Goal: Task Accomplishment & Management: Manage account settings

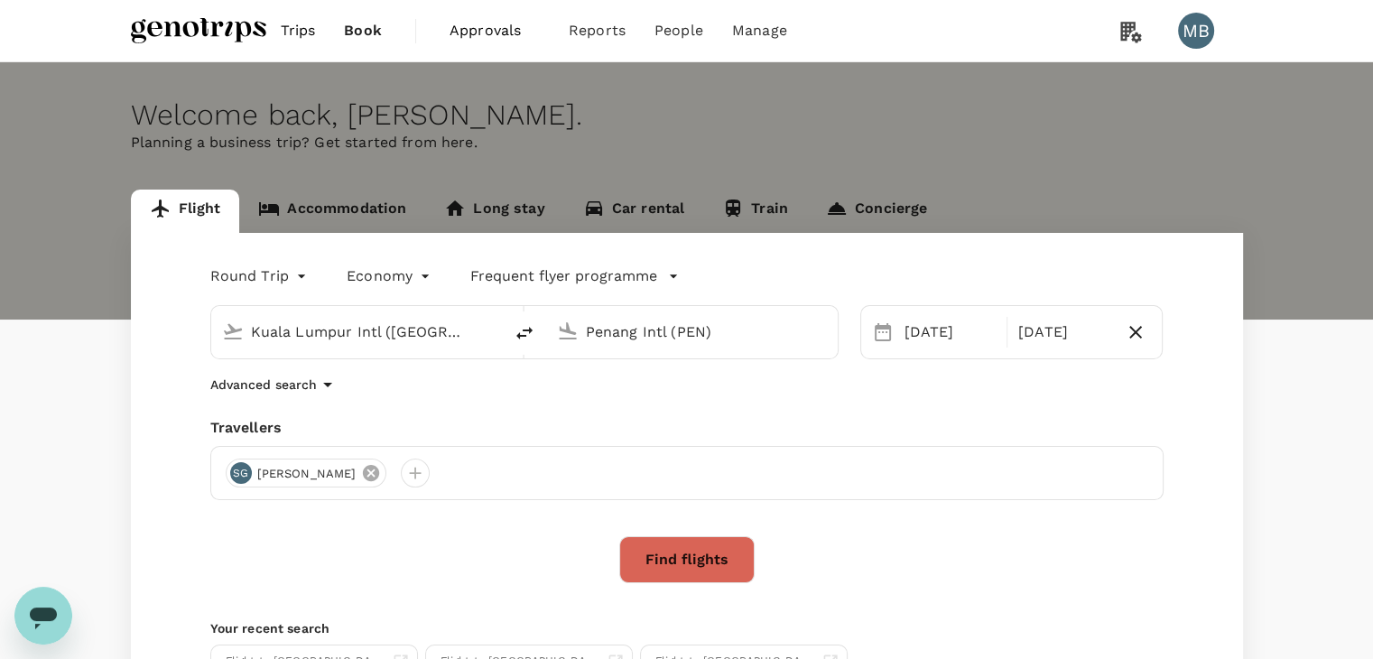
click at [363, 476] on icon at bounding box center [371, 473] width 16 height 16
click at [234, 468] on div at bounding box center [240, 473] width 29 height 29
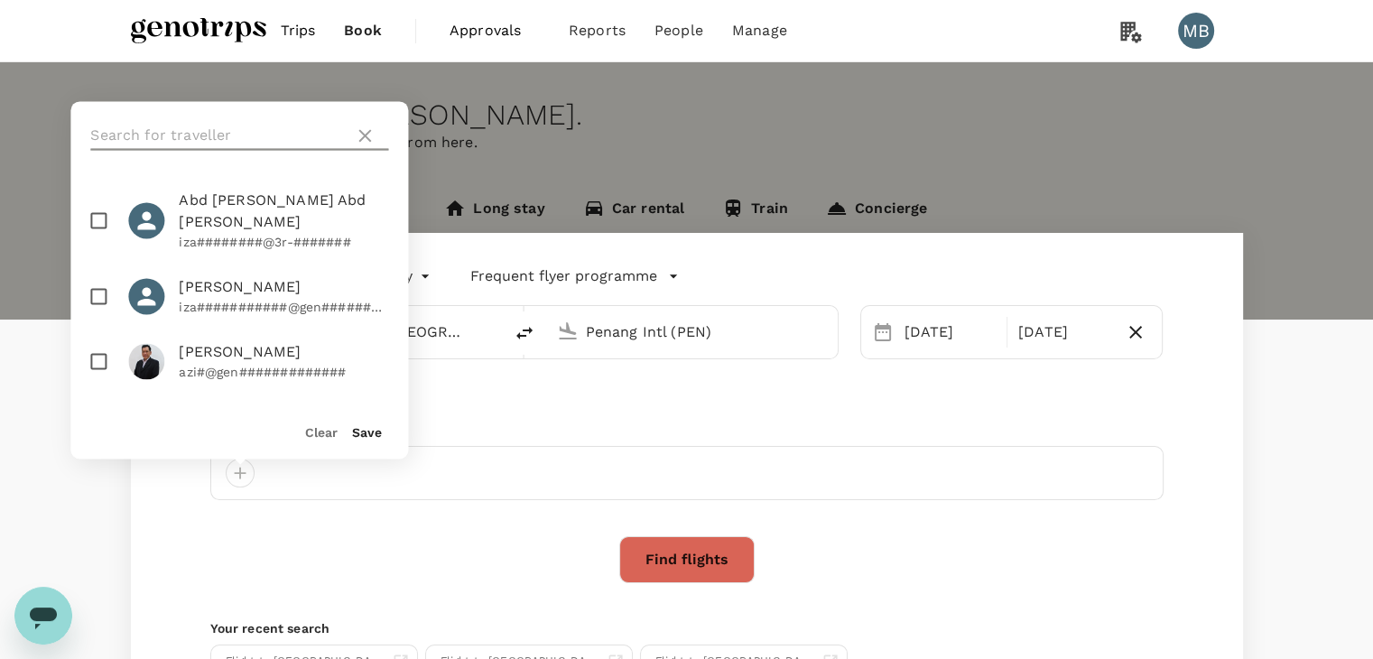
click at [264, 135] on input "text" at bounding box center [218, 135] width 256 height 29
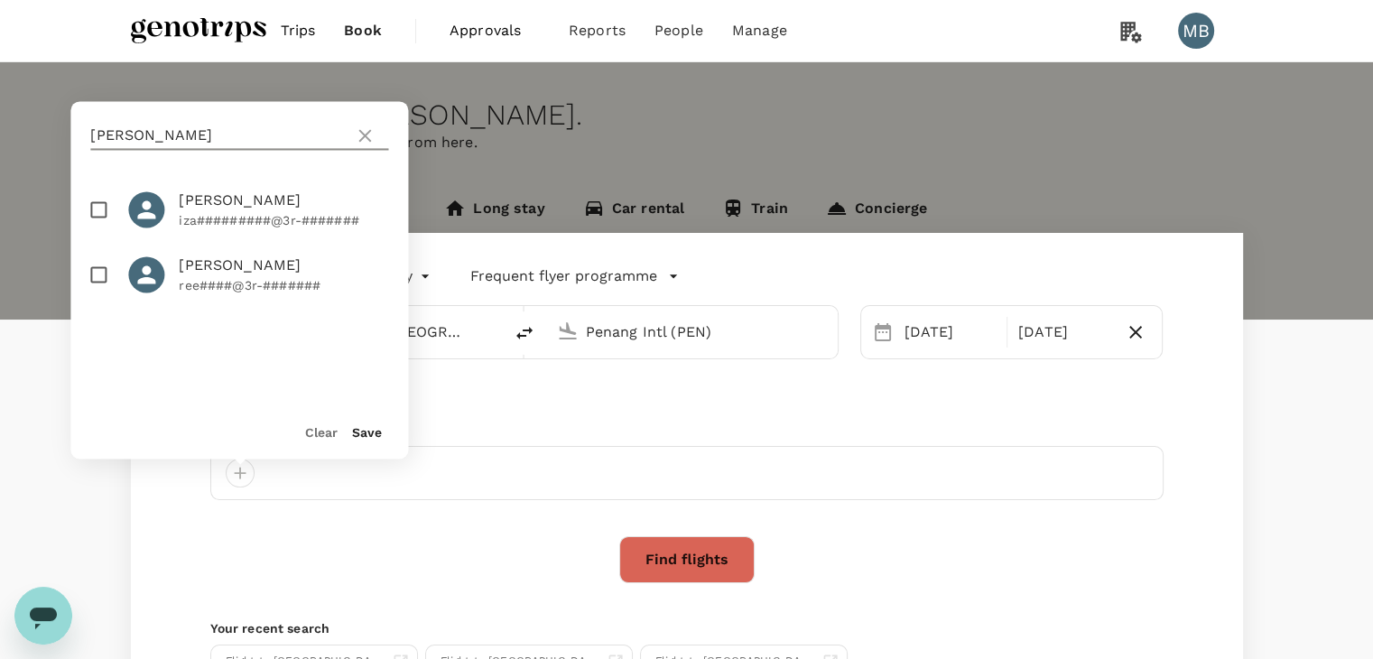
type input "JAS"
click at [97, 279] on input "checkbox" at bounding box center [98, 274] width 38 height 38
checkbox input "true"
click at [363, 434] on button "Save" at bounding box center [367, 432] width 30 height 14
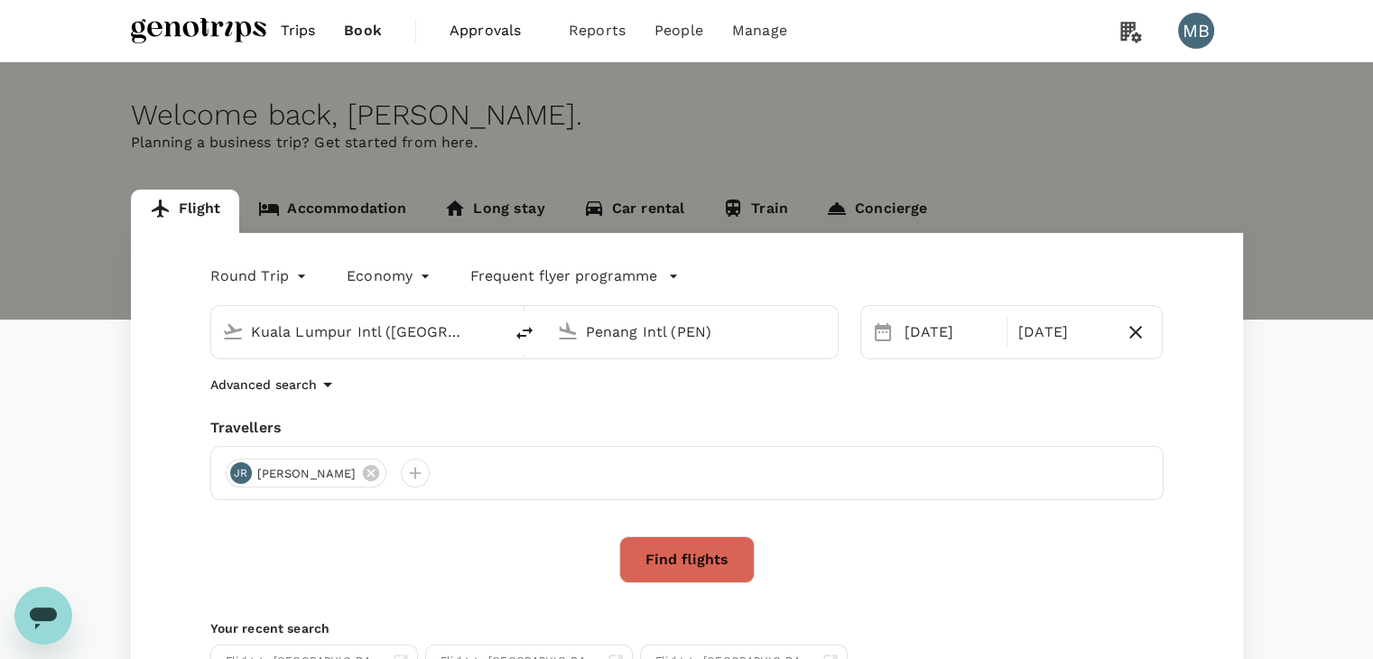
click at [693, 564] on button "Find flights" at bounding box center [686, 559] width 135 height 47
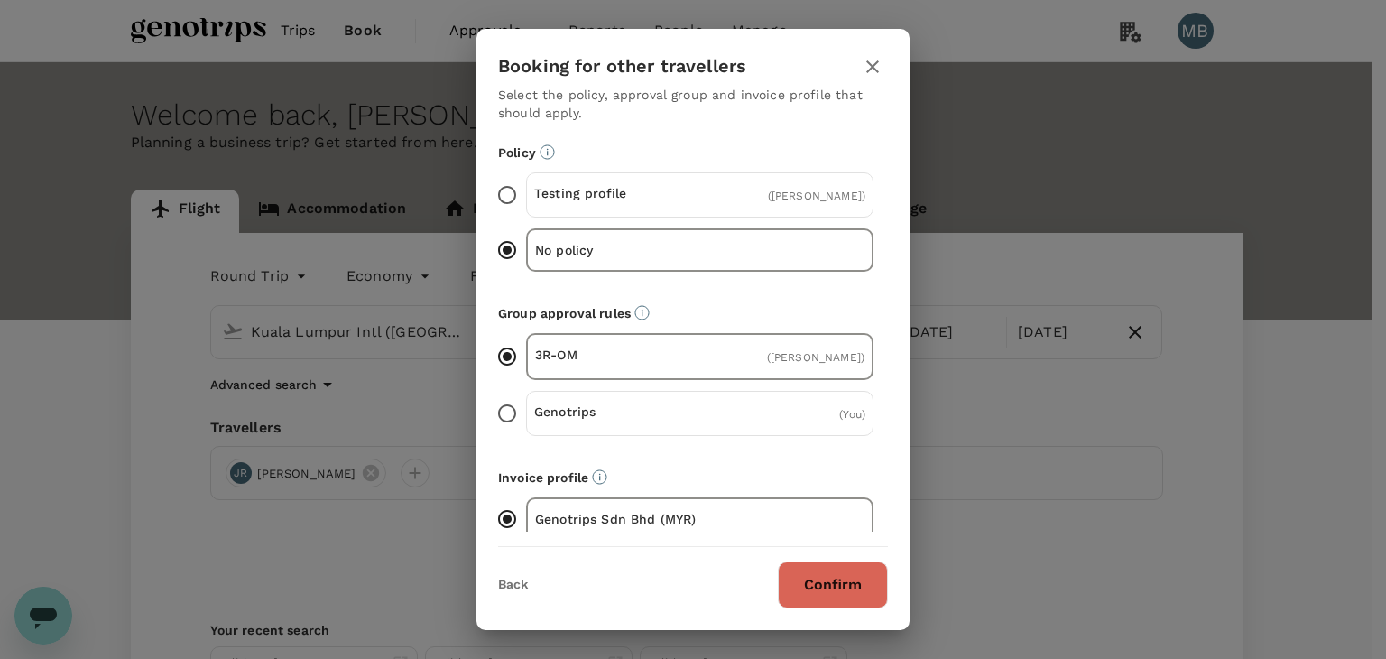
click at [821, 582] on button "Confirm" at bounding box center [833, 584] width 110 height 47
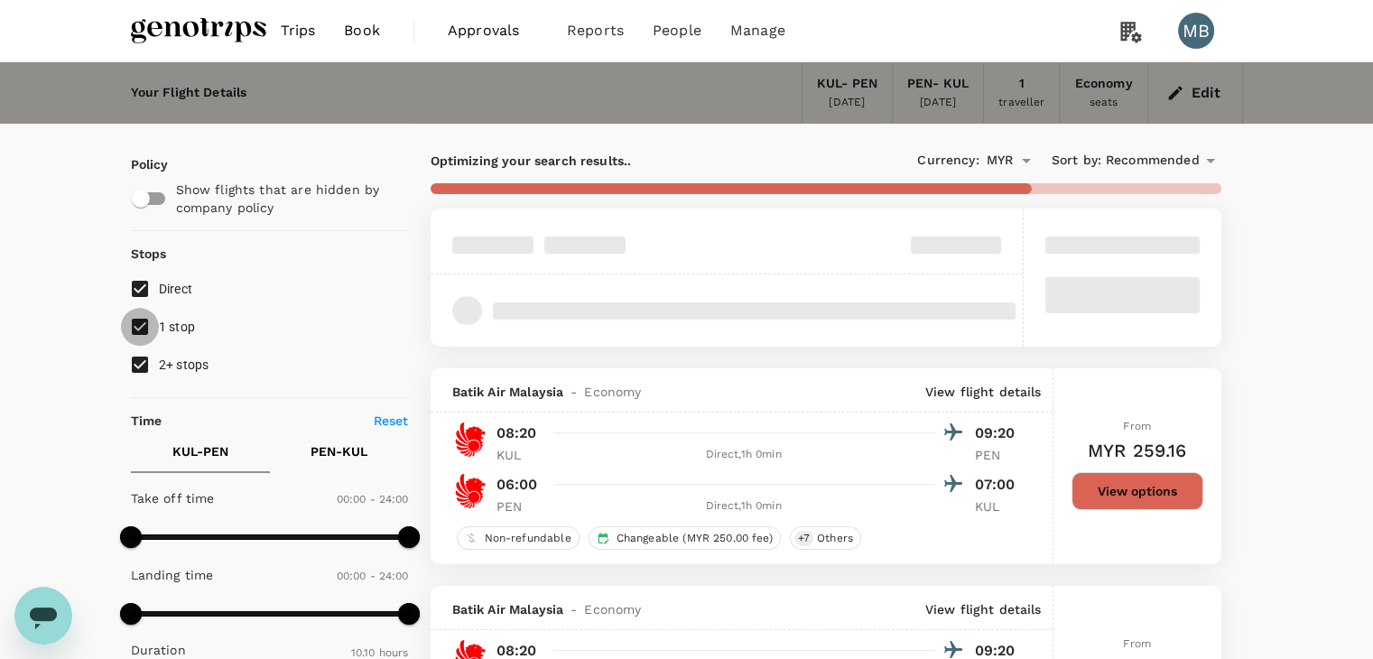
click at [130, 326] on input "1 stop" at bounding box center [140, 327] width 38 height 38
checkbox input "false"
click at [127, 352] on input "2+ stops" at bounding box center [140, 365] width 38 height 38
checkbox input "false"
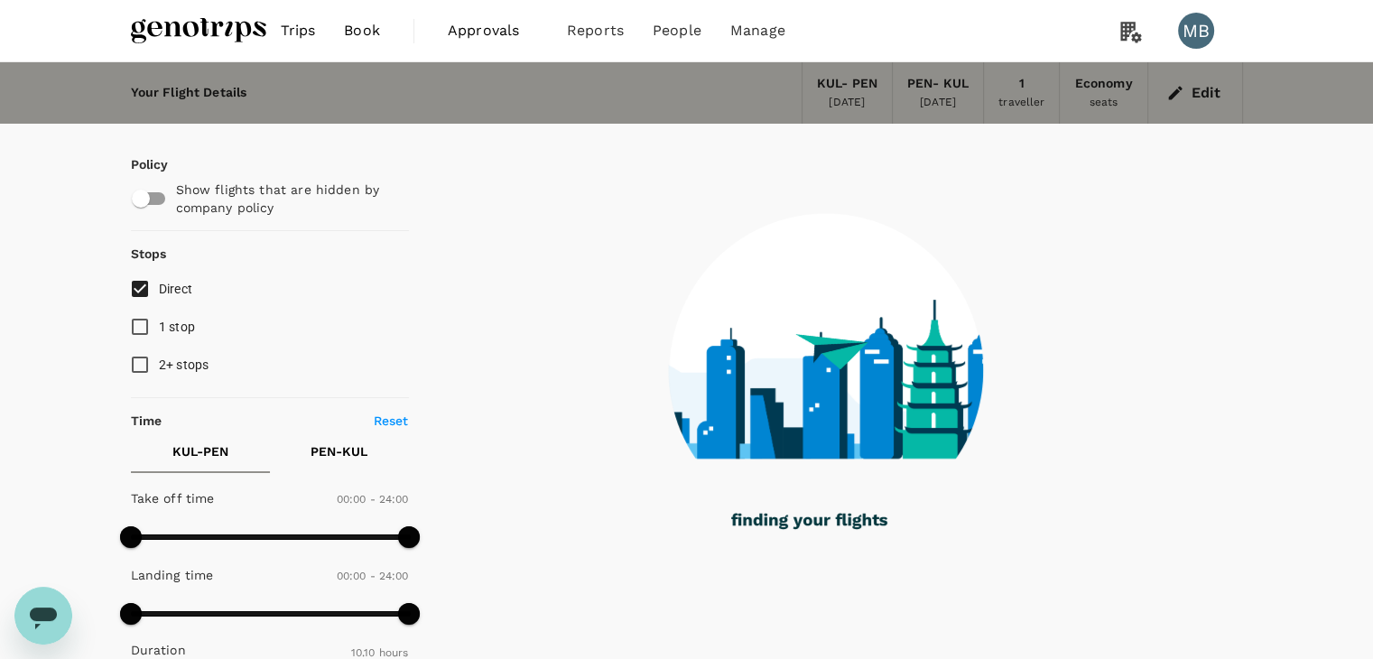
type input "920"
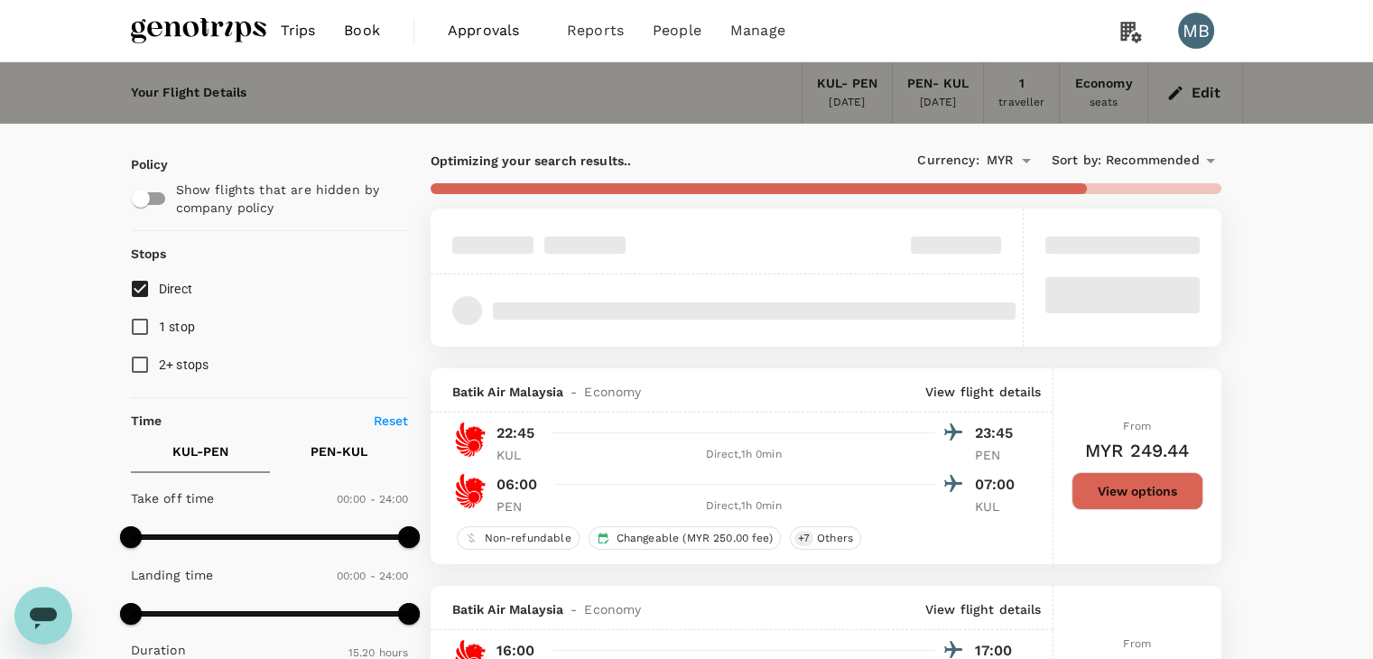
click at [1119, 496] on button "View options" at bounding box center [1137, 491] width 132 height 38
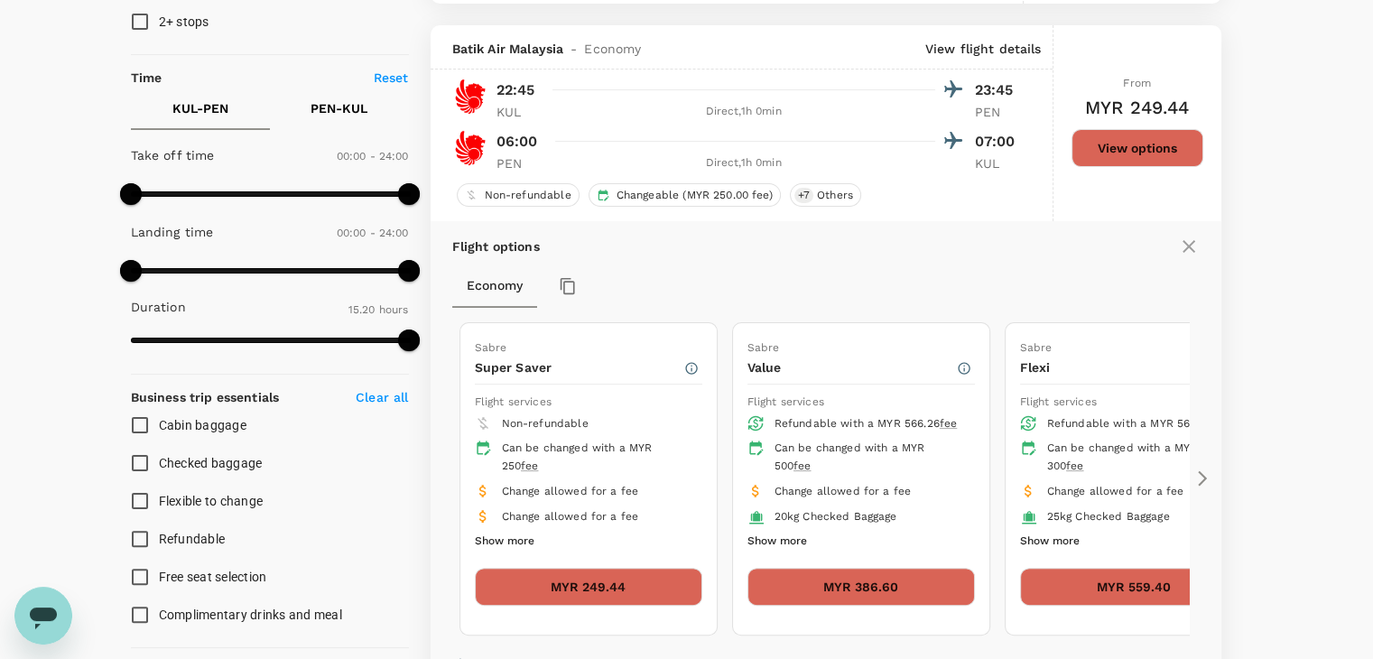
scroll to position [368, 0]
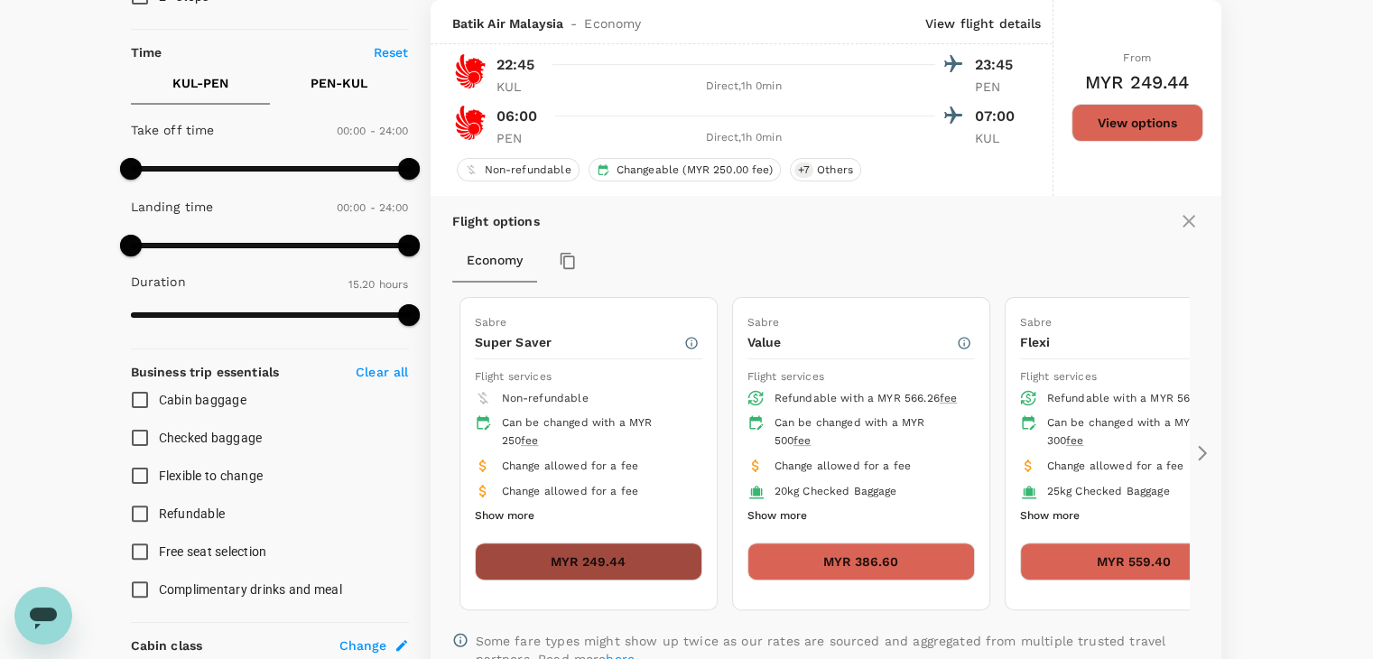
click at [595, 571] on button "MYR 249.44" at bounding box center [588, 561] width 227 height 38
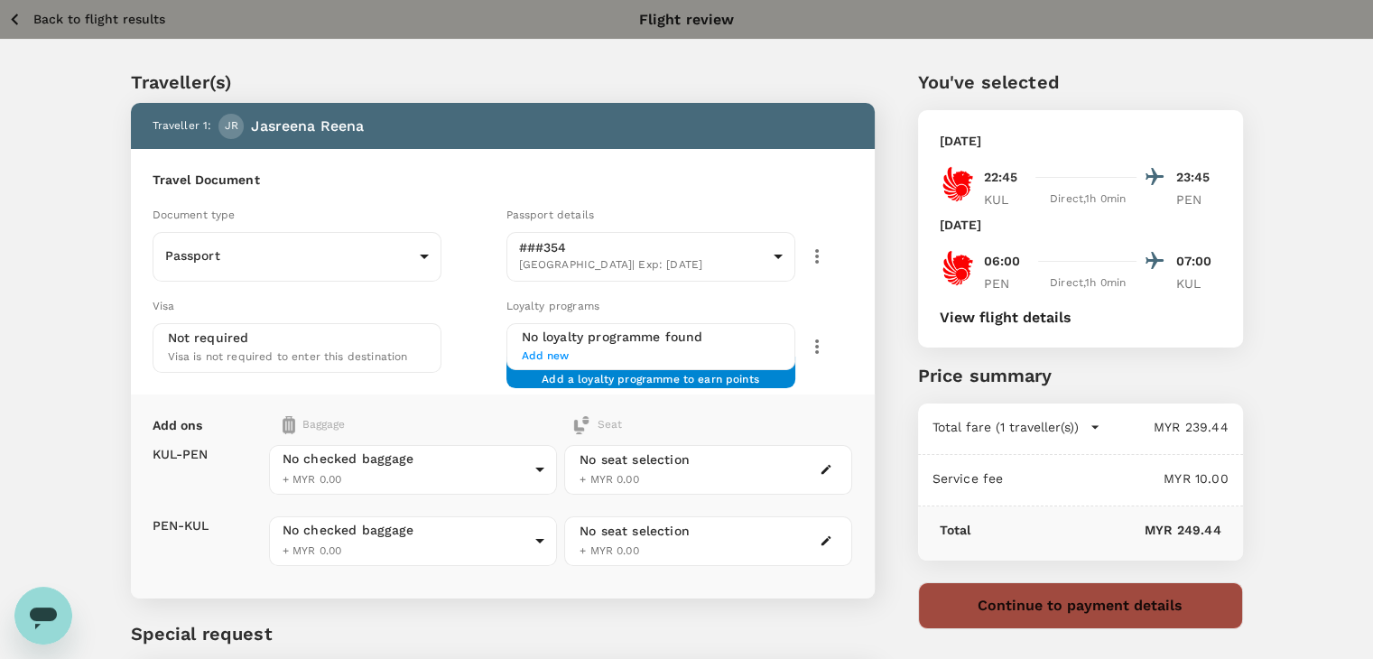
click at [1016, 614] on button "Continue to payment details" at bounding box center [1080, 605] width 325 height 47
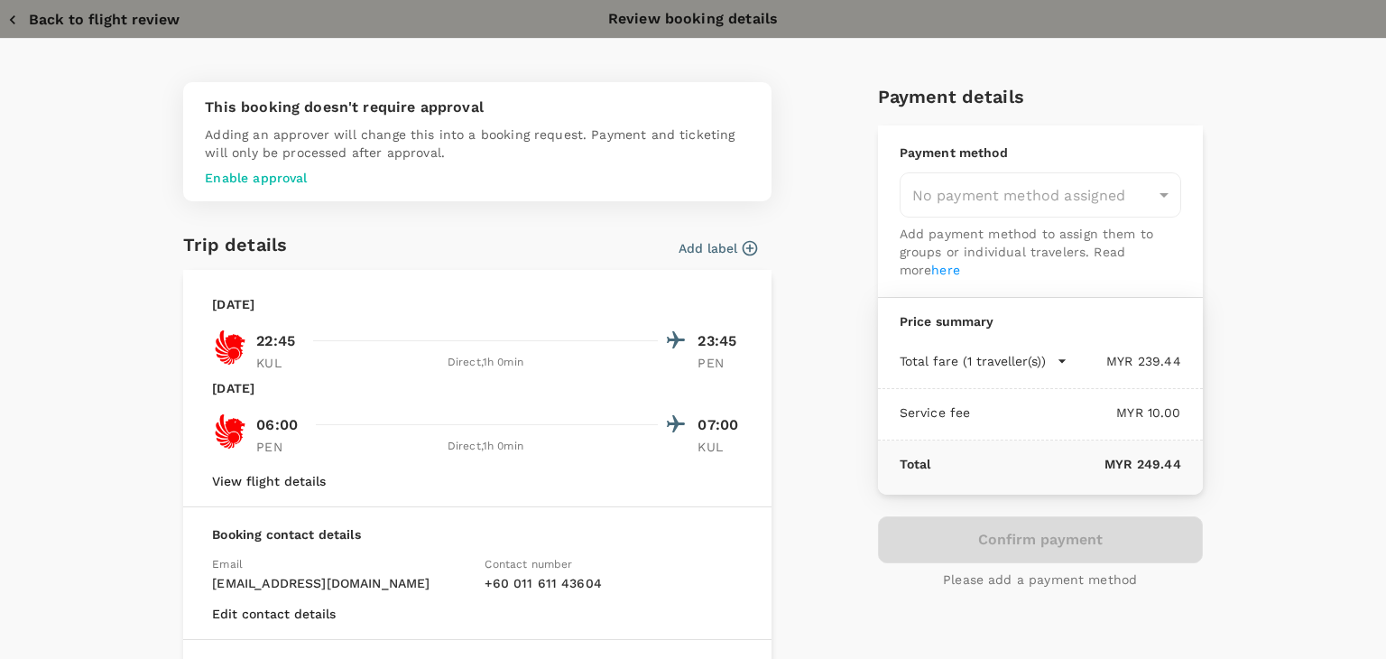
type input "9c05dd7c-68fd-49f4-a2f8-4cbf92da61d2"
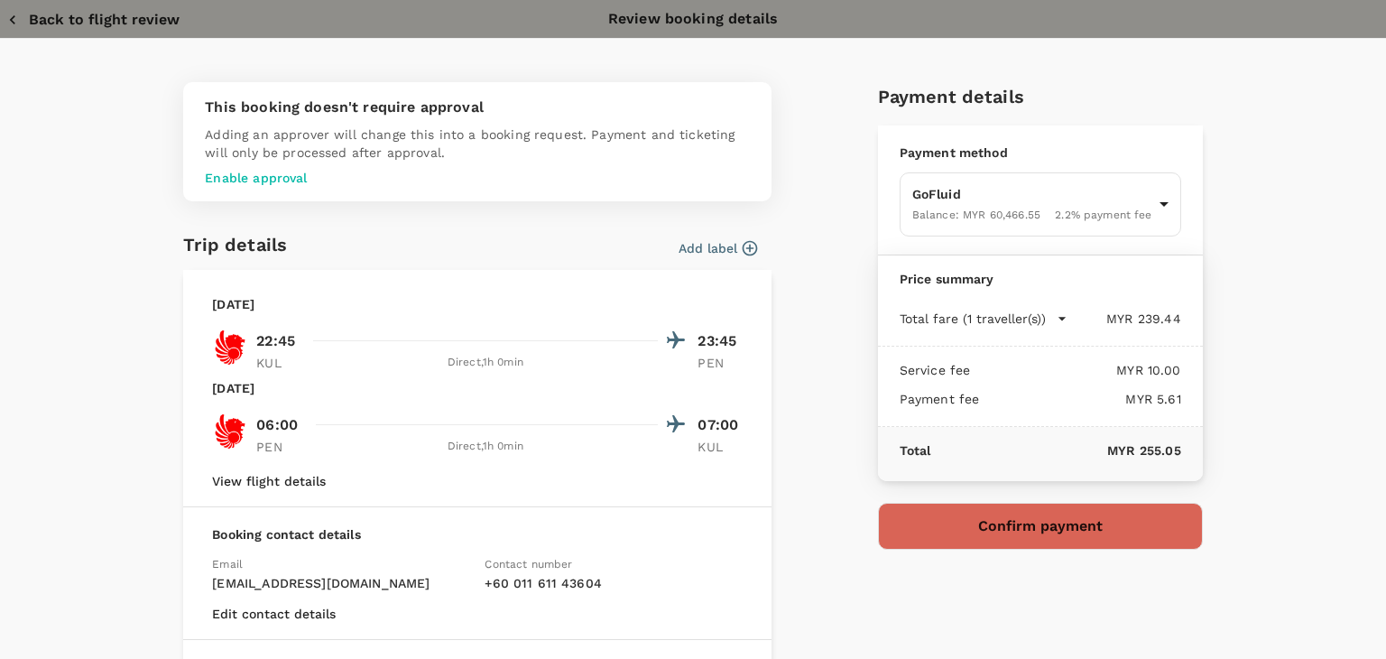
click at [17, 17] on icon "button" at bounding box center [13, 20] width 18 height 18
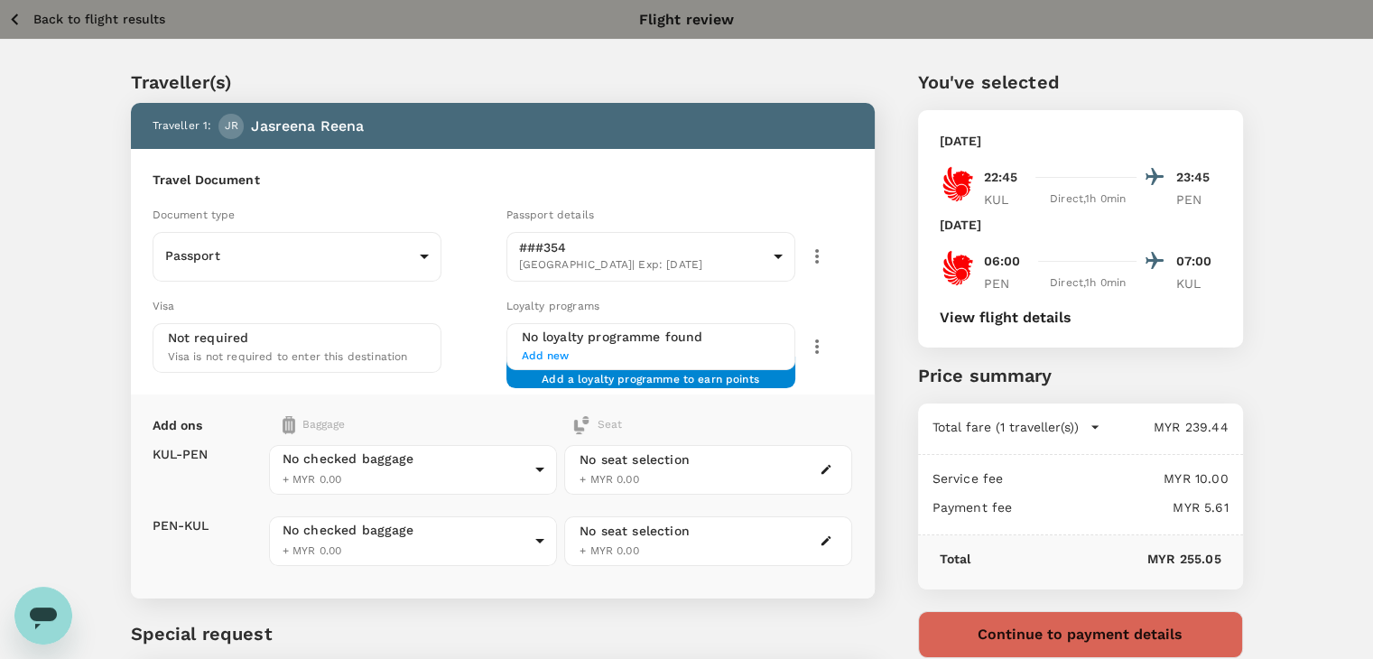
click at [17, 17] on icon "button" at bounding box center [15, 19] width 23 height 23
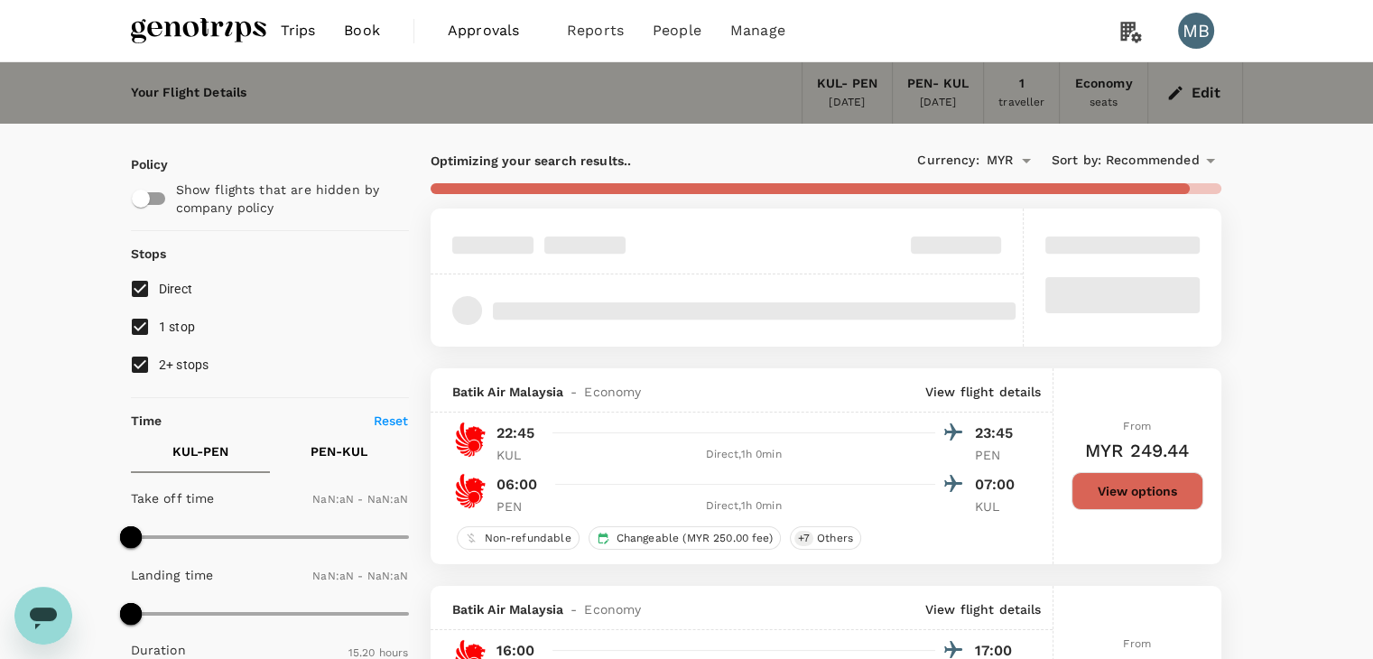
type input "1440"
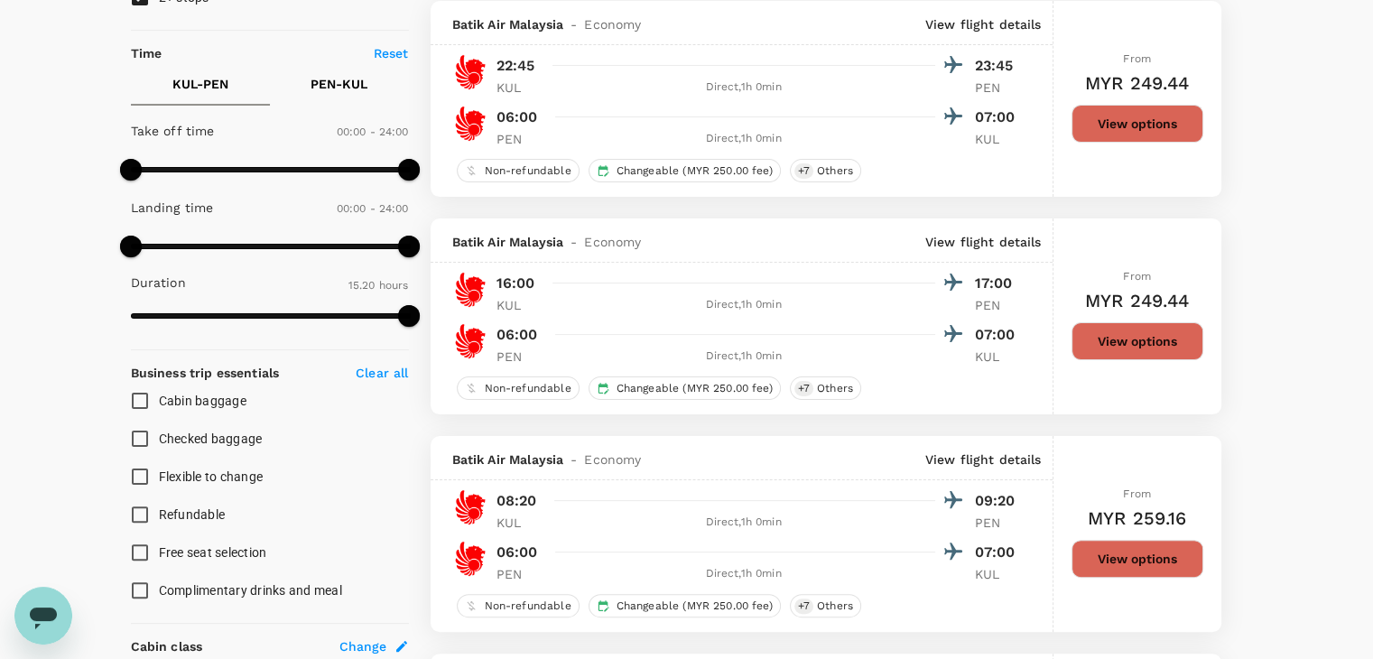
scroll to position [368, 0]
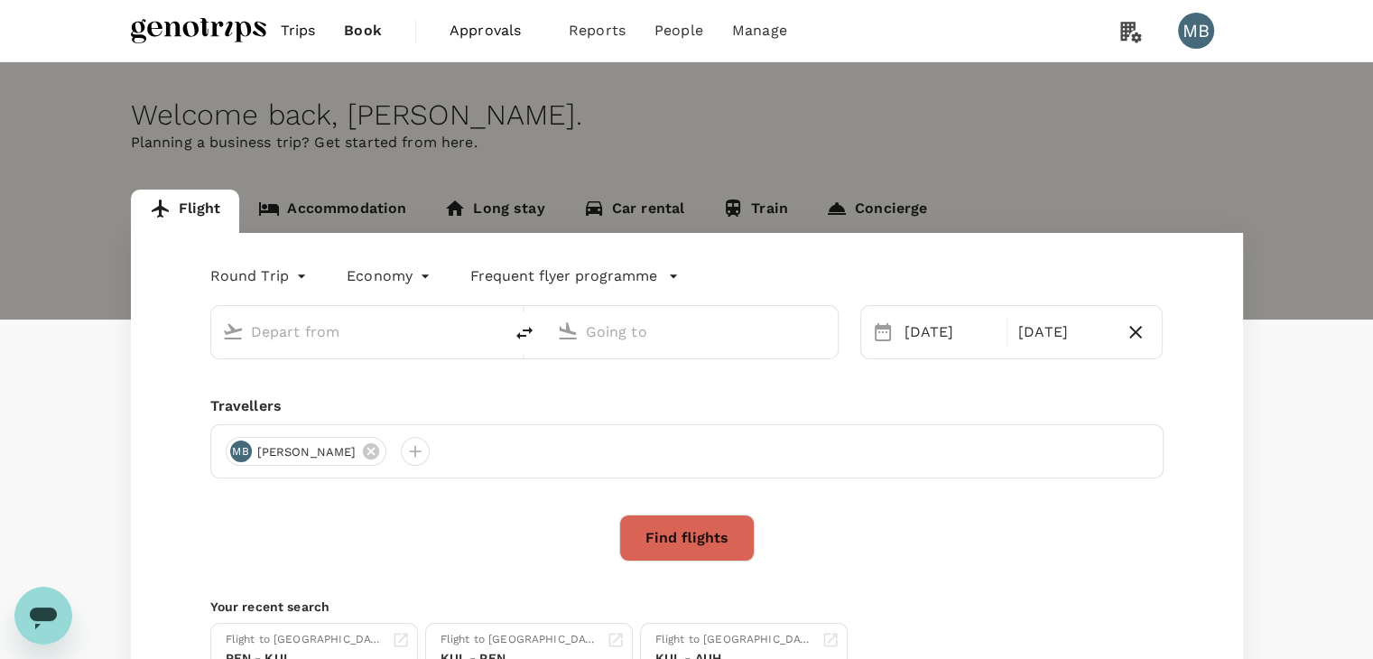
type input "Kuala Lumpur Intl ([GEOGRAPHIC_DATA])"
type input "Penang Intl (PEN)"
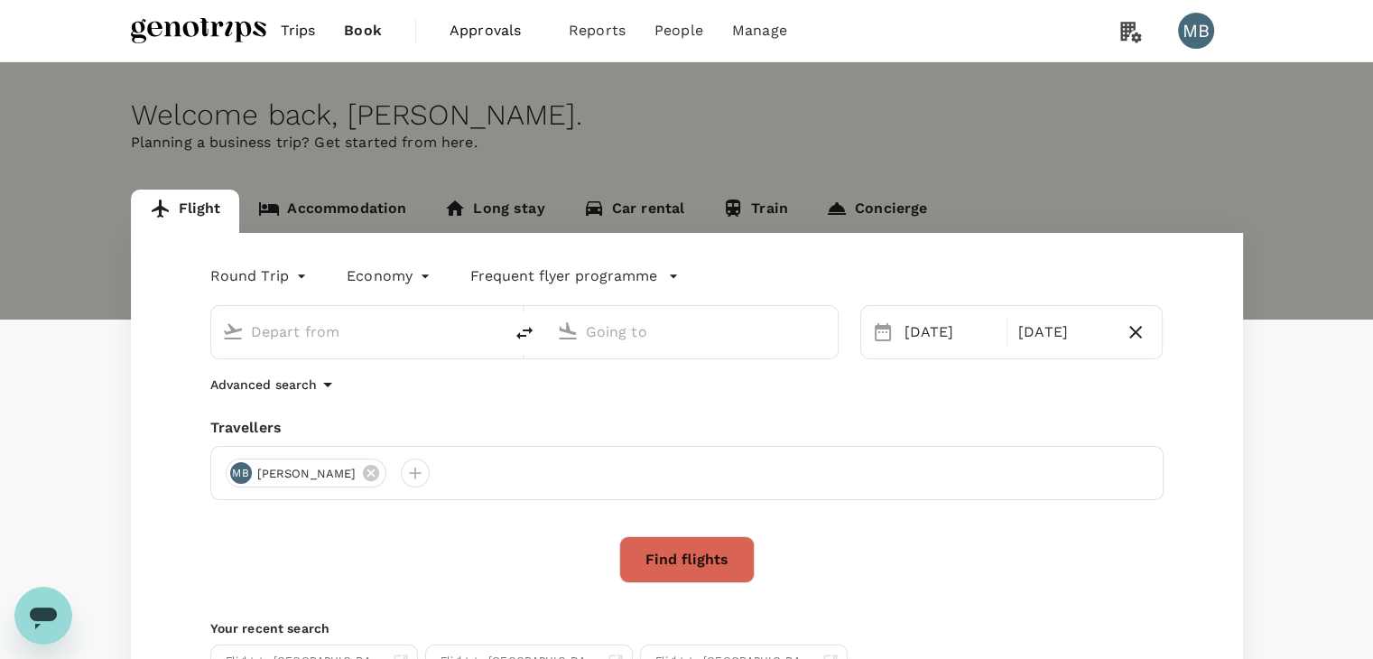
type input "Kuala Lumpur Intl ([GEOGRAPHIC_DATA])"
type input "Penang Intl (PEN)"
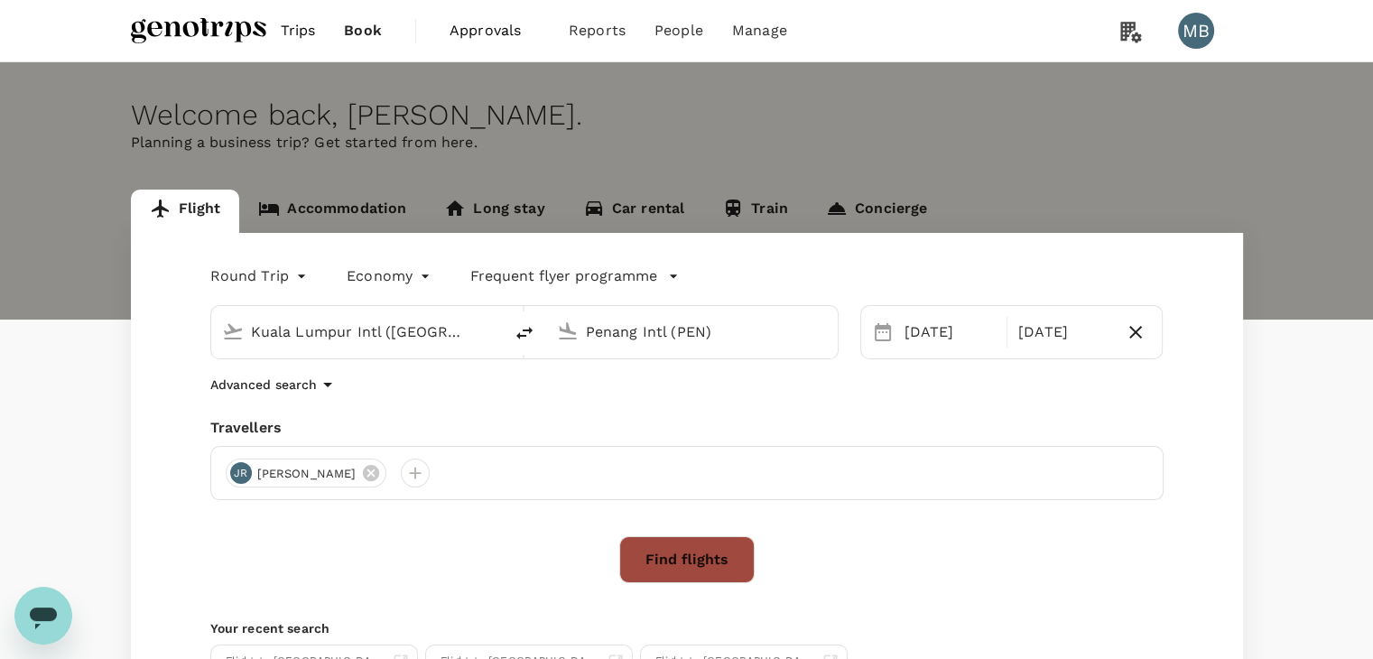
click at [711, 540] on button "Find flights" at bounding box center [686, 559] width 135 height 47
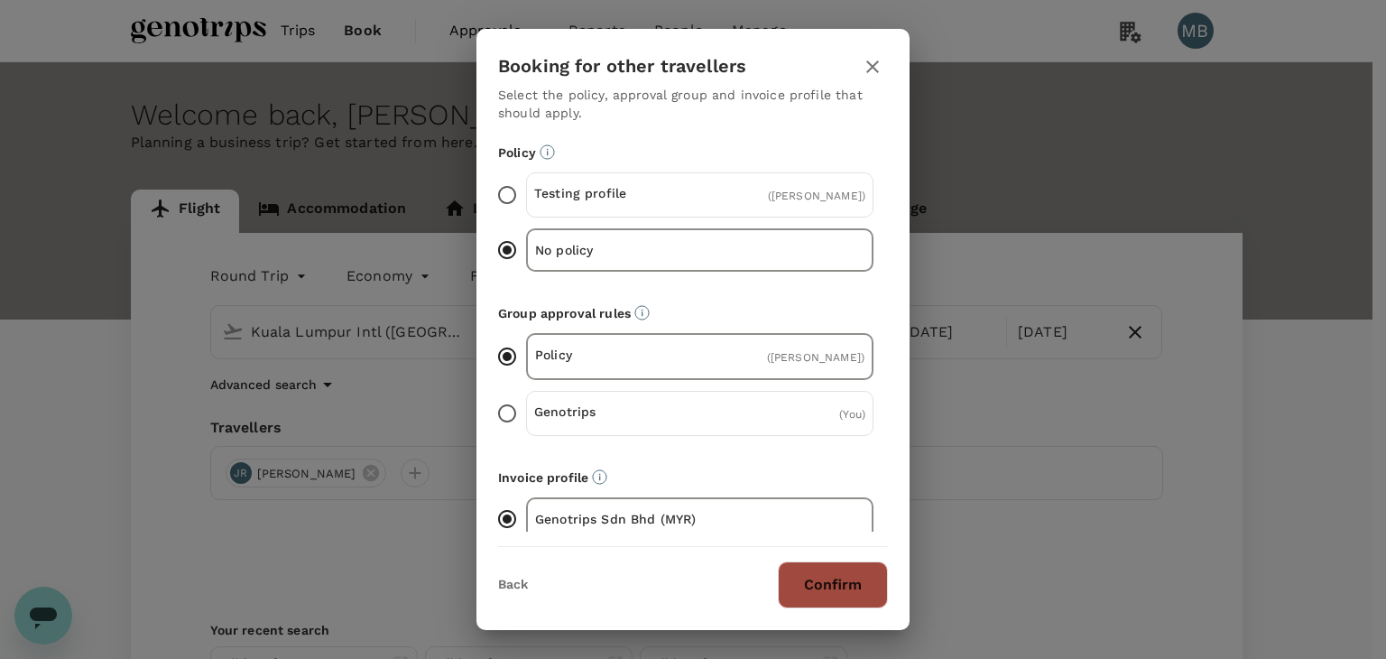
click at [825, 586] on button "Confirm" at bounding box center [833, 584] width 110 height 47
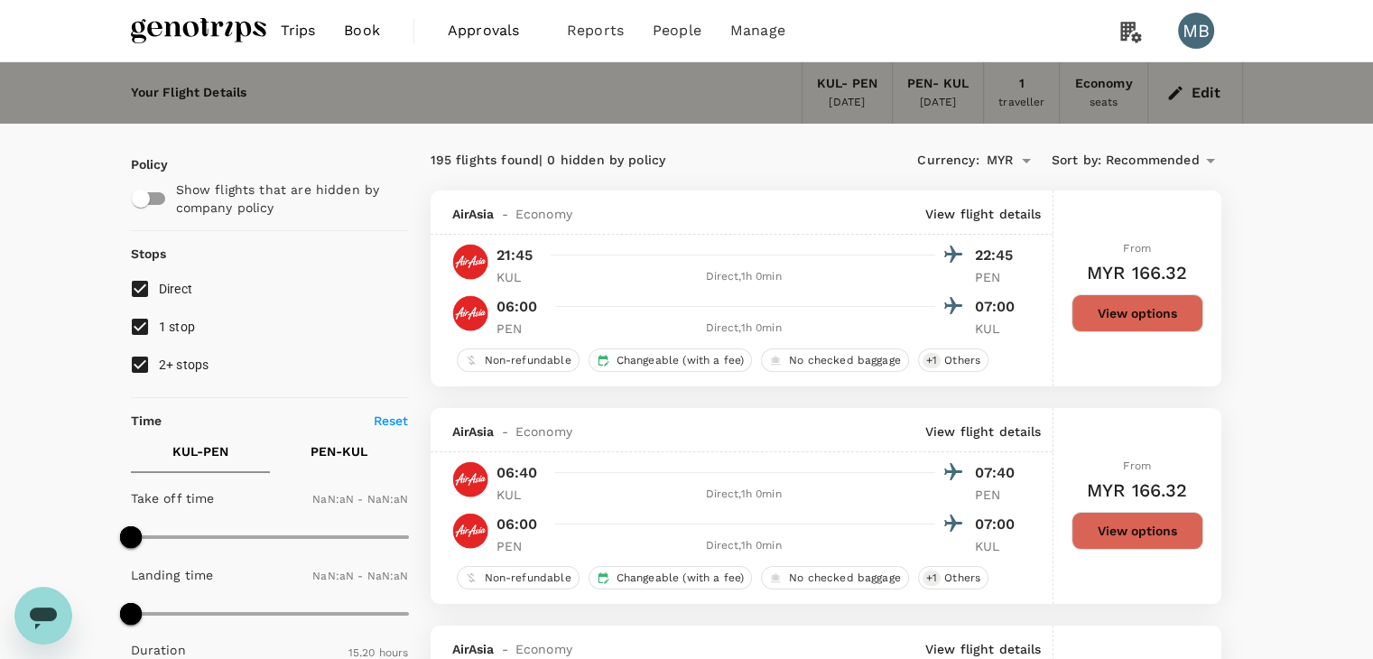
type input "1440"
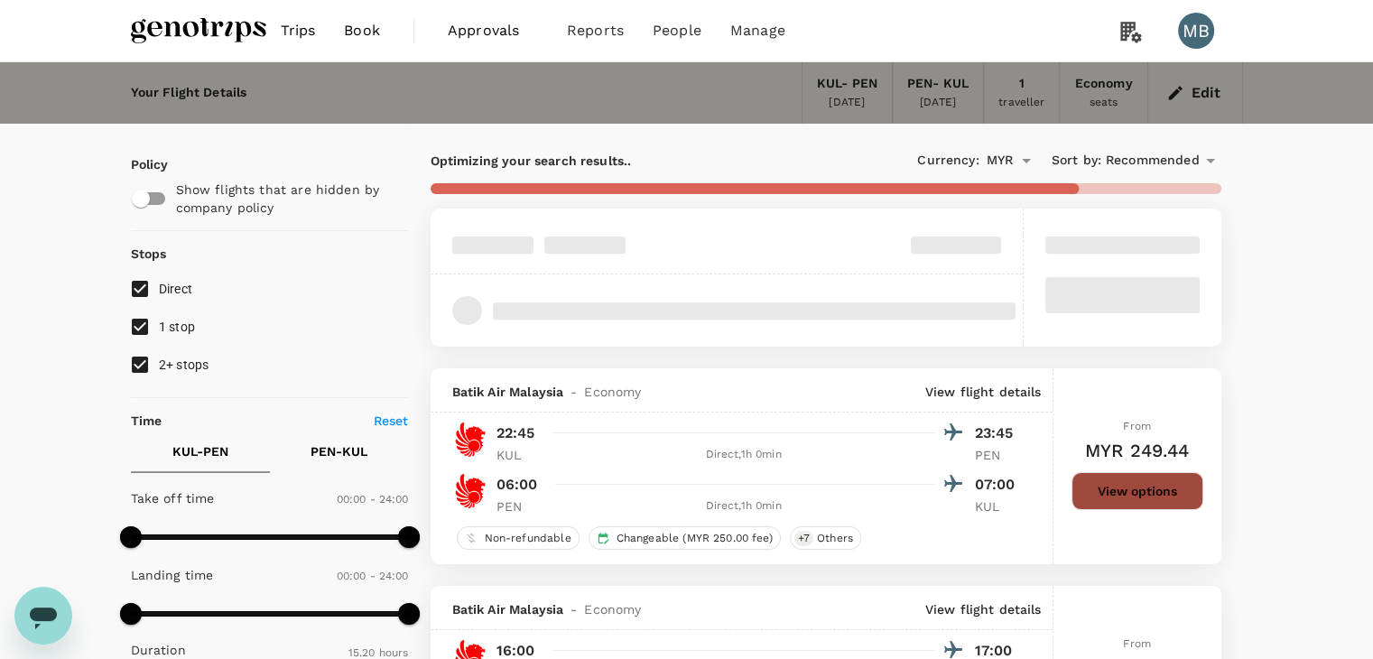
click at [1107, 486] on button "View options" at bounding box center [1137, 491] width 132 height 38
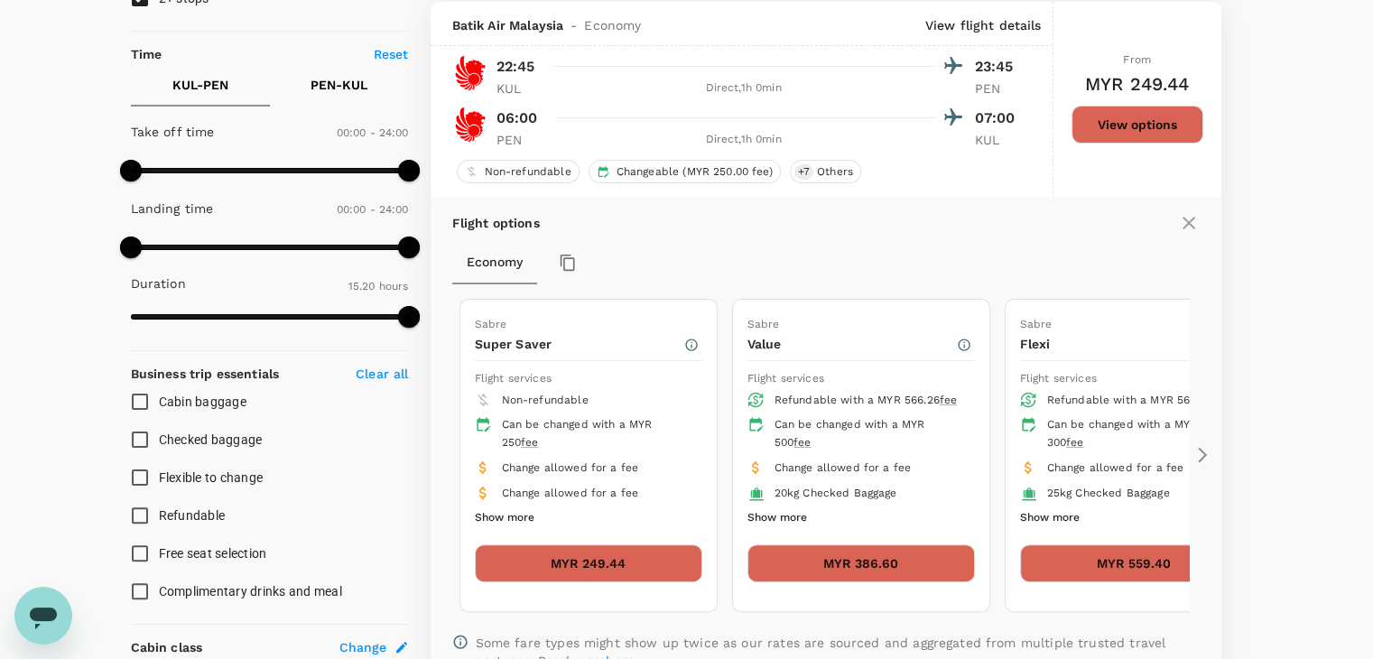
scroll to position [368, 0]
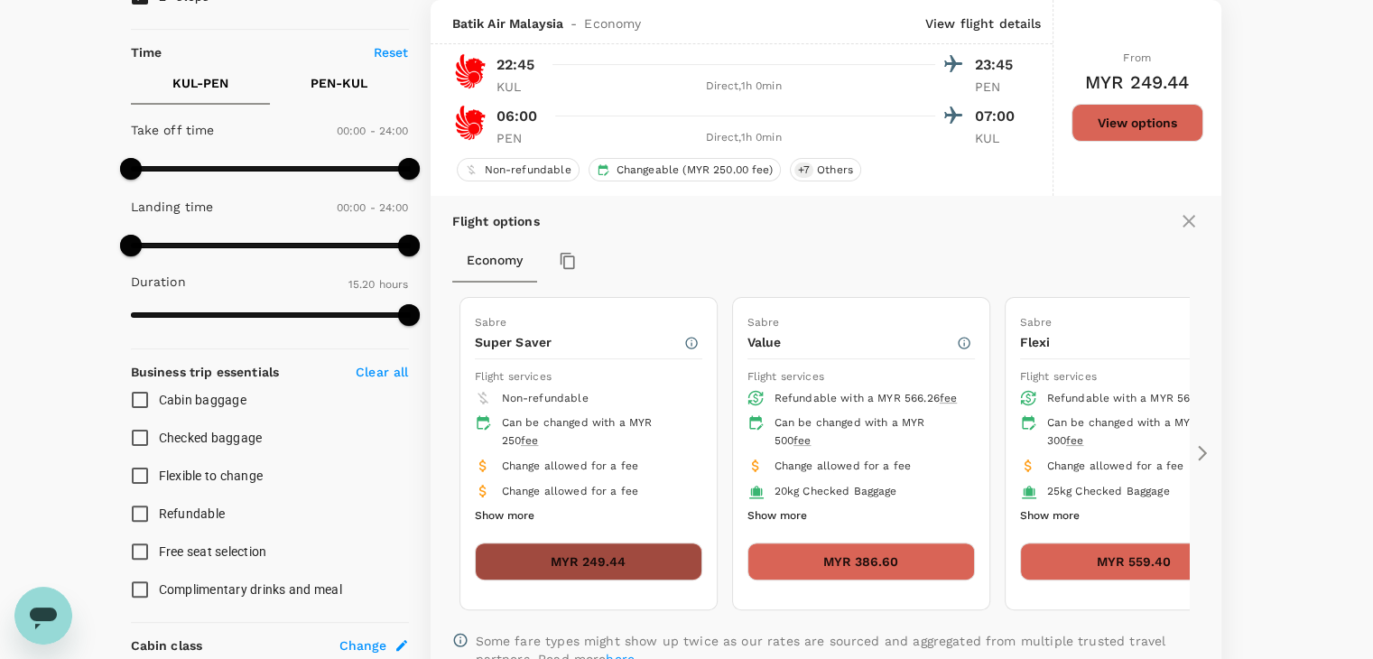
click at [602, 544] on button "MYR 249.44" at bounding box center [588, 561] width 227 height 38
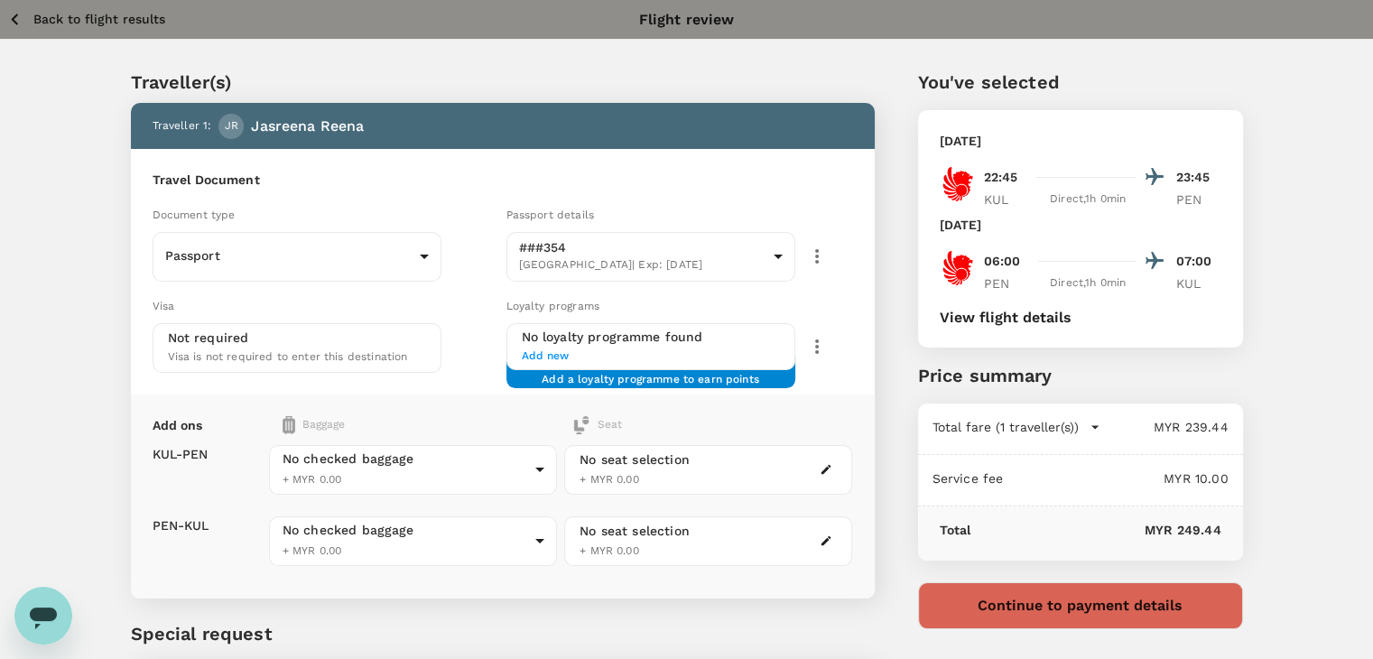
click at [1019, 596] on button "Continue to payment details" at bounding box center [1080, 605] width 325 height 47
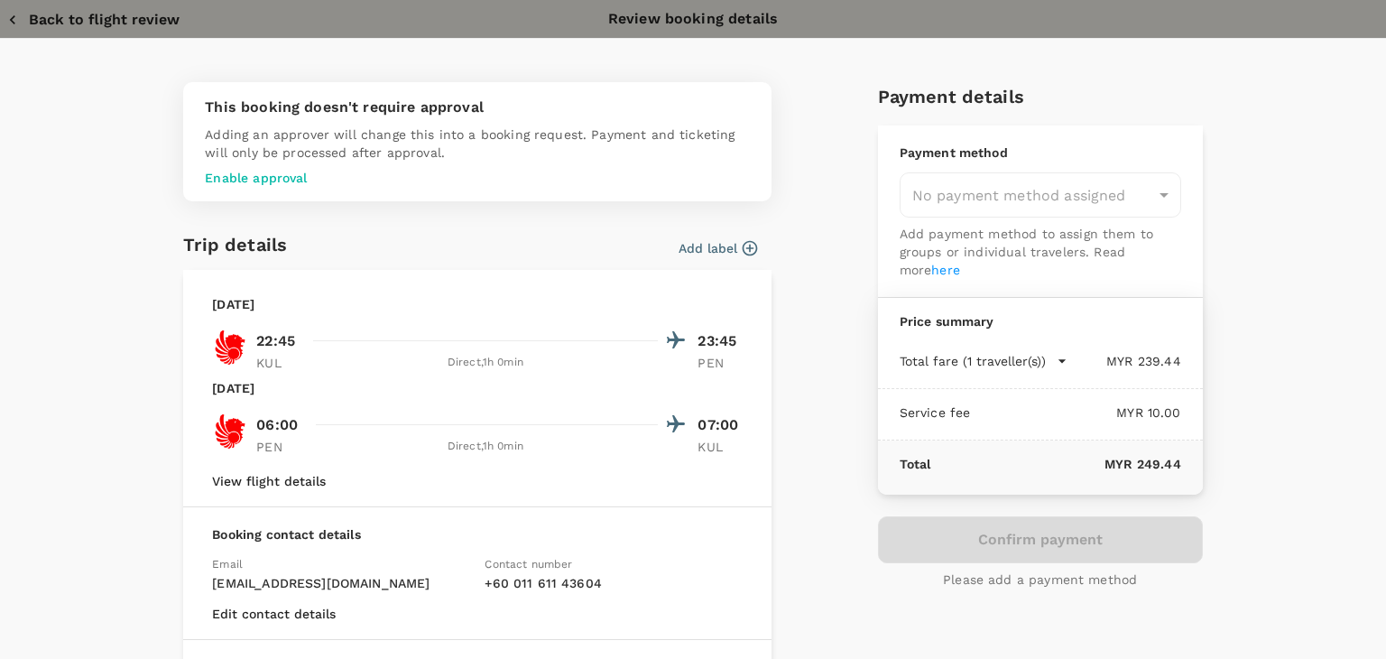
type input "9c05dd7c-68fd-49f4-a2f8-4cbf92da61d2"
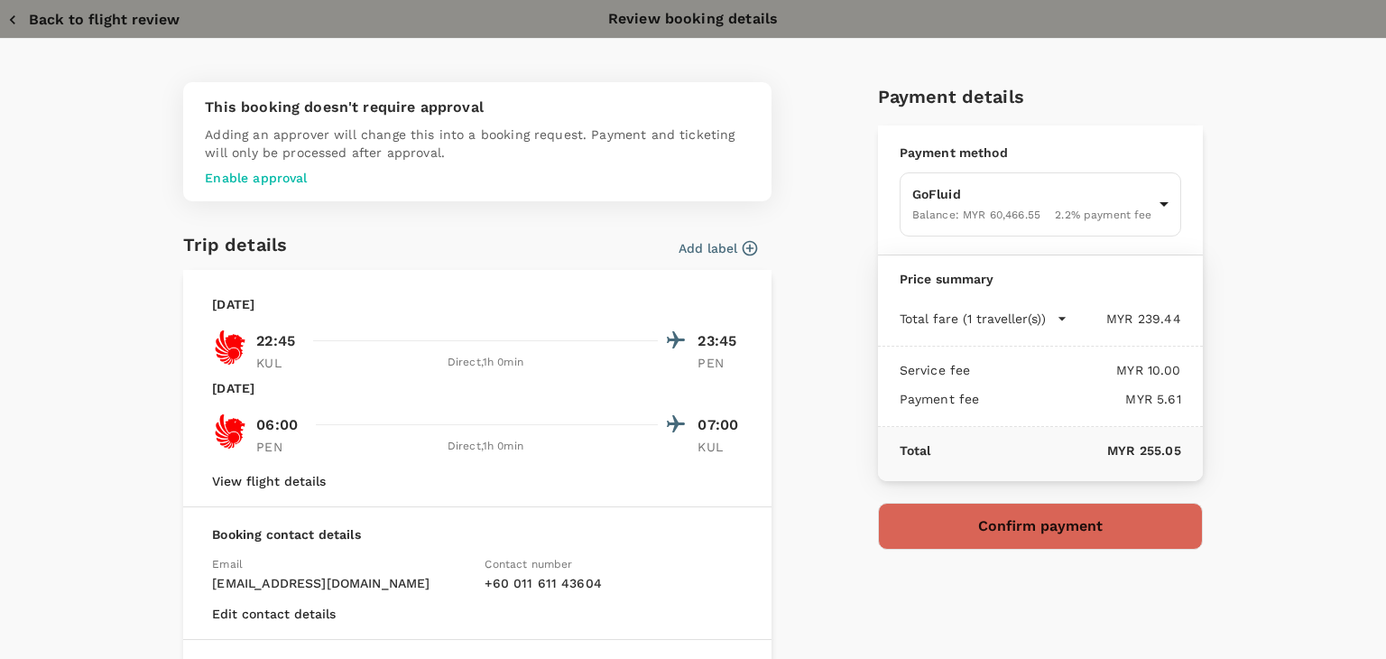
click at [12, 18] on icon "button" at bounding box center [12, 19] width 5 height 9
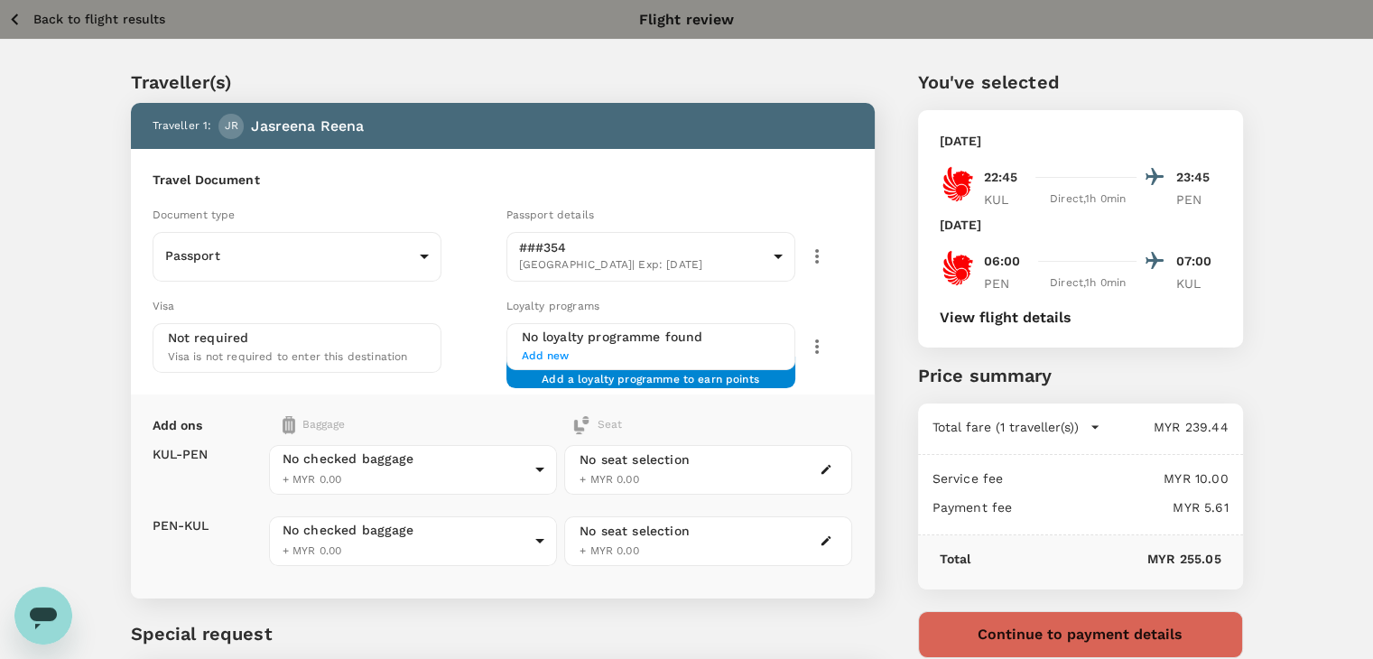
click at [12, 18] on icon "button" at bounding box center [15, 19] width 23 height 23
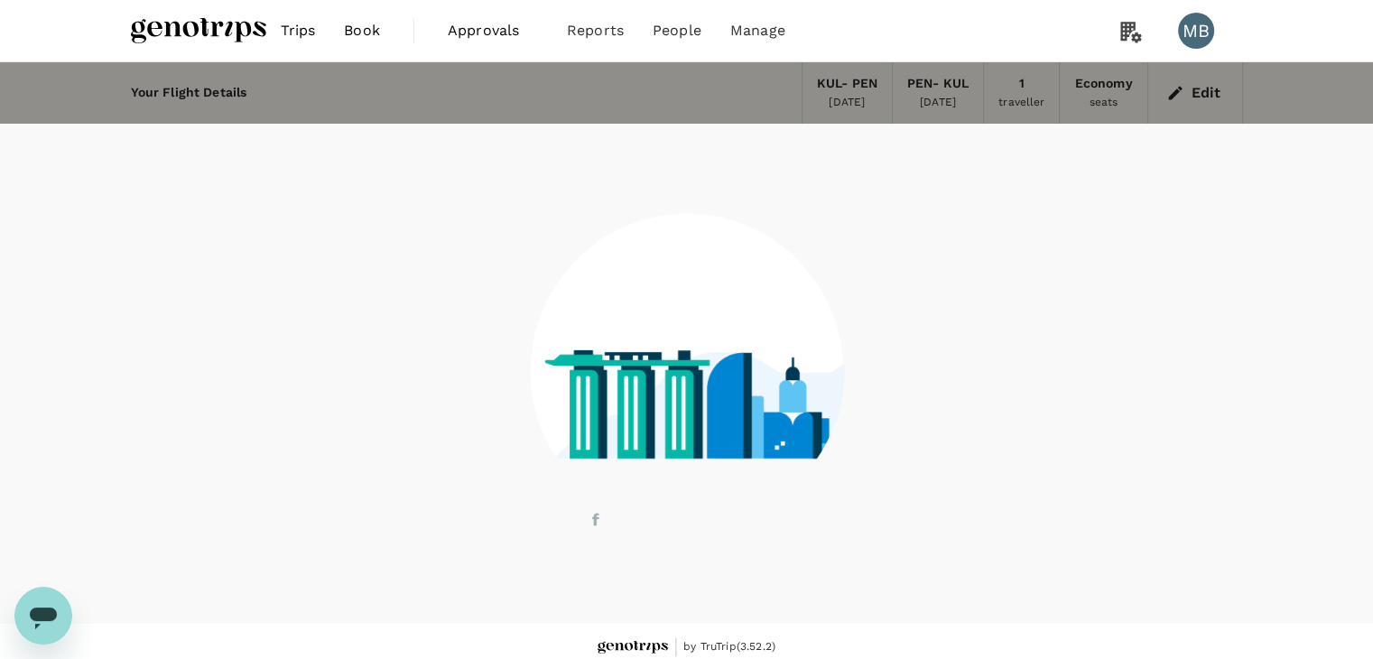
scroll to position [12, 0]
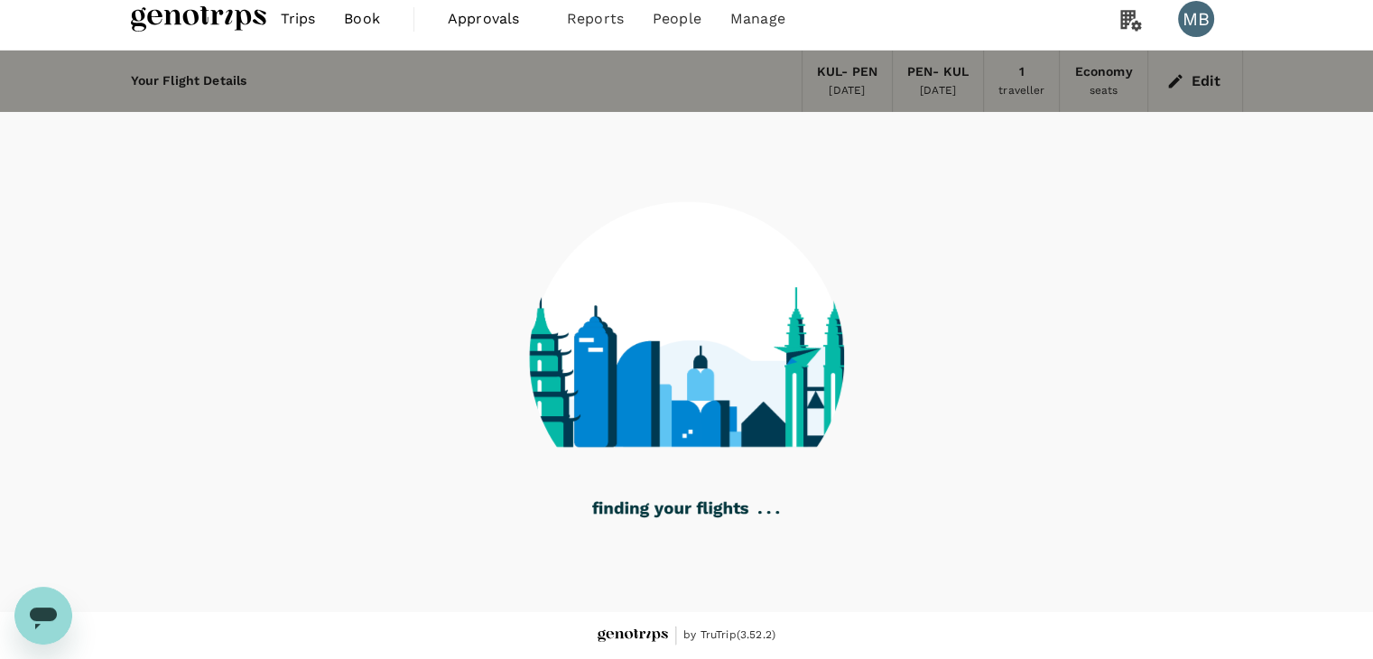
click at [1179, 79] on icon "button" at bounding box center [1175, 81] width 14 height 14
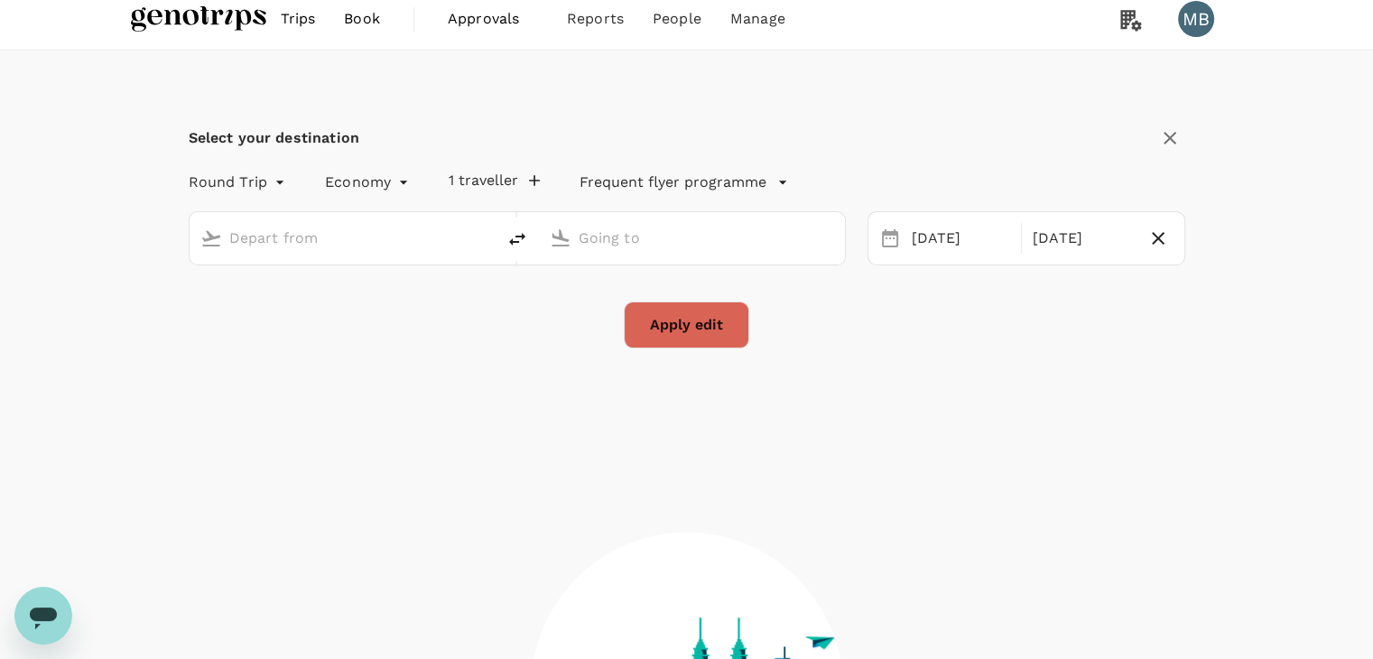
type input "Kuala Lumpur Intl ([GEOGRAPHIC_DATA])"
type input "Penang Intl (PEN)"
click at [210, 15] on img at bounding box center [198, 19] width 135 height 40
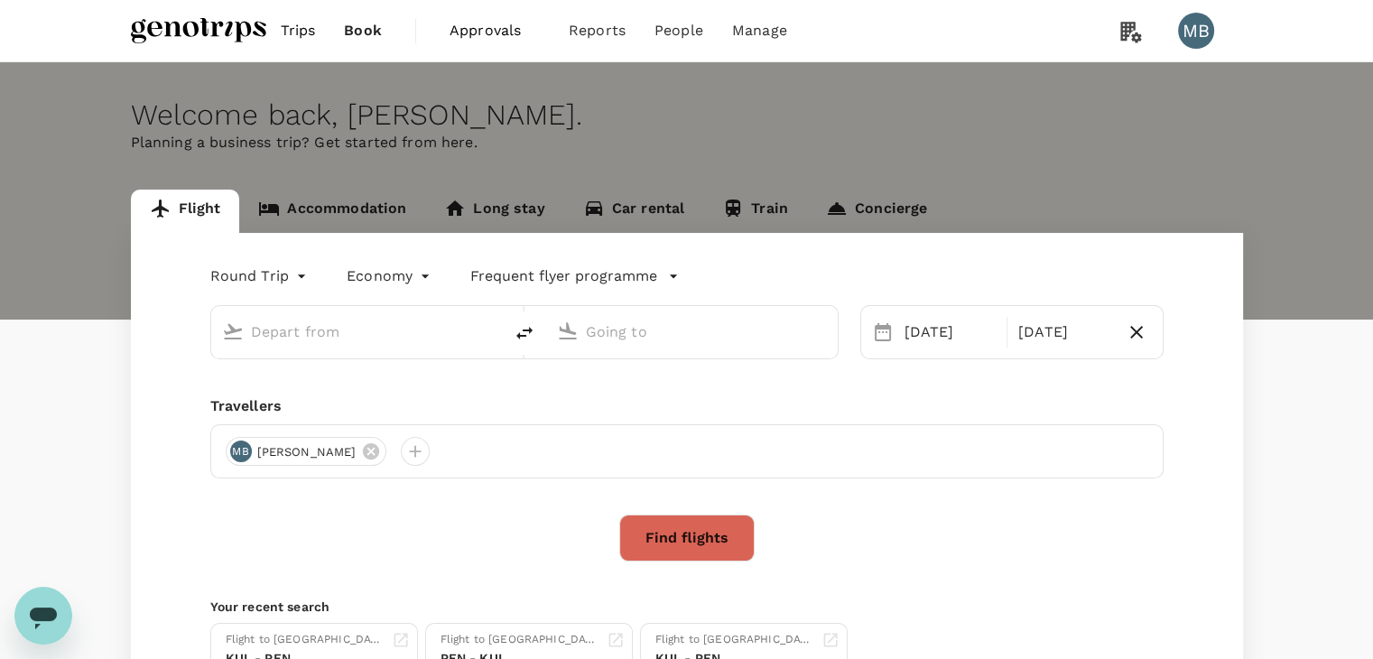
type input "Kuala Lumpur Intl ([GEOGRAPHIC_DATA])"
type input "Penang Intl (PEN)"
type input "Kuala Lumpur Intl ([GEOGRAPHIC_DATA])"
type input "Penang Intl (PEN)"
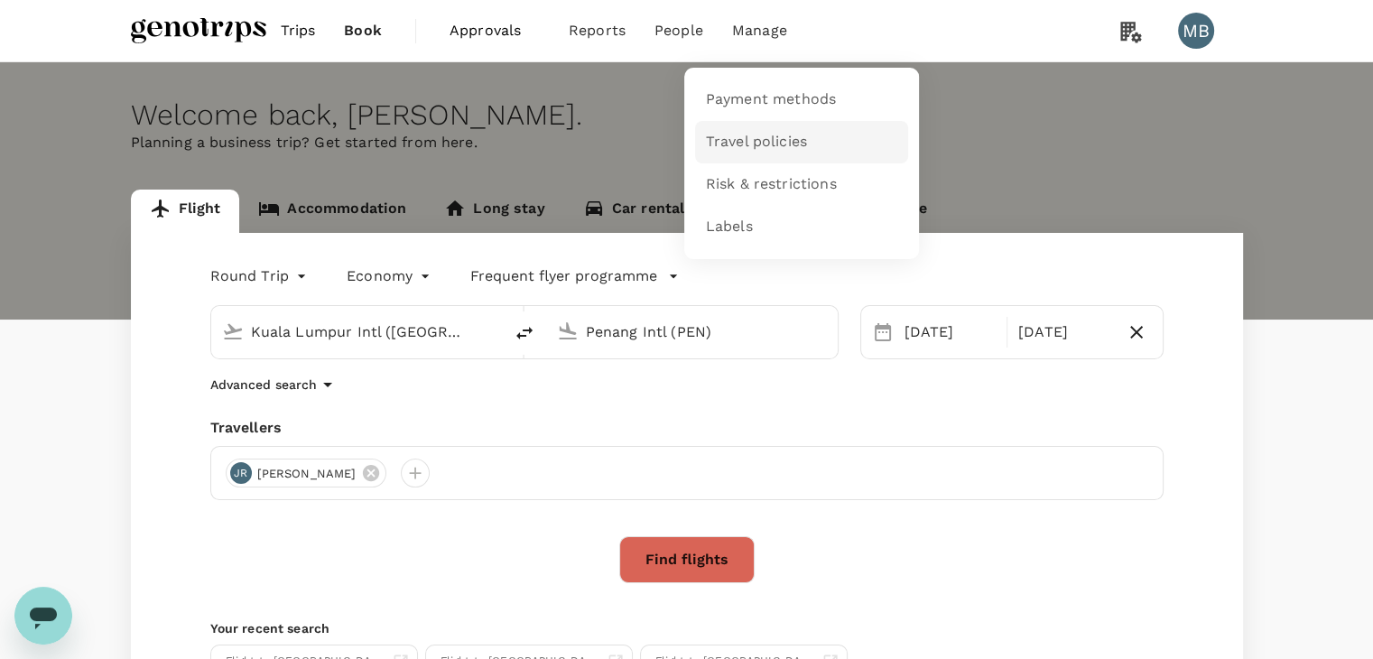
click at [742, 149] on span "Travel policies" at bounding box center [756, 142] width 101 height 21
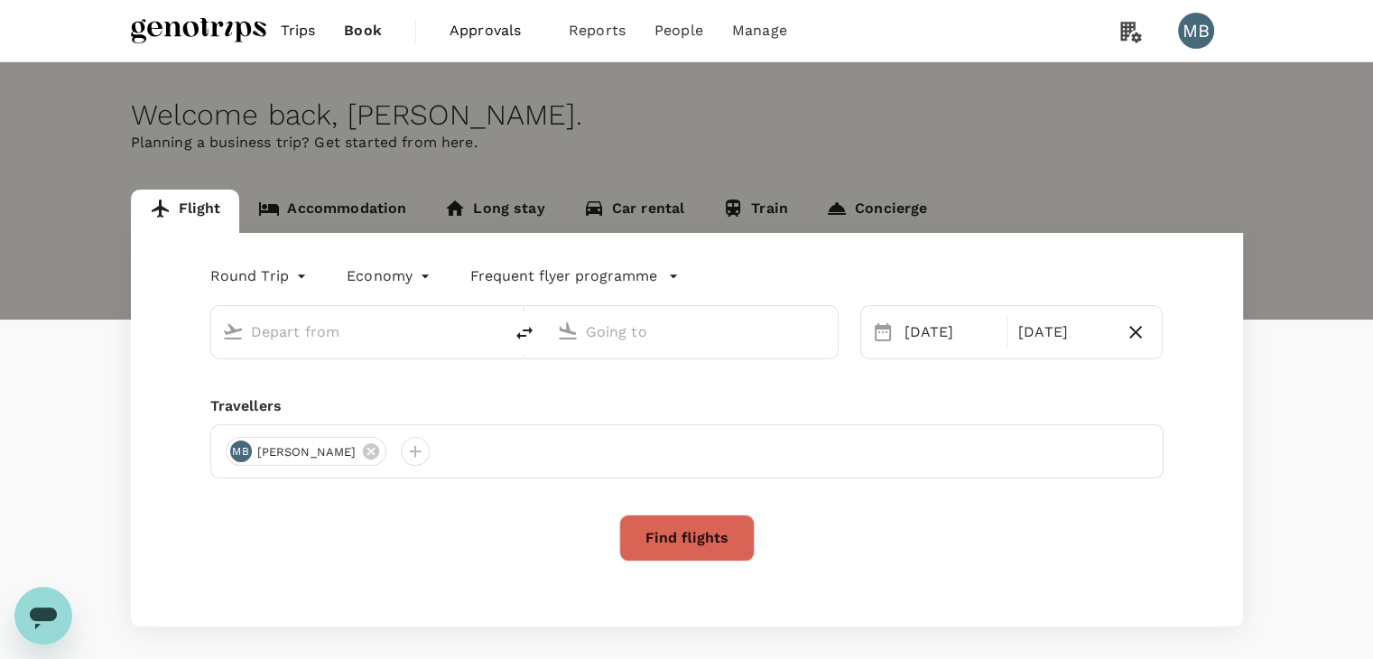
type input "Kuala Lumpur Intl ([GEOGRAPHIC_DATA])"
type input "Penang Intl (PEN)"
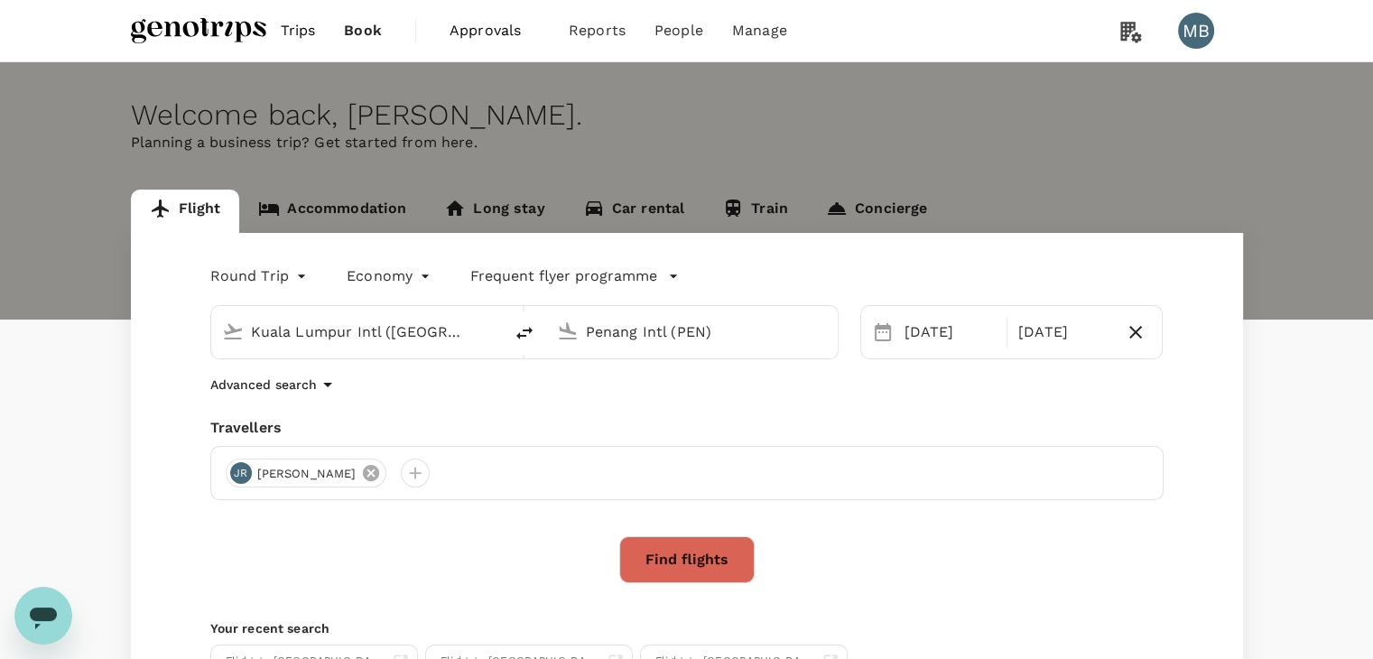
click at [367, 480] on icon at bounding box center [371, 473] width 16 height 16
click at [238, 470] on div at bounding box center [240, 473] width 29 height 29
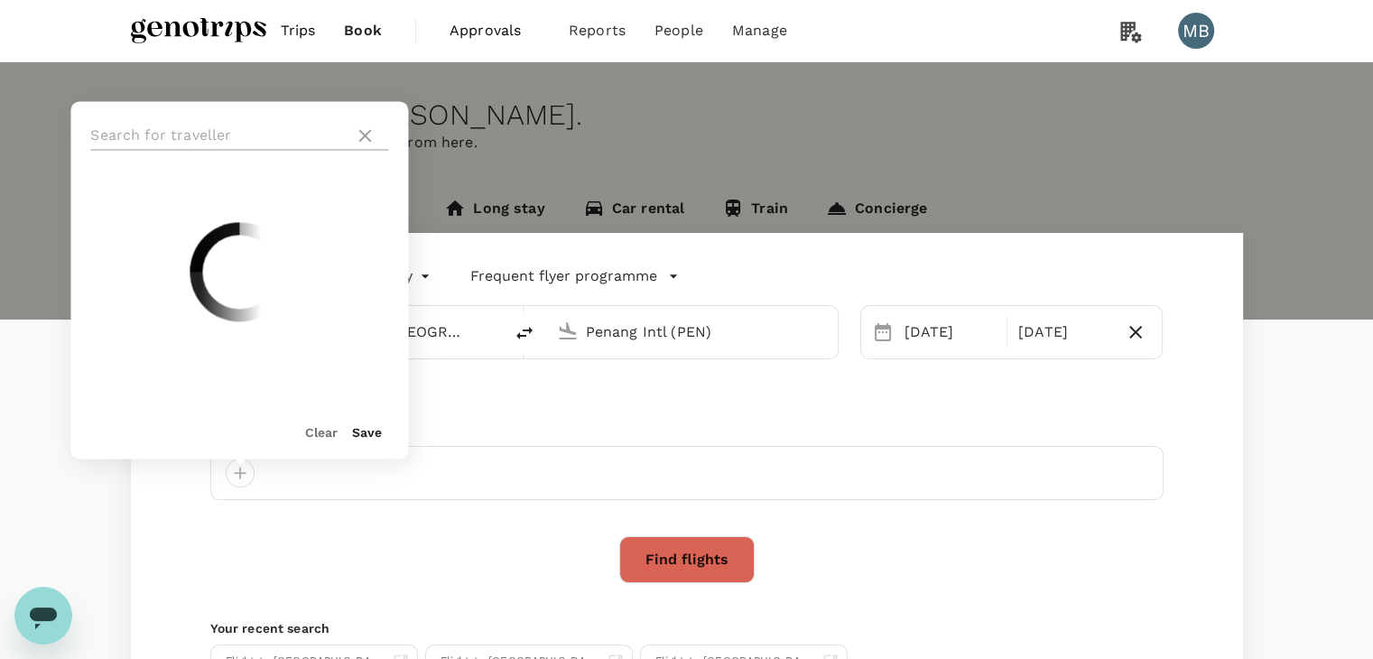
click at [220, 127] on input "text" at bounding box center [218, 135] width 256 height 29
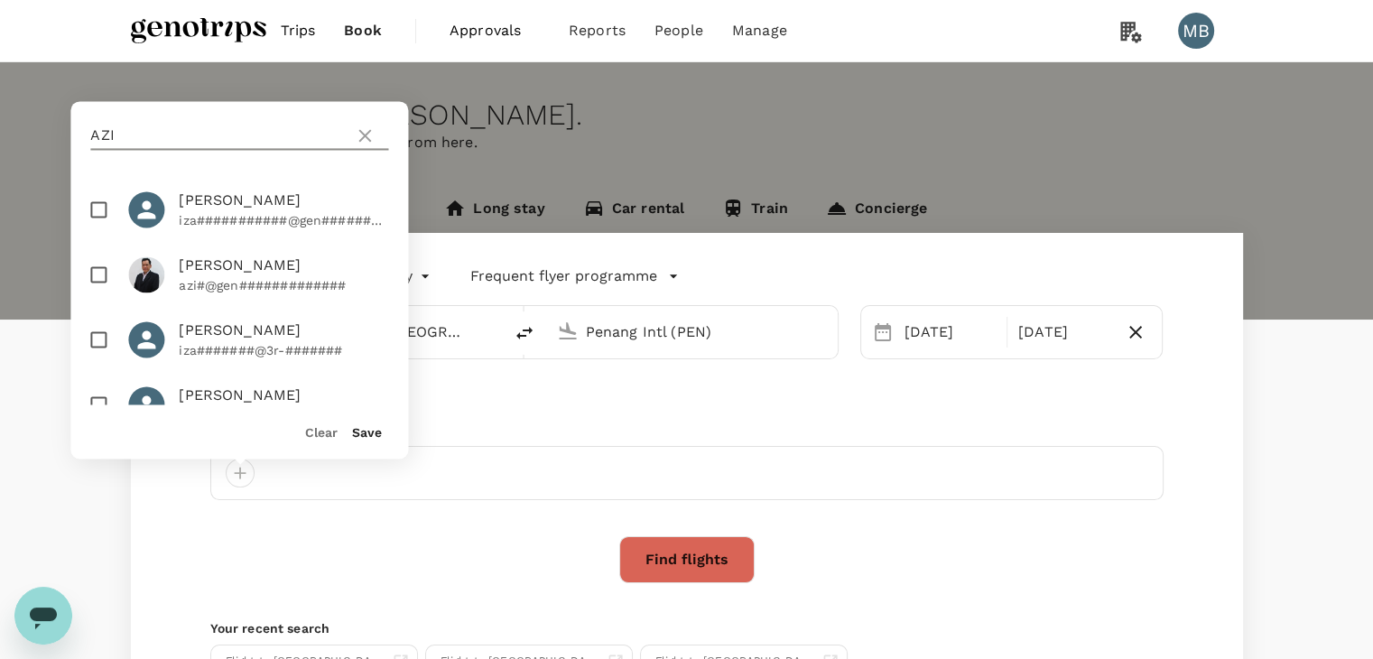
type input "AZI"
click at [97, 274] on input "checkbox" at bounding box center [98, 274] width 38 height 38
click at [100, 271] on input "checkbox" at bounding box center [98, 274] width 38 height 38
checkbox input "false"
click at [96, 208] on input "checkbox" at bounding box center [98, 209] width 38 height 38
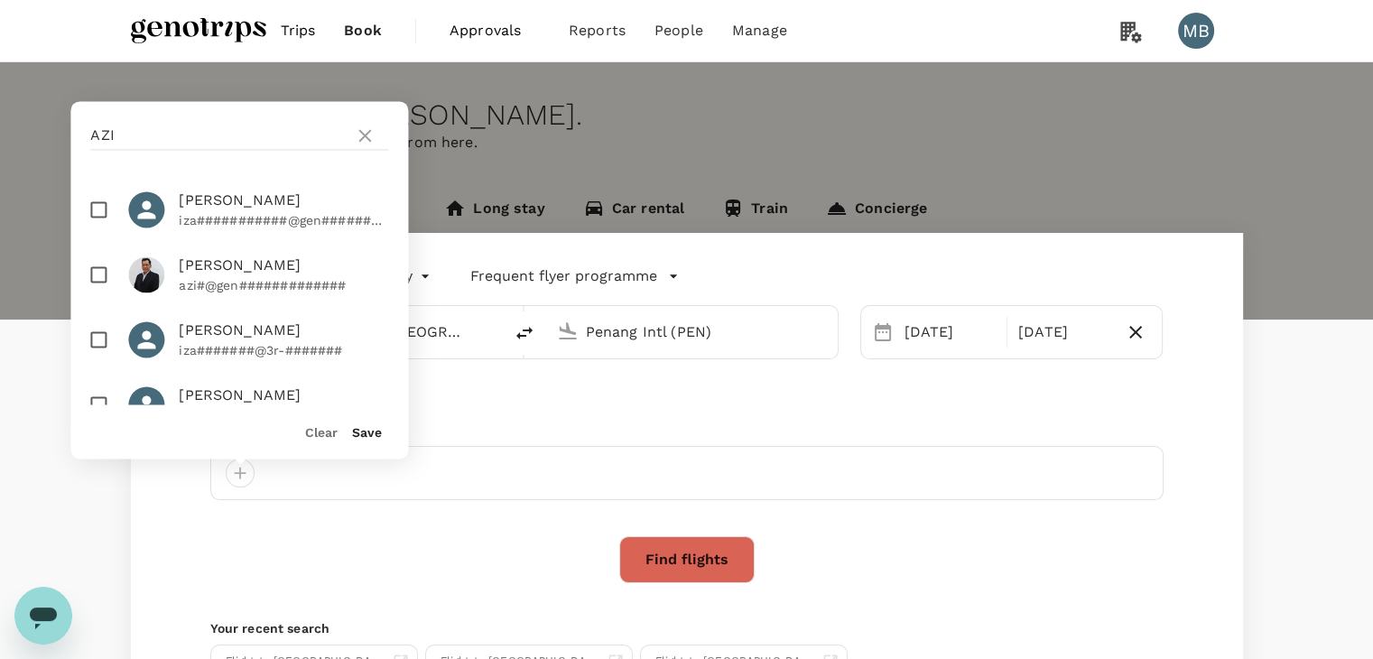
checkbox input "true"
click at [360, 432] on button "Save" at bounding box center [367, 432] width 30 height 14
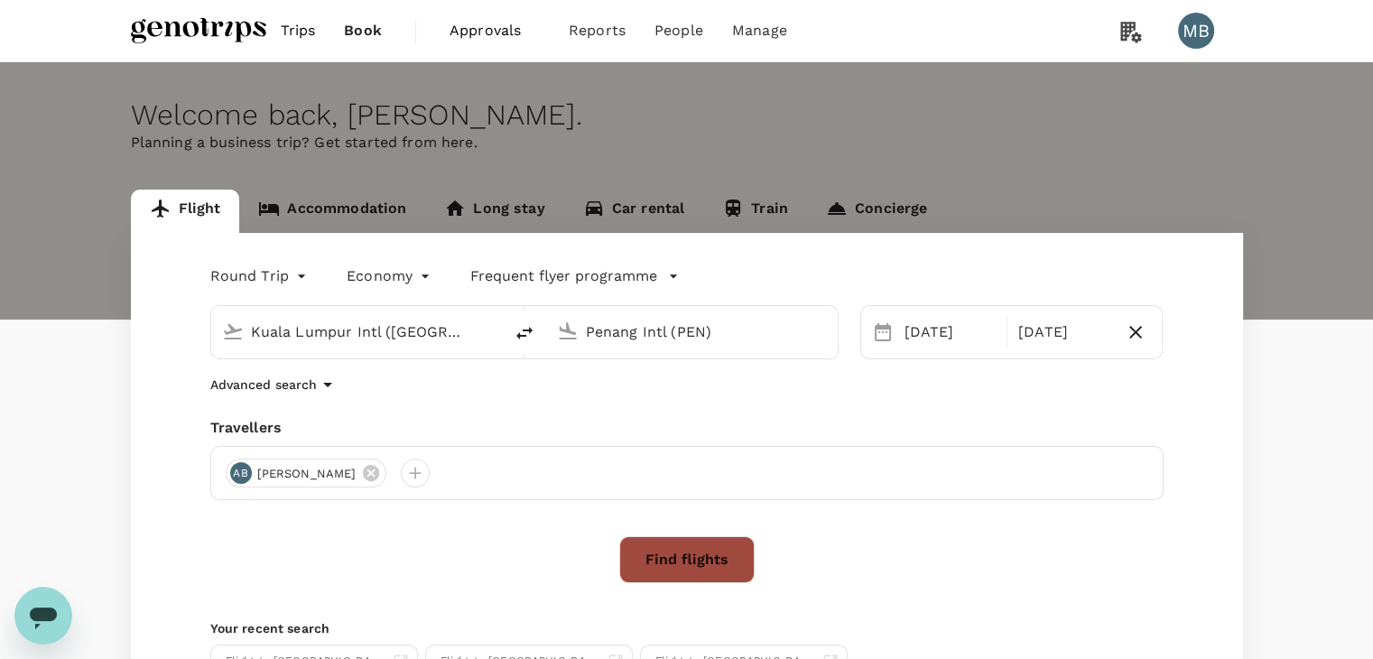
click at [733, 574] on button "Find flights" at bounding box center [686, 559] width 135 height 47
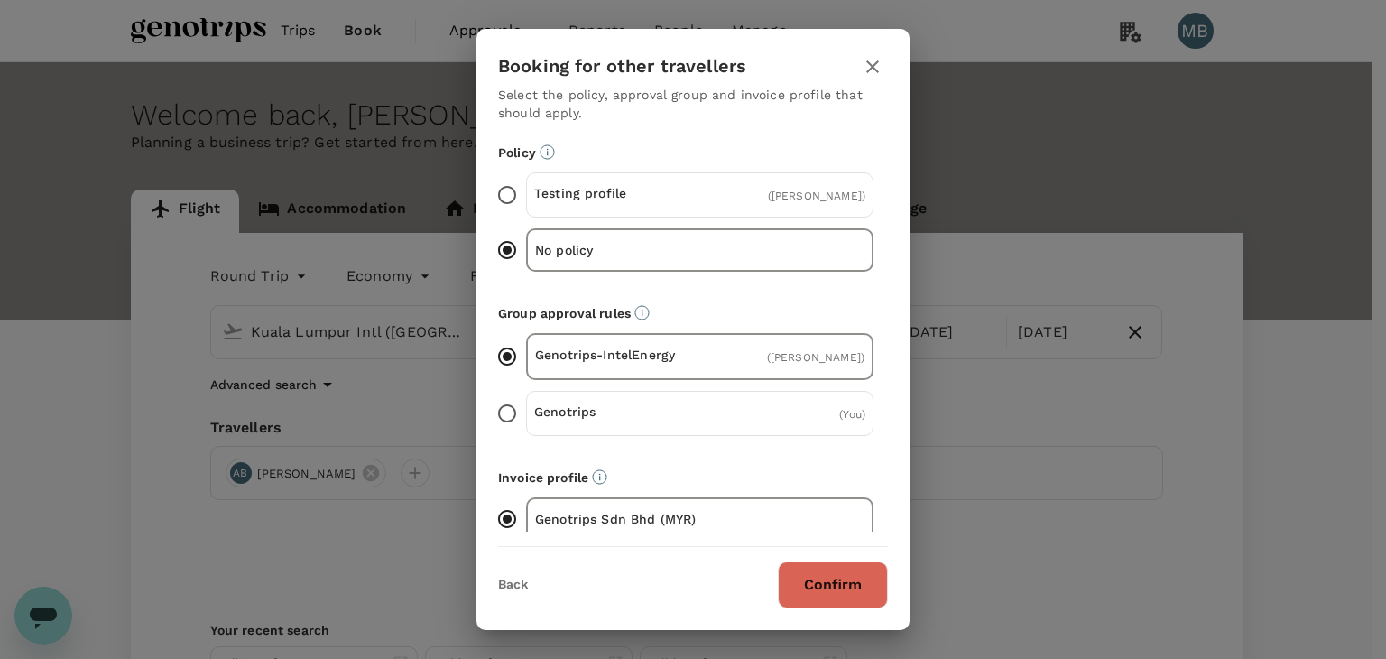
click at [802, 581] on button "Confirm" at bounding box center [833, 584] width 110 height 47
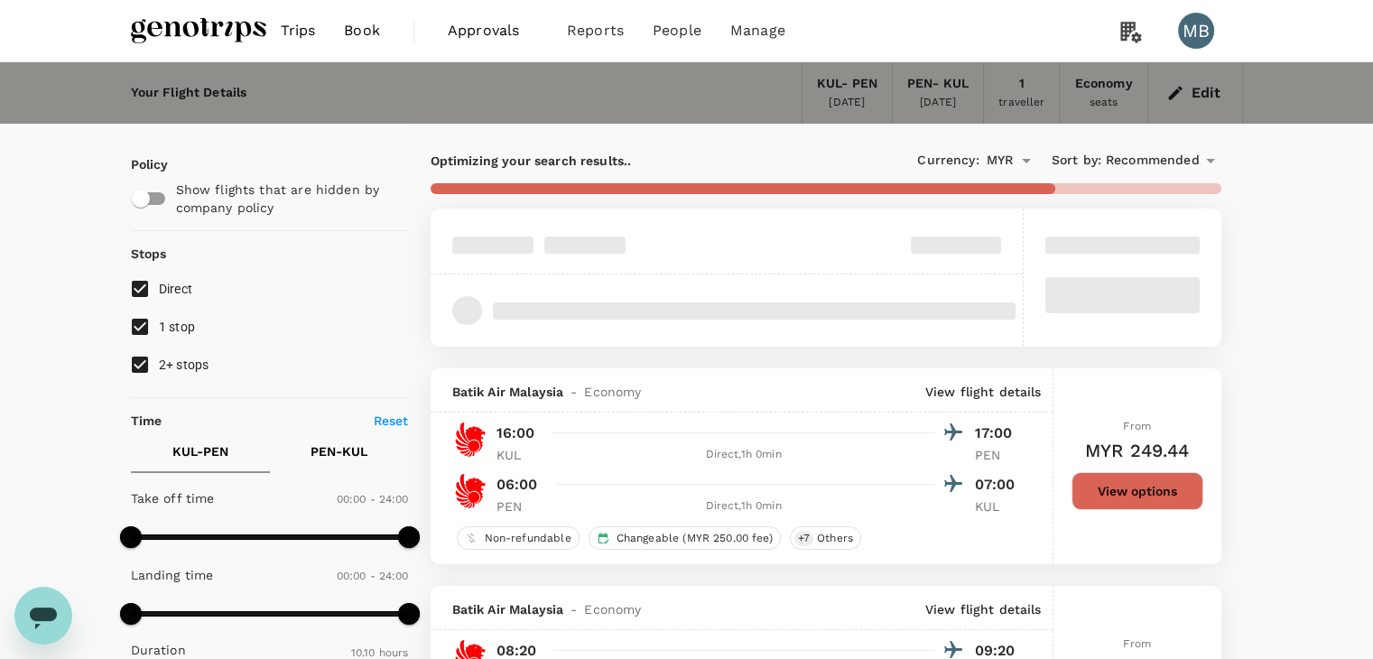
click at [1104, 499] on button "View options" at bounding box center [1137, 491] width 132 height 38
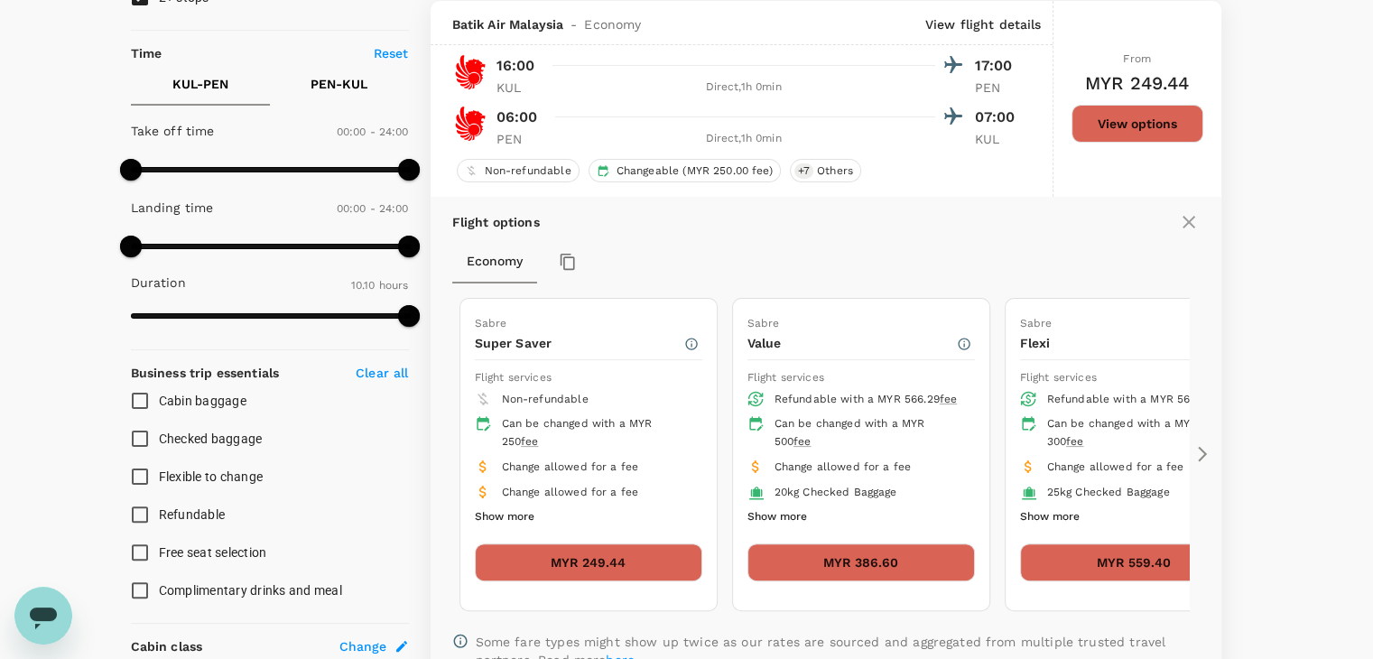
scroll to position [368, 0]
click at [625, 557] on button "MYR 249.44" at bounding box center [588, 561] width 227 height 38
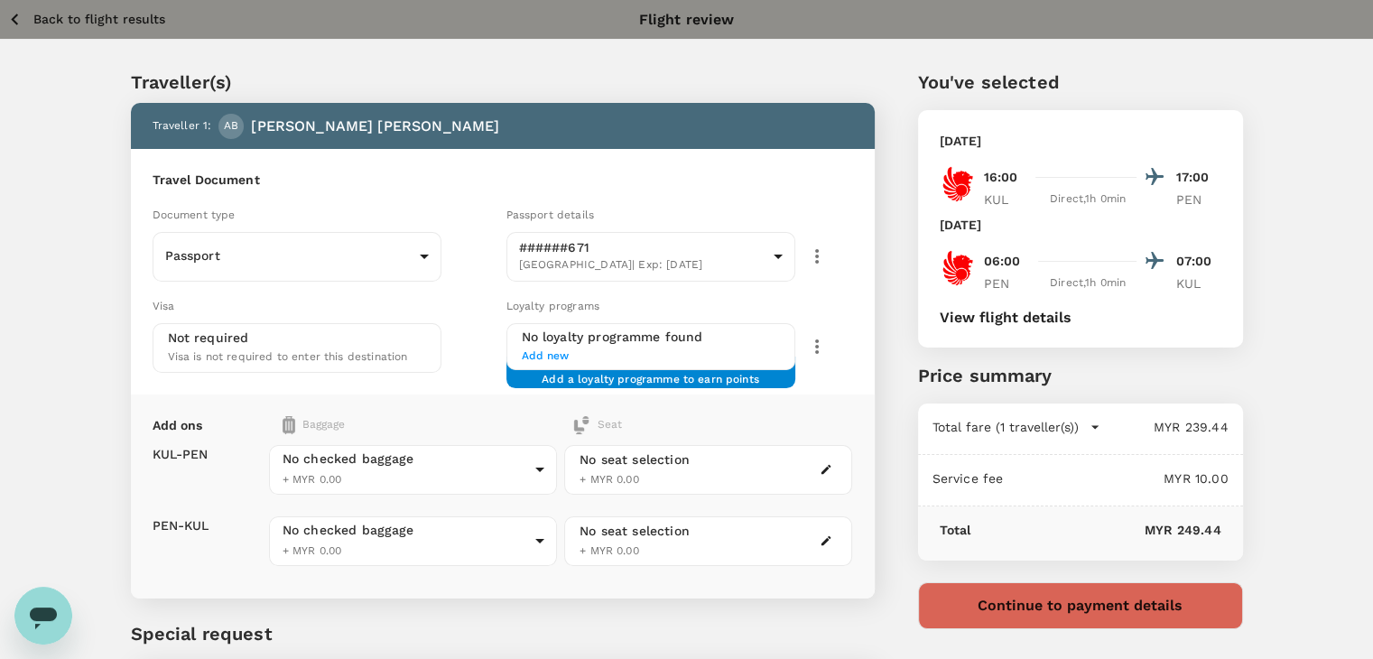
click at [969, 599] on button "Continue to payment details" at bounding box center [1080, 605] width 325 height 47
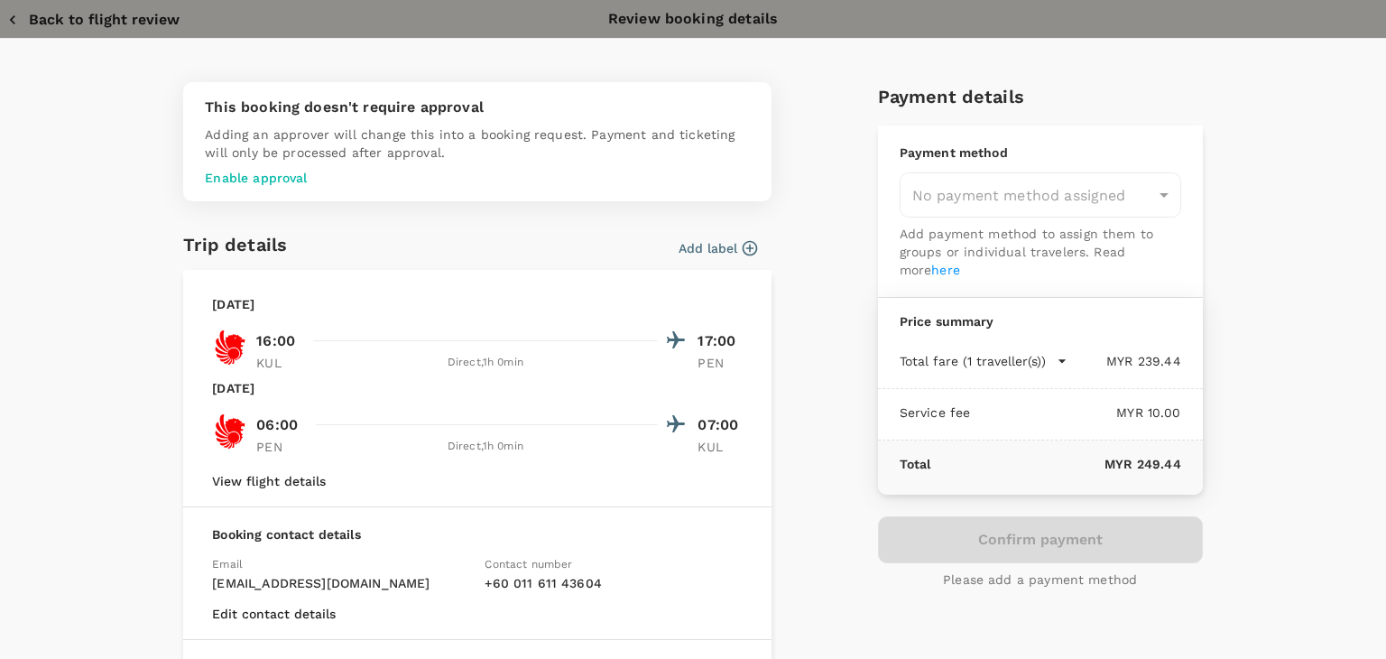
type input "9c05dd7c-68fd-49f4-a2f8-4cbf92da61d2"
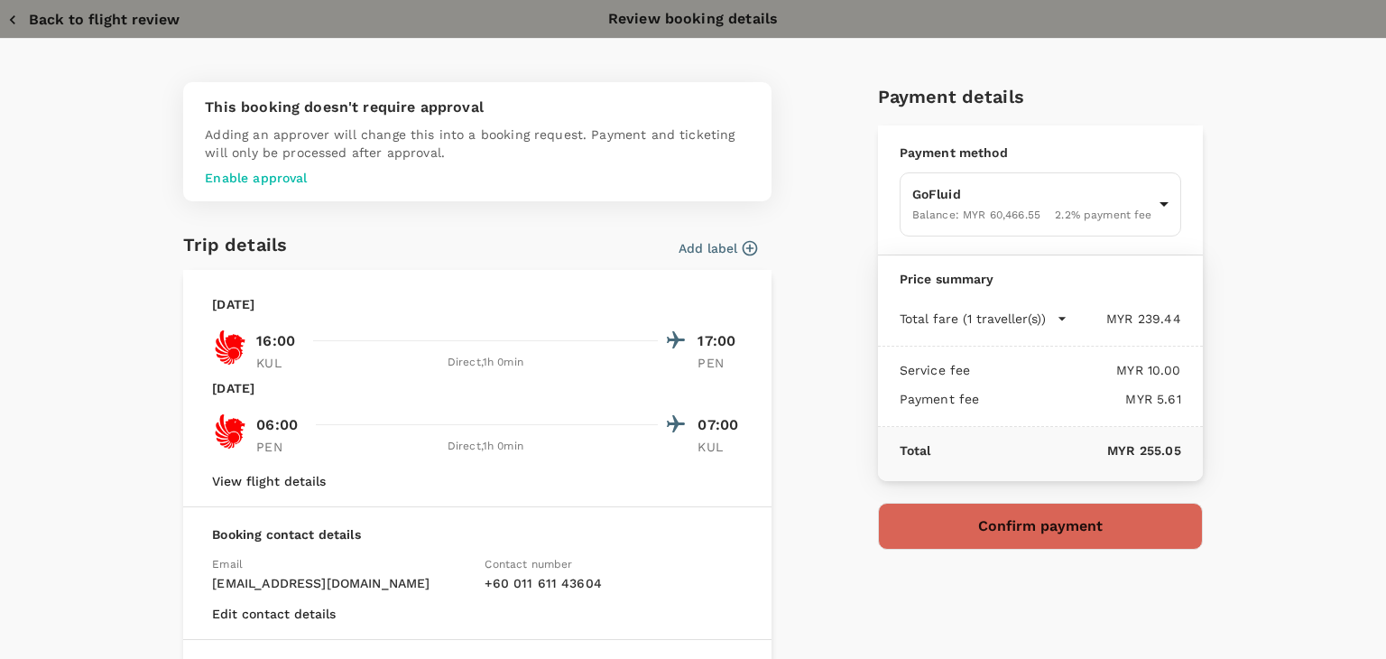
click at [264, 179] on p "Enable approval" at bounding box center [477, 178] width 545 height 18
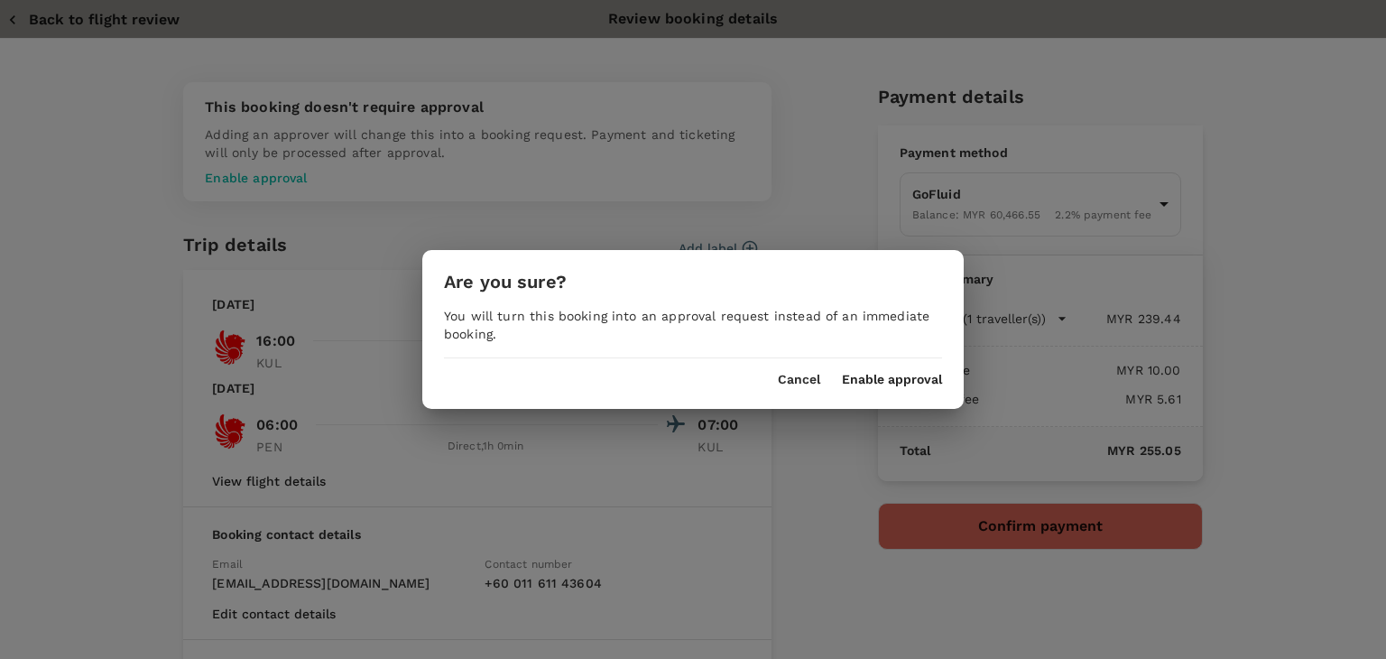
click at [814, 371] on div "Cancel Enable approval" at bounding box center [693, 372] width 542 height 29
click at [811, 384] on button "Cancel" at bounding box center [799, 380] width 42 height 14
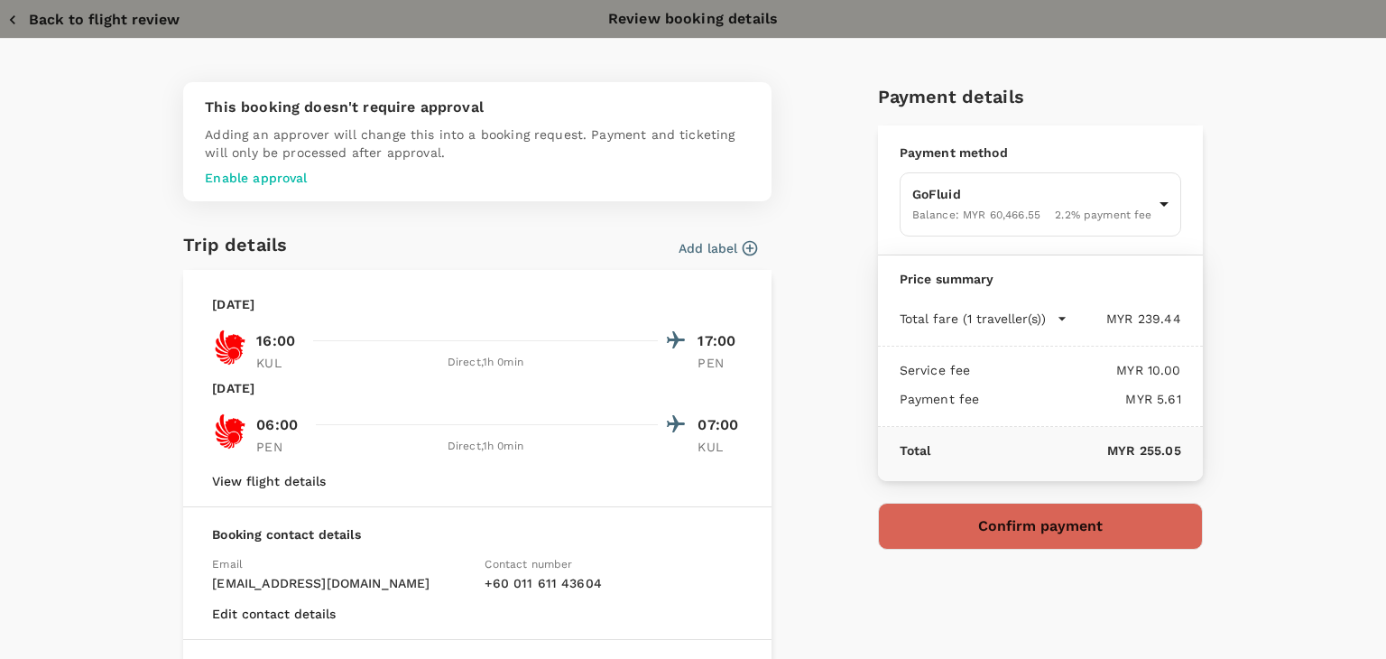
click at [129, 19] on button "Back to flight review" at bounding box center [93, 20] width 172 height 18
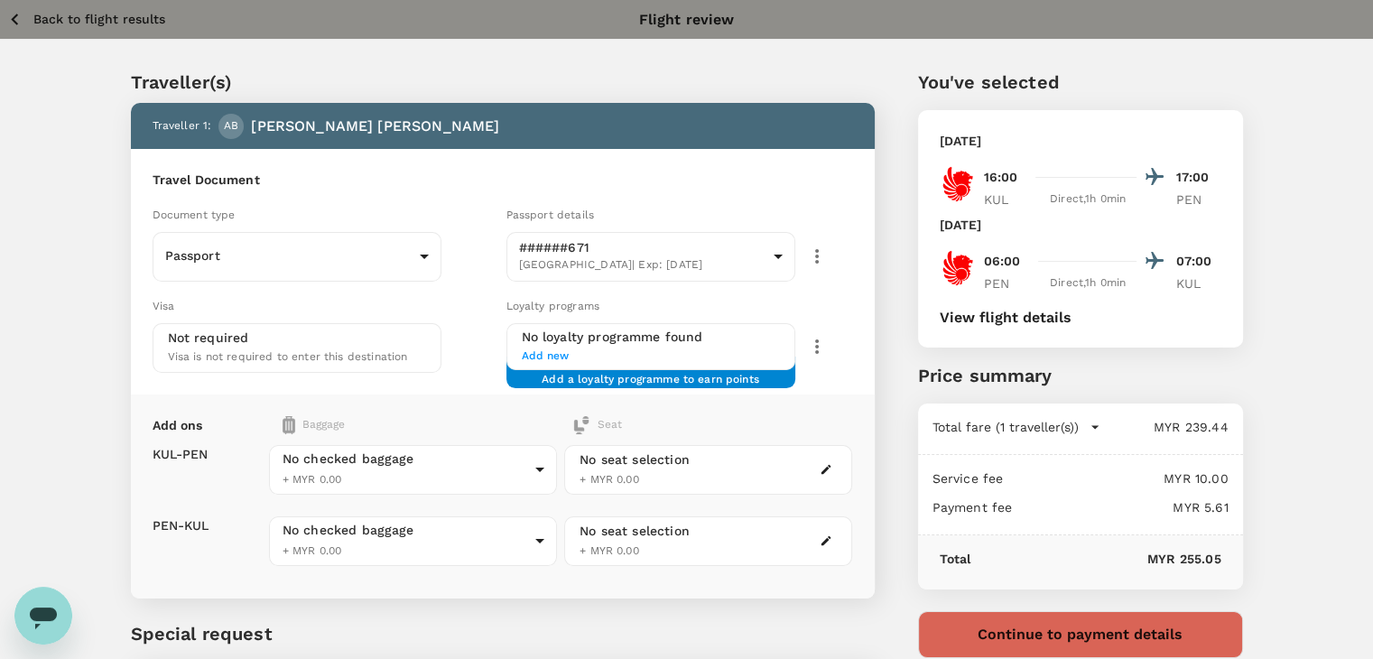
click at [129, 19] on p "Back to flight results" at bounding box center [99, 19] width 132 height 18
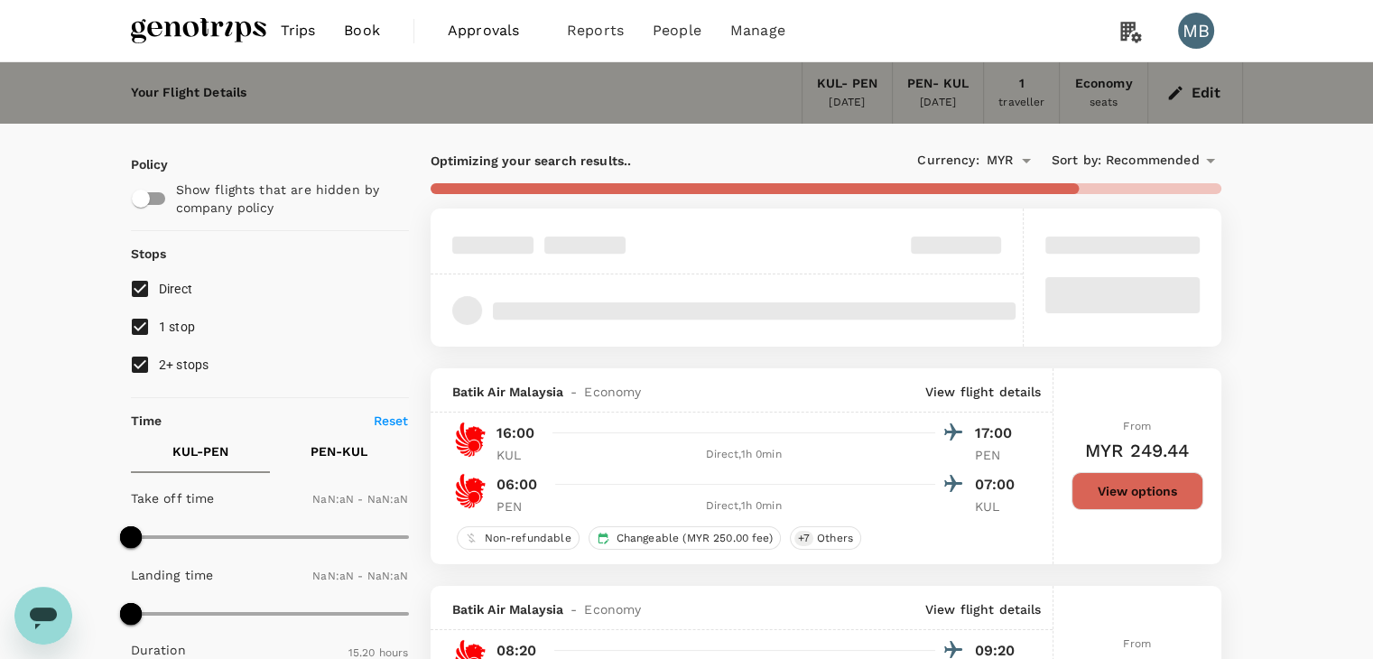
type input "1440"
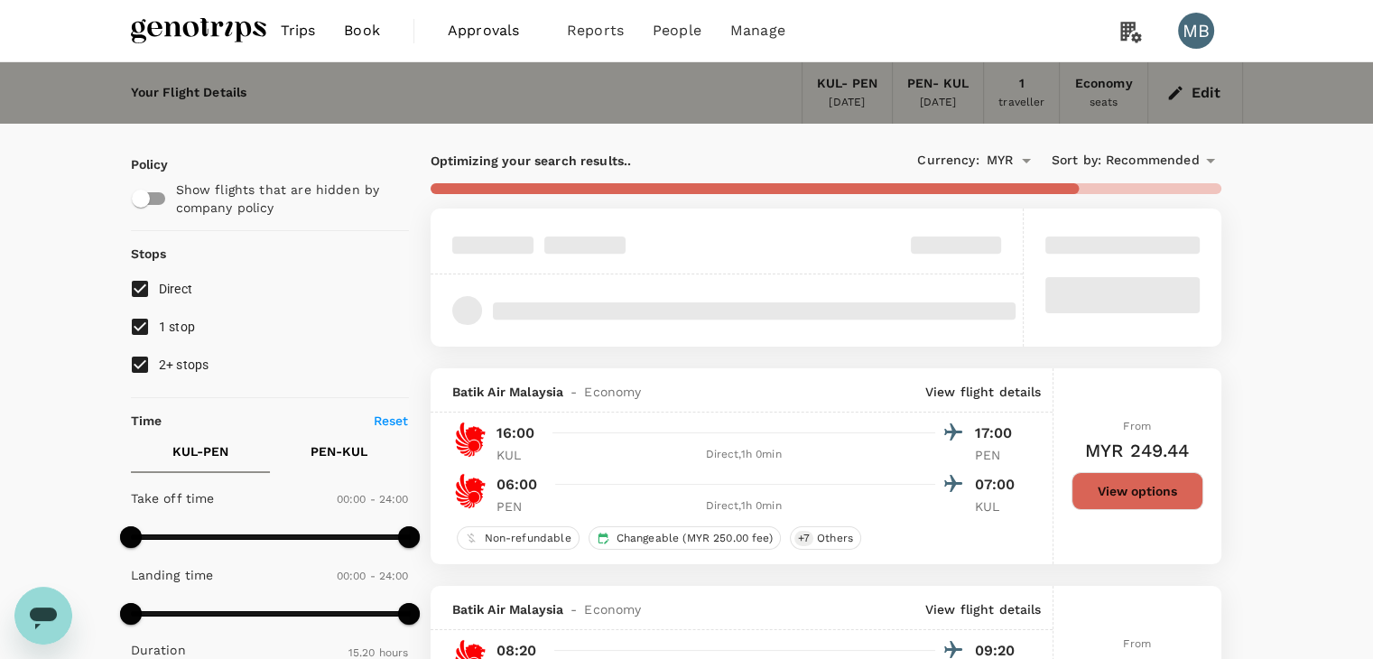
click at [158, 34] on img at bounding box center [198, 31] width 135 height 40
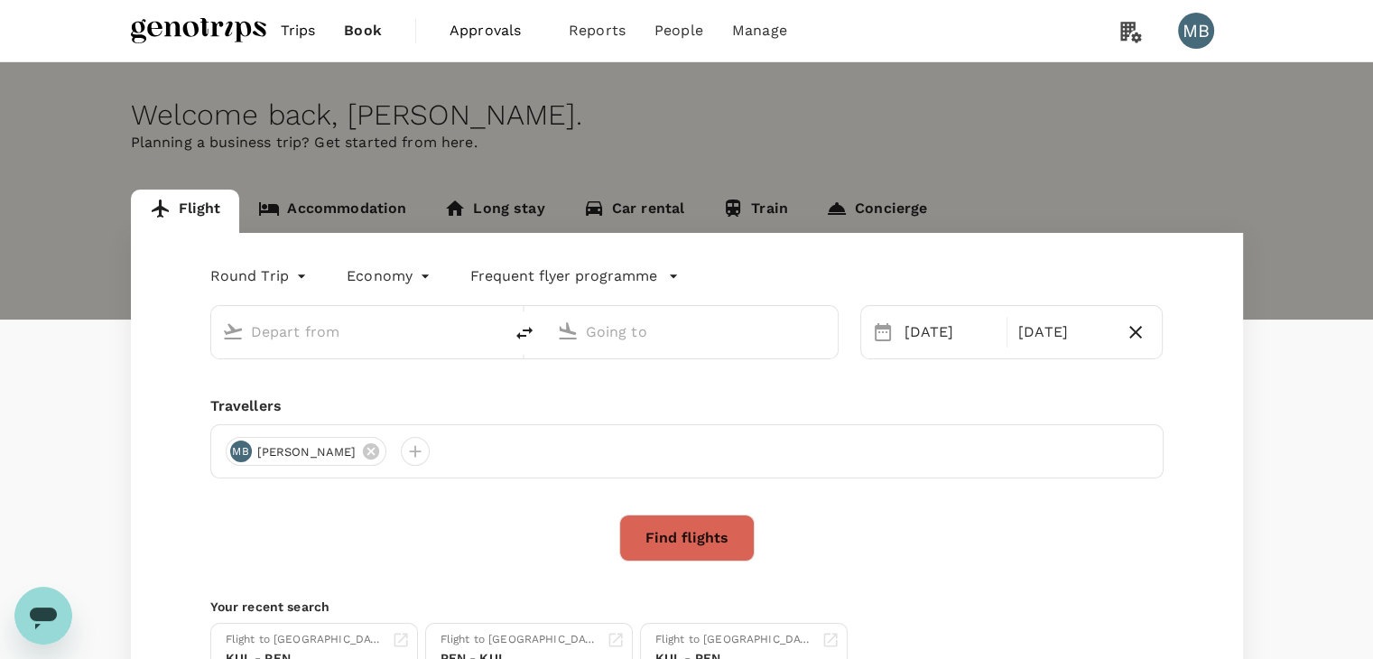
type input "Kuala Lumpur Intl ([GEOGRAPHIC_DATA])"
type input "Penang Intl (PEN)"
type input "Kuala Lumpur Intl ([GEOGRAPHIC_DATA])"
type input "Penang Intl (PEN)"
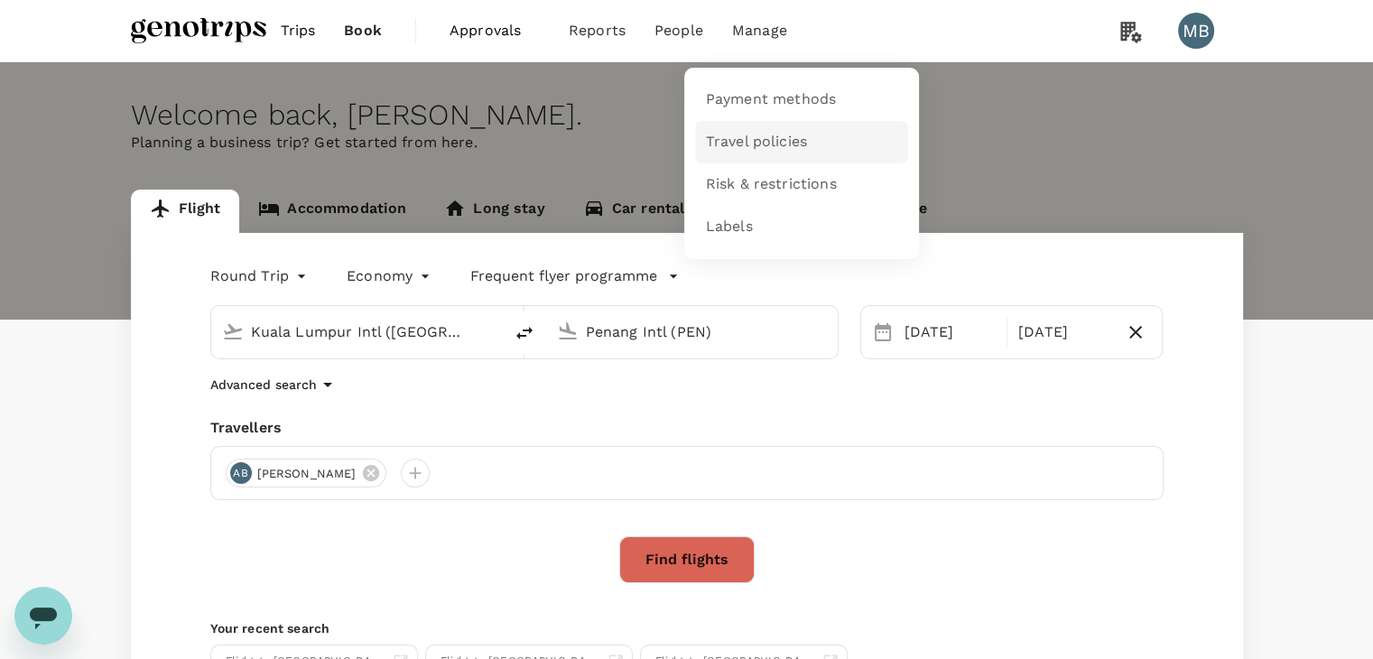
click at [749, 132] on span "Travel policies" at bounding box center [756, 142] width 101 height 21
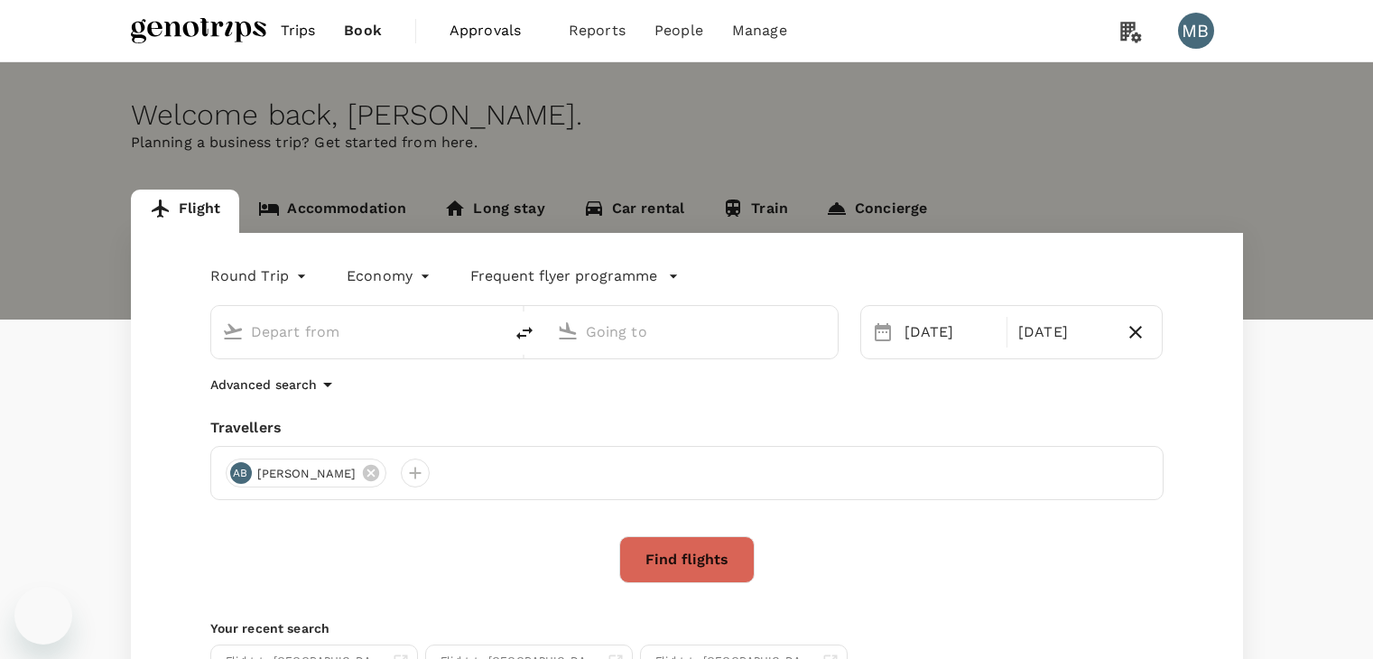
type input "Kuala Lumpur Intl ([GEOGRAPHIC_DATA])"
type input "Penang Intl (PEN)"
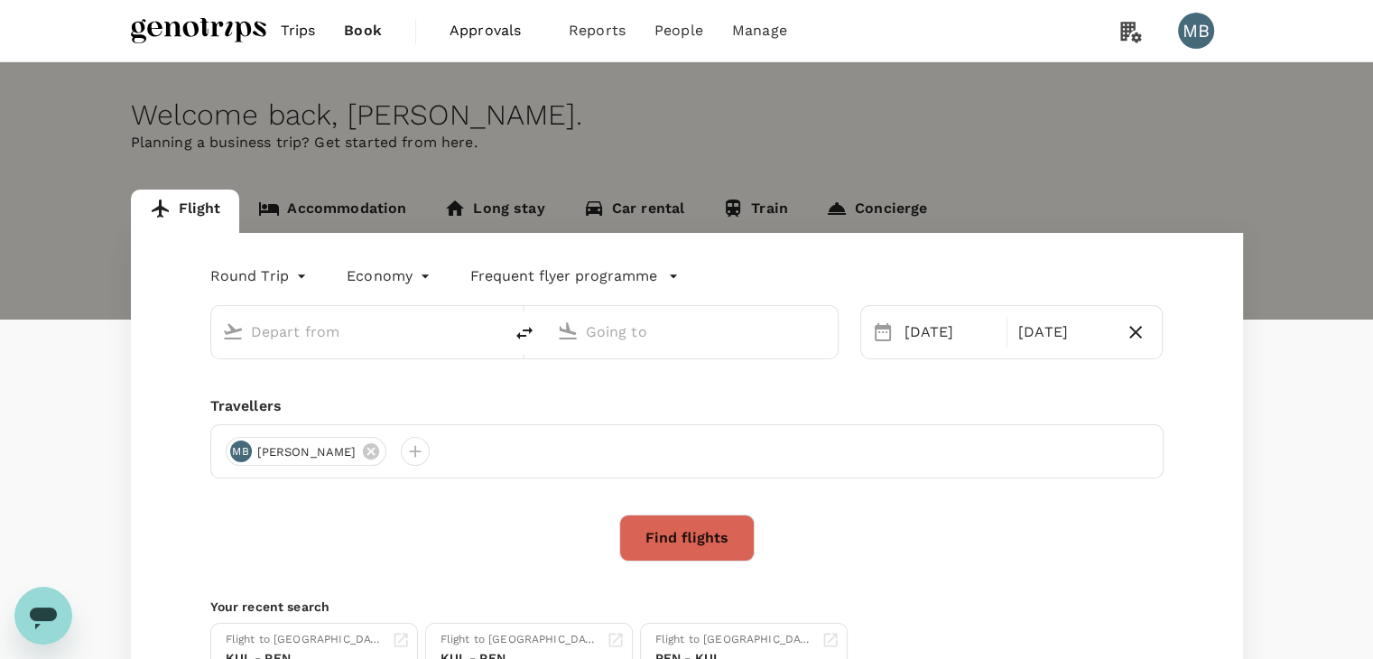
type input "Kuala Lumpur Intl ([GEOGRAPHIC_DATA])"
type input "Penang Intl (PEN)"
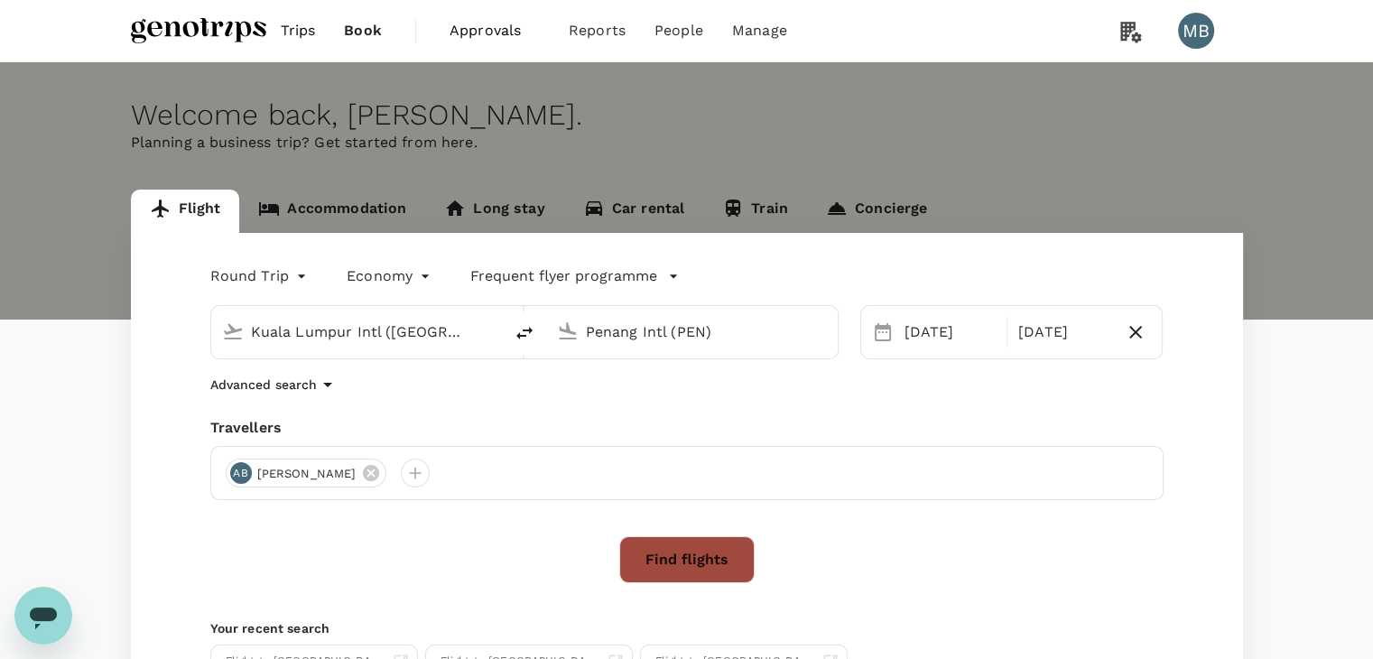
click at [672, 549] on button "Find flights" at bounding box center [686, 559] width 135 height 47
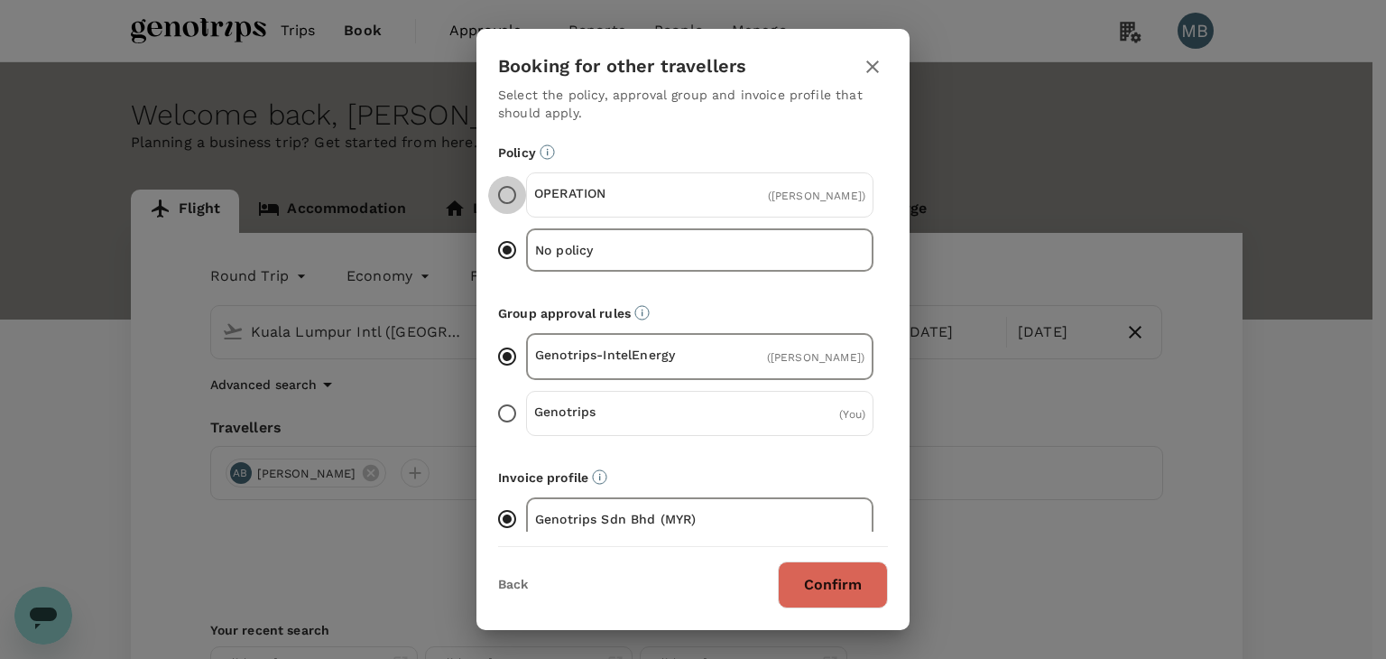
click at [506, 199] on input "OPERATION ( ABDUL AZIZ BIN AHMAD )" at bounding box center [507, 195] width 38 height 38
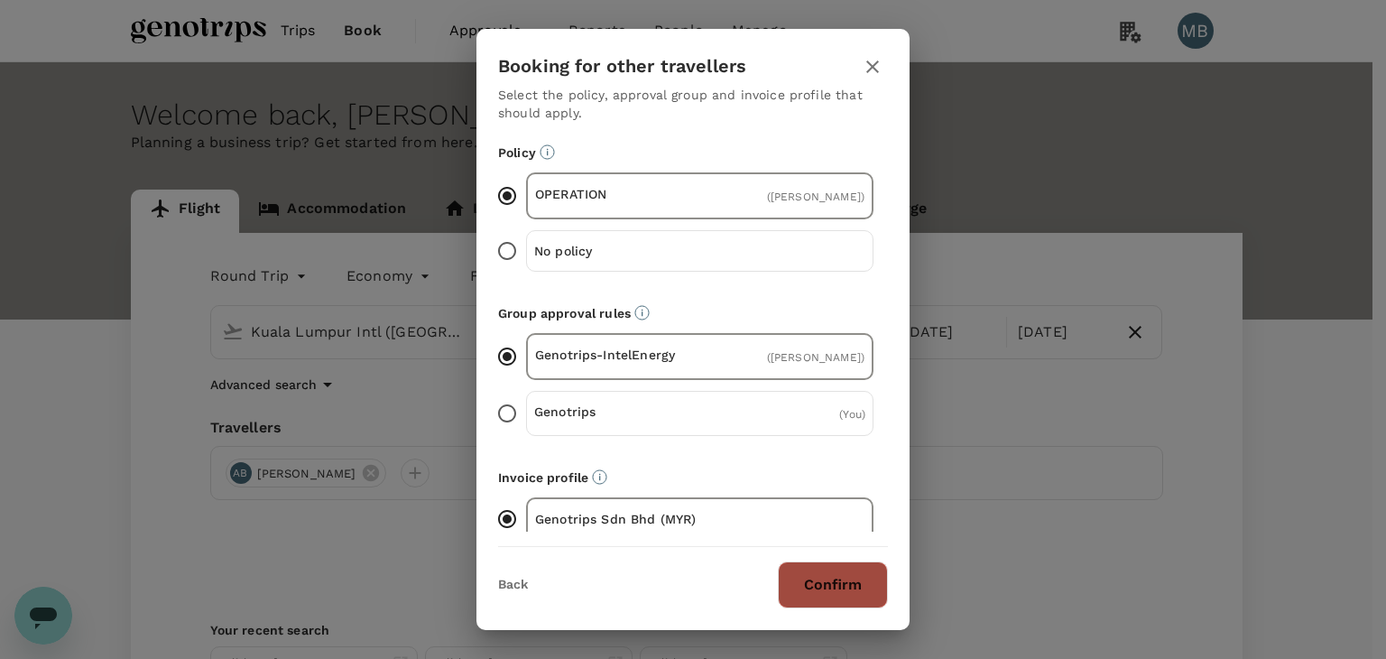
click at [798, 571] on button "Confirm" at bounding box center [833, 584] width 110 height 47
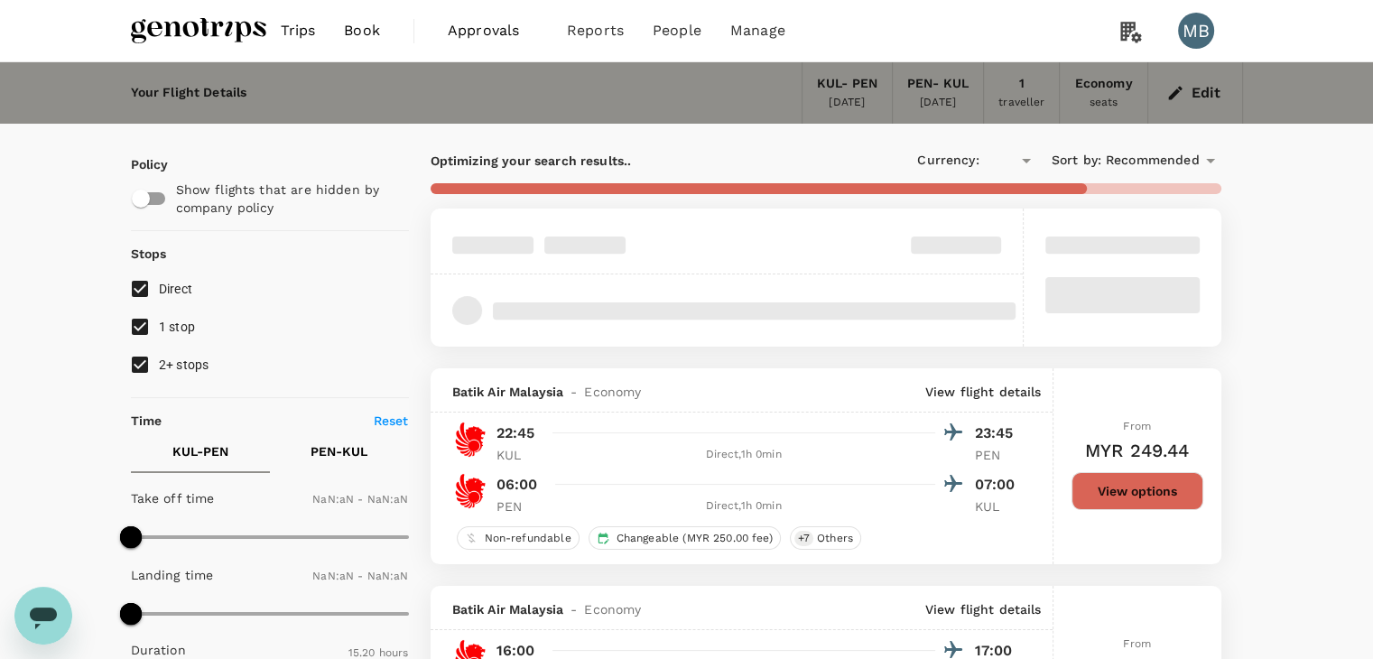
type input "MYR"
type input "1440"
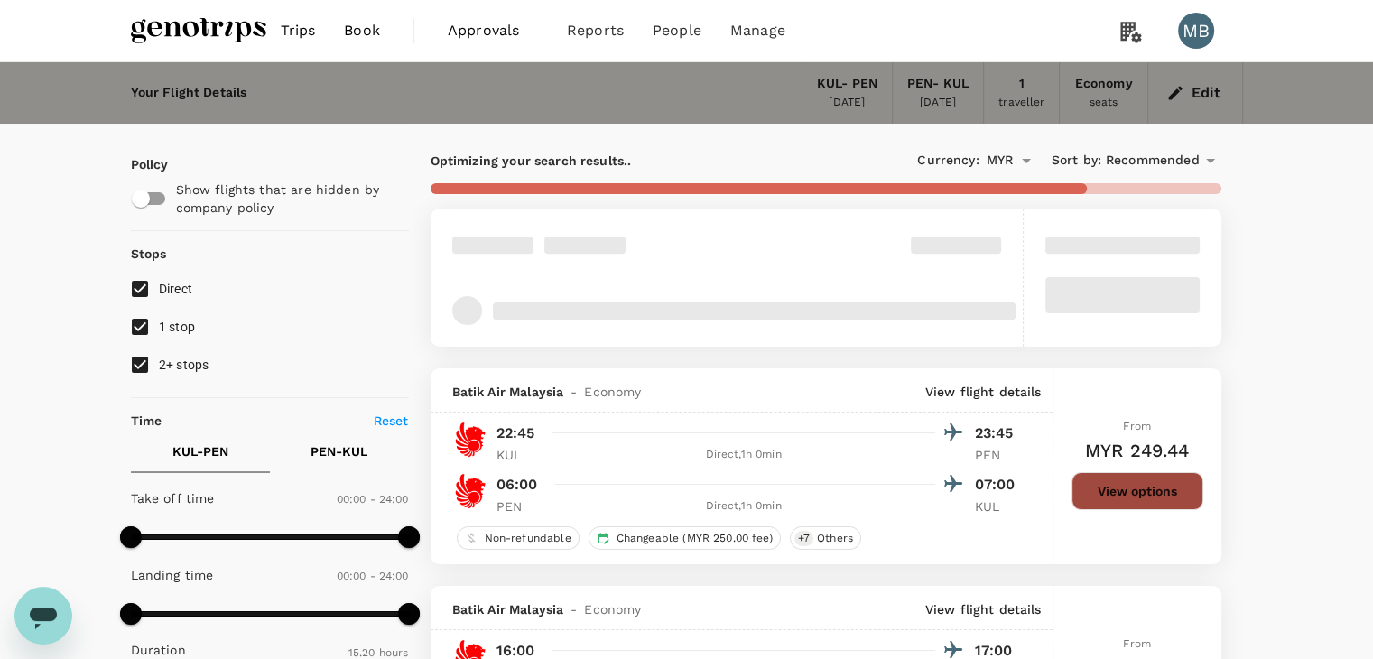
click at [1093, 489] on button "View options" at bounding box center [1137, 491] width 132 height 38
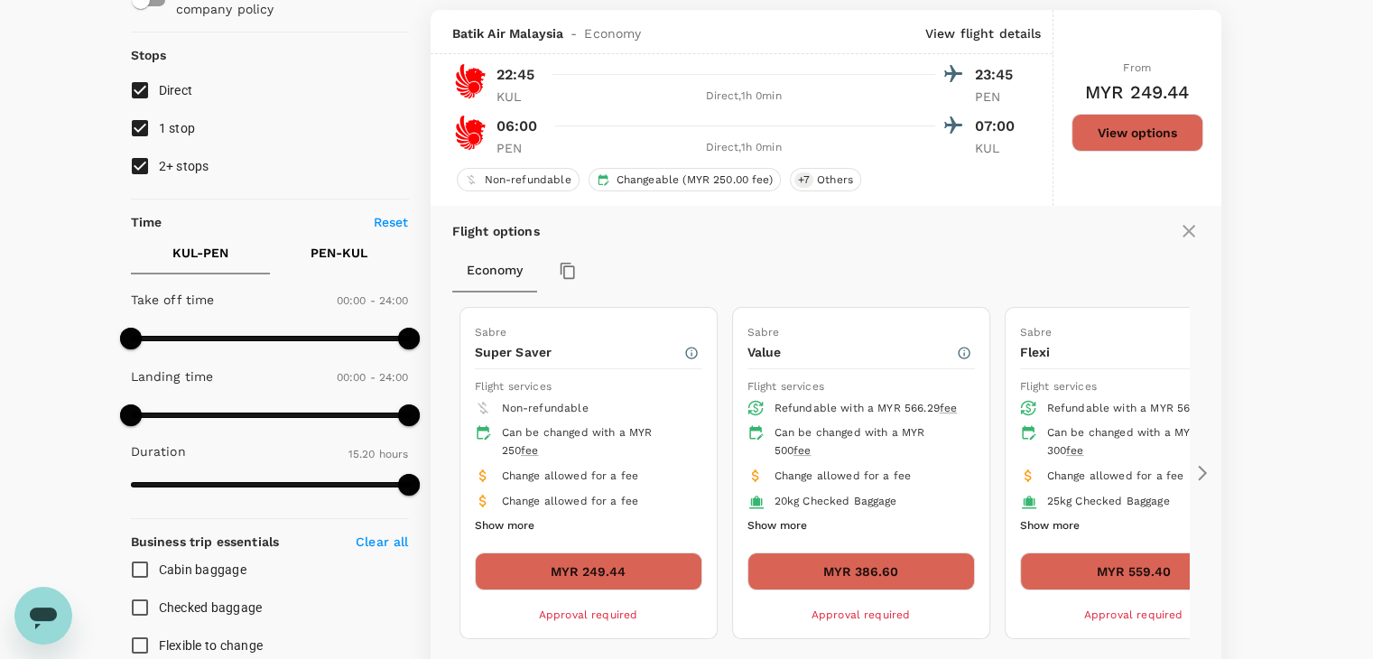
scroll to position [188, 0]
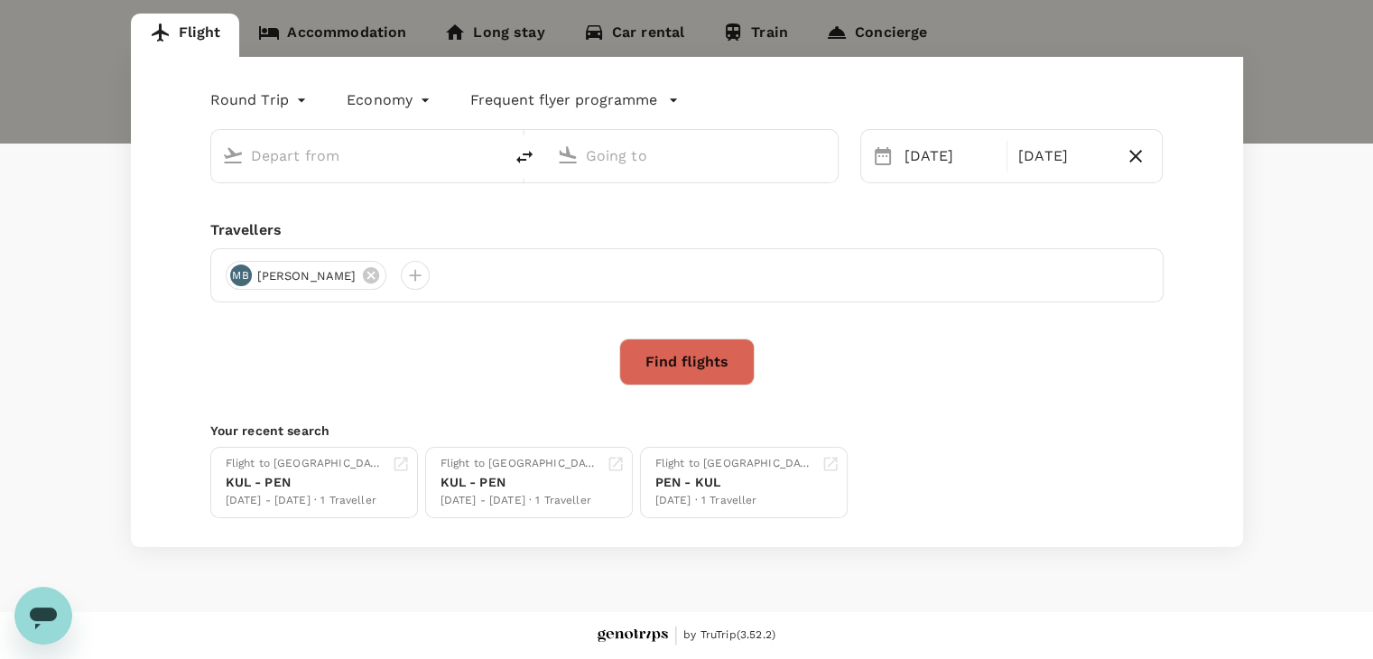
scroll to position [29, 0]
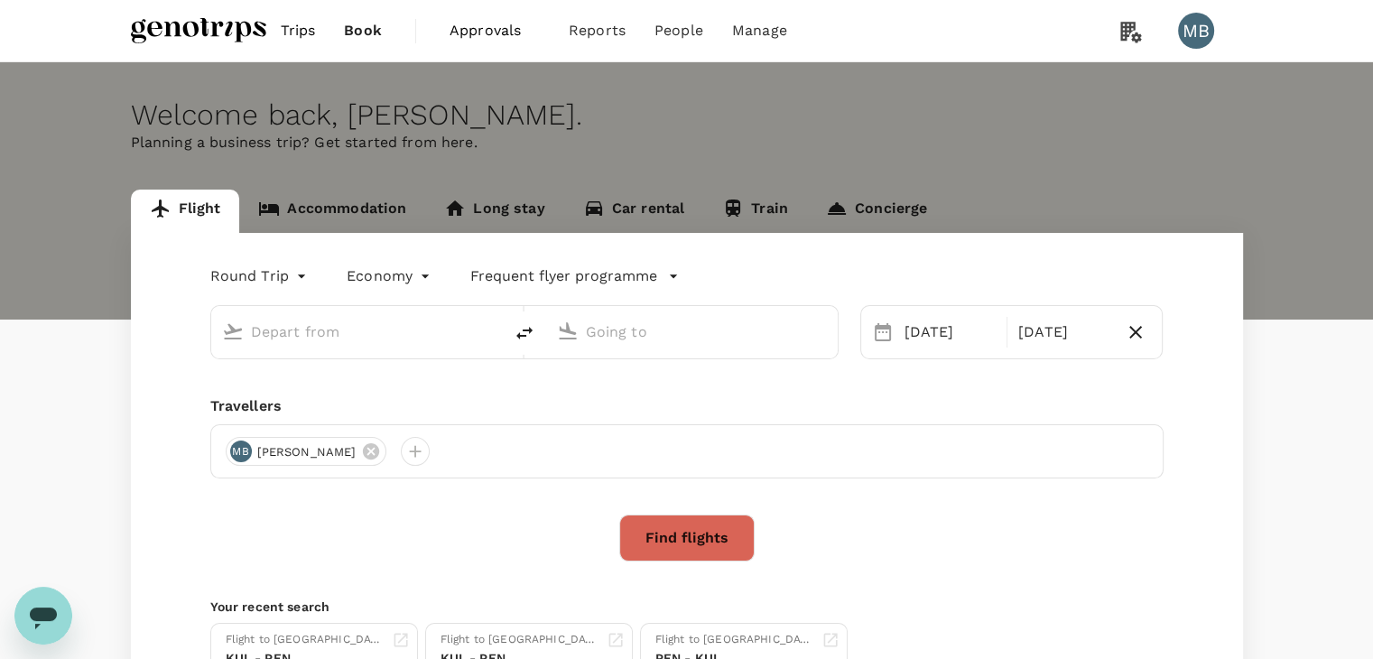
type input "Kuala Lumpur Intl ([GEOGRAPHIC_DATA])"
type input "Penang Intl (PEN)"
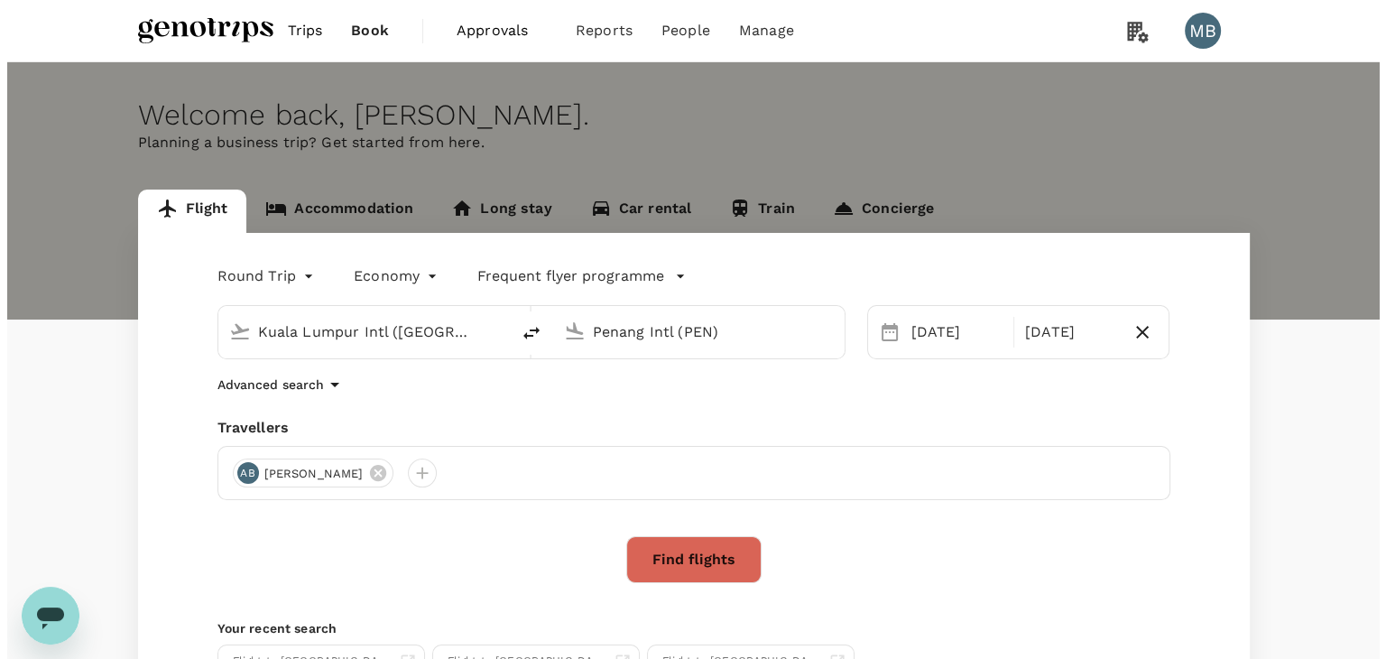
scroll to position [0, 0]
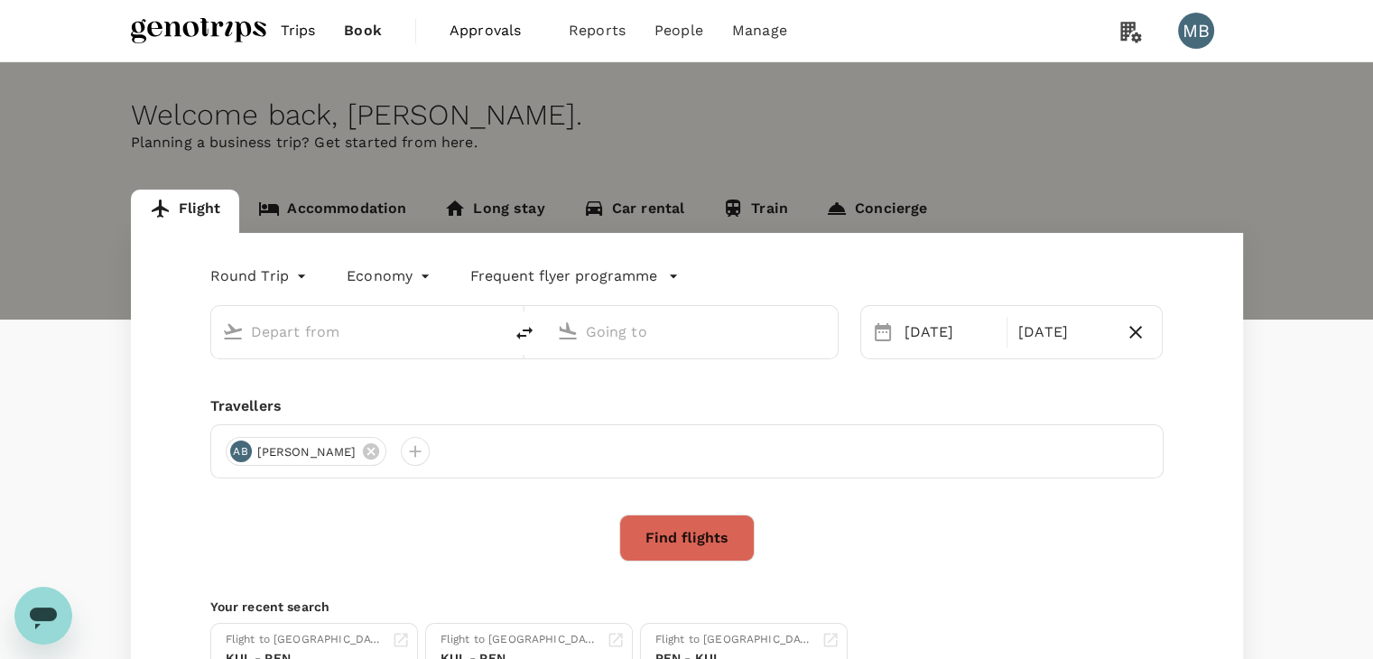
type input "Kuala Lumpur Intl ([GEOGRAPHIC_DATA])"
type input "Penang Intl (PEN)"
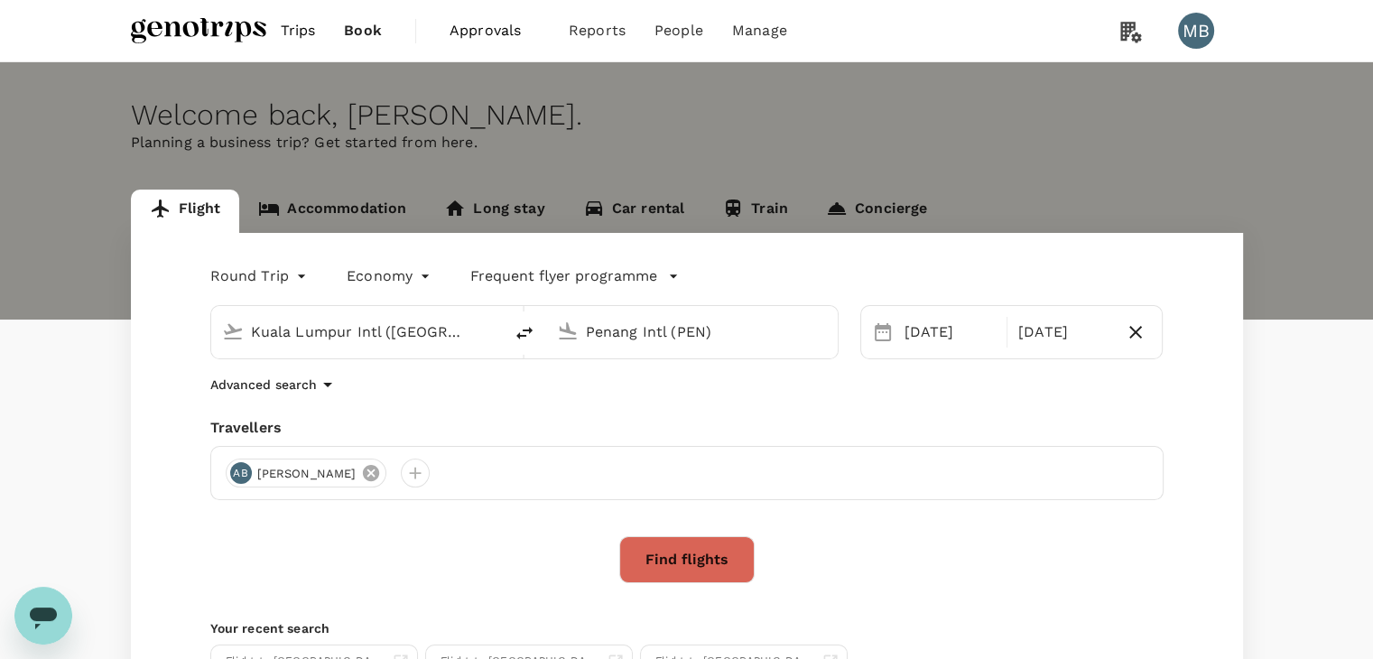
click at [381, 476] on icon at bounding box center [371, 473] width 20 height 20
click at [231, 459] on div at bounding box center [686, 473] width 953 height 54
click at [237, 462] on div at bounding box center [240, 473] width 29 height 29
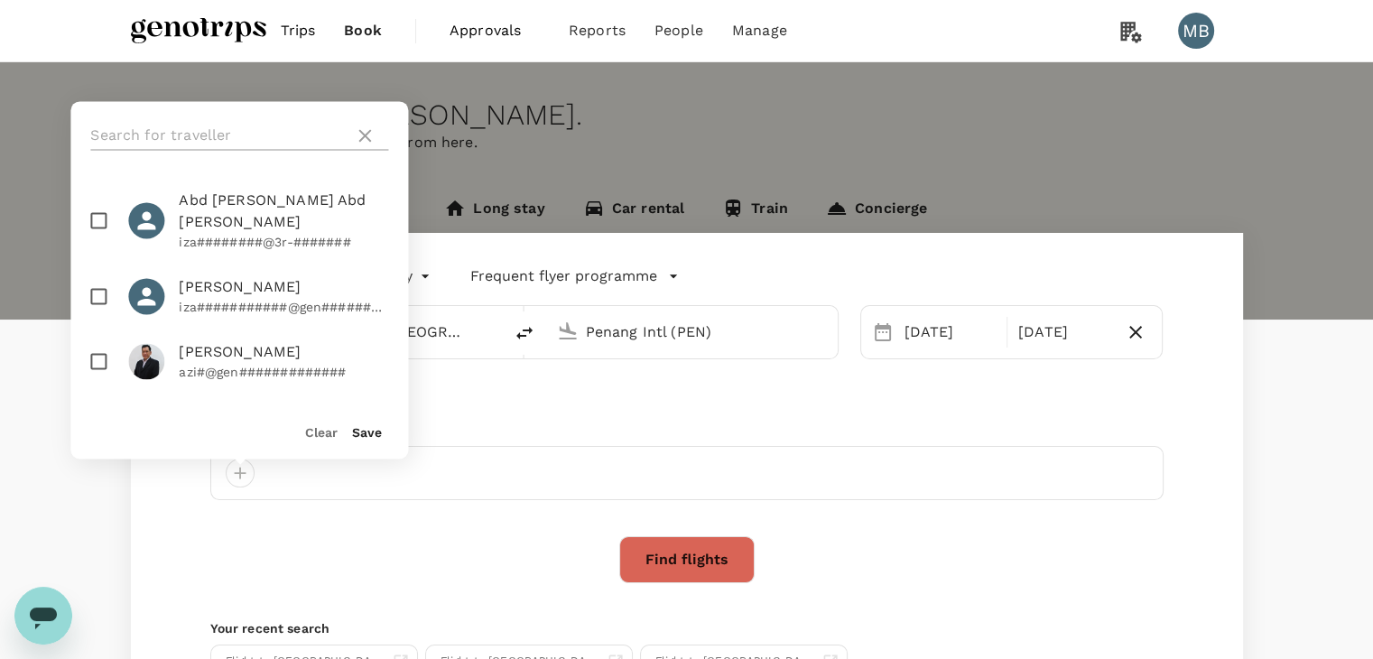
click at [204, 142] on input "text" at bounding box center [218, 135] width 256 height 29
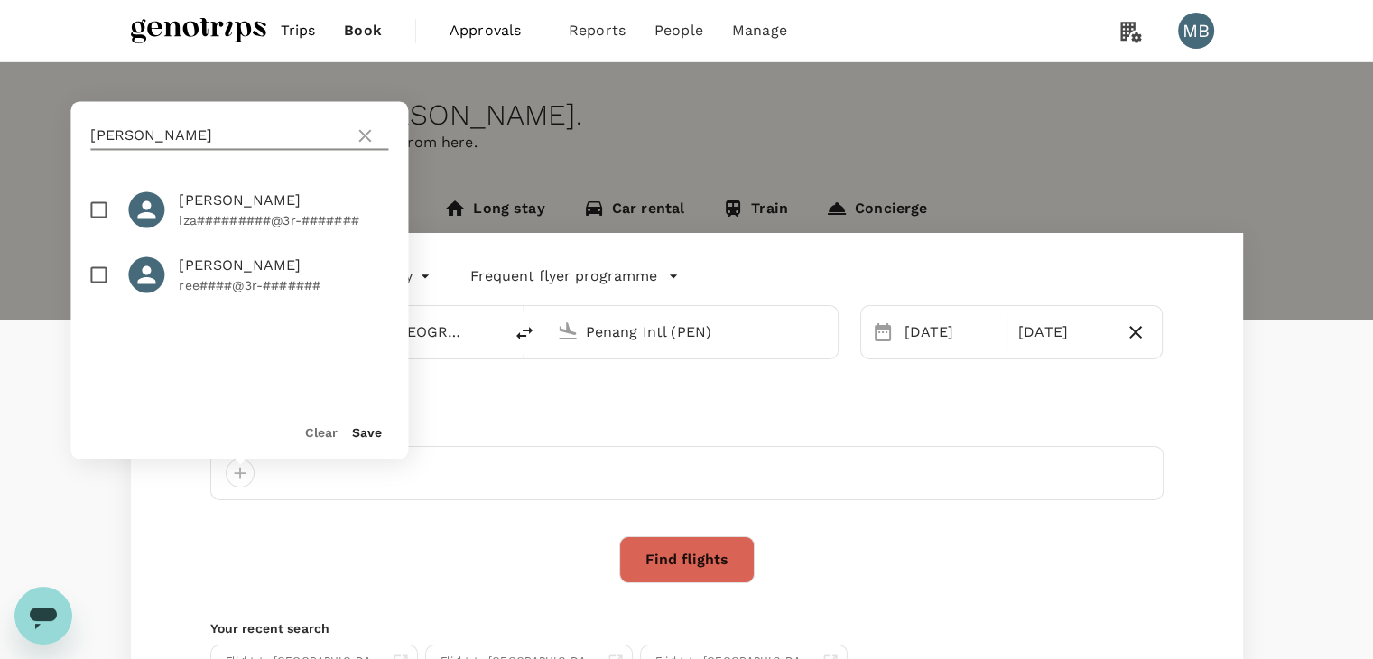
type input "[PERSON_NAME]"
click at [99, 272] on input "checkbox" at bounding box center [98, 274] width 38 height 38
checkbox input "true"
click at [374, 437] on button "Save" at bounding box center [367, 432] width 30 height 14
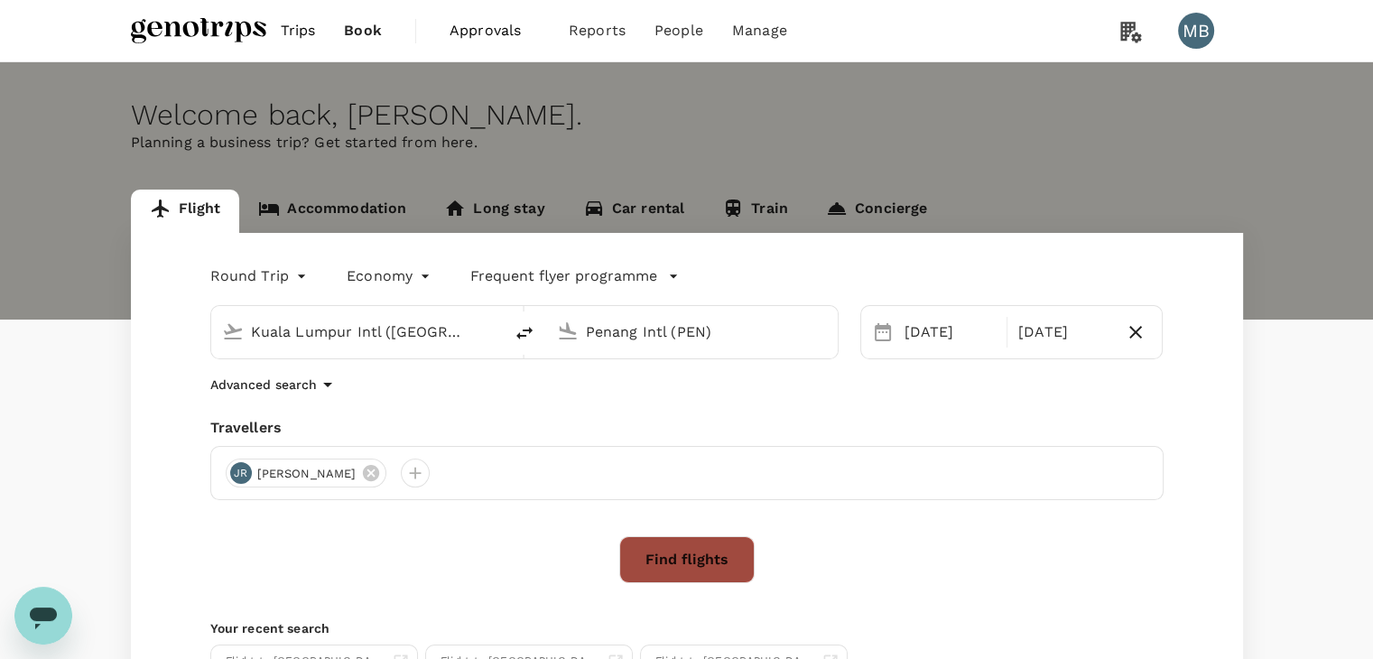
click at [631, 540] on button "Find flights" at bounding box center [686, 559] width 135 height 47
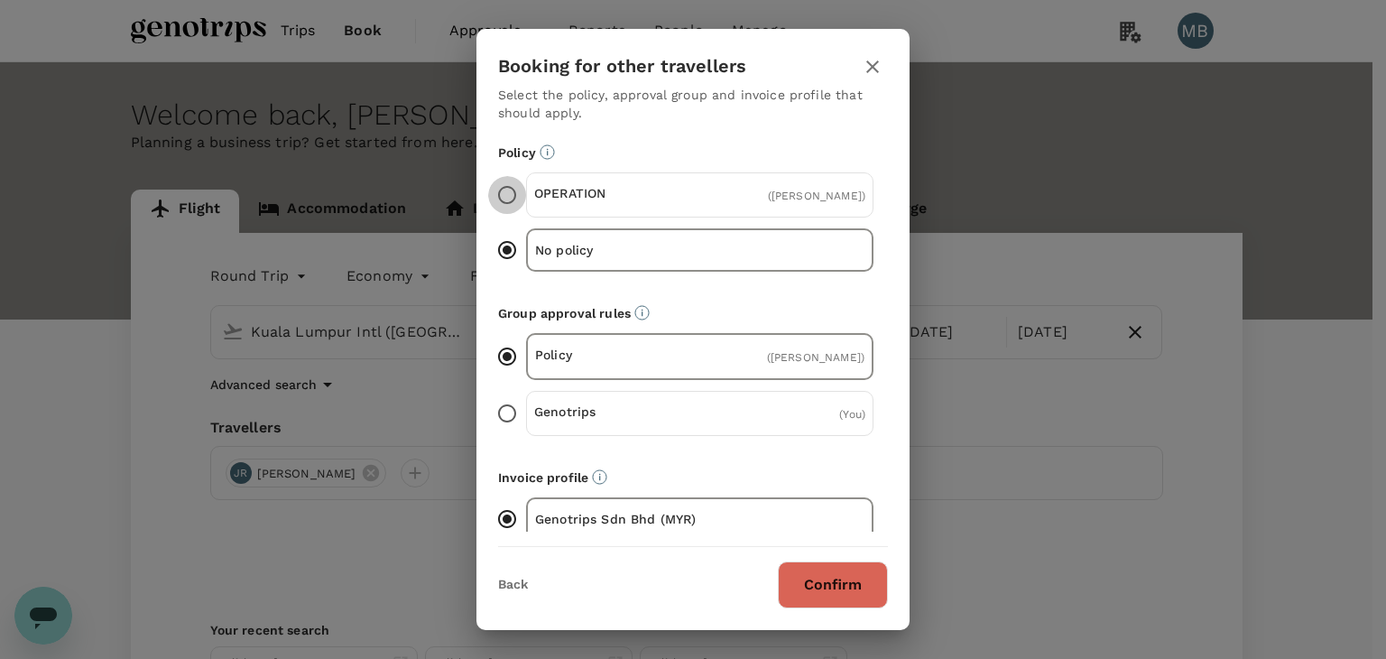
click at [505, 194] on input "OPERATION ( Jasreena Reena )" at bounding box center [507, 195] width 38 height 38
click at [875, 67] on icon "button" at bounding box center [872, 66] width 13 height 13
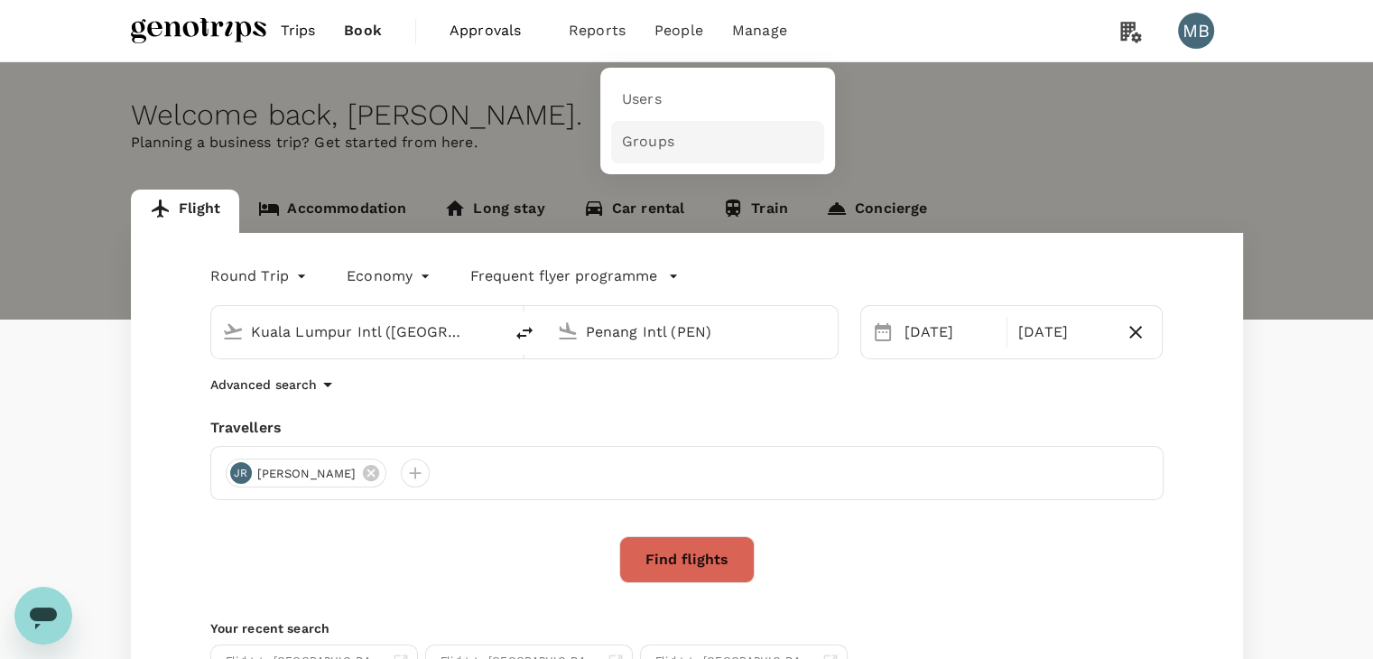
click at [648, 134] on span "Groups" at bounding box center [648, 142] width 52 height 21
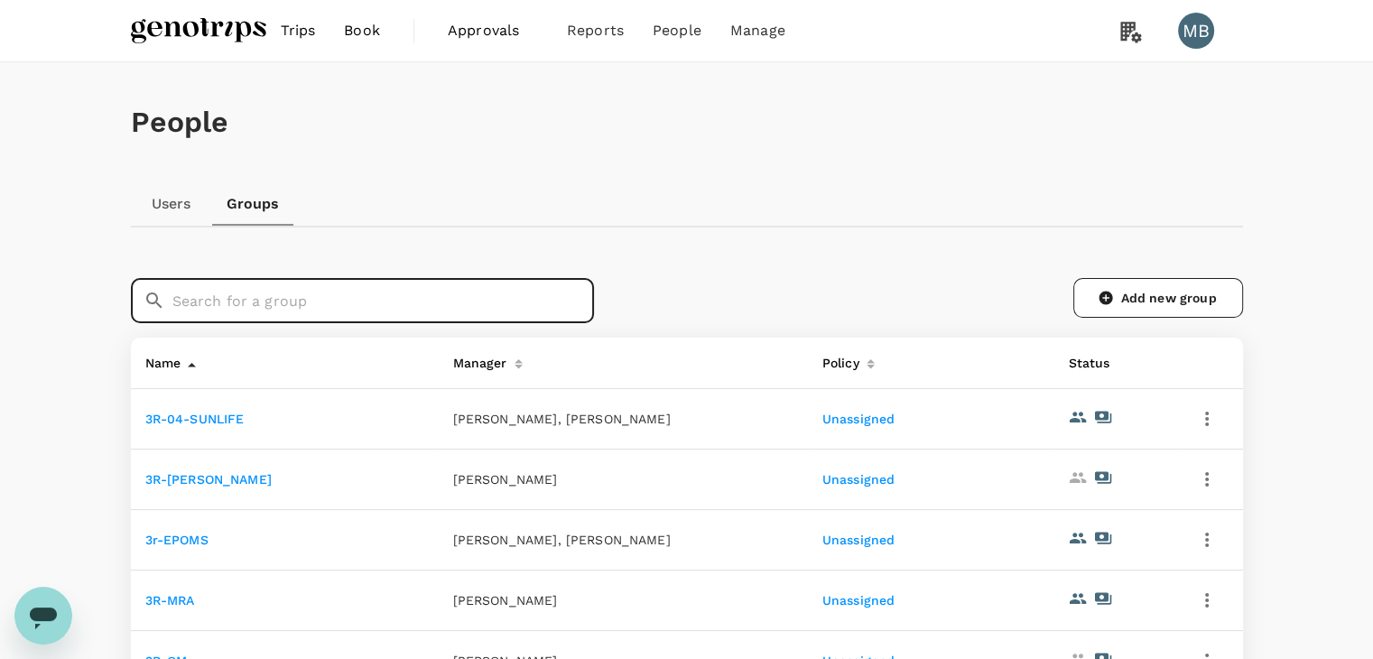
click at [436, 297] on input "text" at bounding box center [383, 300] width 422 height 45
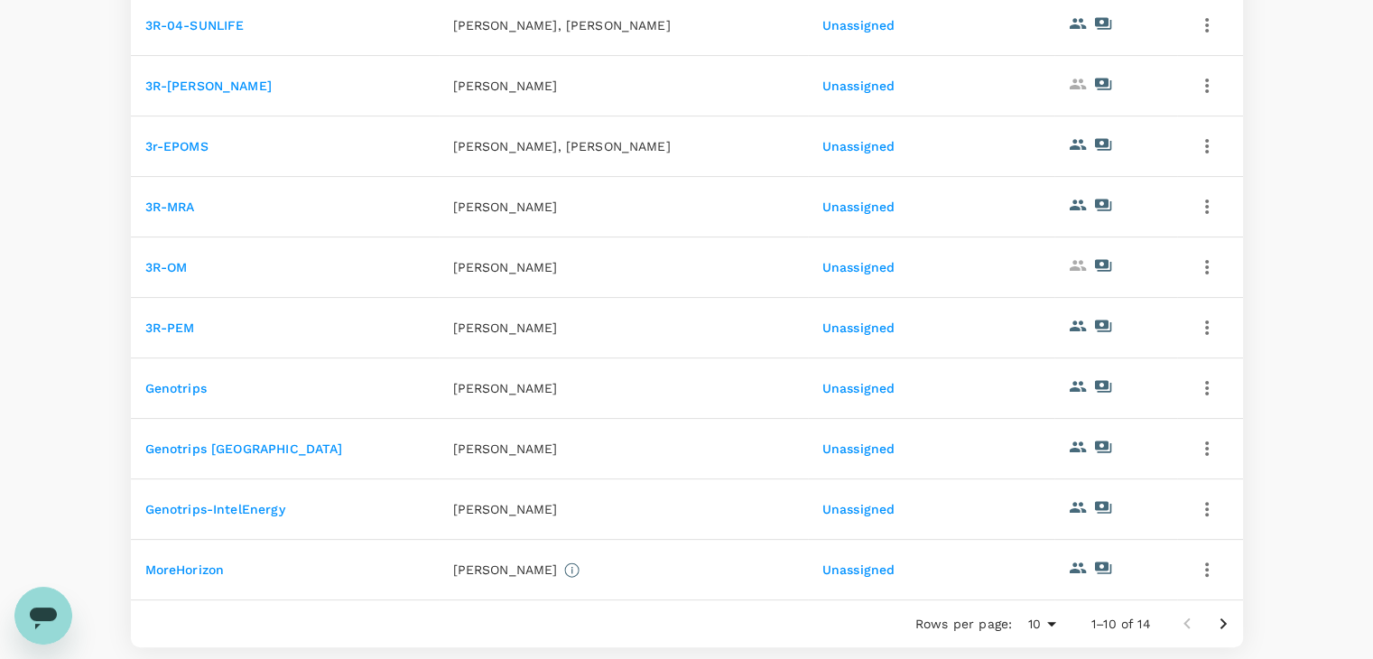
scroll to position [451, 0]
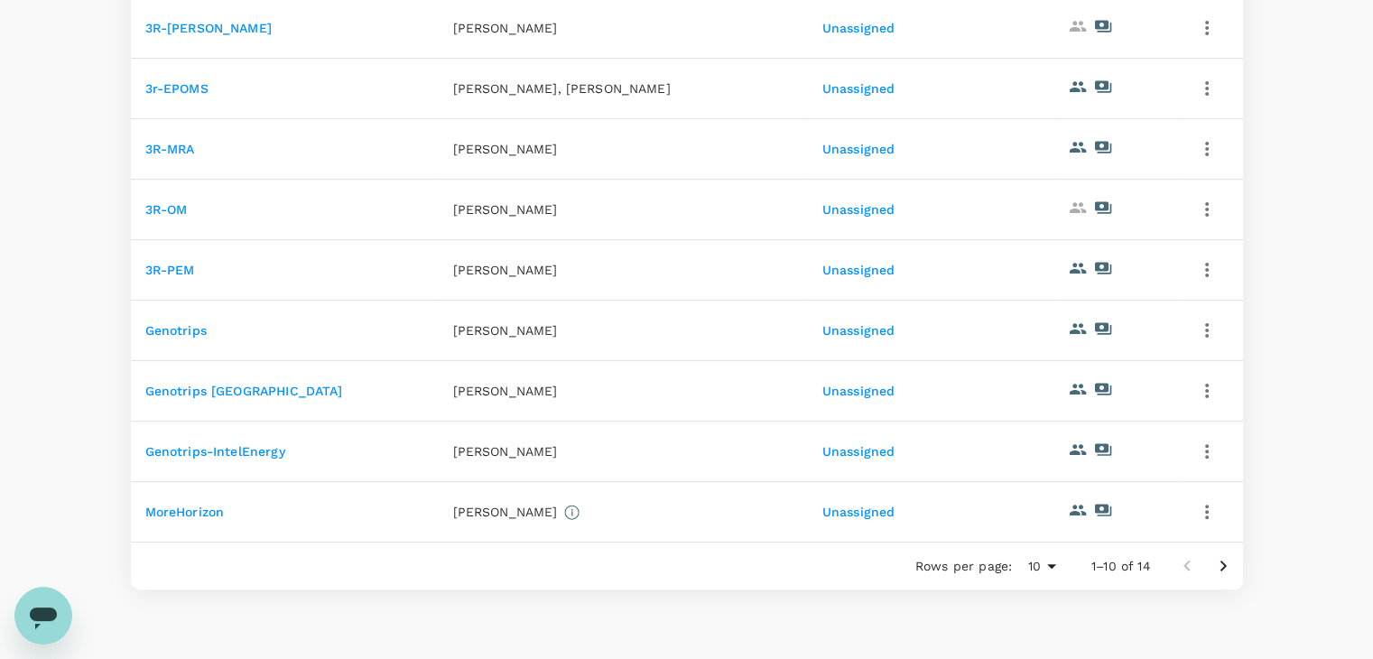
click at [1221, 571] on icon "Go to next page" at bounding box center [1222, 566] width 6 height 11
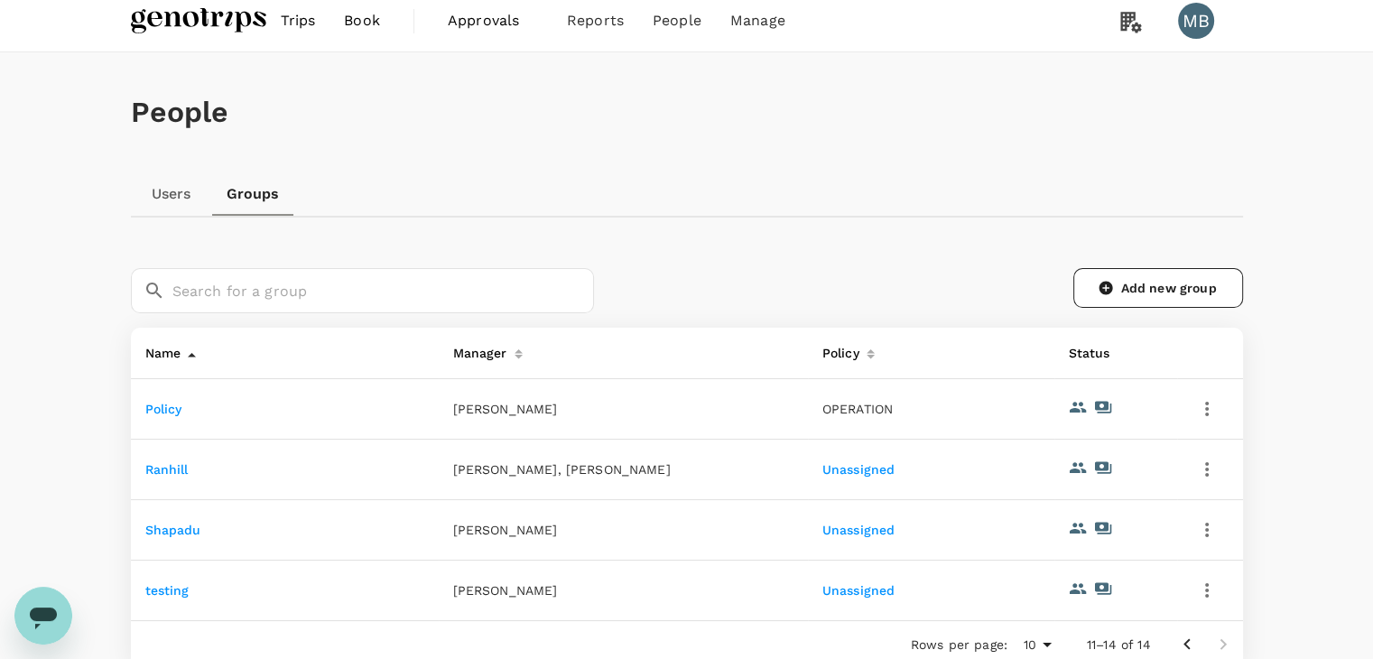
scroll to position [186, 0]
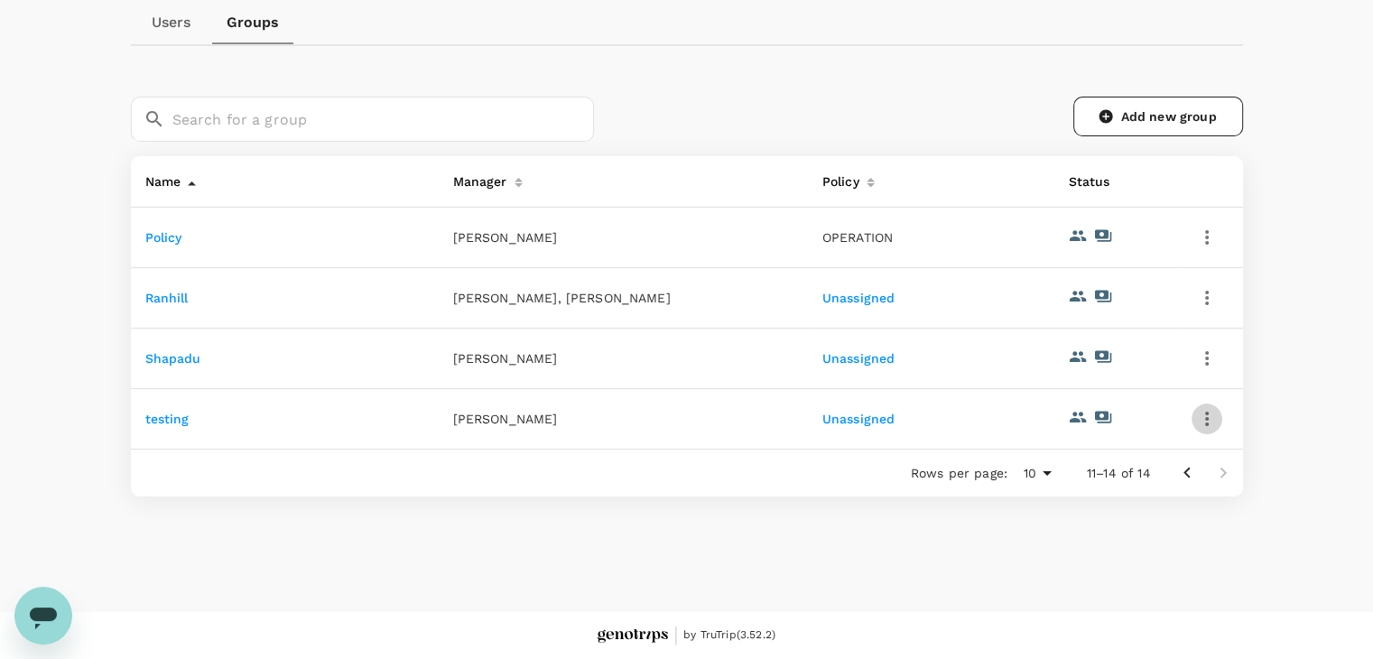
click at [1202, 412] on icon "button" at bounding box center [1207, 419] width 22 height 22
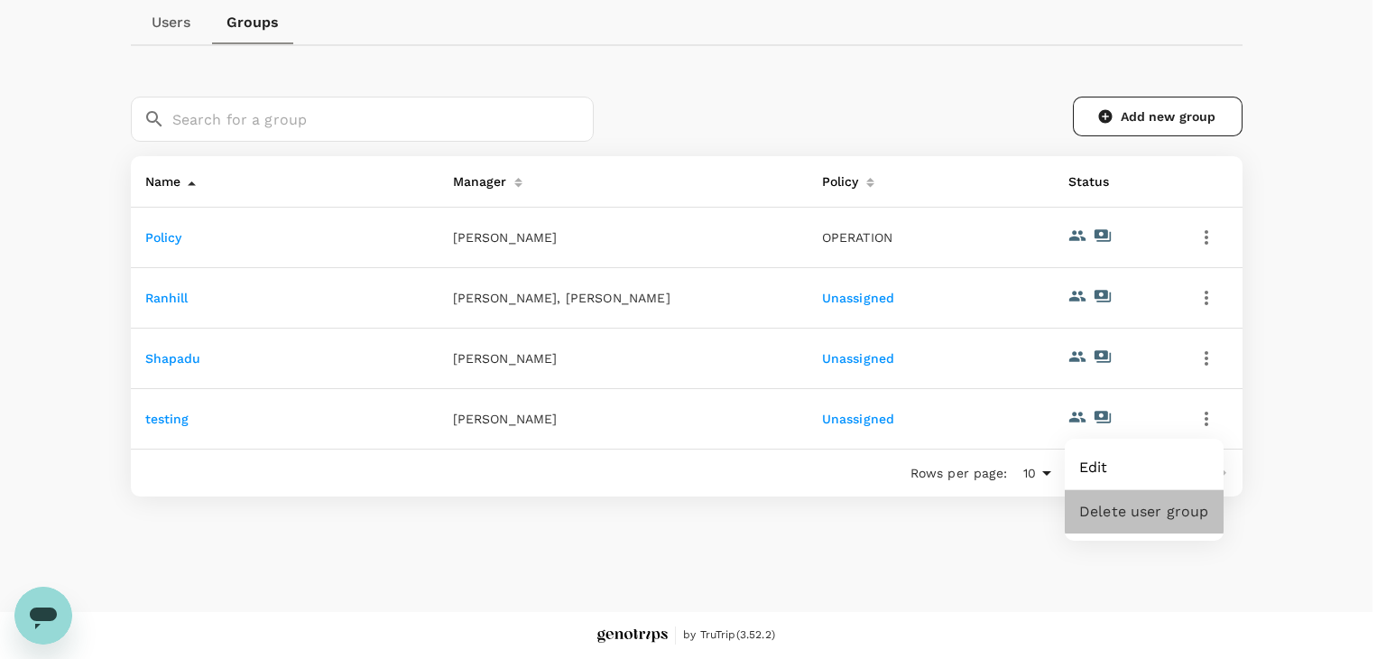
click at [1166, 510] on span "Delete user group" at bounding box center [1144, 512] width 130 height 22
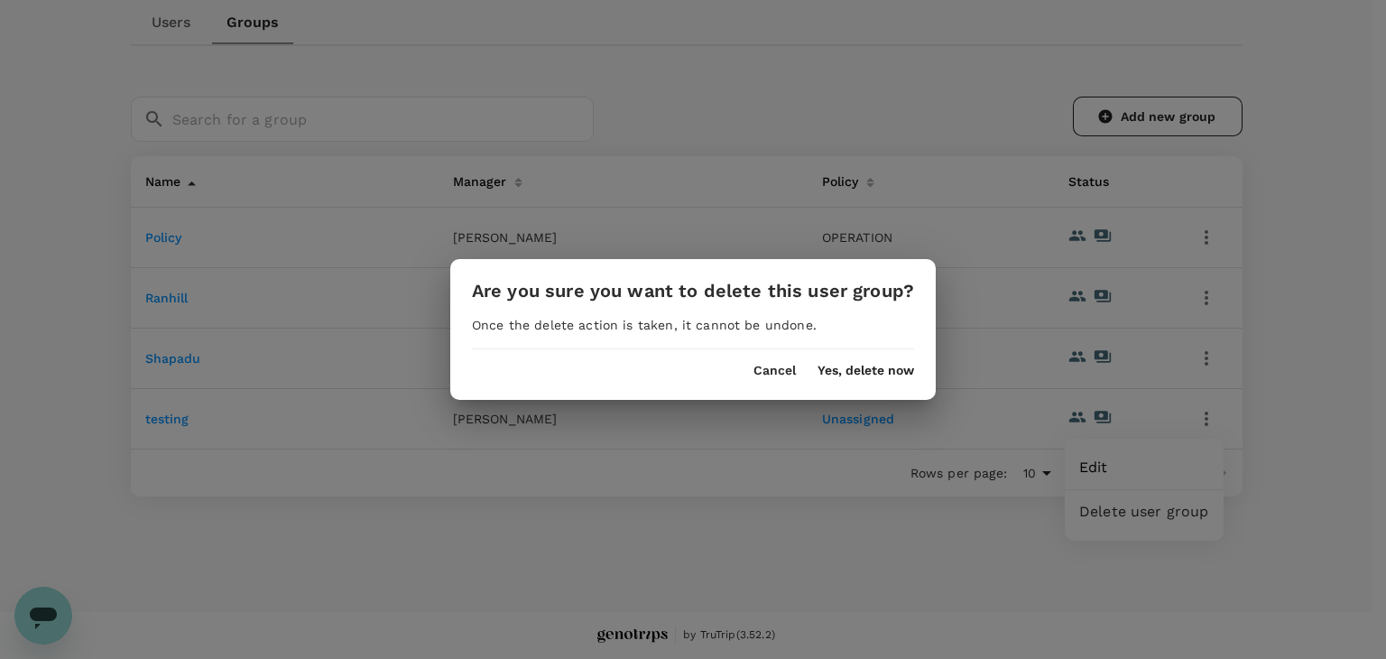
click at [778, 370] on button "Cancel" at bounding box center [775, 371] width 42 height 14
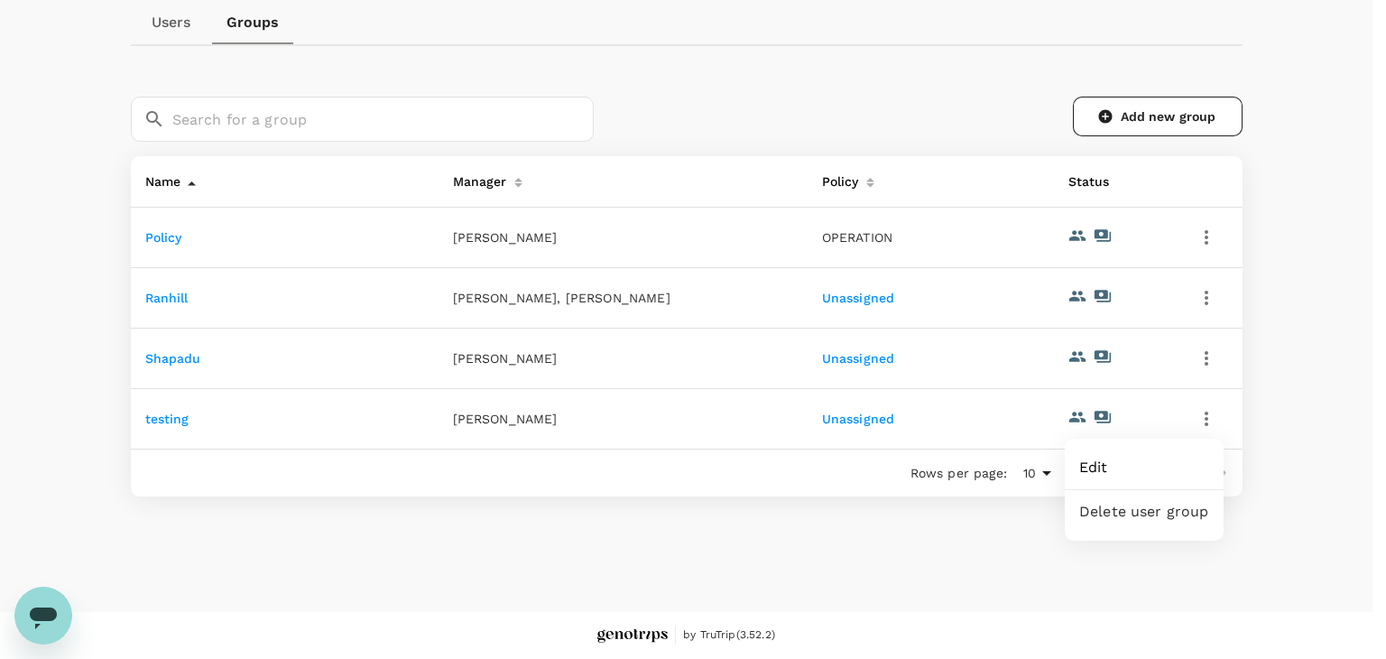
click at [1101, 112] on div at bounding box center [693, 329] width 1386 height 659
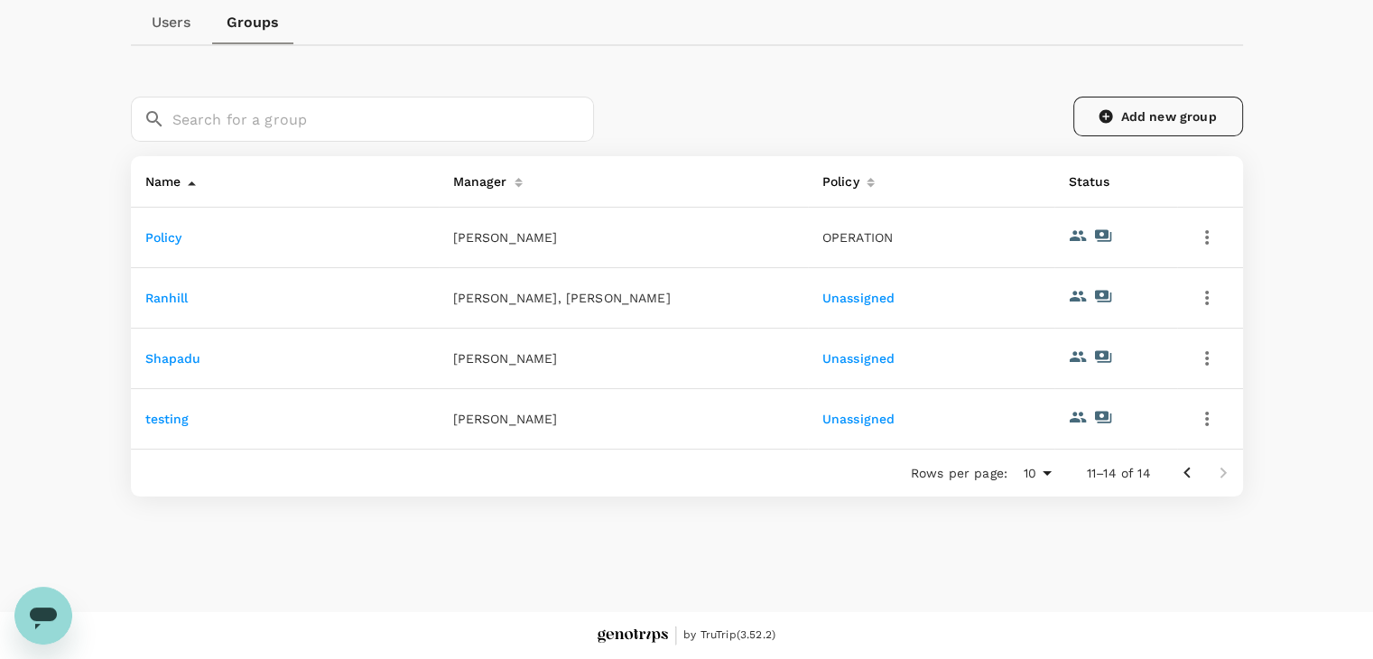
click at [1104, 110] on icon at bounding box center [1106, 116] width 16 height 16
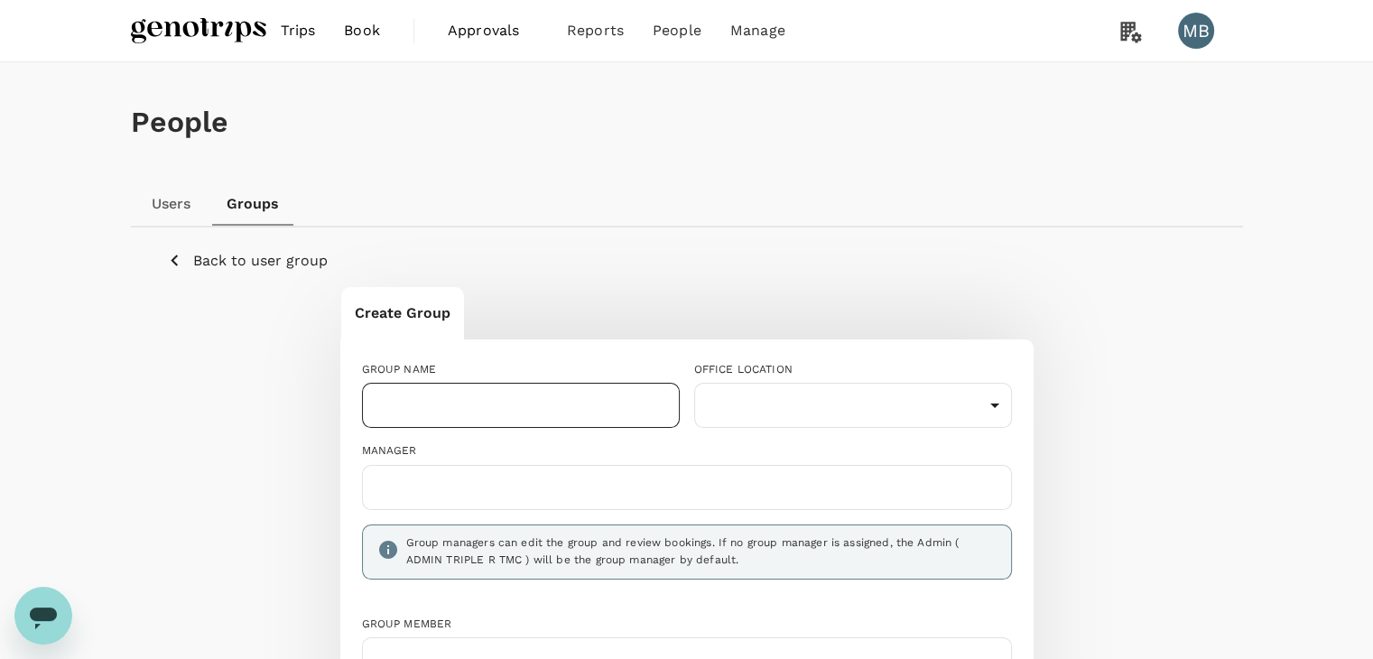
click at [467, 398] on input "text" at bounding box center [521, 405] width 318 height 45
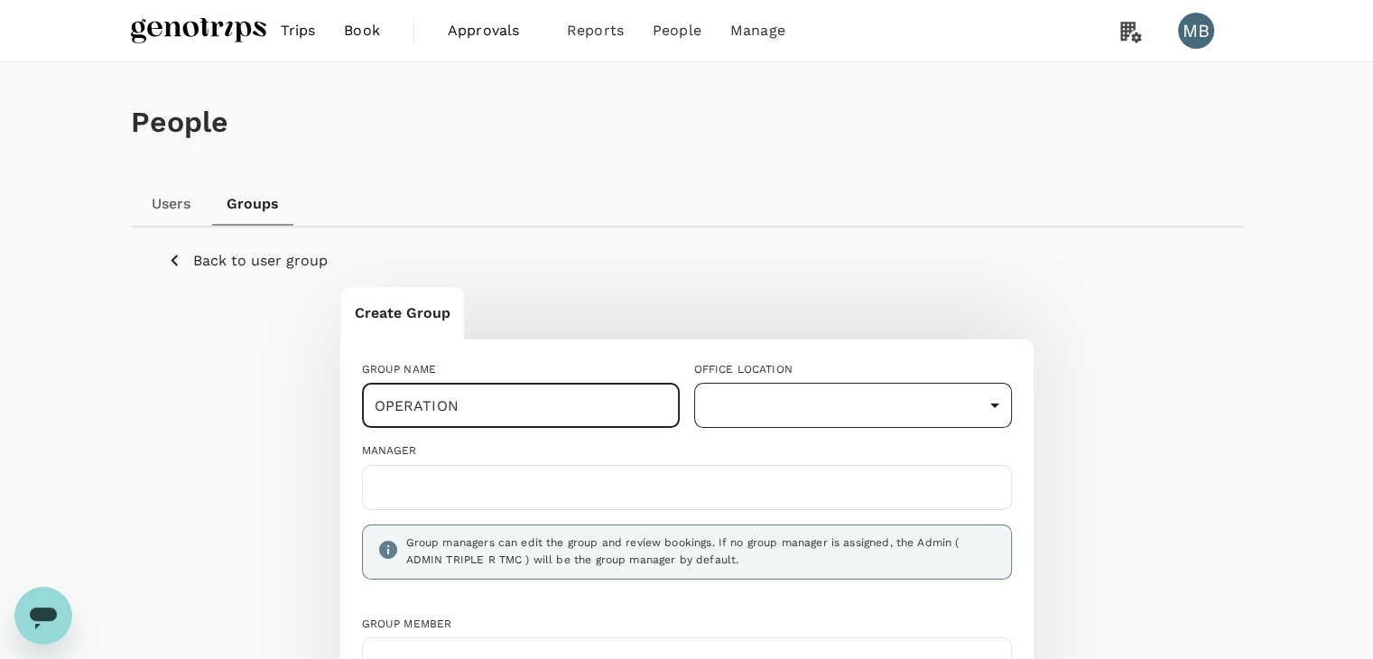
type input "OPERATION"
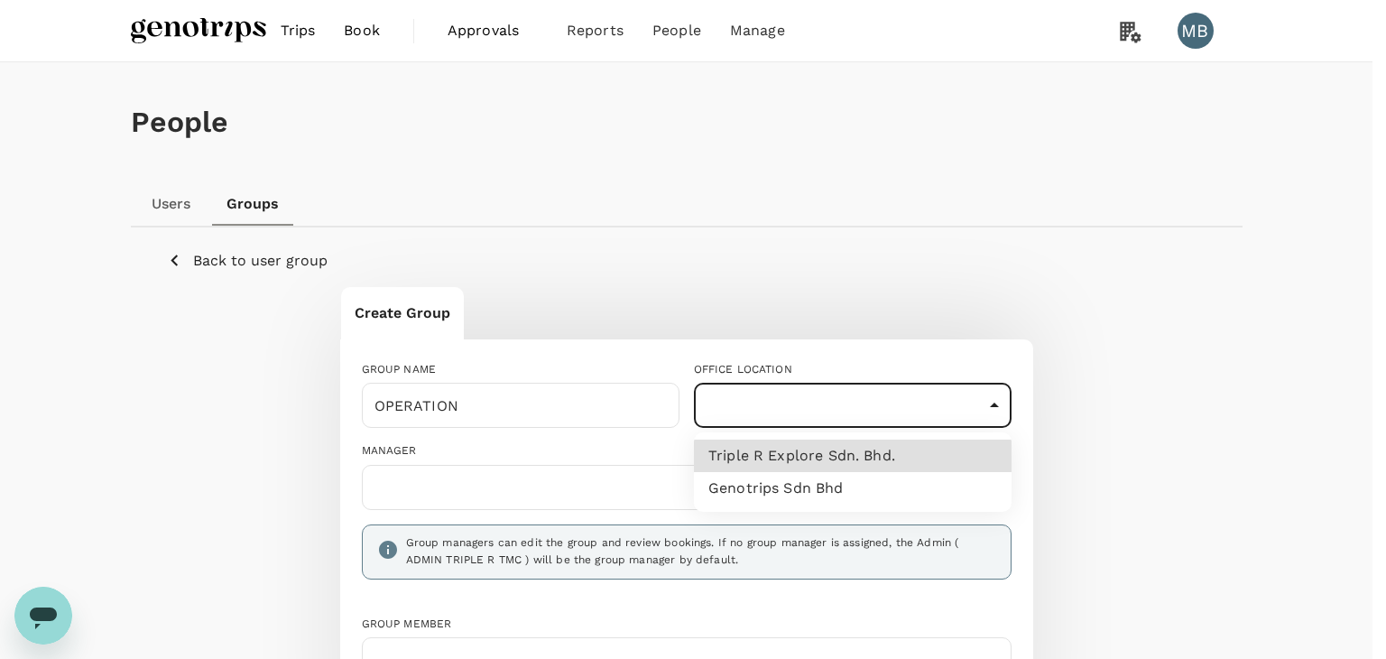
click at [737, 391] on body "Trips Book Approvals 0 Reports People Manage MB People Users Groups Back to use…" at bounding box center [693, 502] width 1386 height 1004
click at [762, 494] on li "Genotrips Sdn Bhd" at bounding box center [853, 488] width 318 height 32
type input "e8ac7deb-259c-4d05-bbb3-67d4b7825dff"
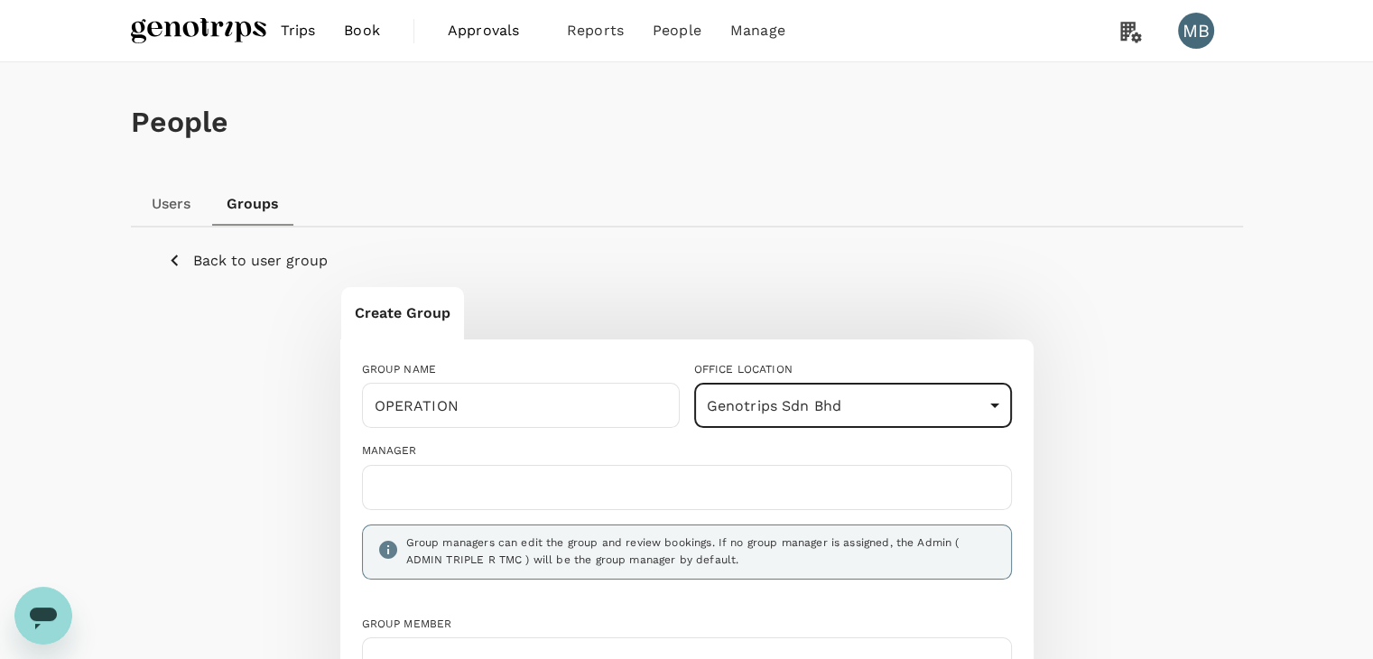
click at [455, 492] on input "text" at bounding box center [687, 487] width 634 height 29
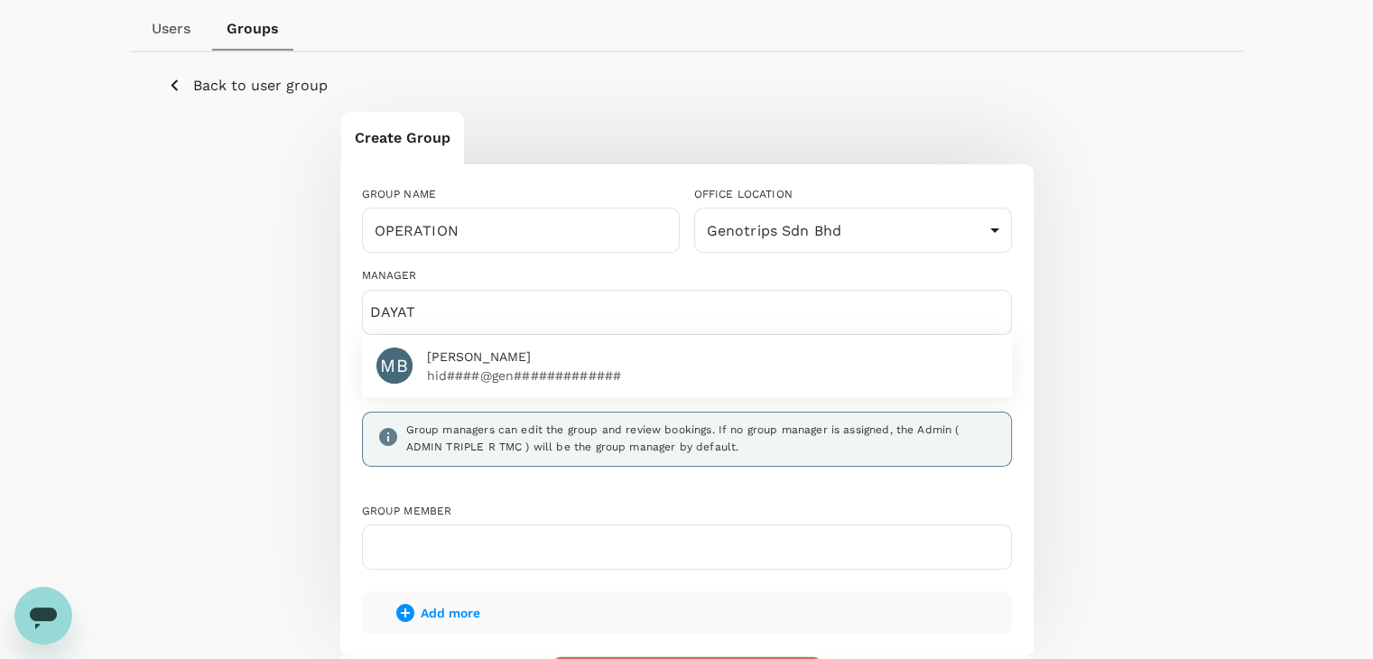
scroll to position [181, 0]
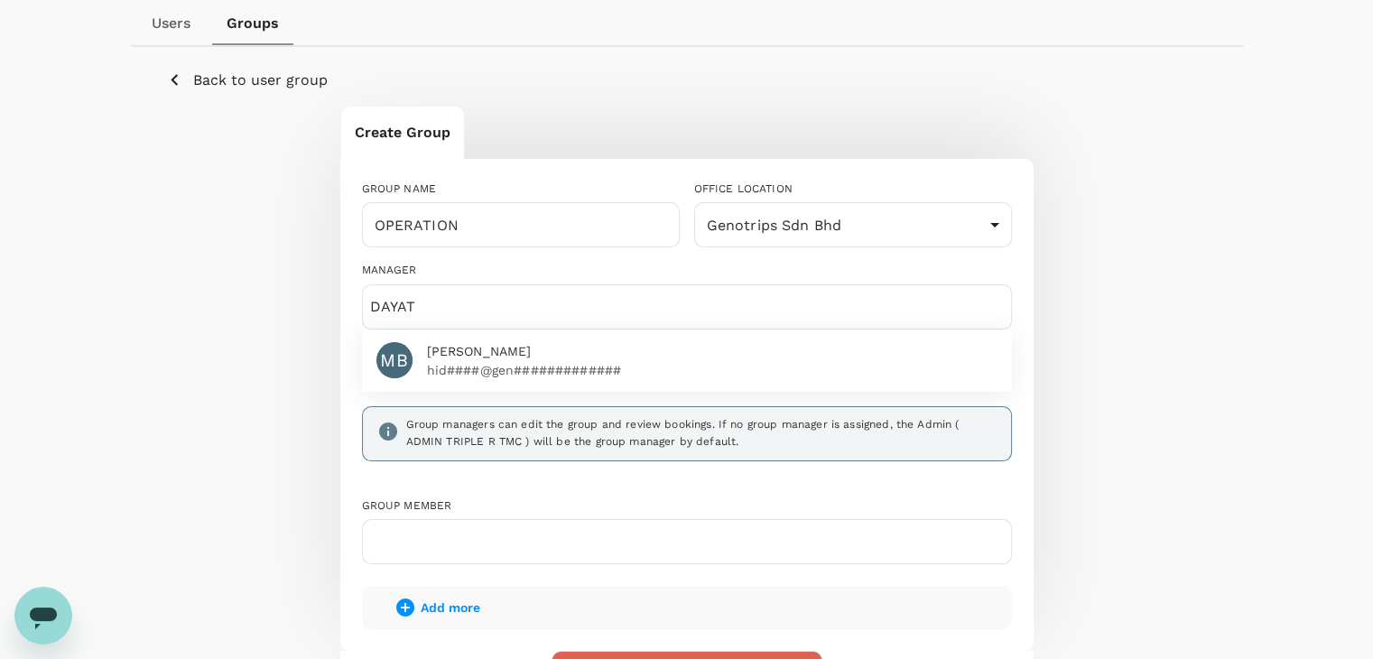
type input "DAYAT"
click at [457, 350] on span "[PERSON_NAME]" at bounding box center [712, 351] width 570 height 19
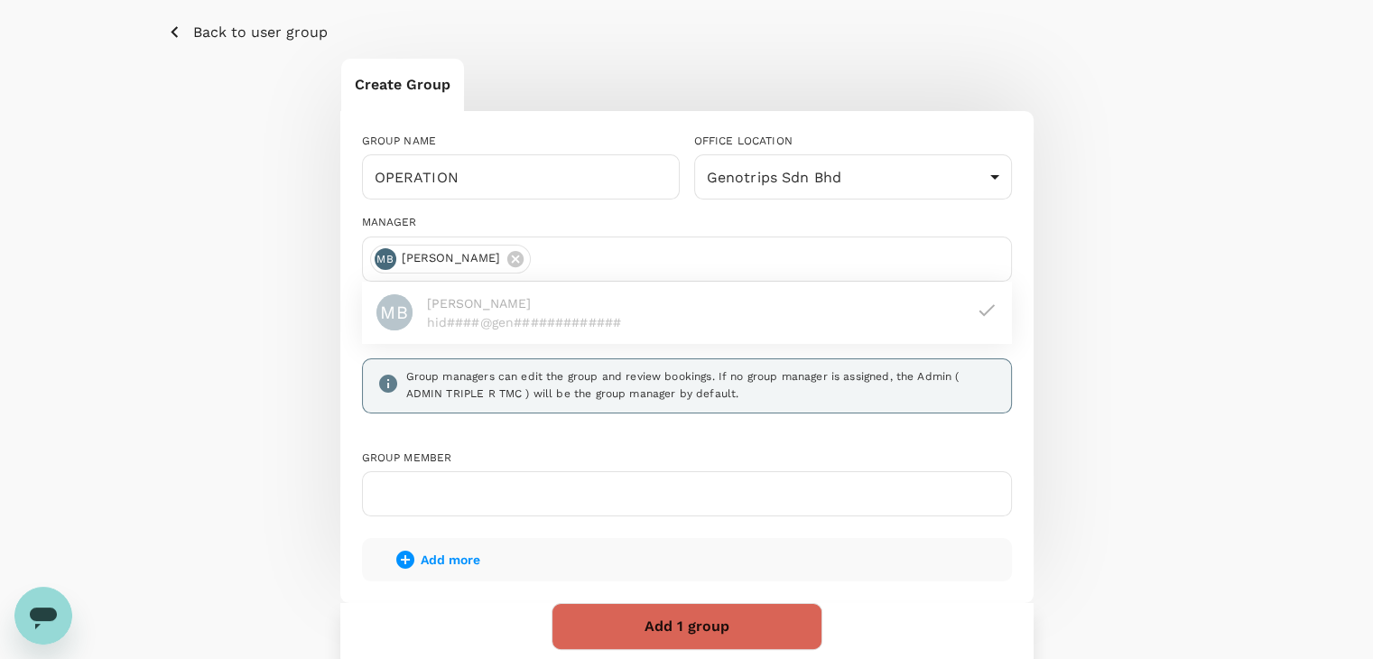
scroll to position [271, 0]
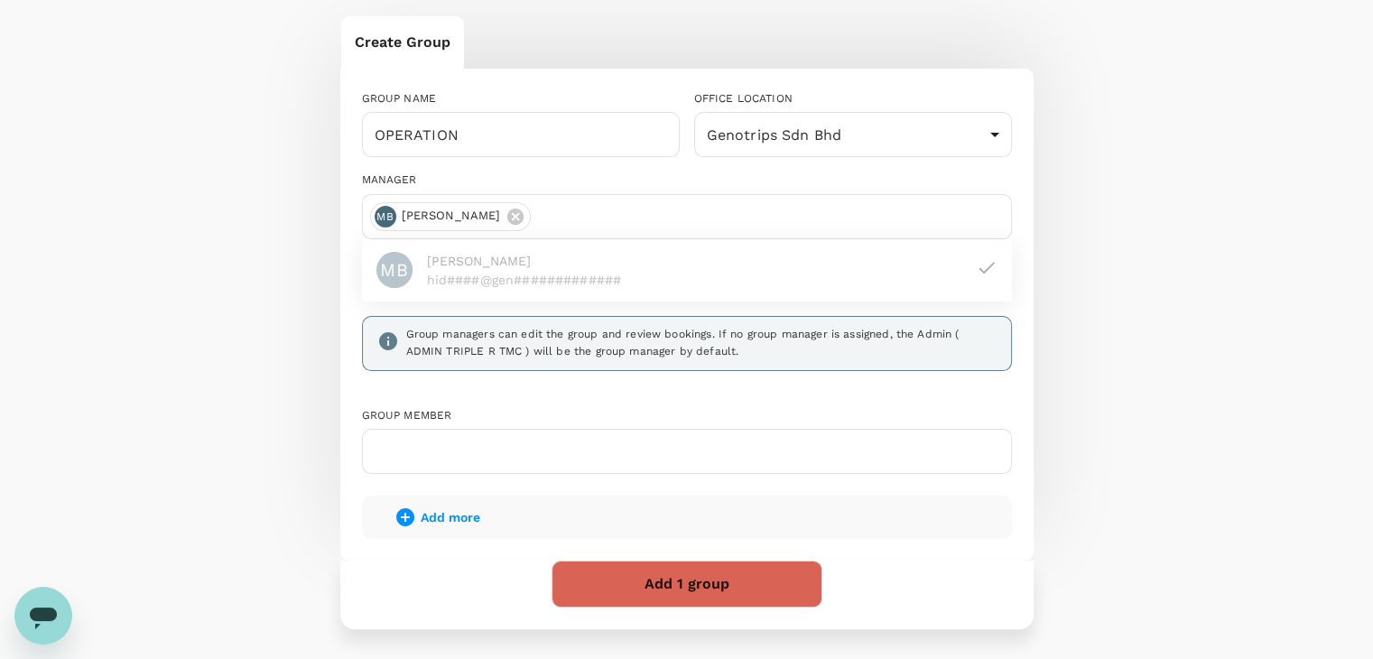
click at [444, 463] on input "text" at bounding box center [687, 451] width 634 height 29
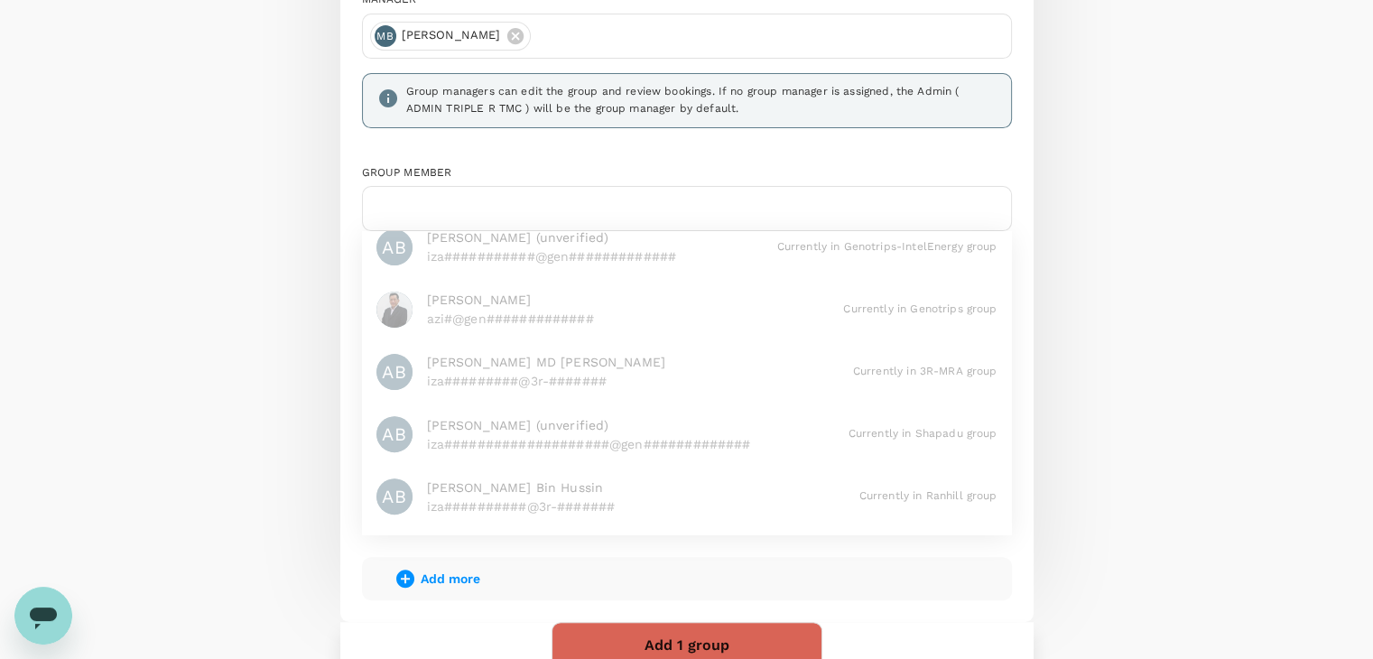
scroll to position [181, 0]
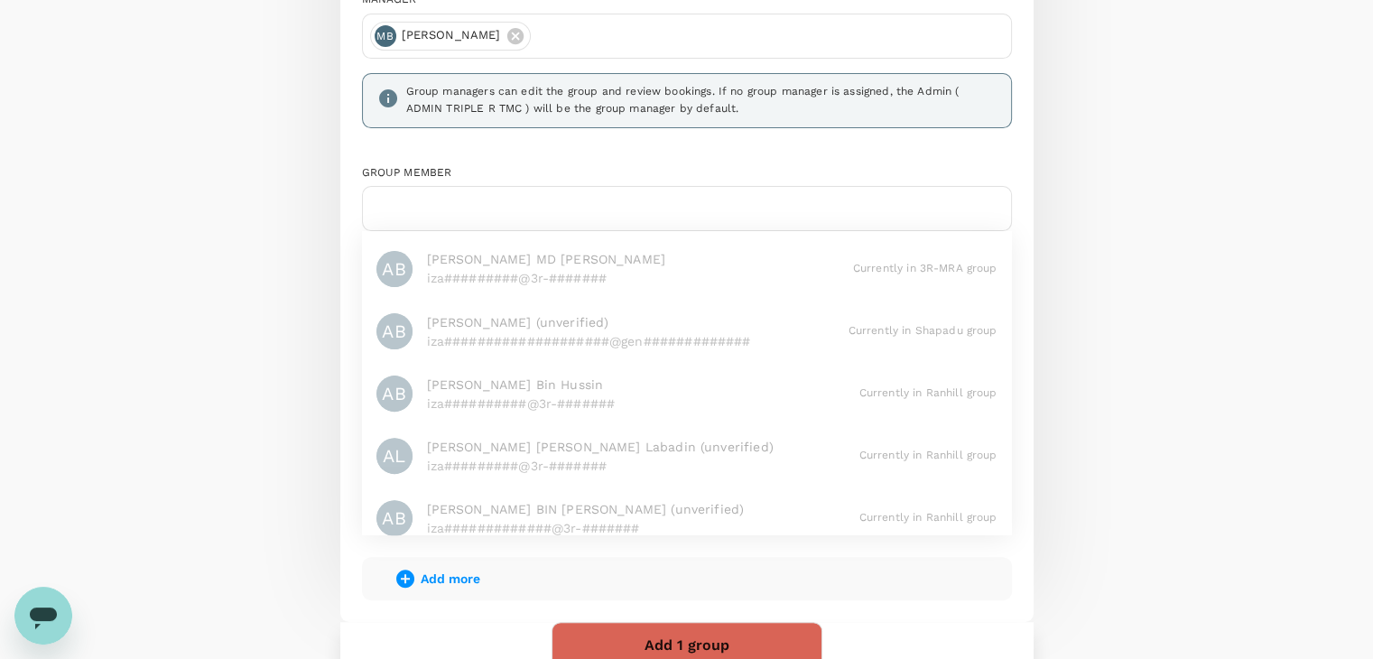
click at [758, 635] on button "Add 1 group" at bounding box center [686, 645] width 271 height 47
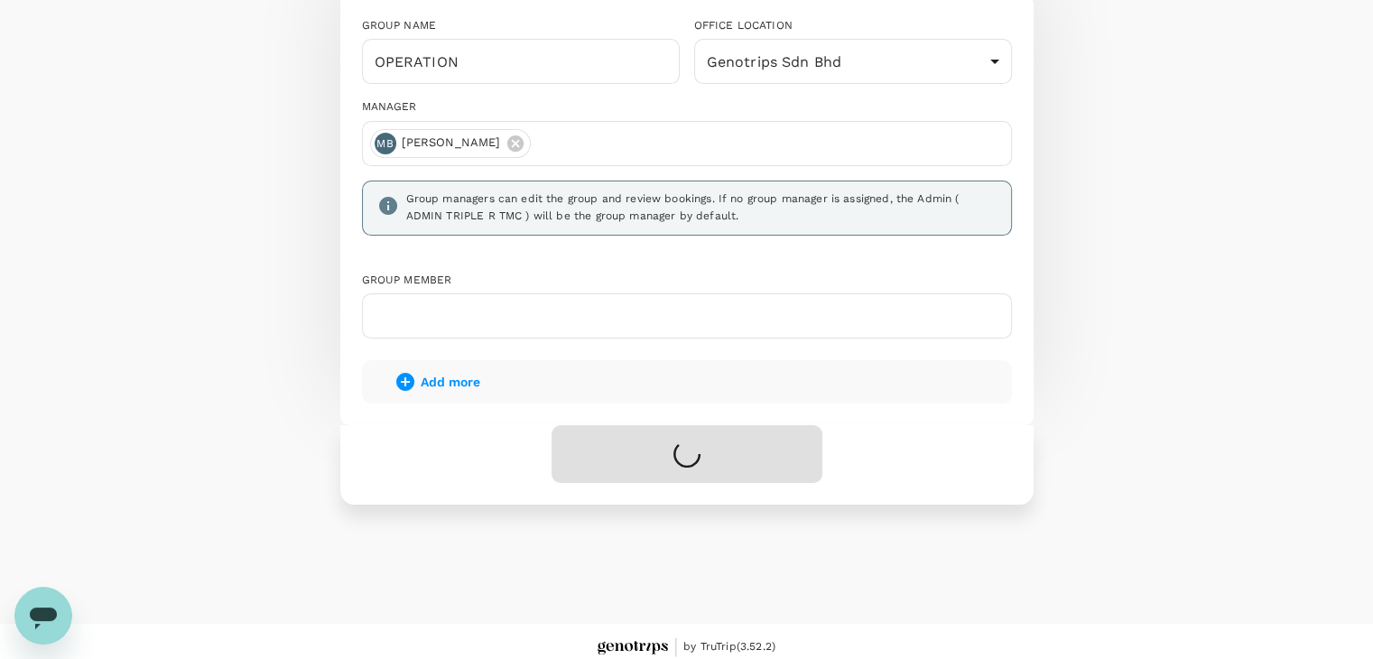
scroll to position [0, 0]
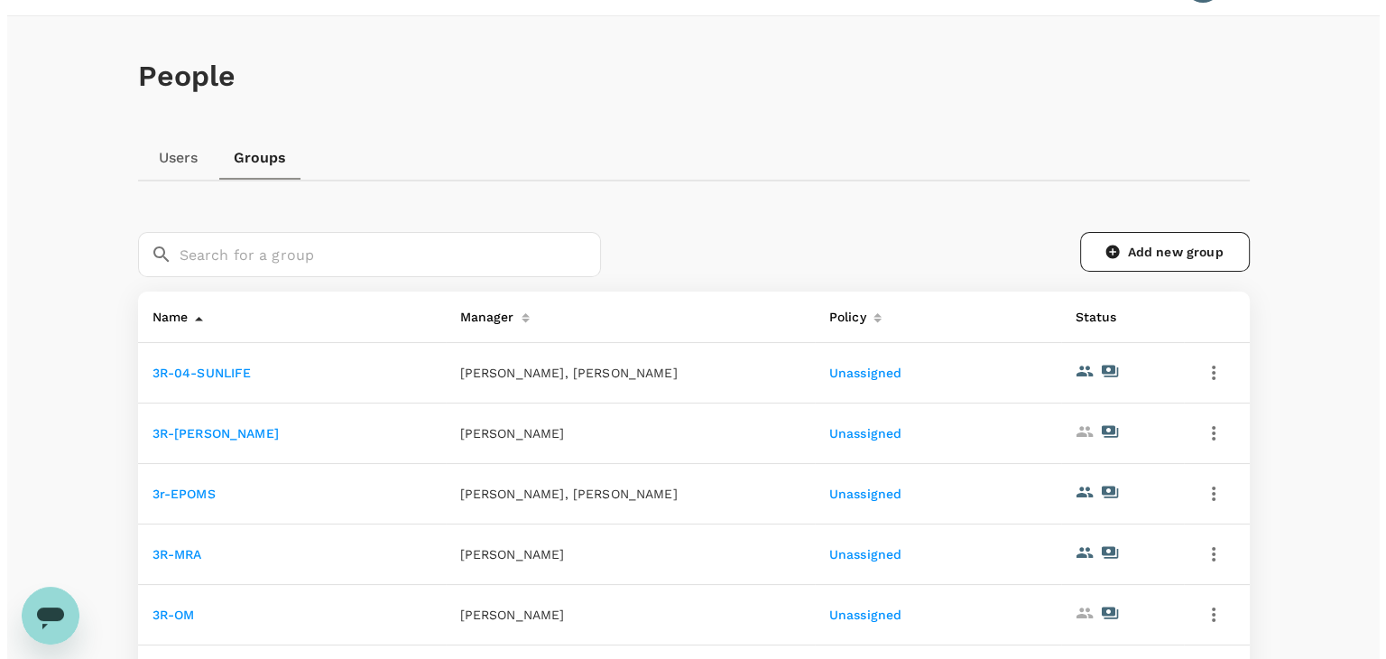
scroll to position [90, 0]
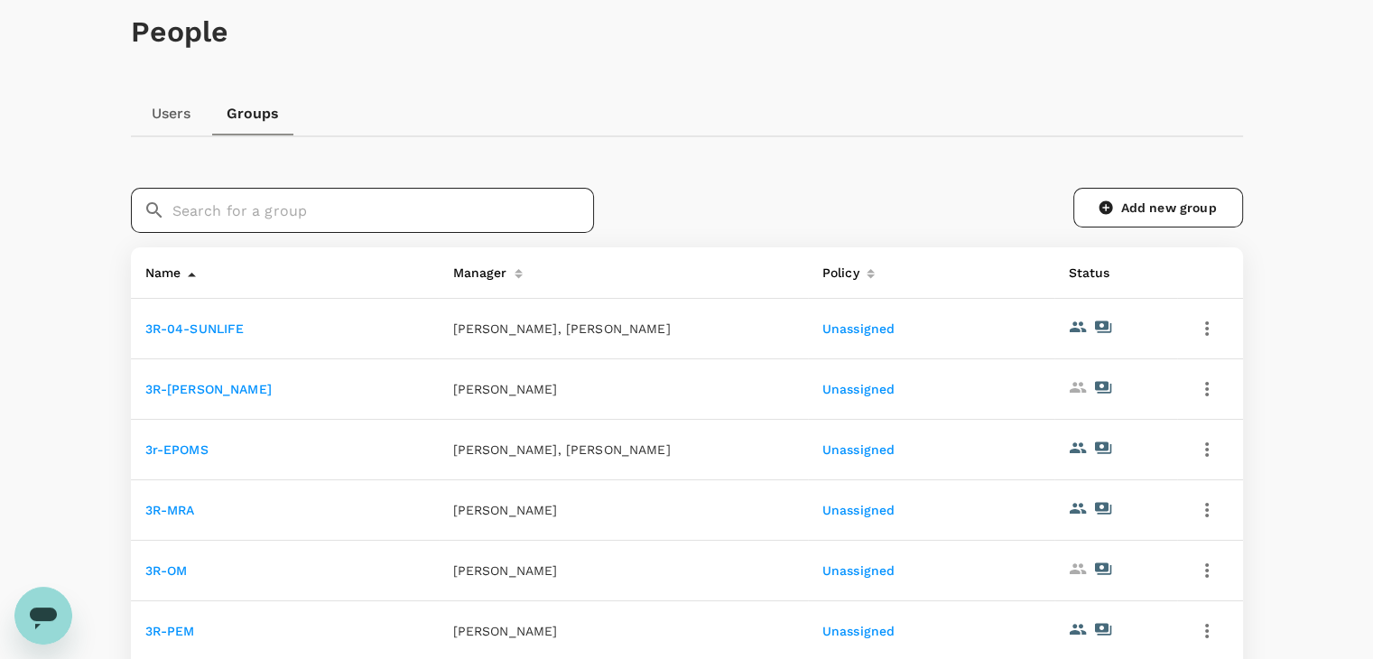
click at [278, 210] on input "text" at bounding box center [383, 210] width 422 height 45
click at [1209, 396] on icon "button" at bounding box center [1207, 389] width 22 height 22
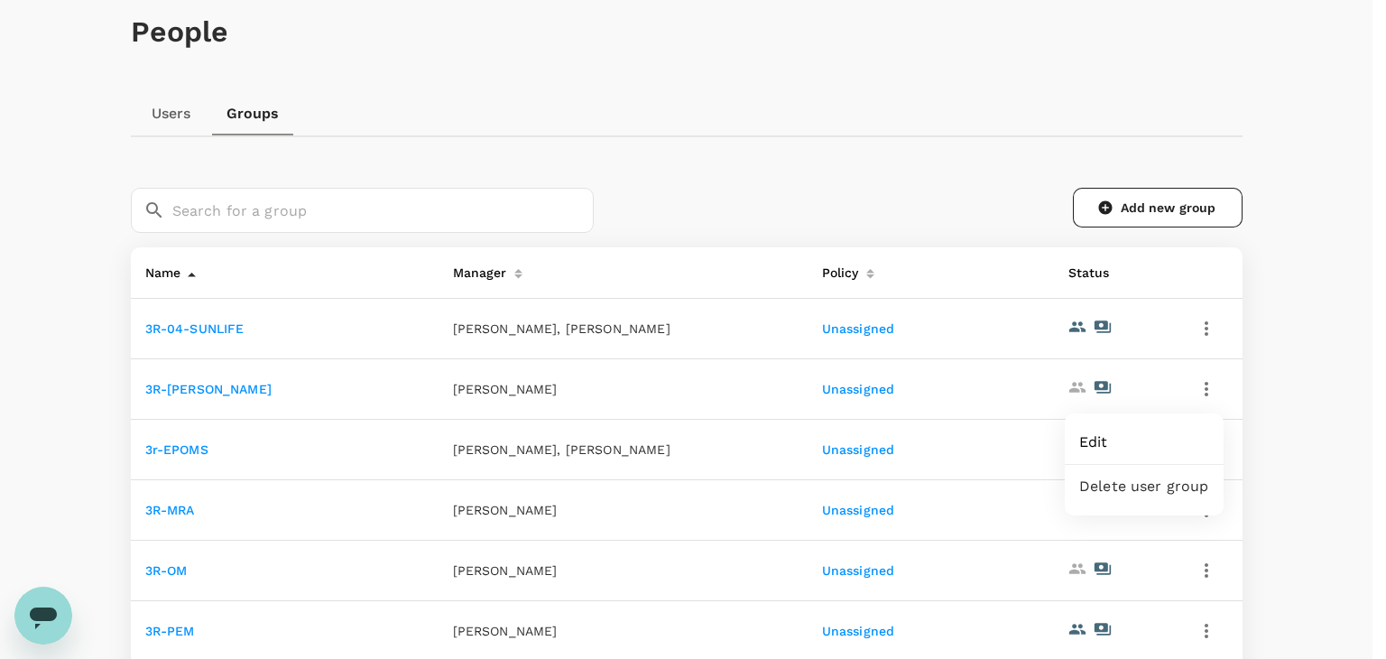
click at [1118, 443] on span "Edit" at bounding box center [1144, 442] width 130 height 22
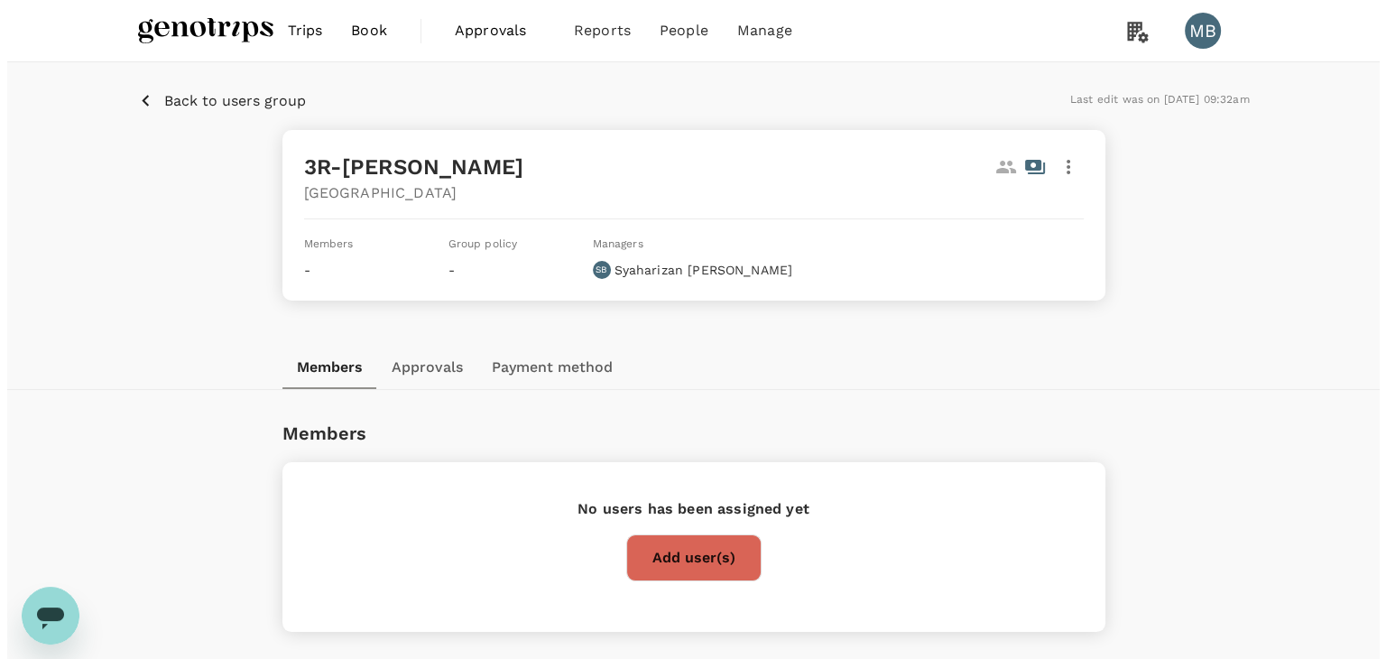
scroll to position [90, 0]
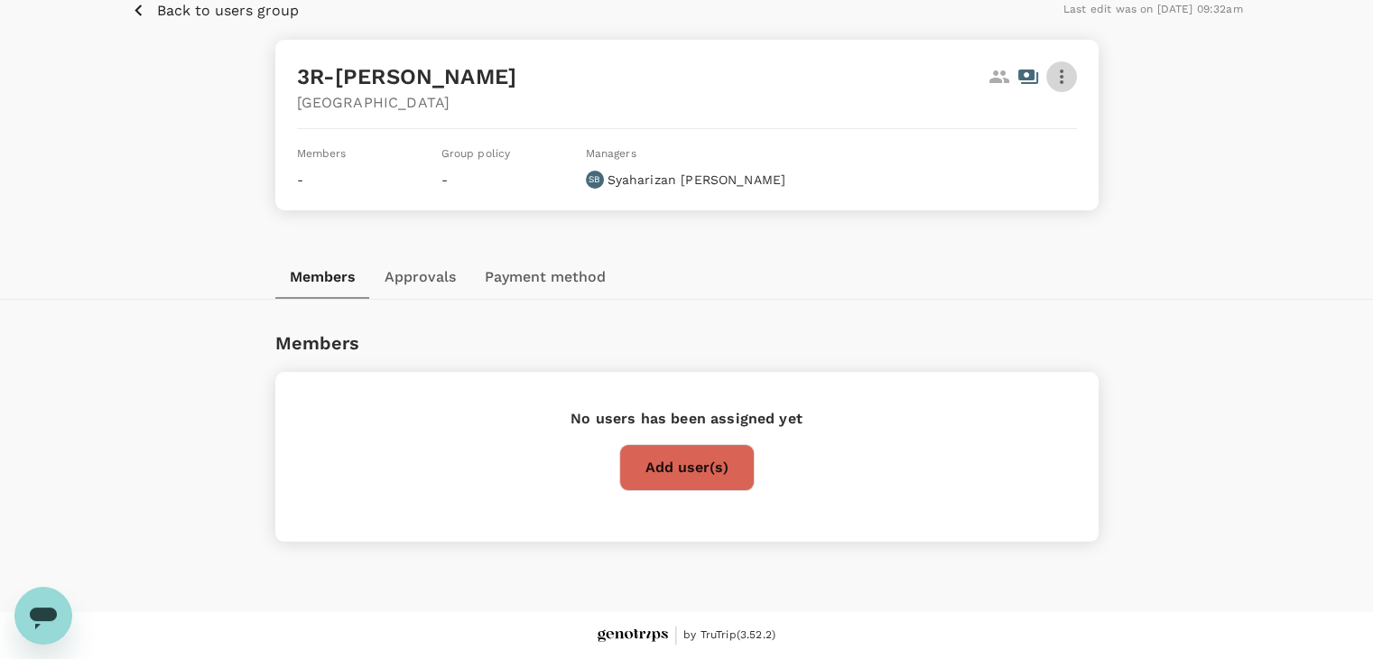
click at [1061, 69] on icon "button" at bounding box center [1062, 76] width 4 height 14
click at [1038, 181] on div "Delete" at bounding box center [1039, 169] width 76 height 43
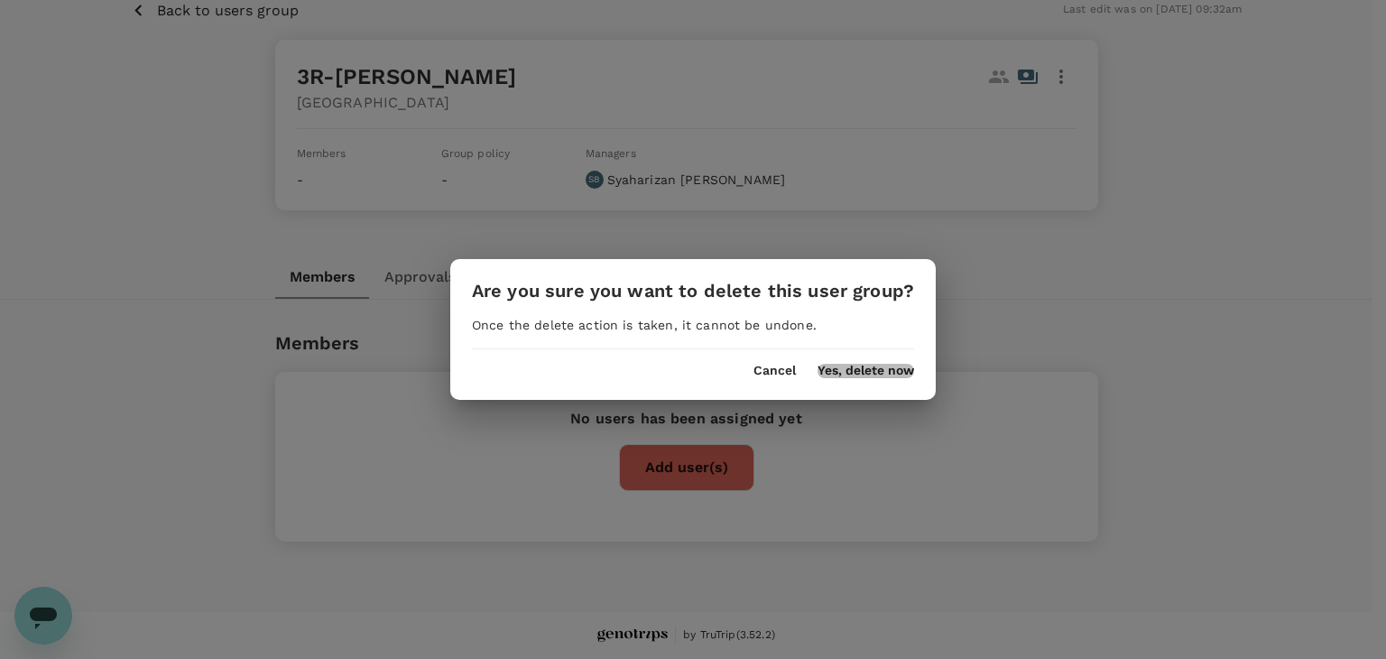
click at [896, 375] on button "Yes, delete now" at bounding box center [866, 371] width 97 height 14
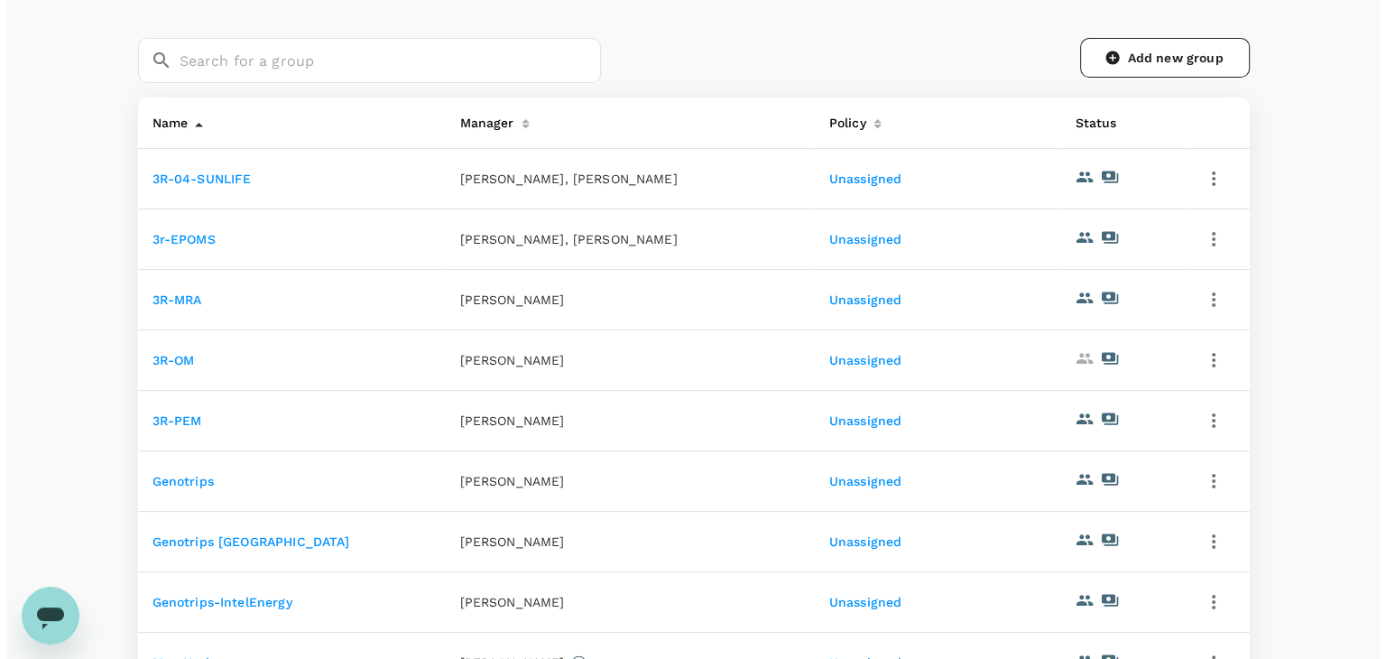
scroll to position [271, 0]
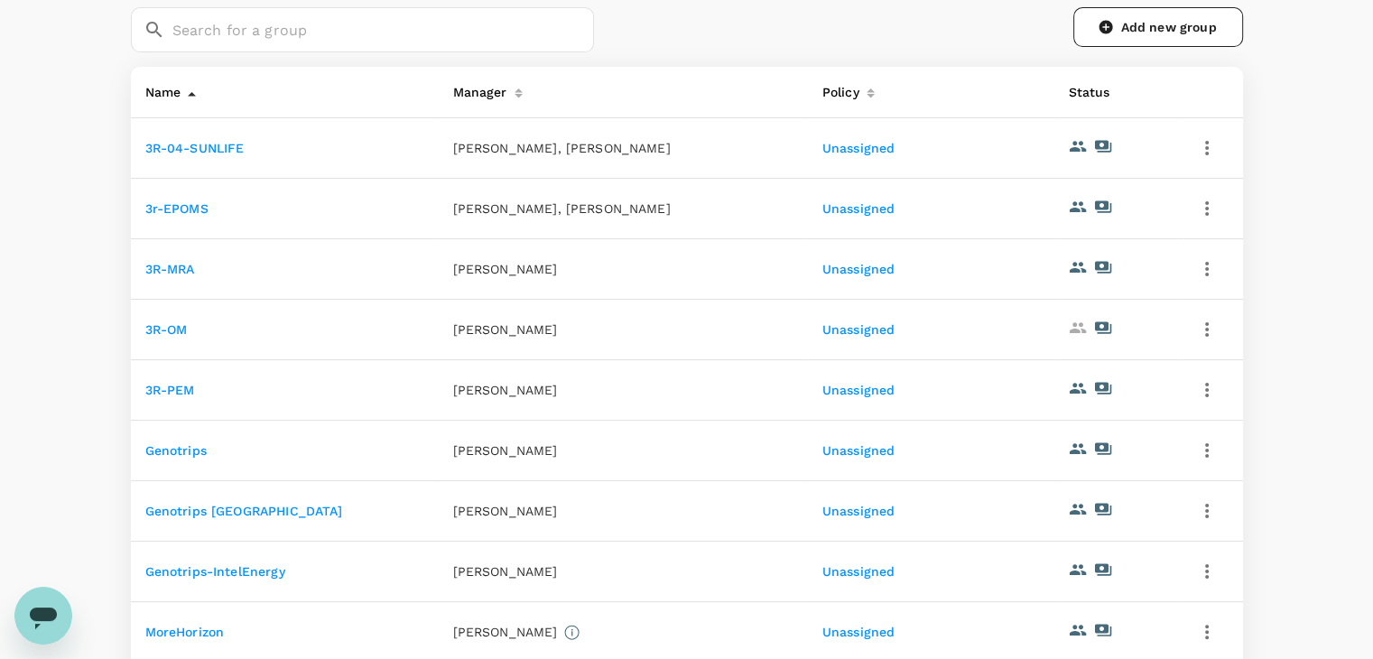
click at [1201, 340] on icon "button" at bounding box center [1207, 330] width 22 height 22
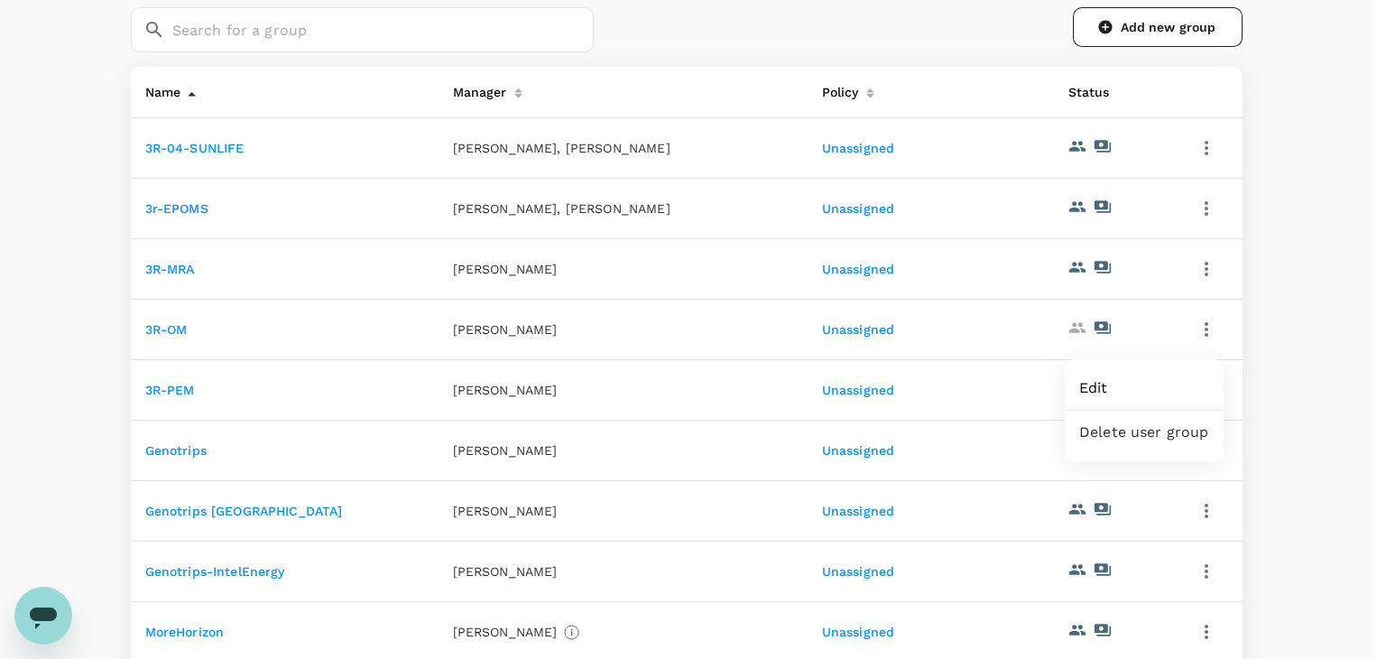
click at [1175, 381] on span "Edit" at bounding box center [1144, 388] width 130 height 22
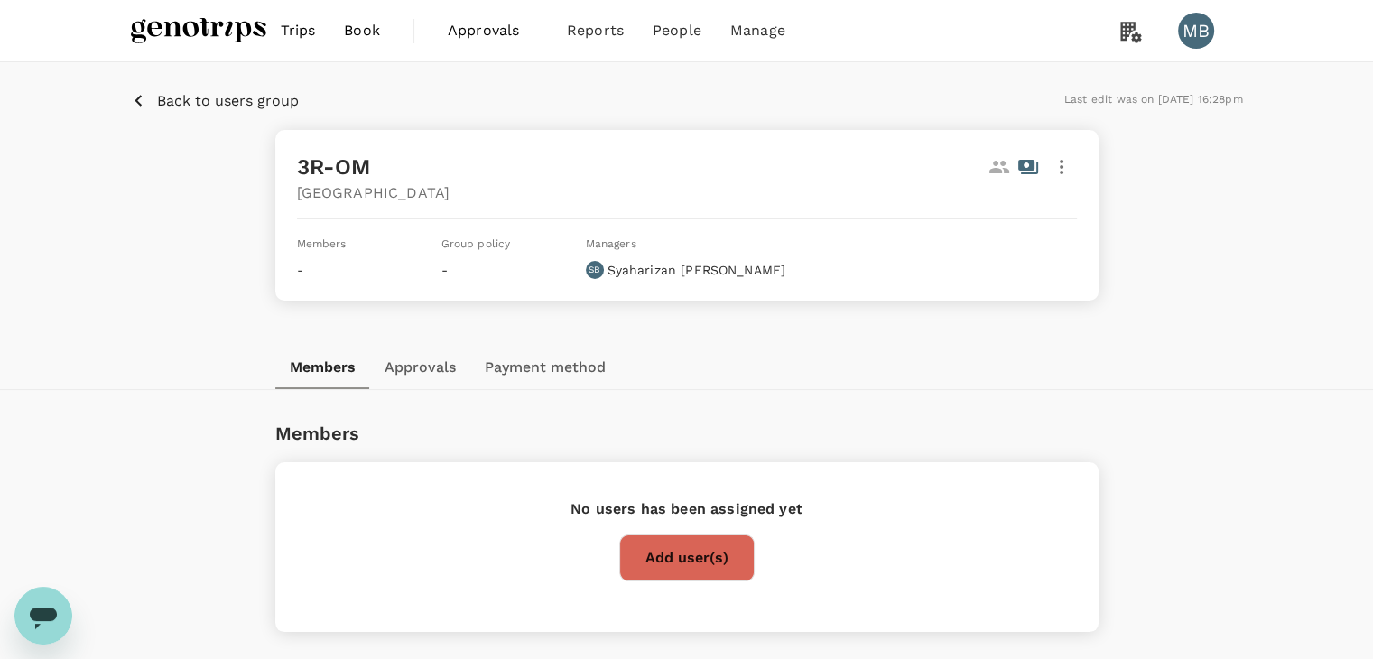
scroll to position [90, 0]
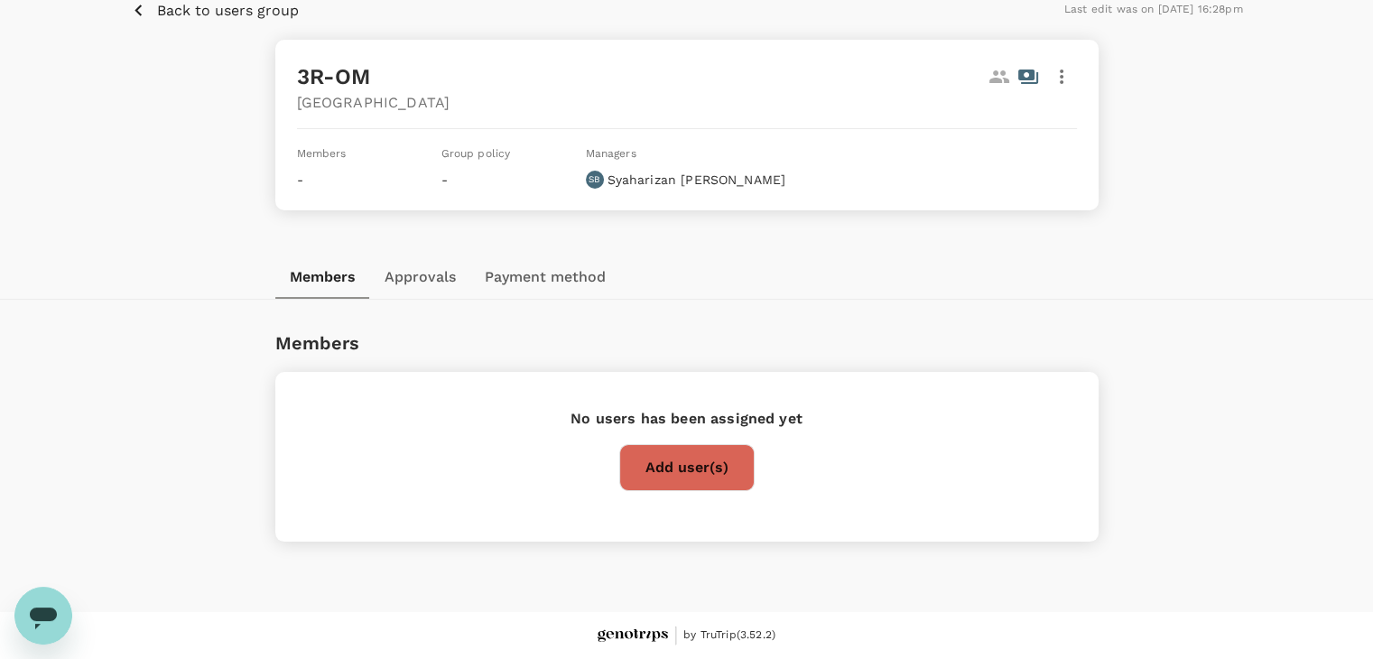
click at [1060, 70] on icon "button" at bounding box center [1062, 76] width 4 height 14
click at [1053, 163] on span "Delete" at bounding box center [1038, 170] width 47 height 22
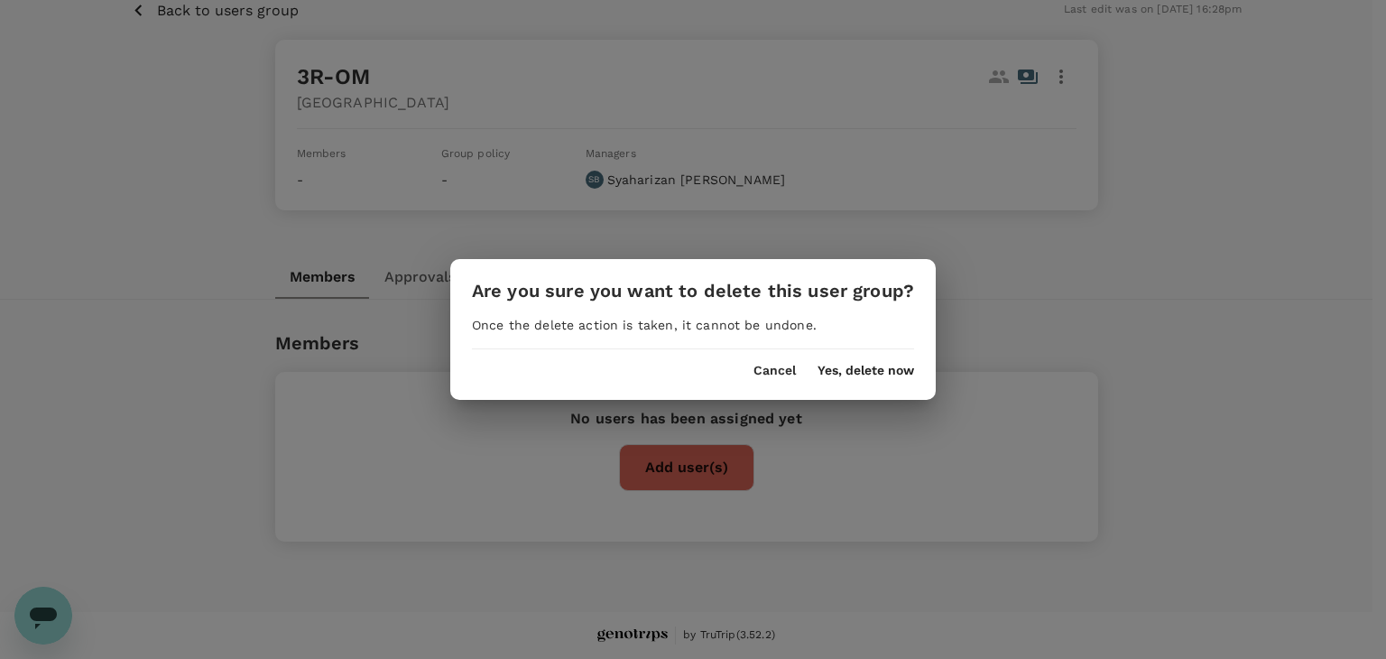
click at [894, 370] on button "Yes, delete now" at bounding box center [866, 371] width 97 height 14
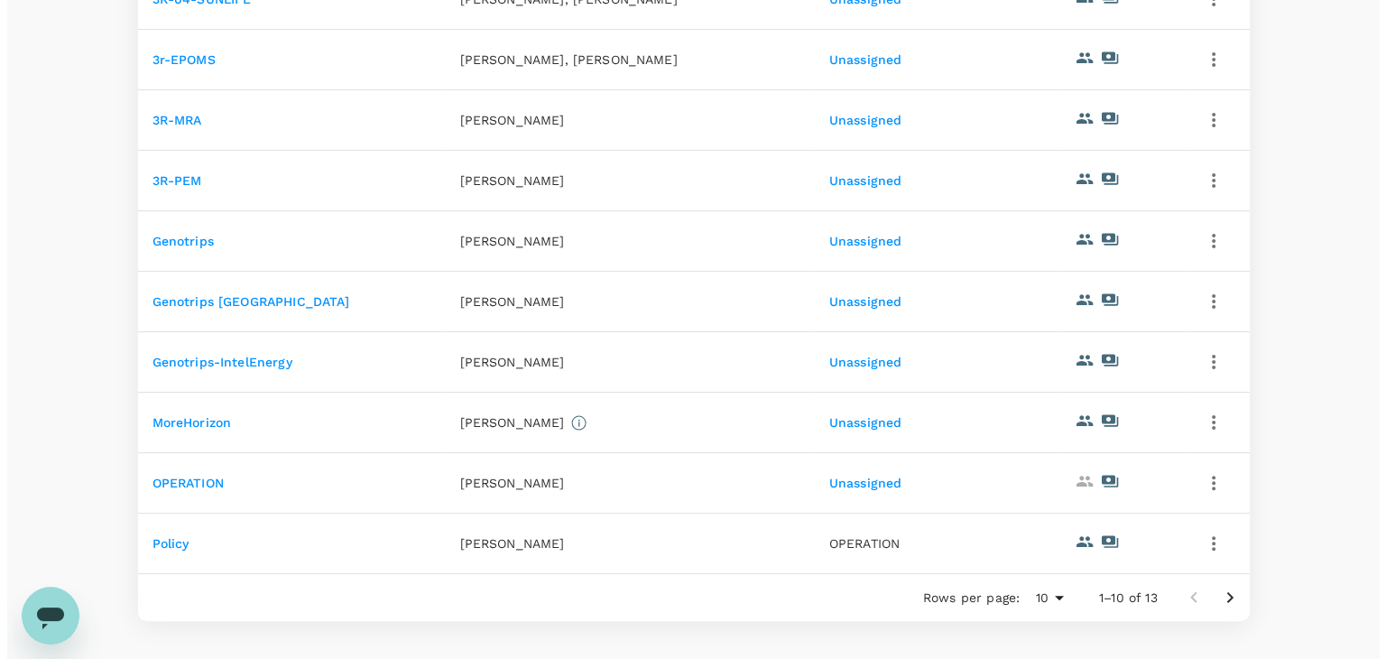
scroll to position [451, 0]
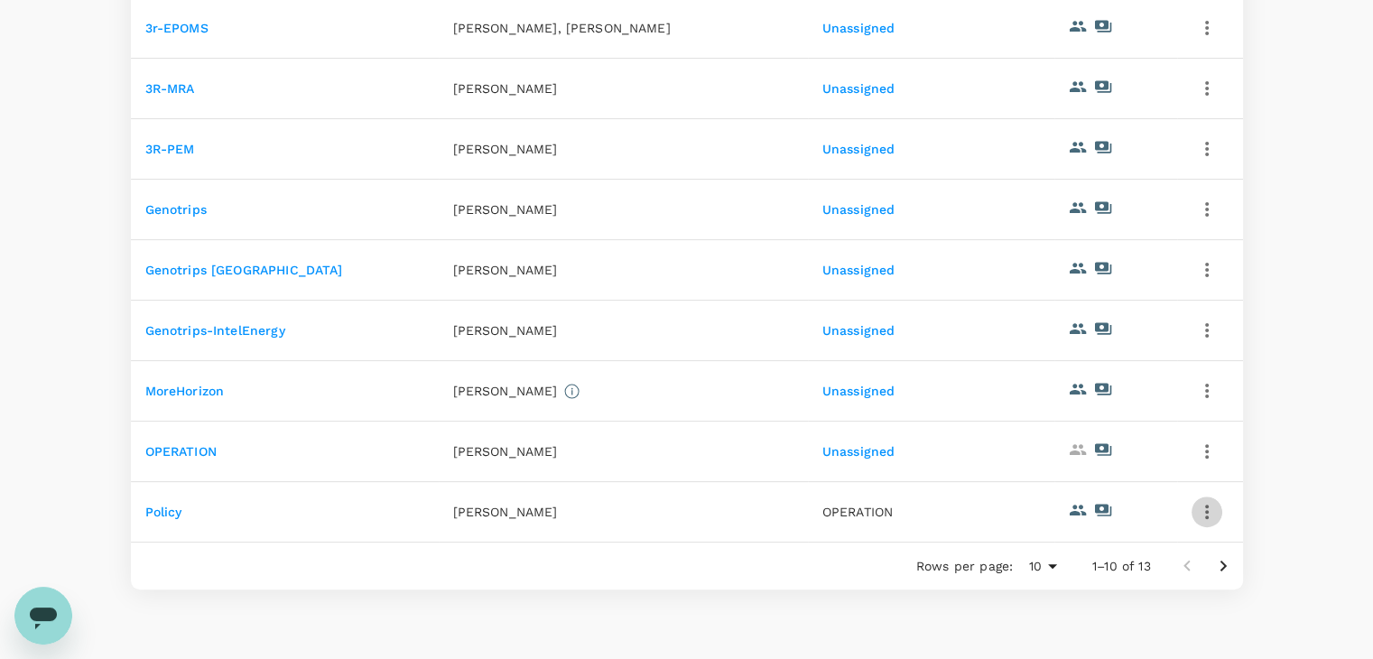
click at [1208, 519] on icon "button" at bounding box center [1207, 512] width 22 height 22
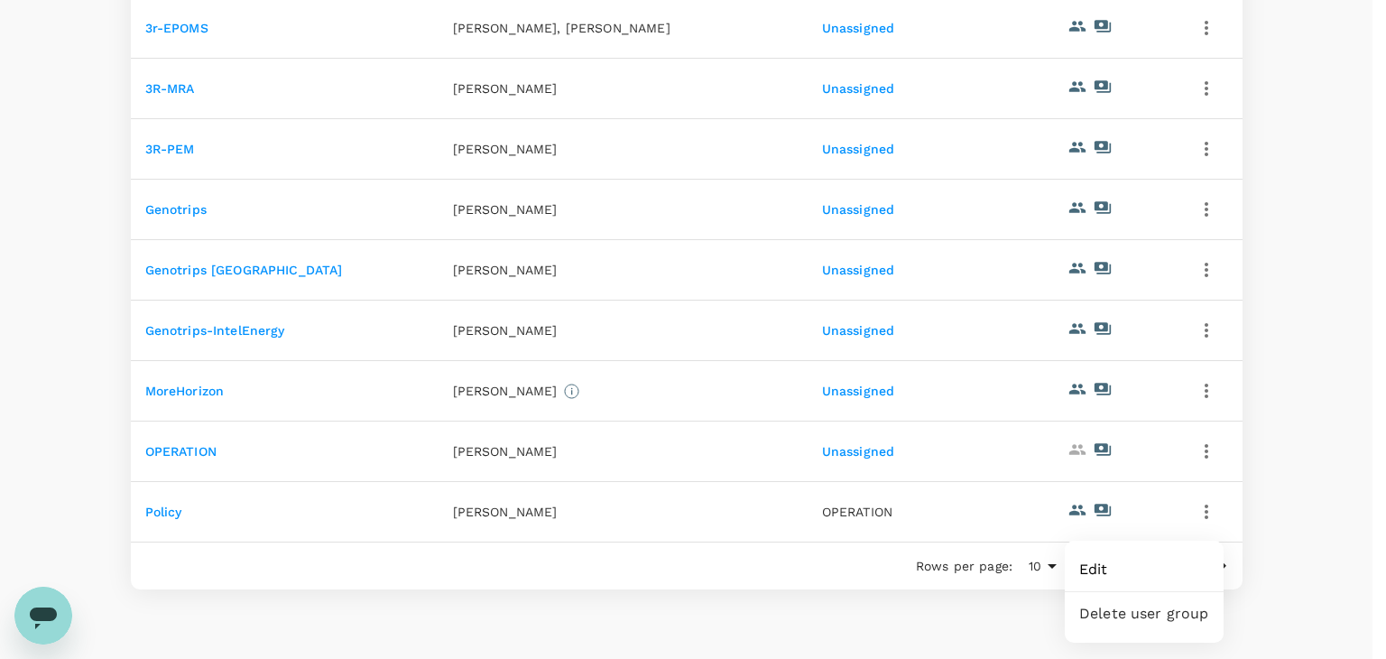
click at [1188, 565] on span "Edit" at bounding box center [1144, 570] width 130 height 22
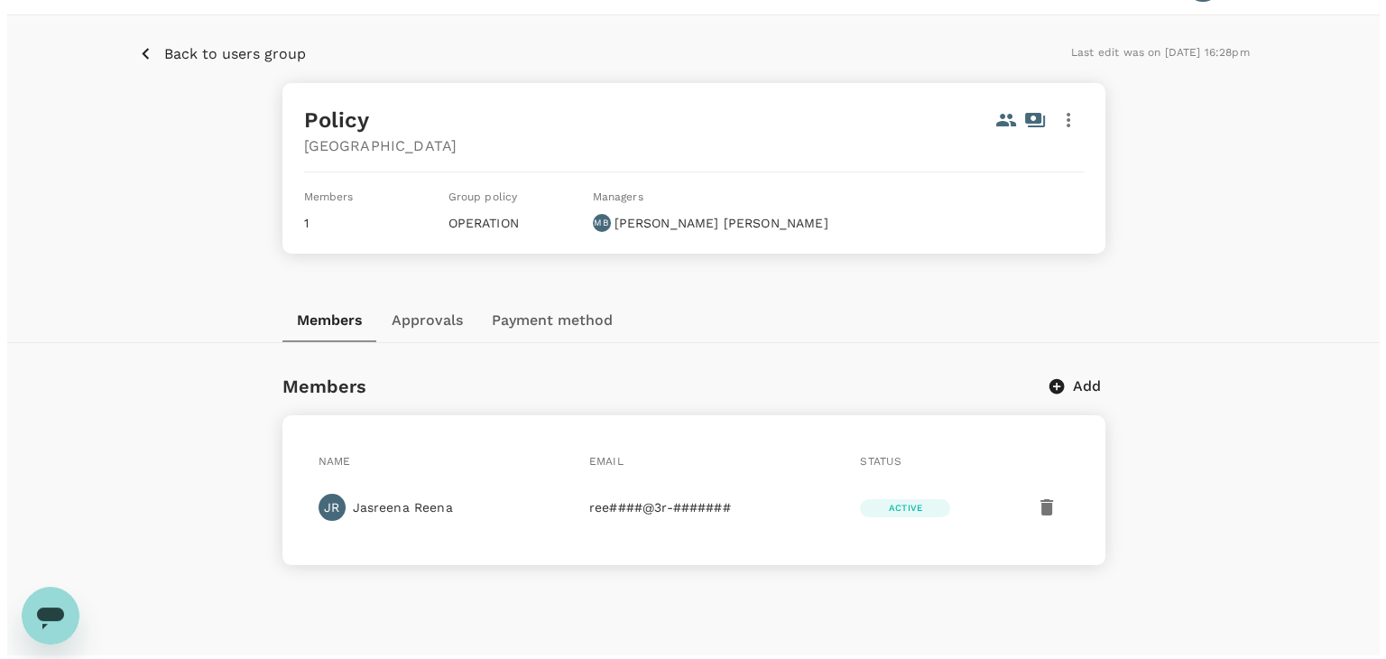
scroll to position [90, 0]
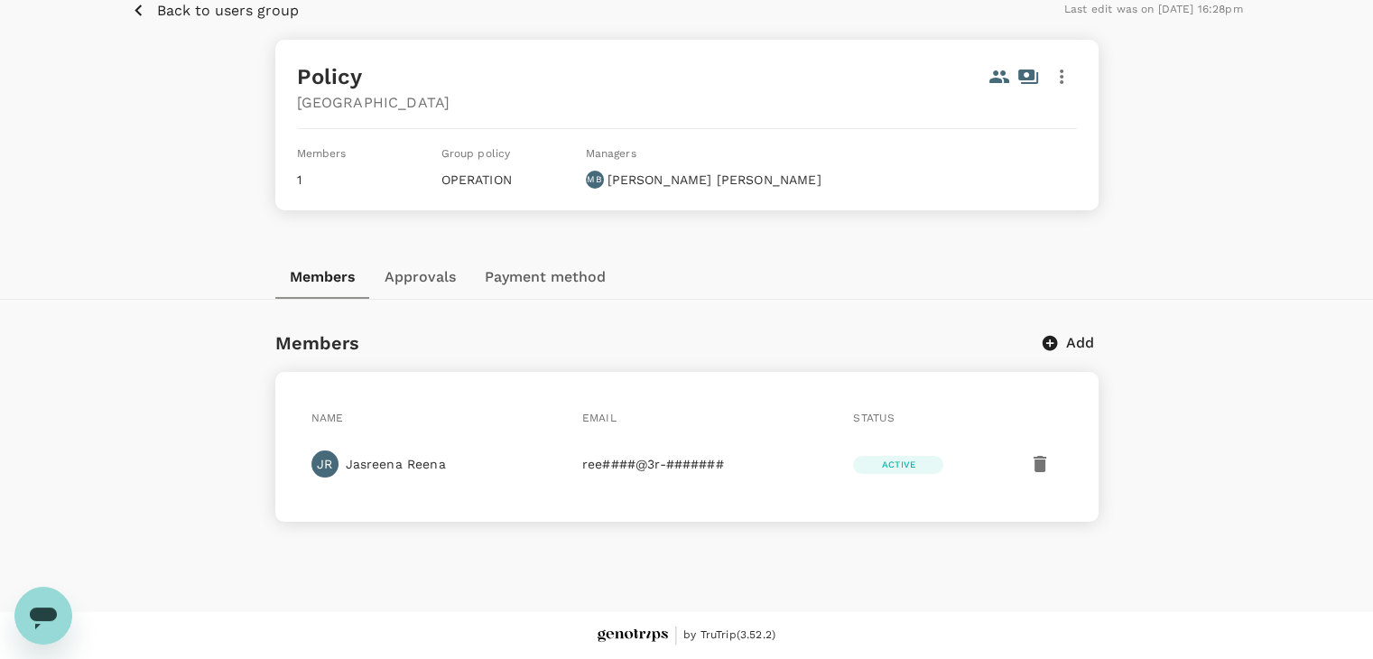
click at [1043, 459] on icon "button" at bounding box center [1039, 464] width 13 height 16
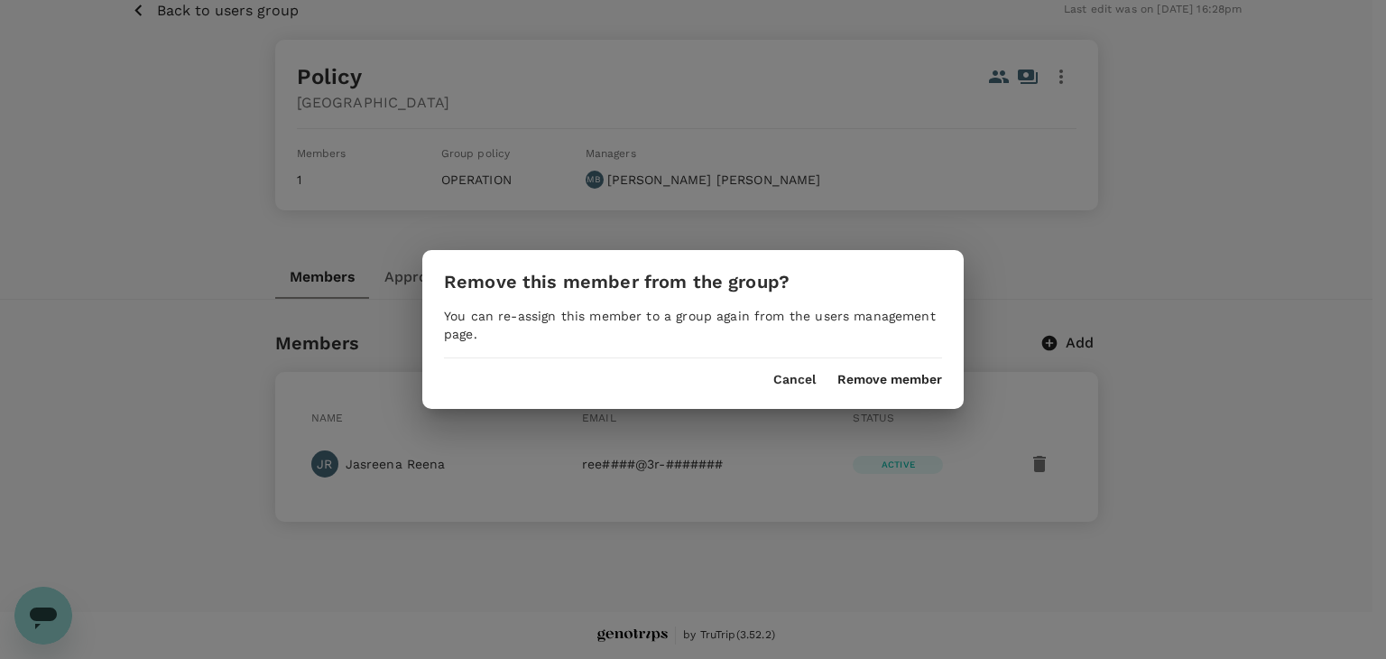
click at [925, 379] on button "Remove member" at bounding box center [890, 380] width 105 height 14
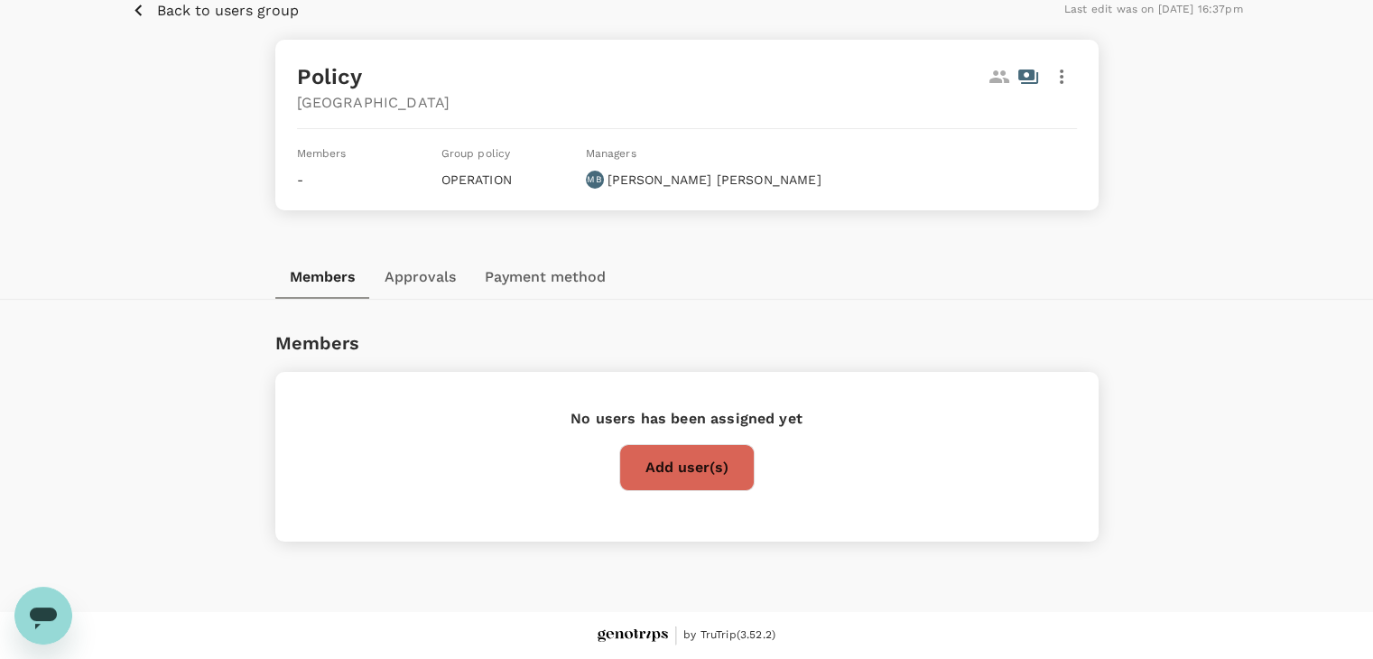
click at [1057, 77] on icon "button" at bounding box center [1062, 77] width 22 height 22
click at [1050, 171] on span "Delete" at bounding box center [1038, 170] width 47 height 22
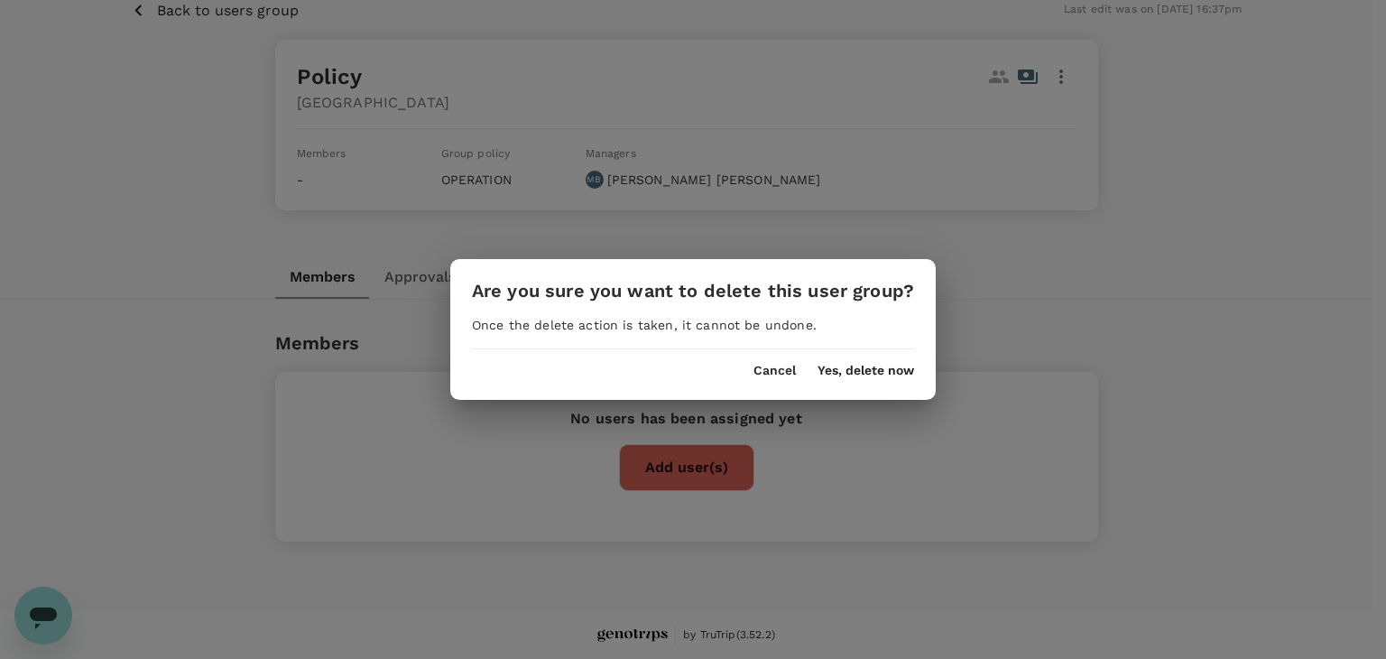
click at [903, 370] on button "Yes, delete now" at bounding box center [866, 371] width 97 height 14
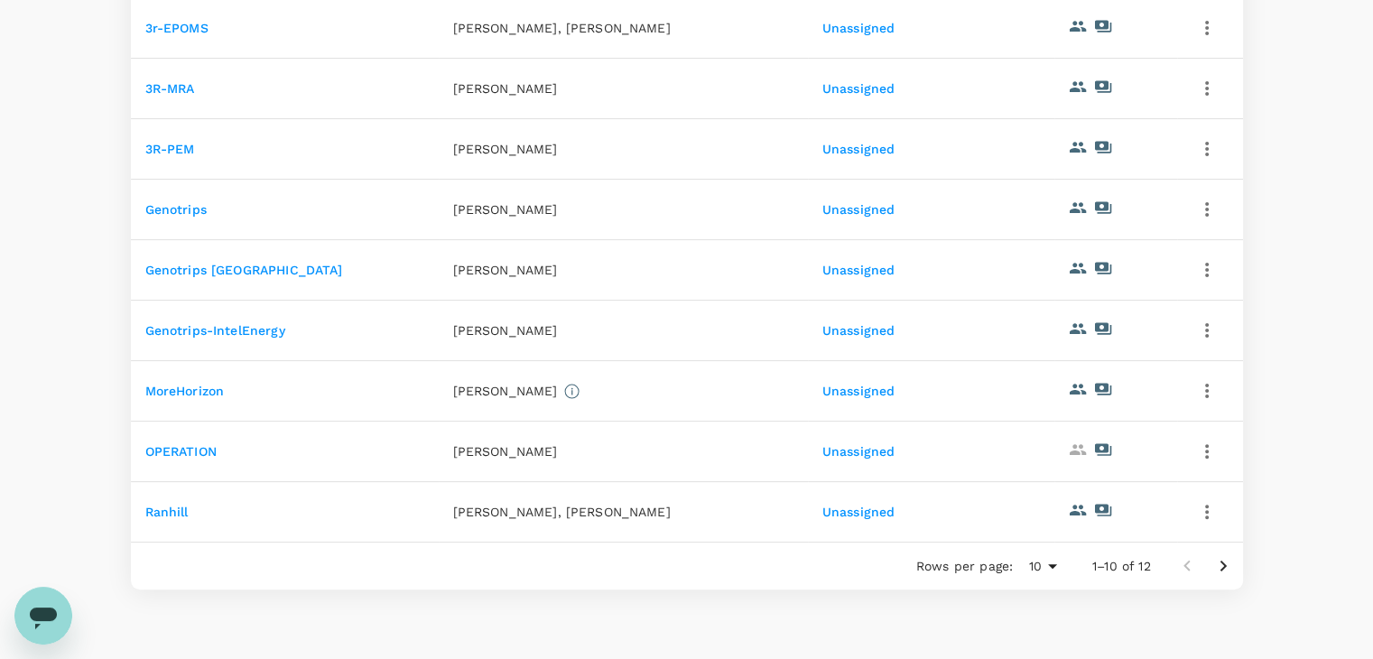
scroll to position [559, 0]
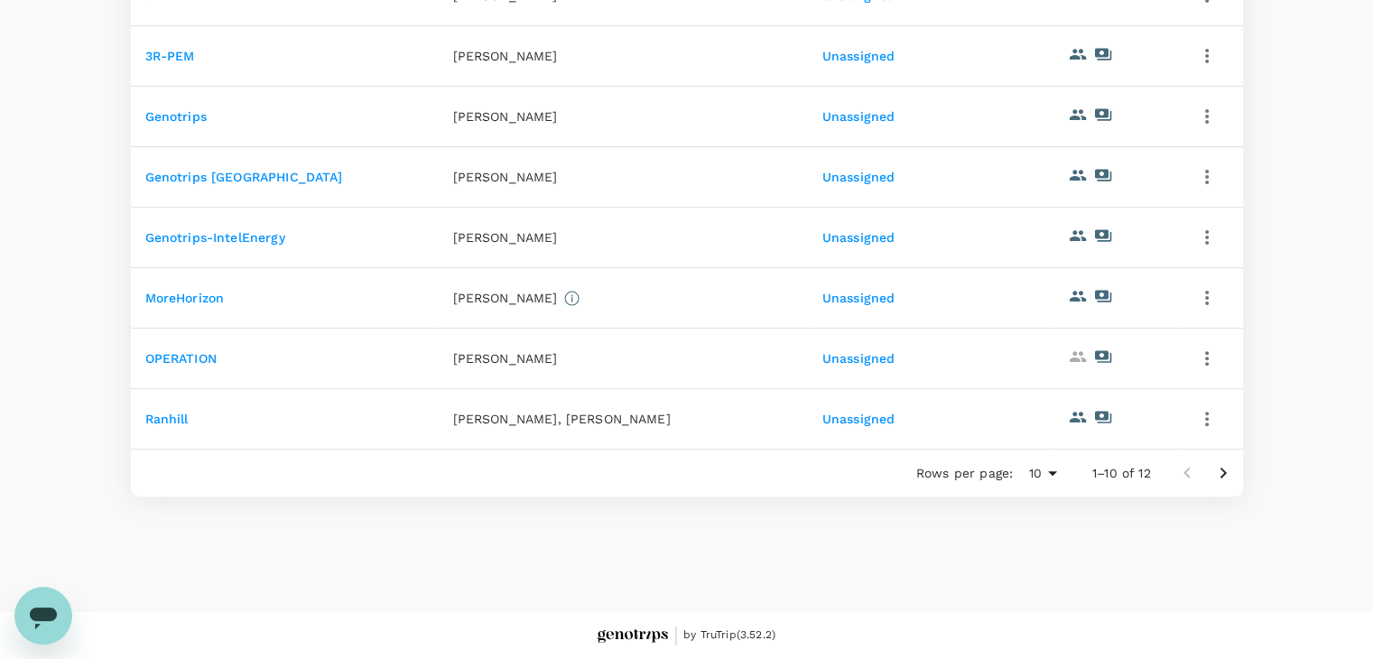
click at [1219, 478] on icon "Go to next page" at bounding box center [1223, 473] width 22 height 22
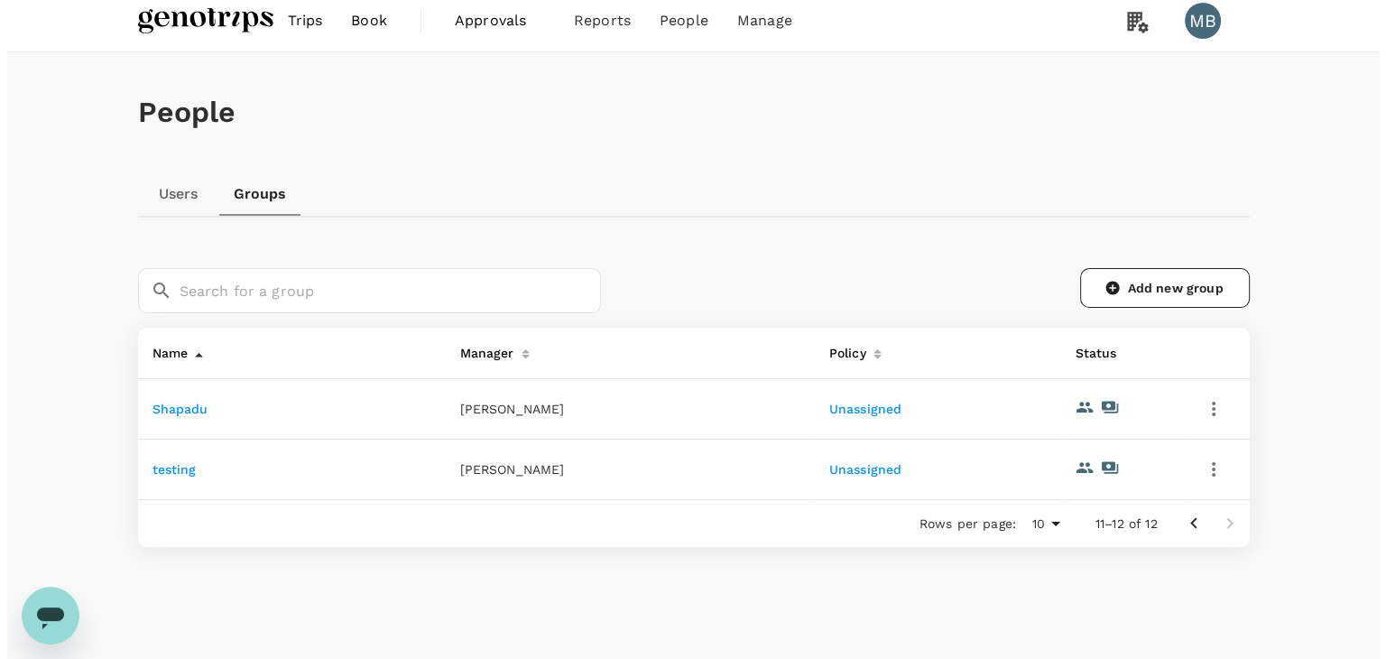
scroll to position [60, 0]
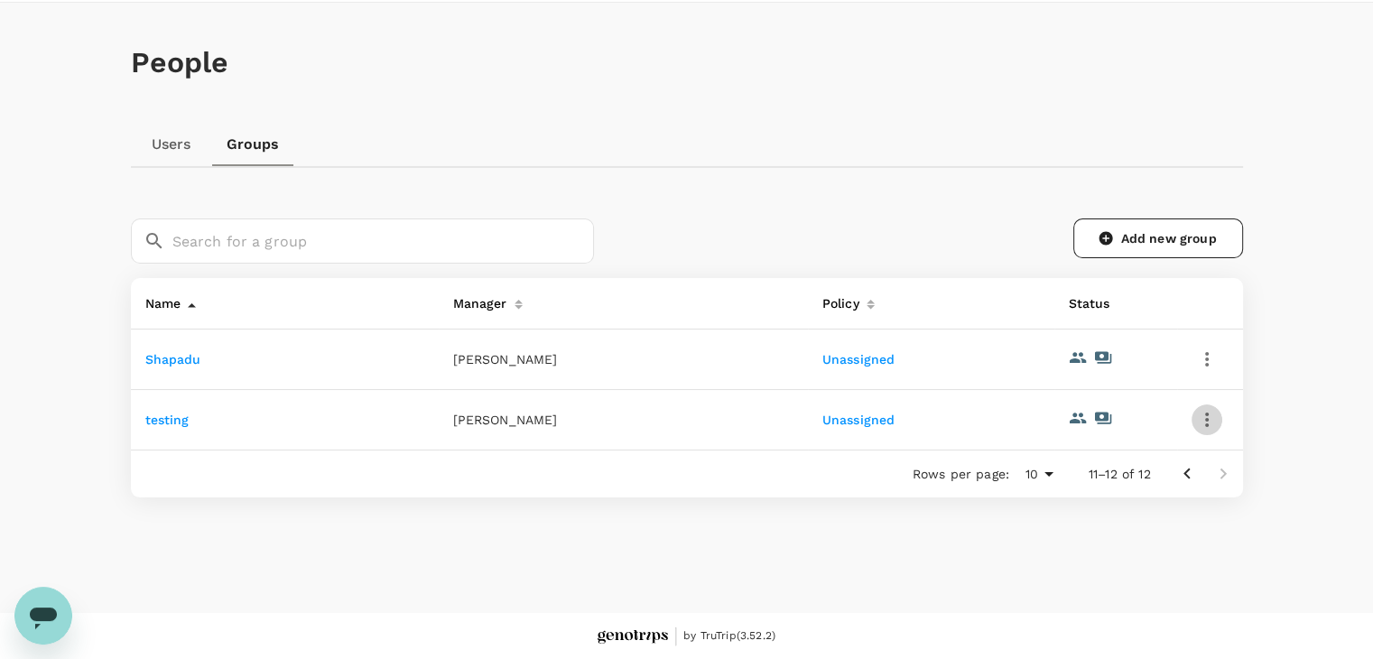
click at [1208, 417] on icon "button" at bounding box center [1207, 420] width 22 height 22
click at [1172, 502] on span "Delete user group" at bounding box center [1144, 512] width 130 height 22
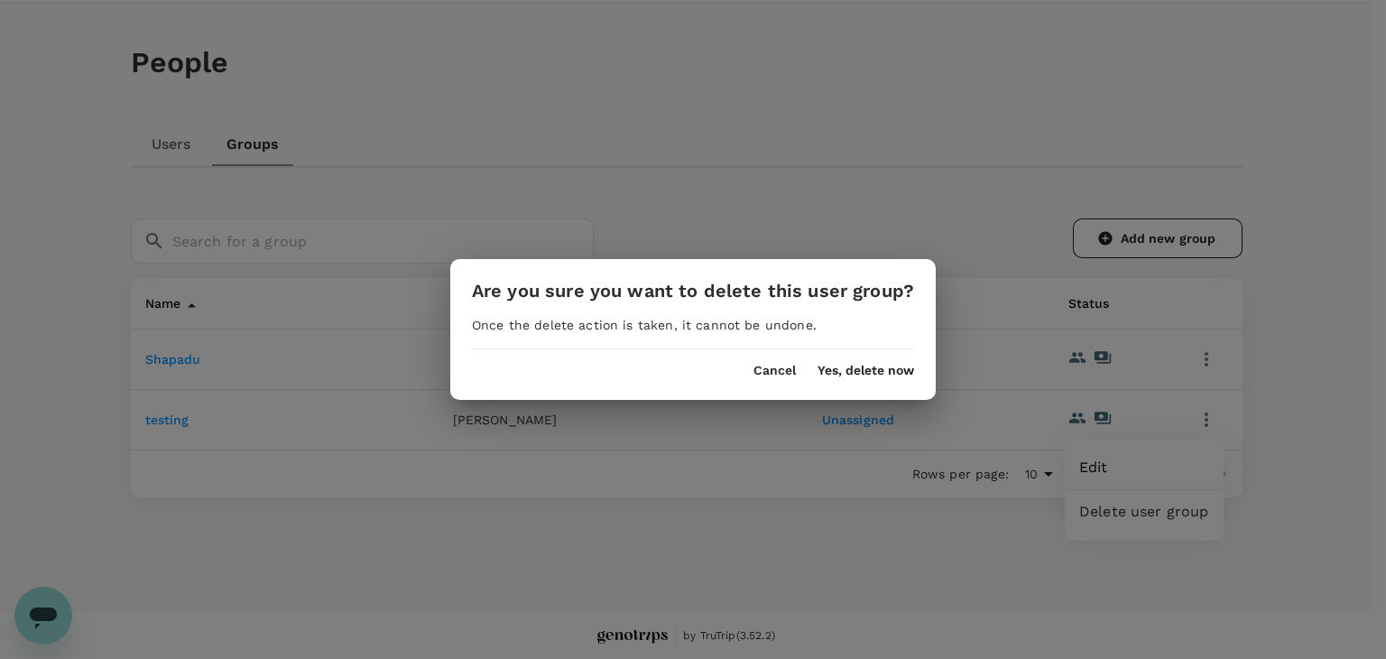
click at [765, 353] on div "Cancel Yes, delete now" at bounding box center [693, 363] width 486 height 29
drag, startPoint x: 769, startPoint y: 364, endPoint x: 890, endPoint y: 427, distance: 136.5
click at [772, 364] on button "Cancel" at bounding box center [775, 371] width 42 height 14
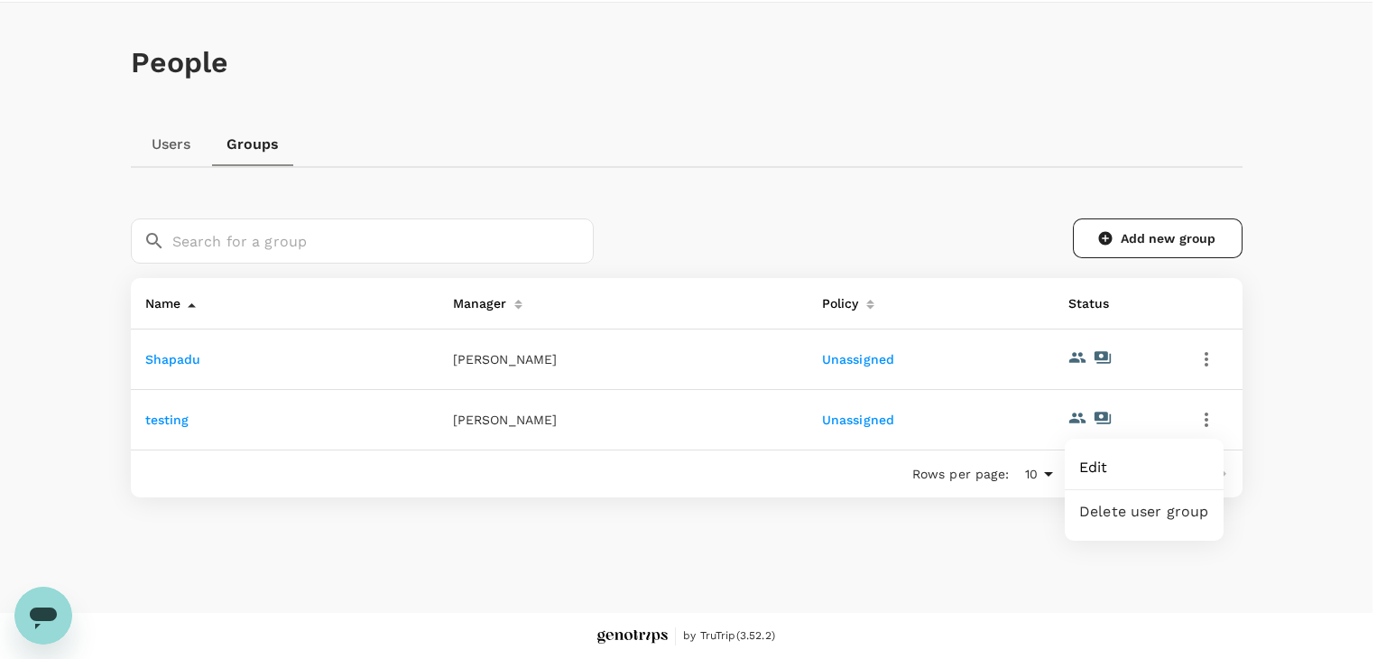
click at [1086, 457] on span "Edit" at bounding box center [1144, 468] width 130 height 22
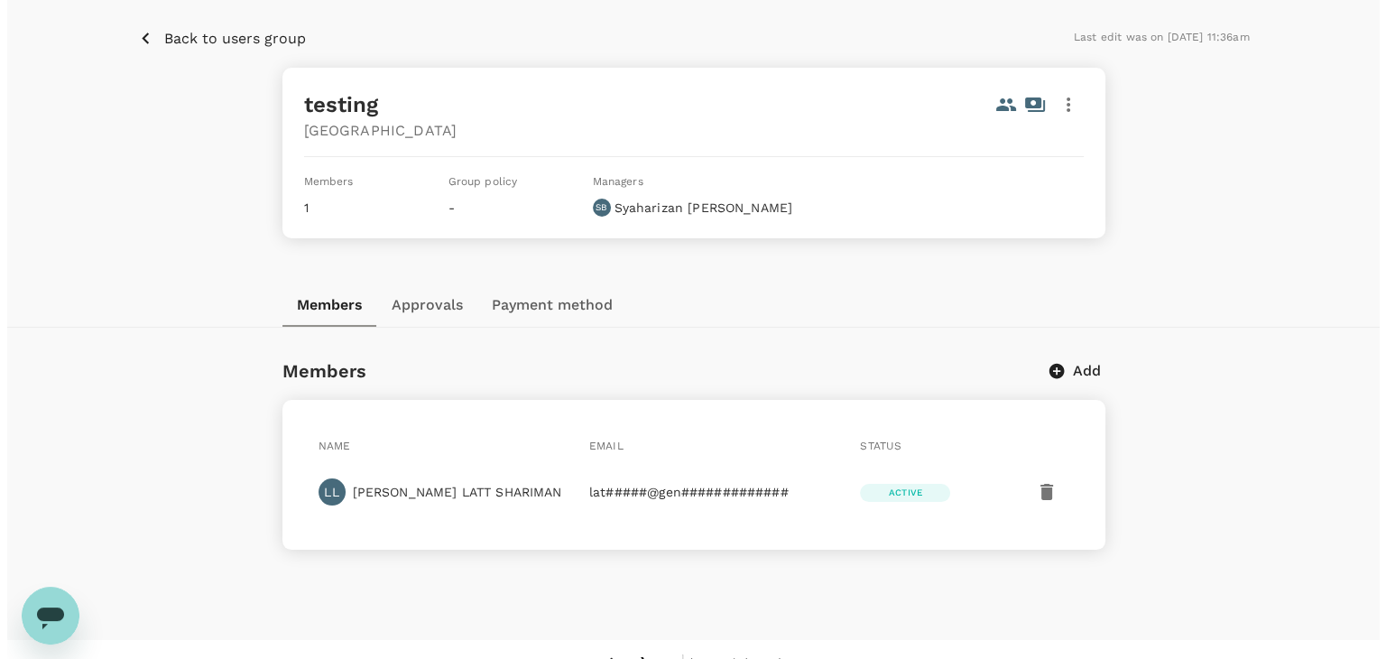
scroll to position [90, 0]
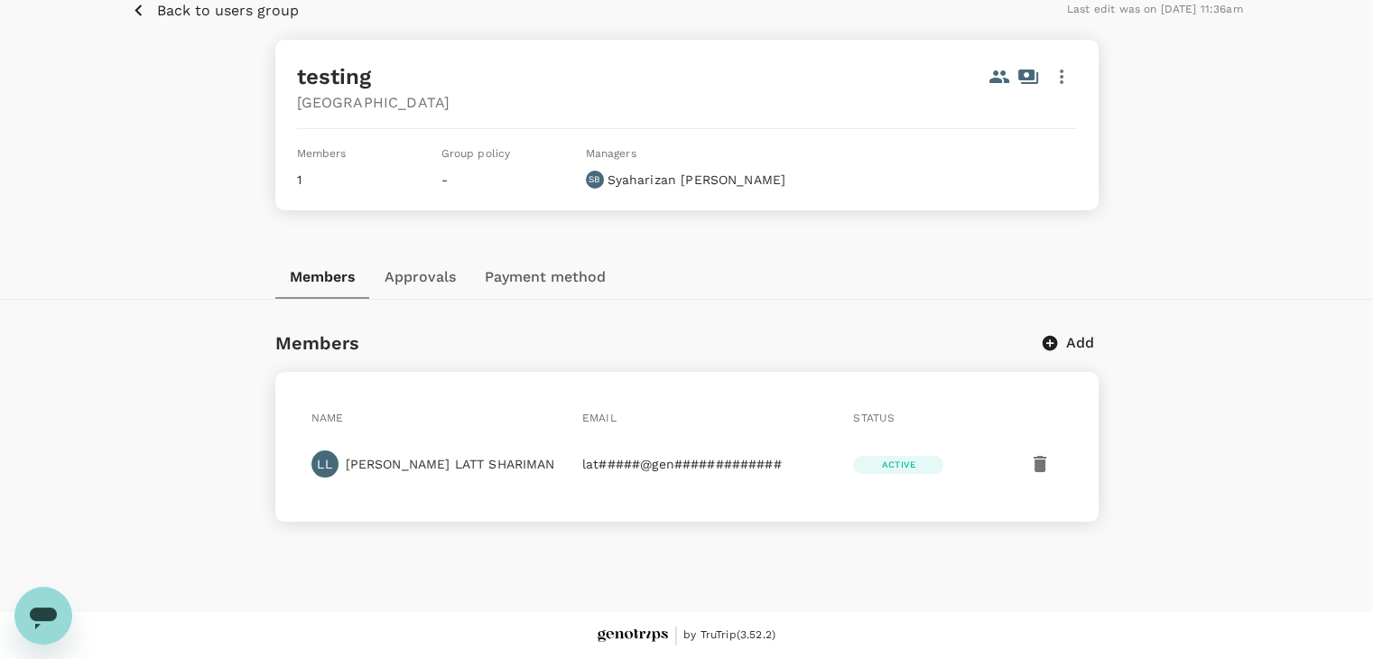
click at [1041, 459] on icon "button" at bounding box center [1039, 464] width 13 height 16
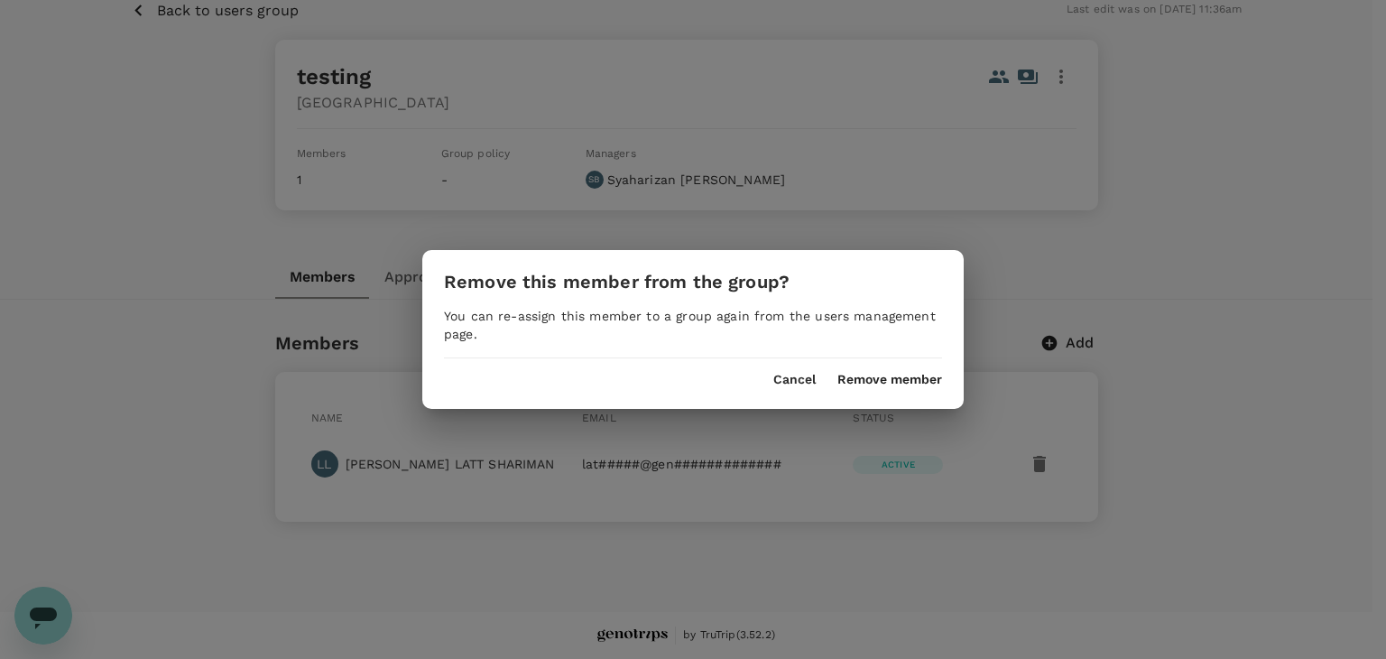
click at [925, 377] on button "Remove member" at bounding box center [890, 380] width 105 height 14
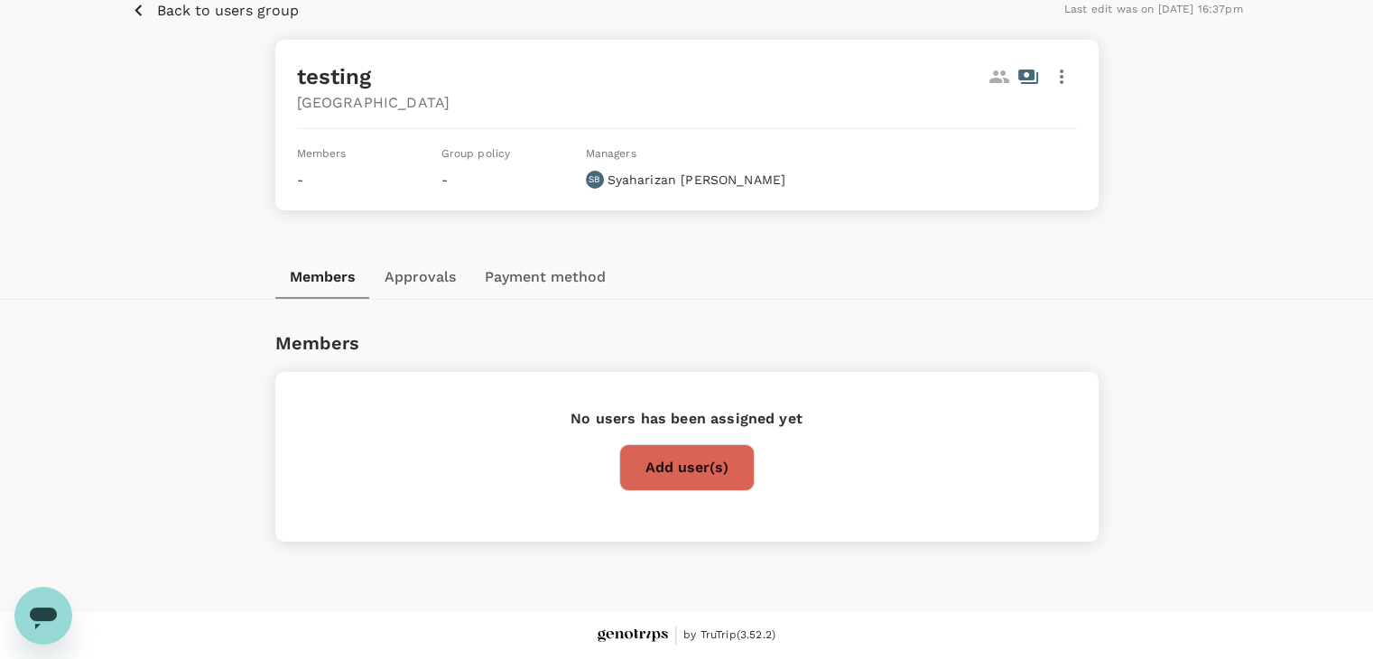
click at [1057, 72] on icon "button" at bounding box center [1062, 77] width 22 height 22
click at [1054, 168] on span "Delete" at bounding box center [1038, 170] width 47 height 22
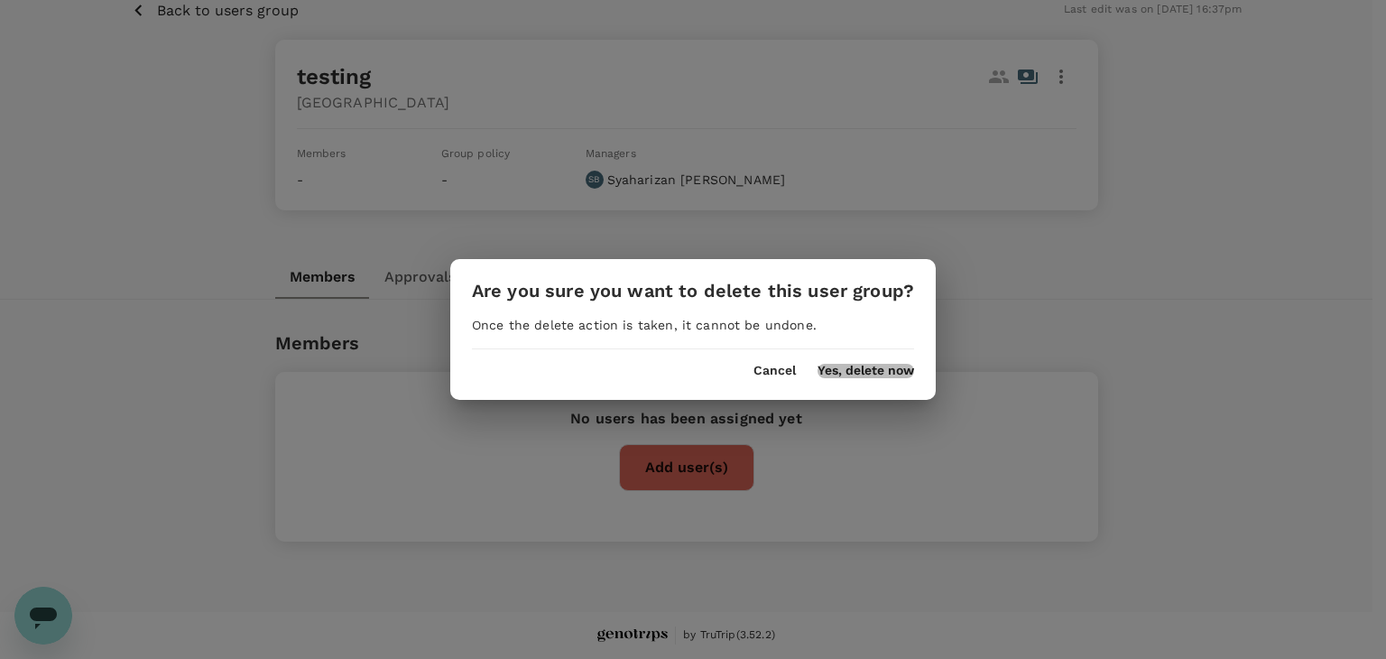
click at [888, 372] on button "Yes, delete now" at bounding box center [866, 371] width 97 height 14
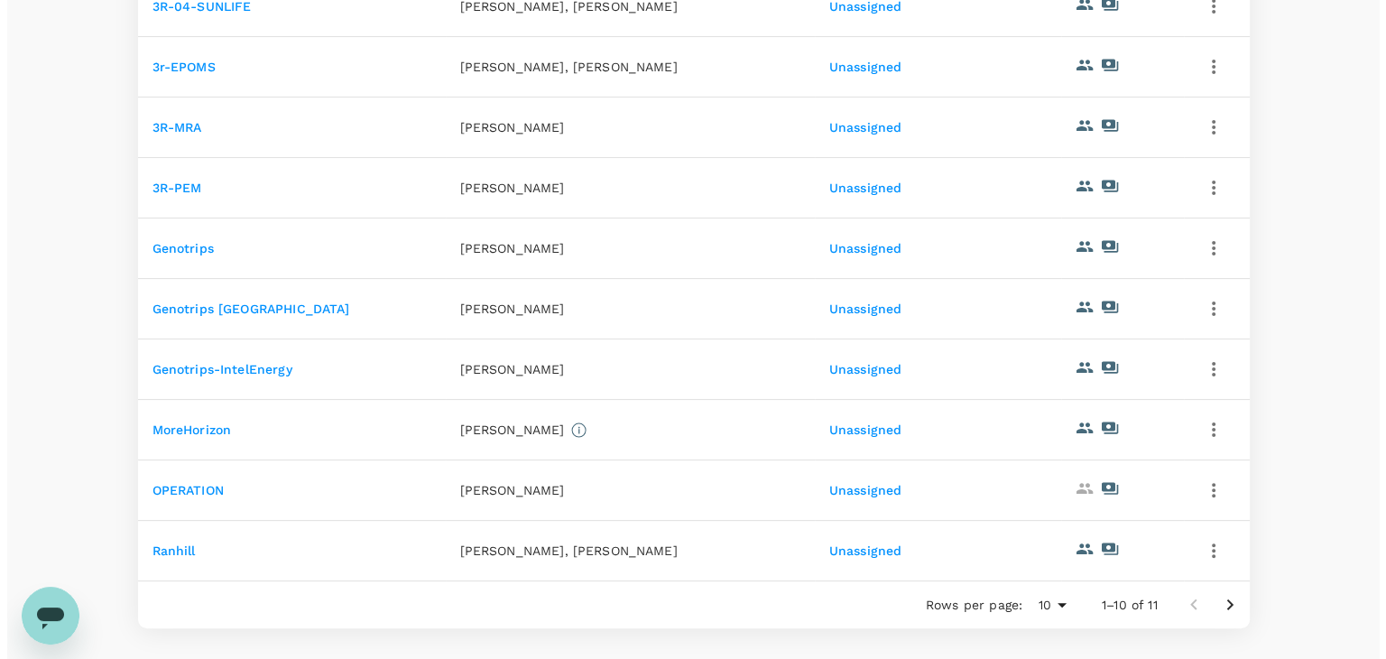
scroll to position [451, 0]
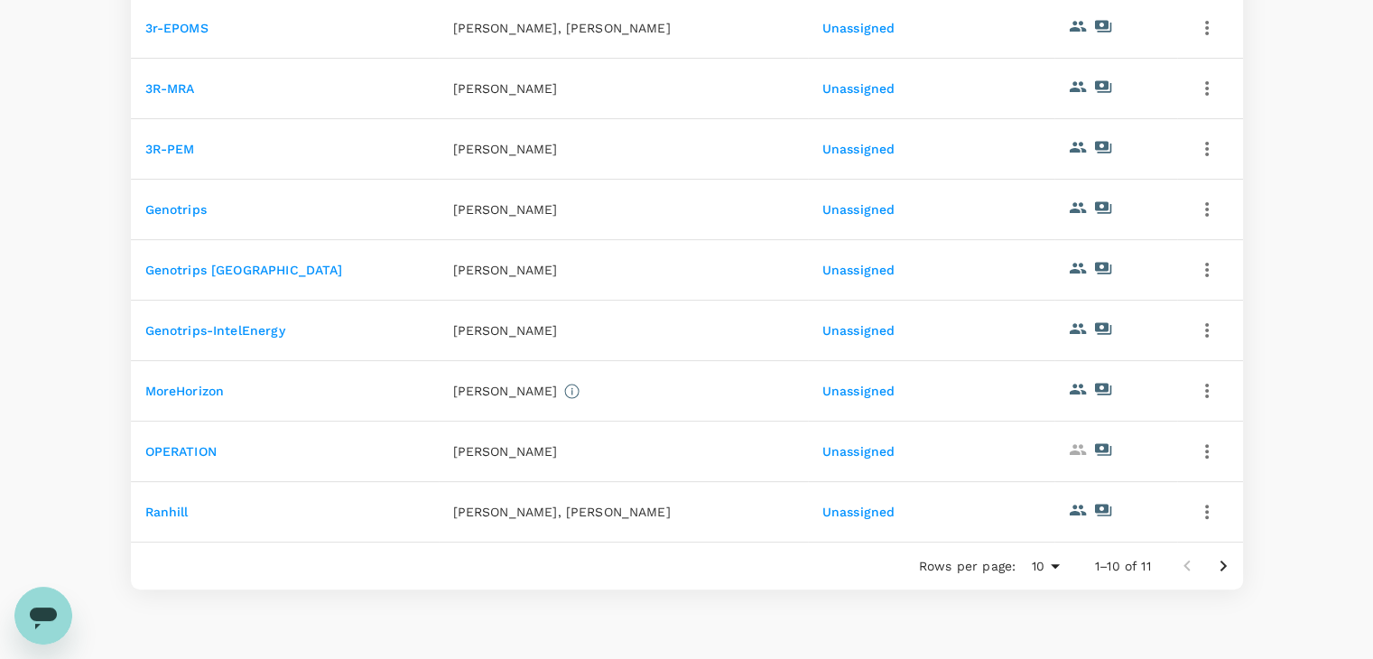
click at [1213, 462] on icon "button" at bounding box center [1207, 451] width 22 height 22
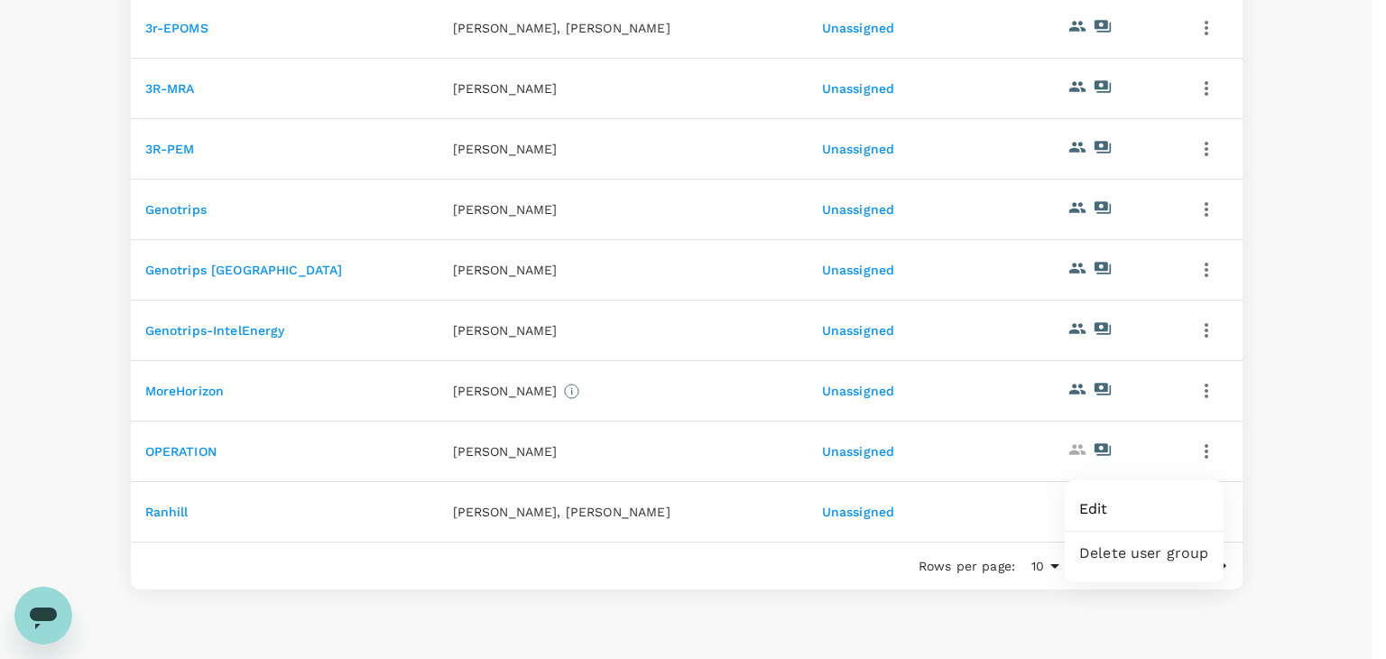
click at [1091, 514] on span "Edit" at bounding box center [1144, 509] width 130 height 22
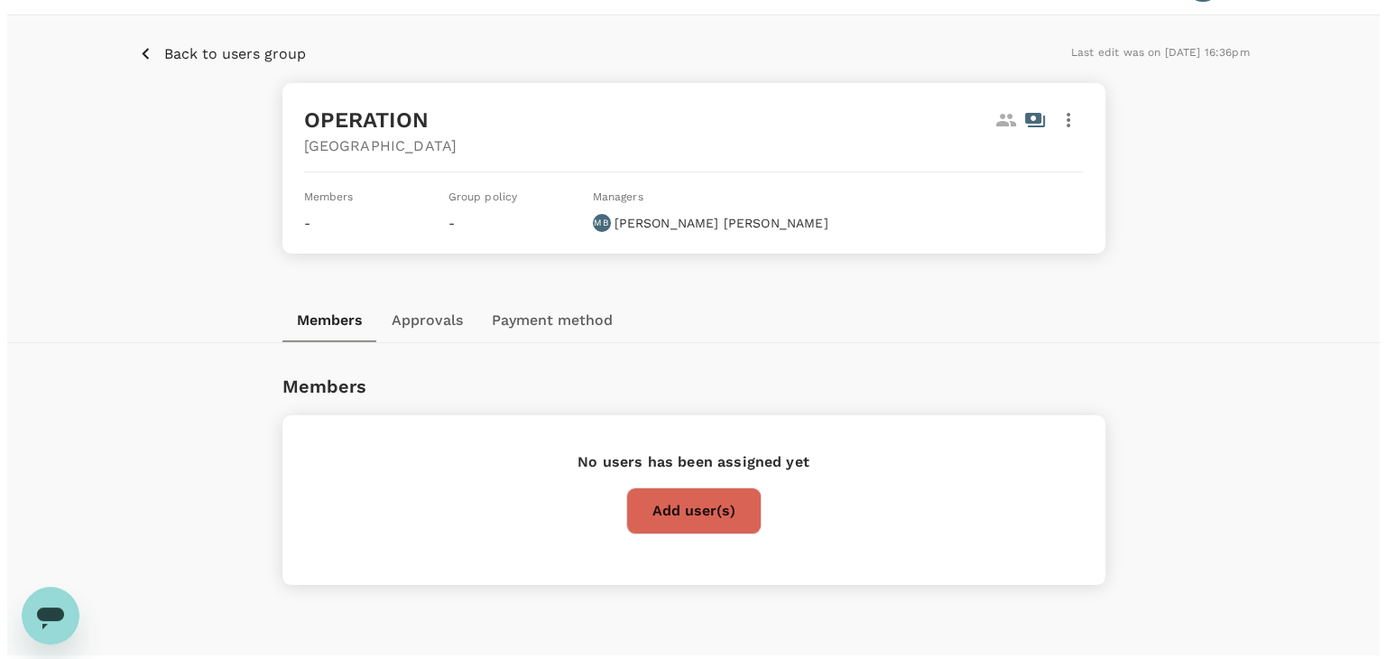
scroll to position [90, 0]
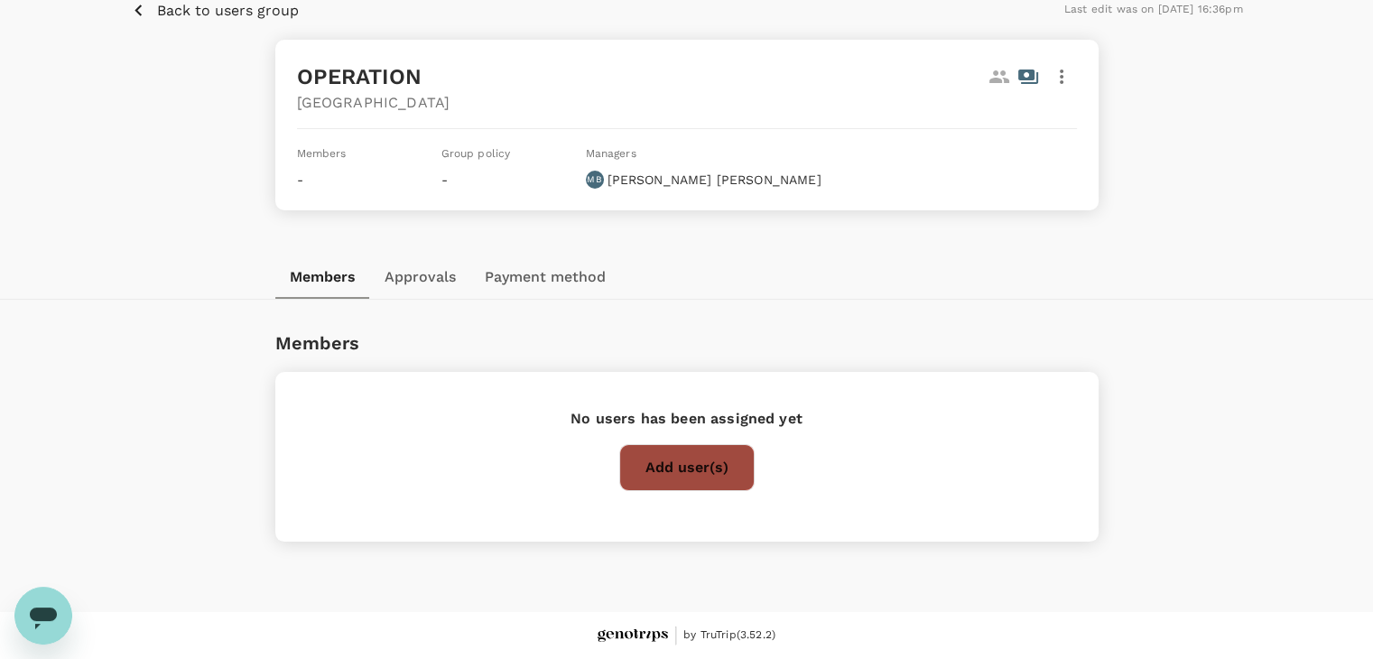
click at [704, 463] on button "Add user(s)" at bounding box center [686, 467] width 135 height 47
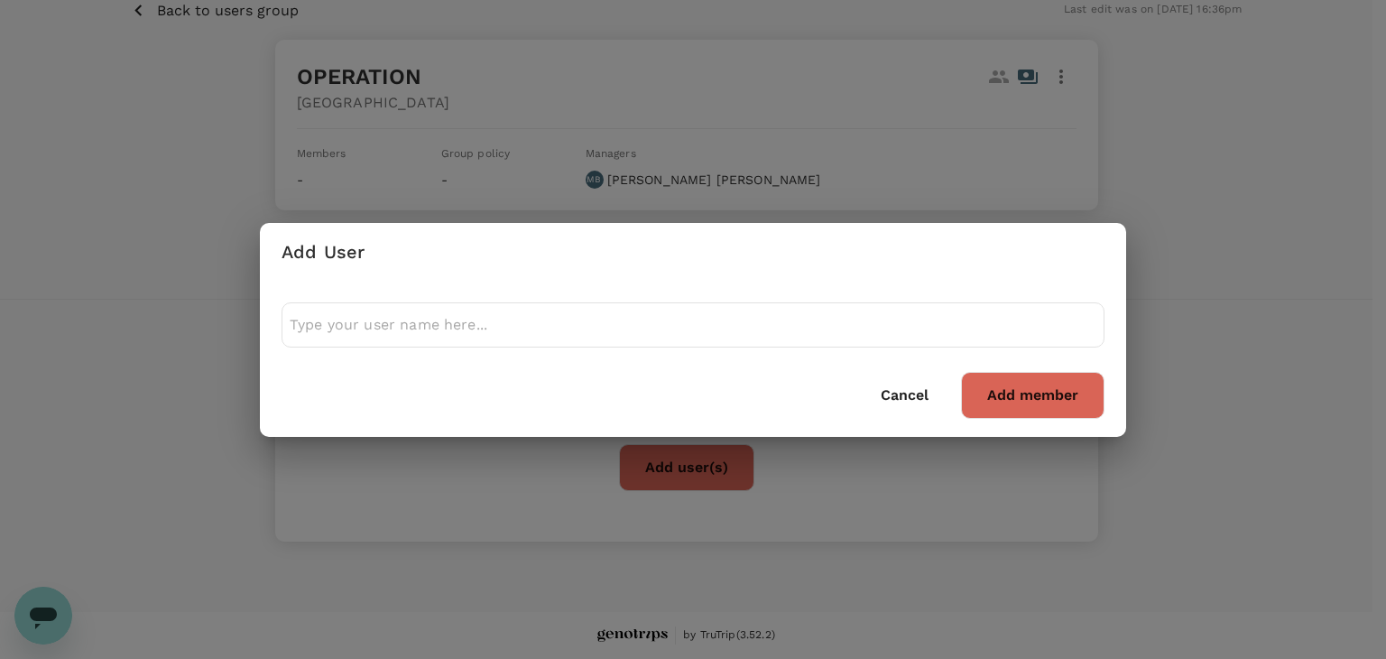
click at [488, 321] on input "text" at bounding box center [693, 324] width 807 height 29
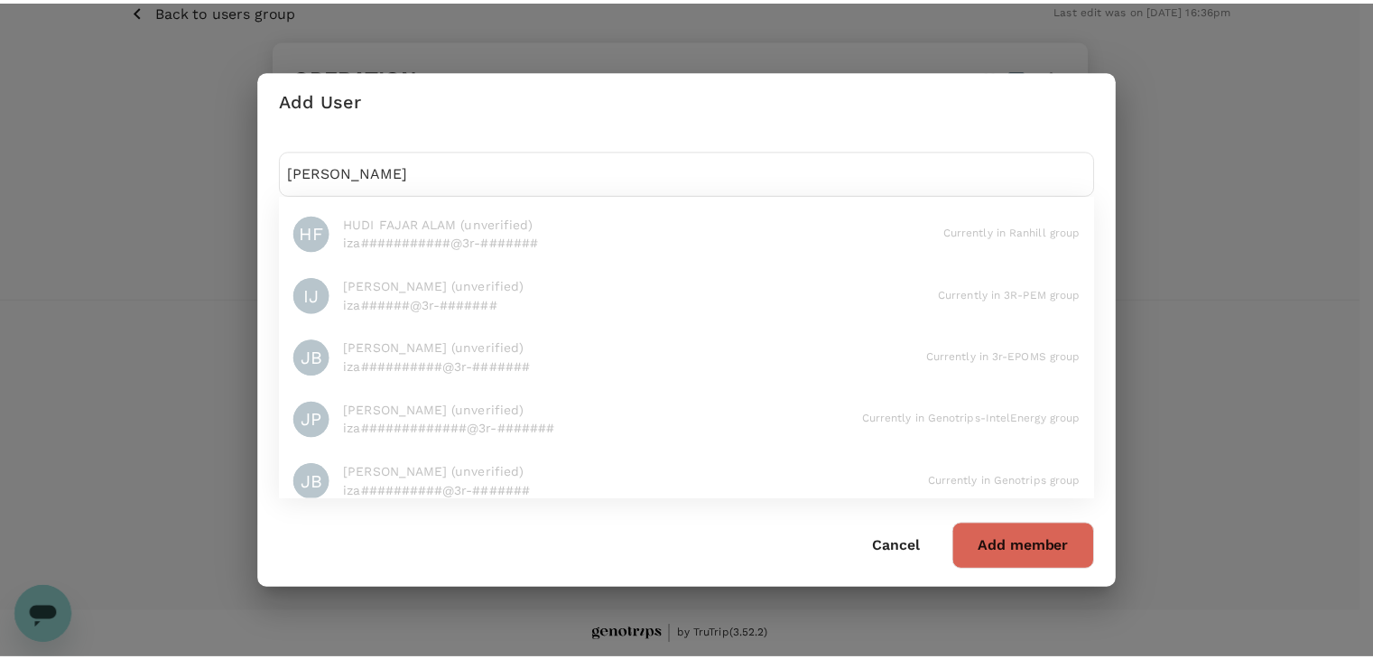
scroll to position [0, 0]
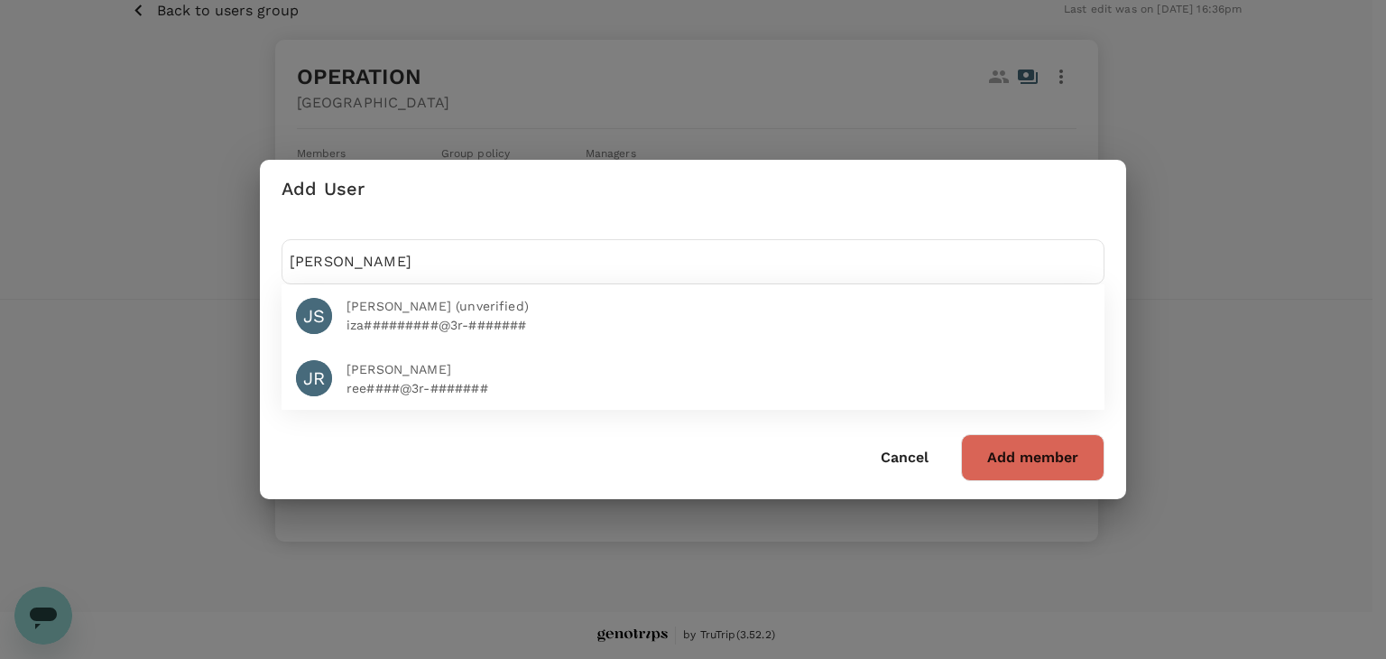
type input "[PERSON_NAME]"
click at [439, 360] on span "[PERSON_NAME]" at bounding box center [719, 369] width 744 height 19
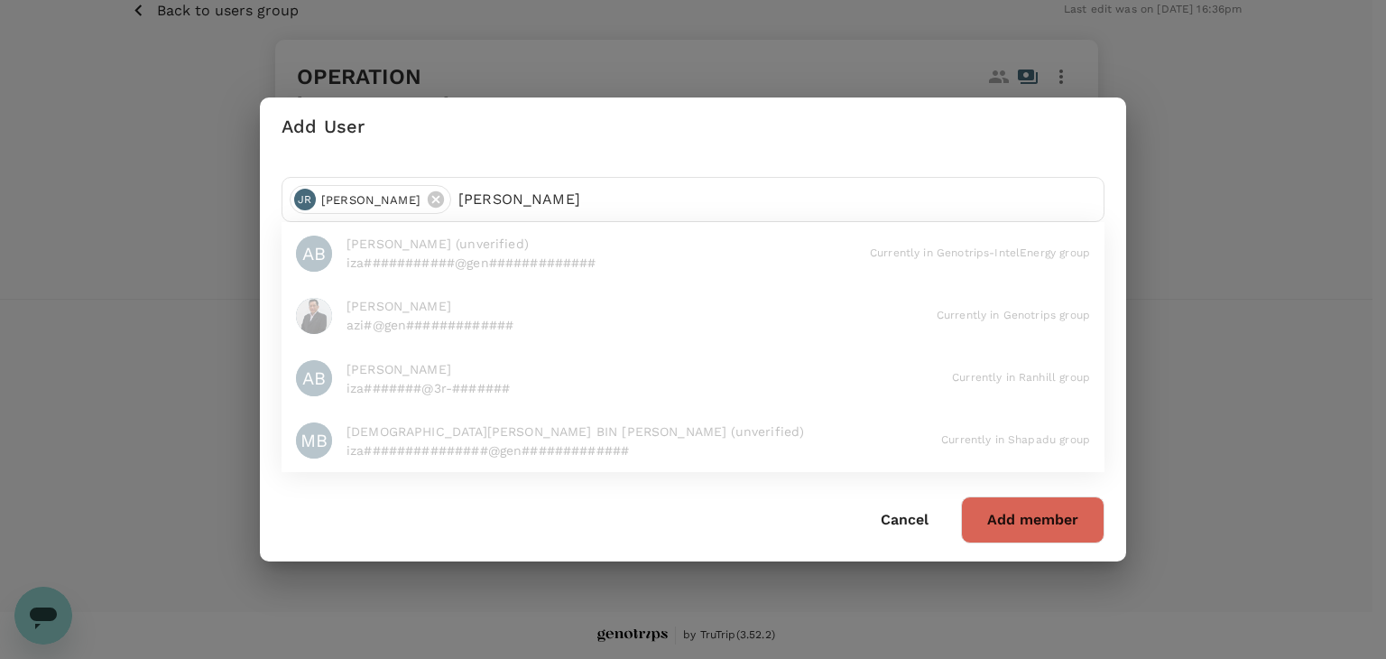
type input "[PERSON_NAME]"
click at [912, 528] on button "Cancel" at bounding box center [905, 519] width 98 height 45
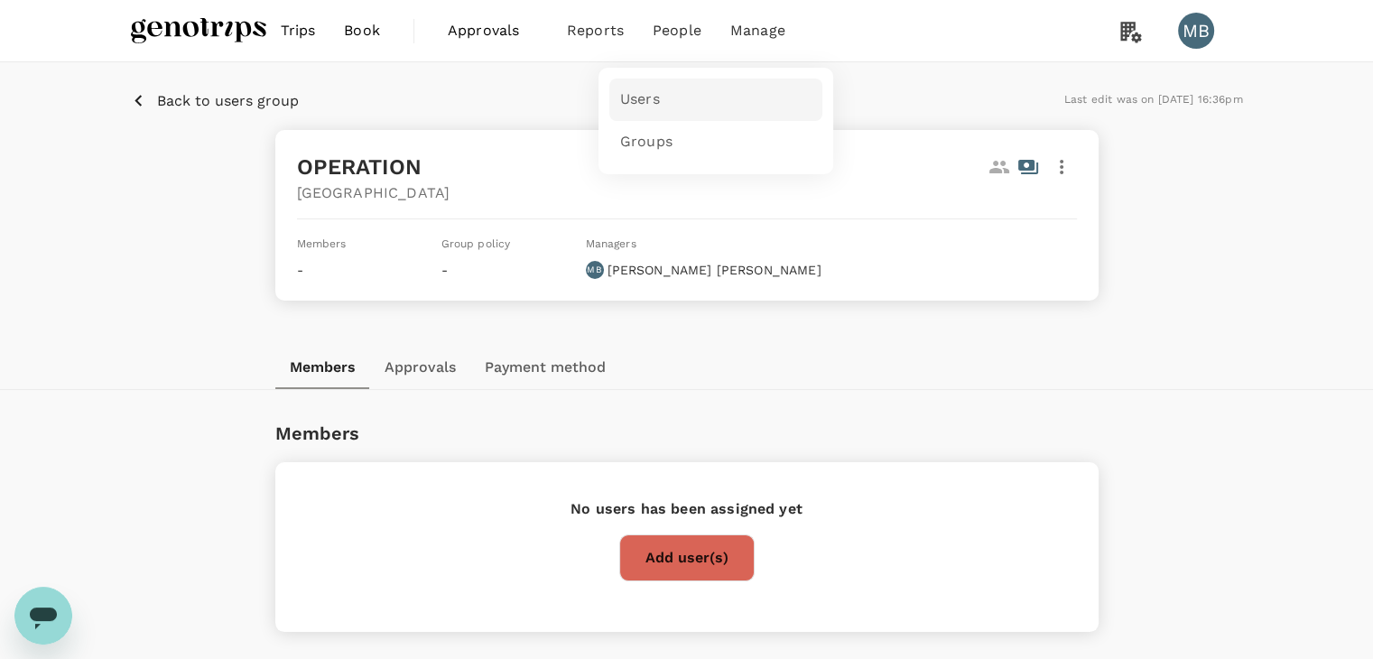
click at [652, 91] on span "Users" at bounding box center [640, 99] width 40 height 21
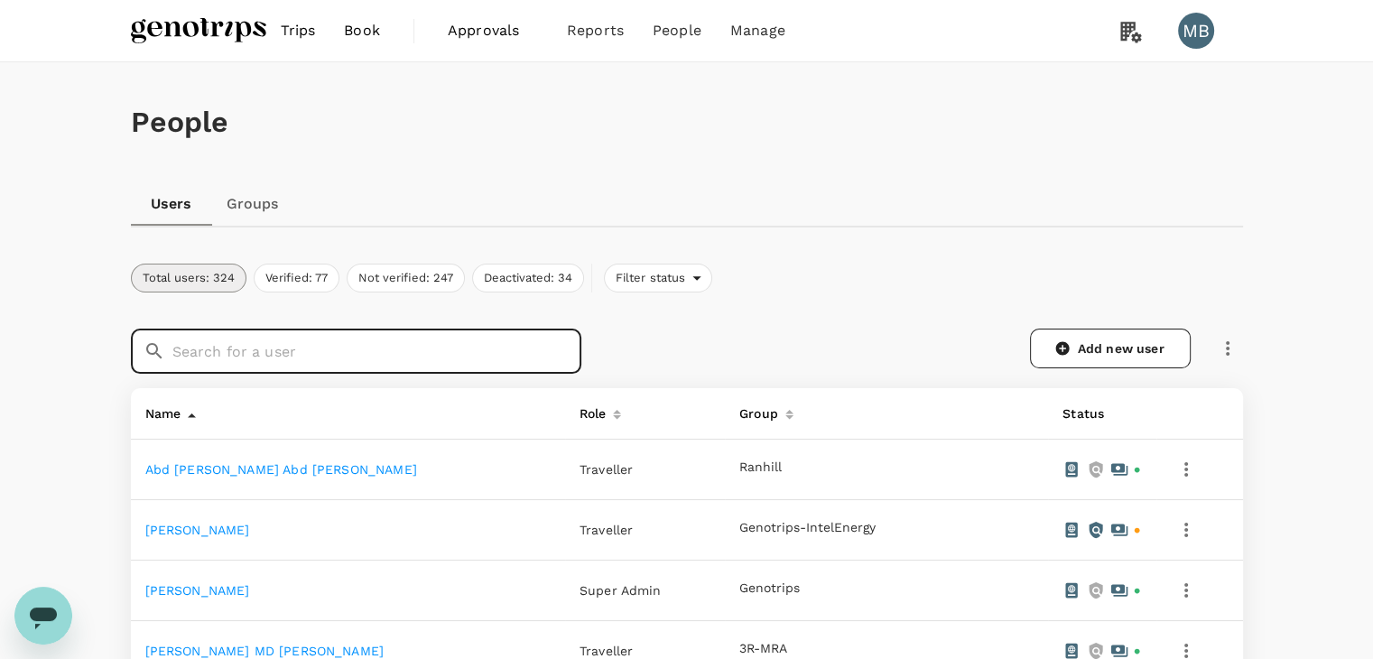
click at [434, 343] on input "text" at bounding box center [376, 351] width 409 height 45
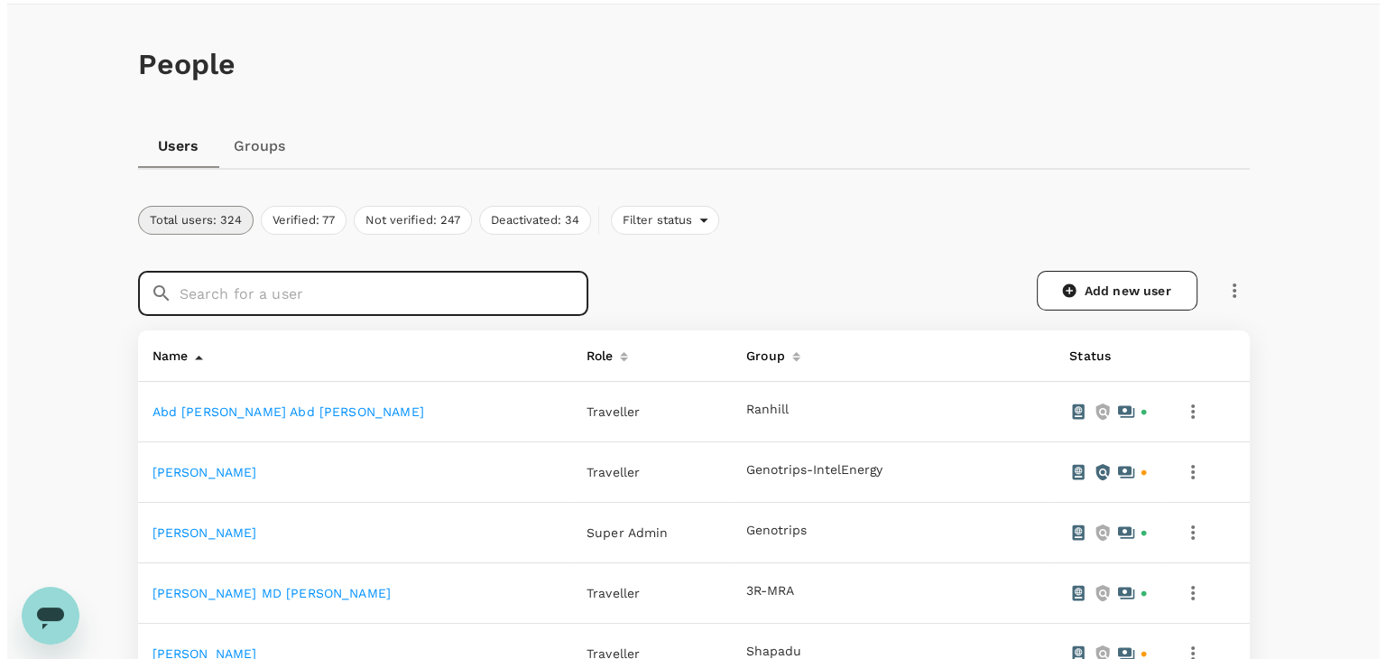
scroll to position [90, 0]
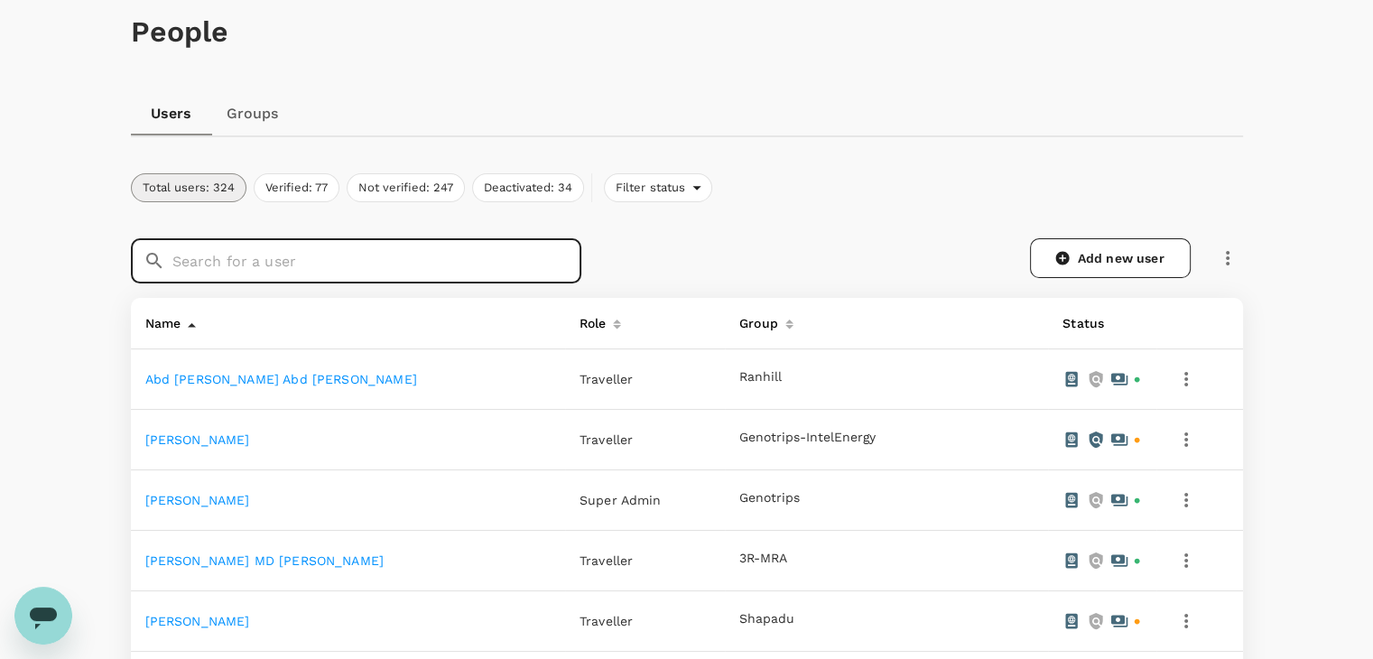
click at [1175, 490] on icon "button" at bounding box center [1186, 500] width 22 height 22
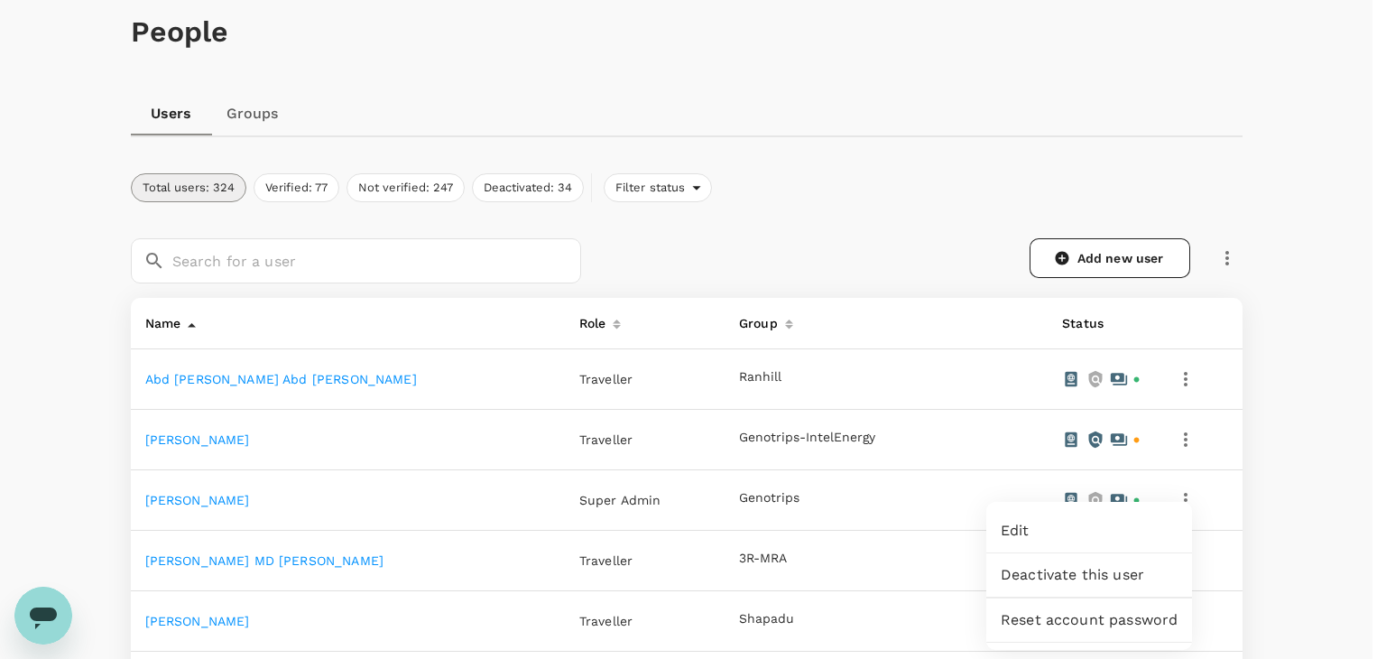
click at [1135, 539] on span "Edit" at bounding box center [1089, 531] width 177 height 22
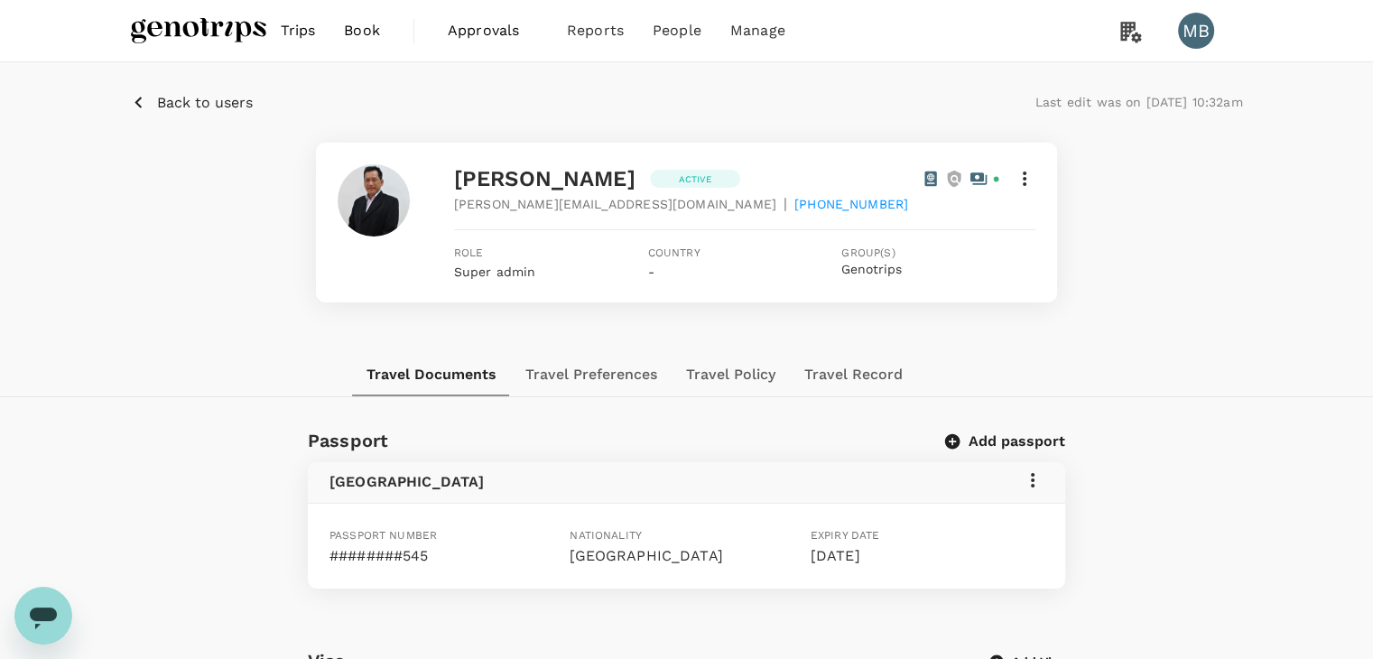
click at [1022, 182] on icon at bounding box center [1025, 179] width 22 height 22
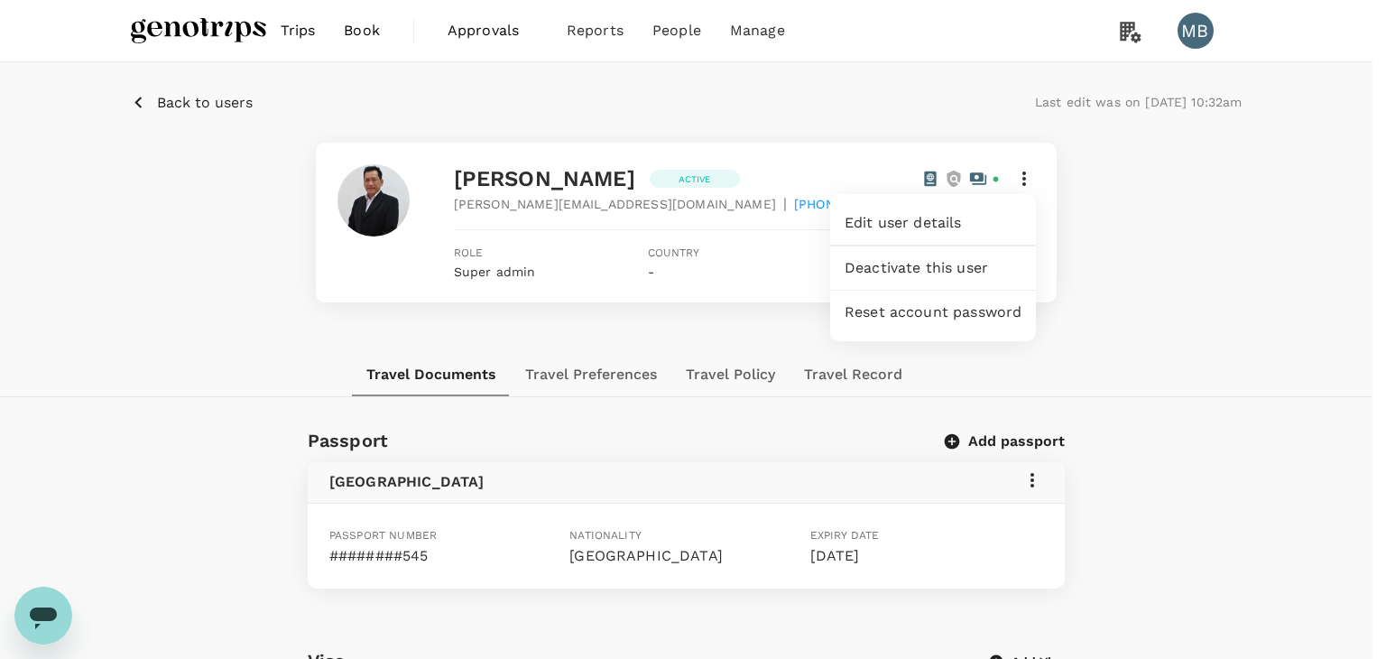
click at [962, 224] on span "Edit user details" at bounding box center [933, 223] width 177 height 22
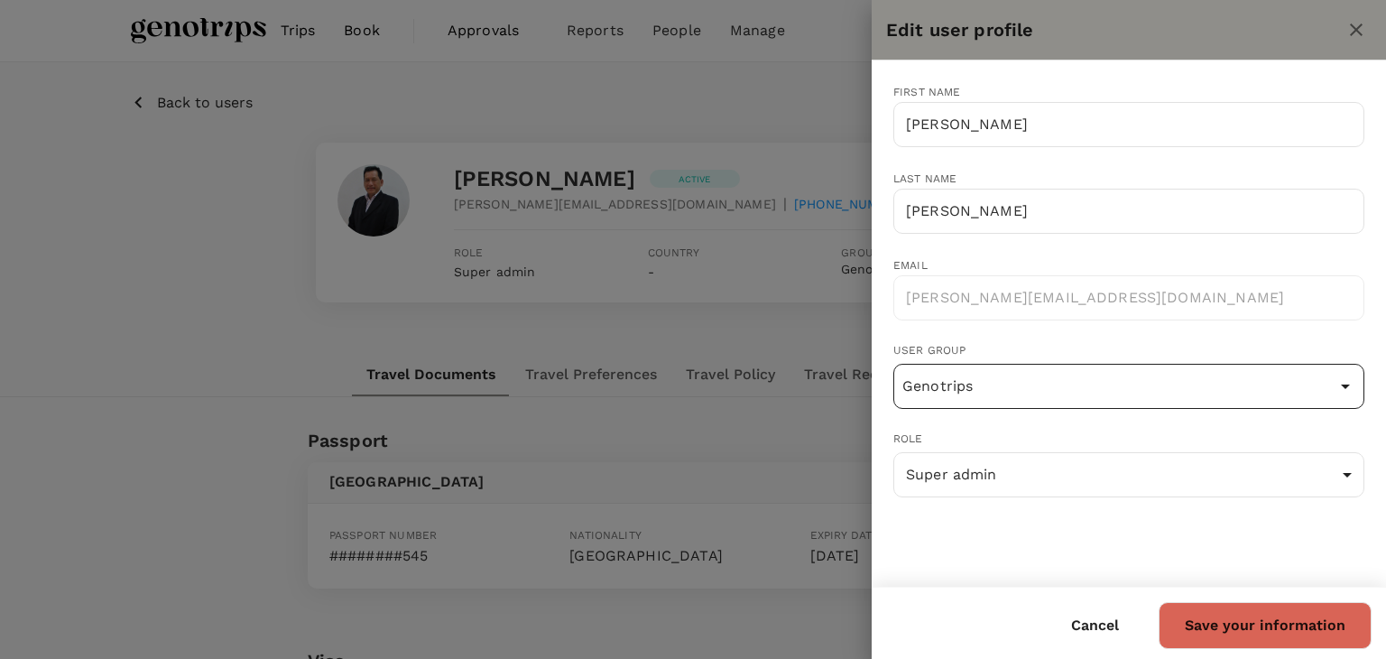
click at [1091, 370] on input "Genotrips" at bounding box center [1129, 386] width 462 height 34
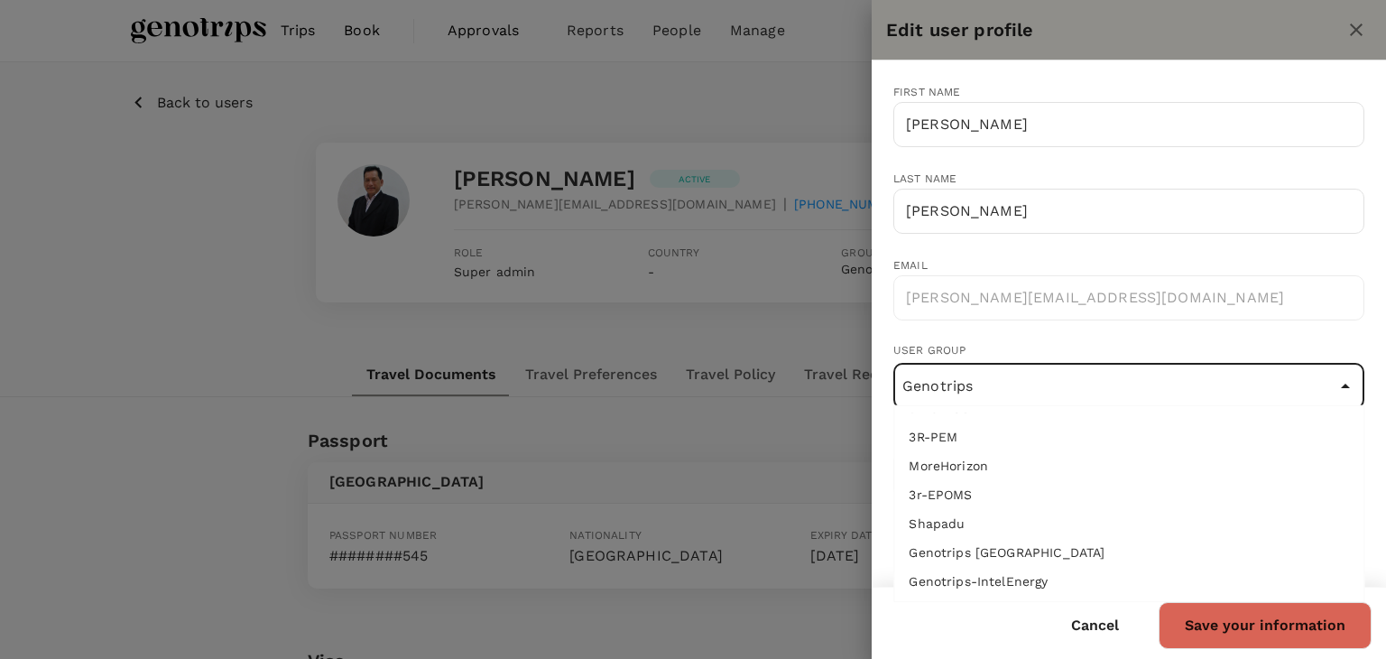
scroll to position [83, 0]
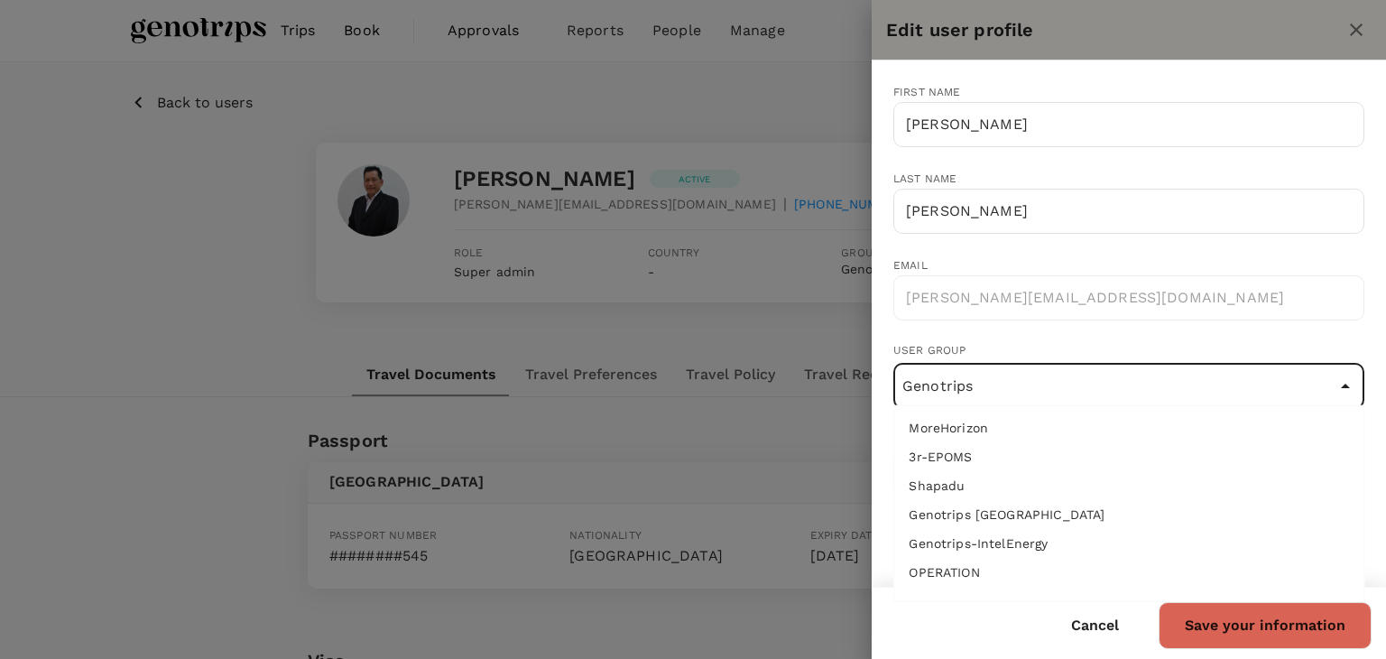
click at [1096, 568] on li "OPERATION" at bounding box center [1128, 572] width 469 height 29
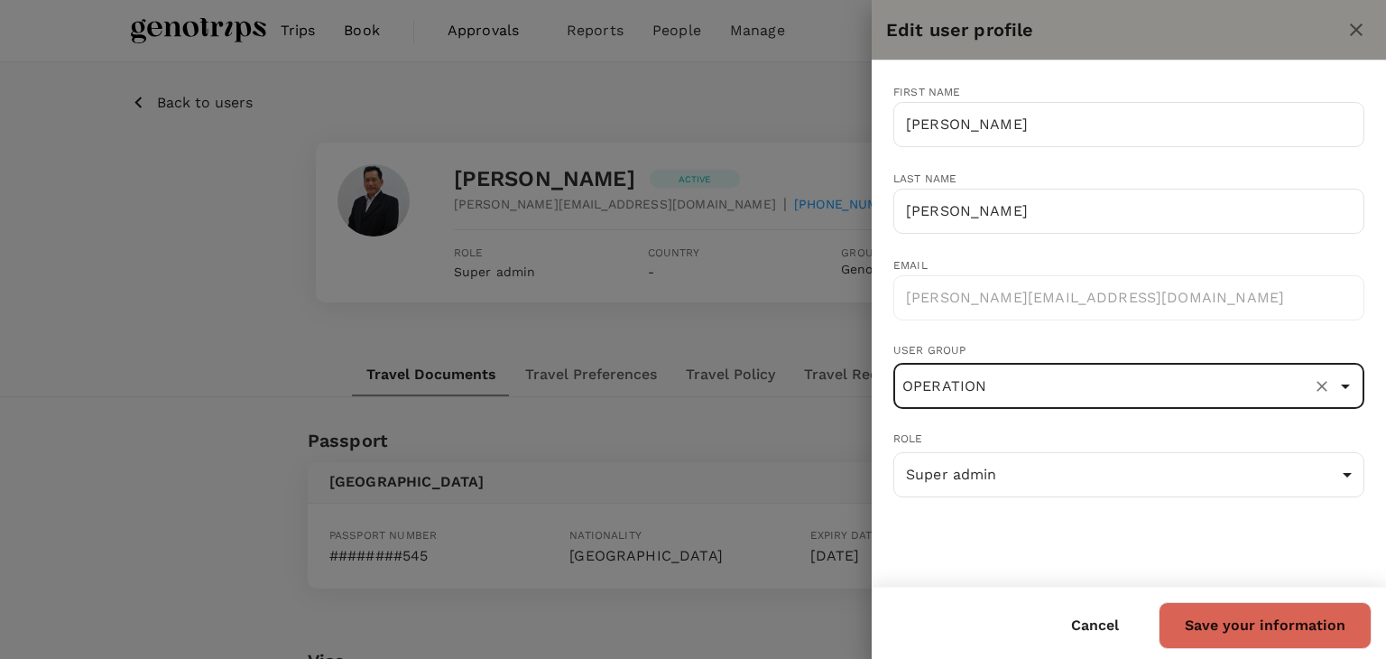
type input "OPERATION"
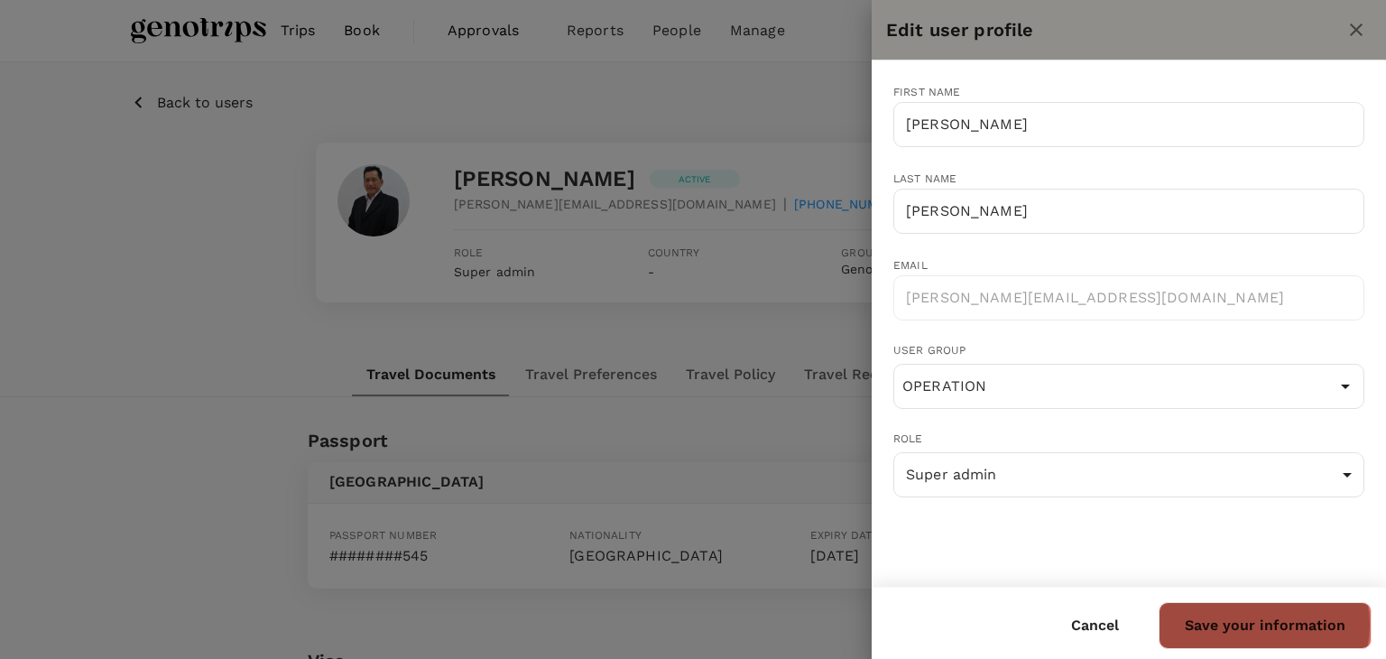
click at [1265, 624] on button "Save your information" at bounding box center [1265, 625] width 213 height 47
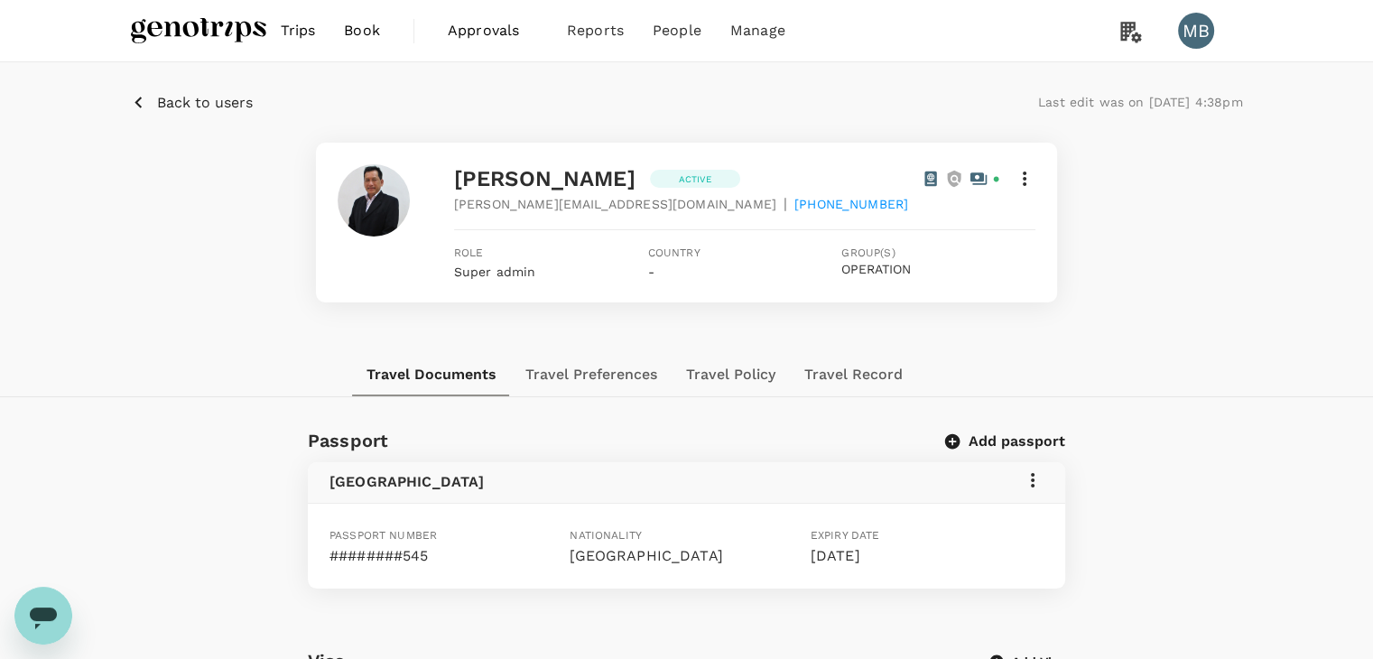
click at [236, 112] on p "Back to users" at bounding box center [205, 103] width 96 height 22
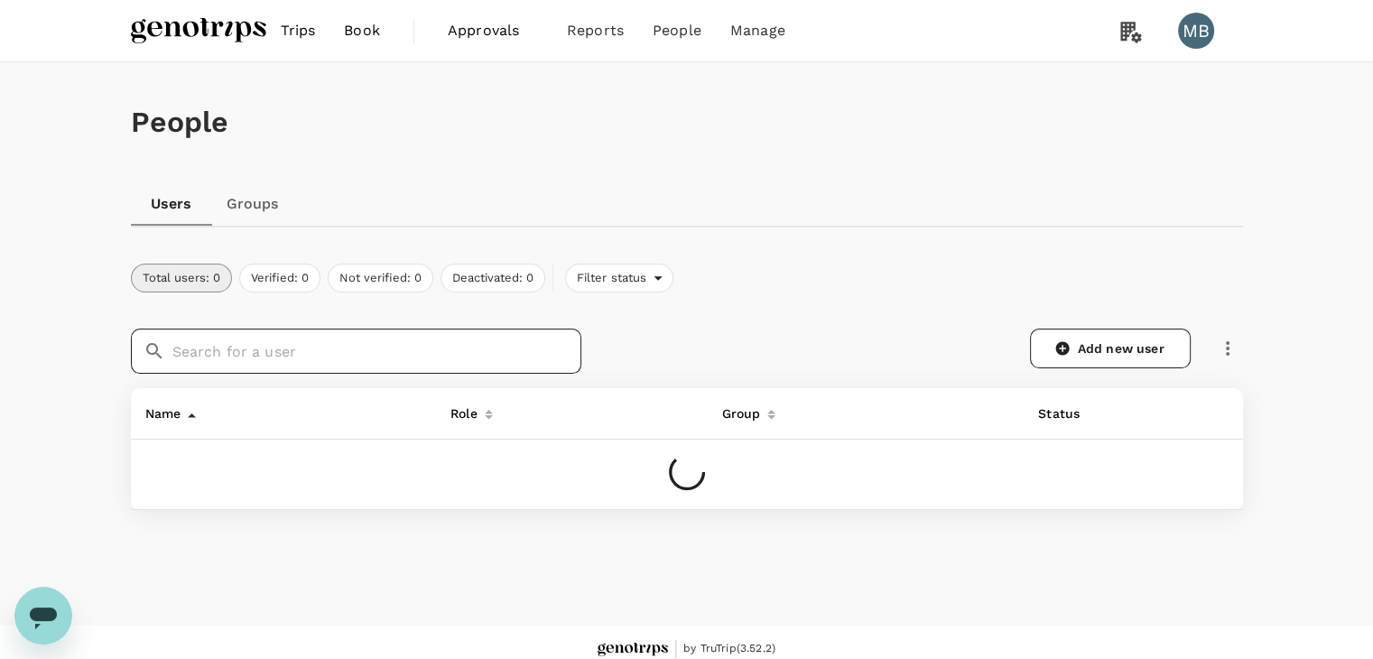
click at [329, 350] on input "text" at bounding box center [376, 351] width 409 height 45
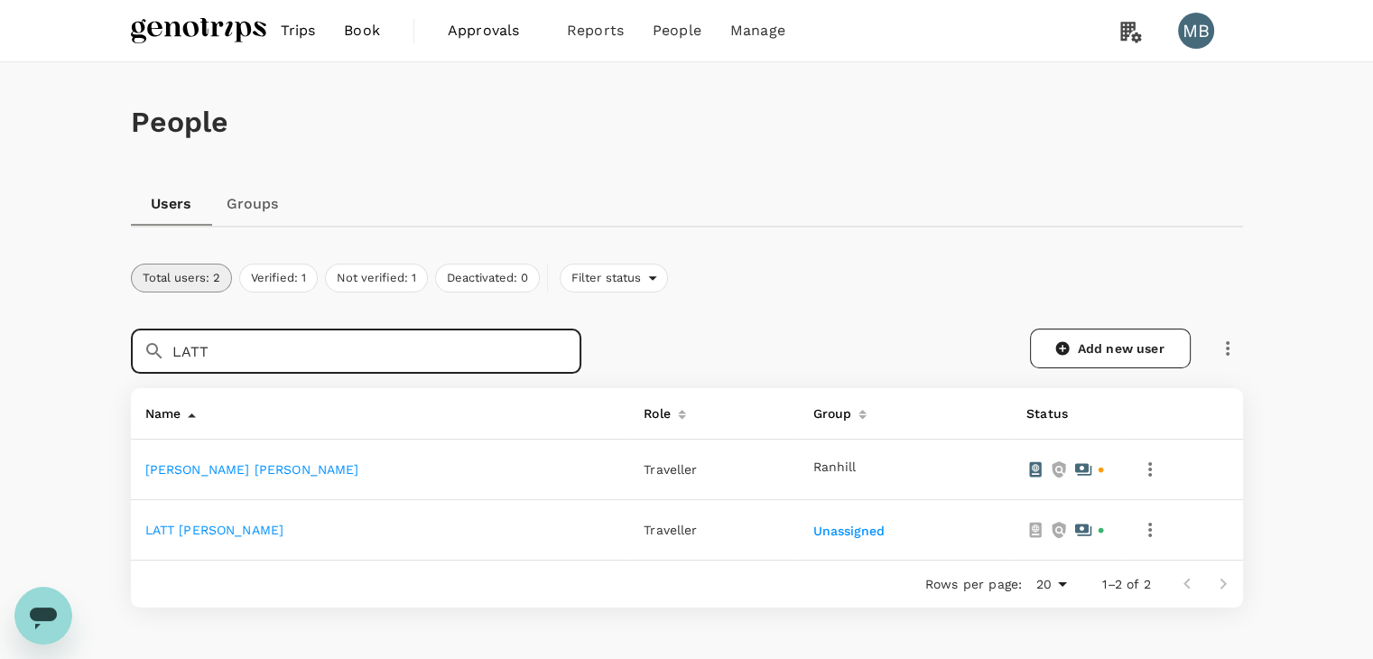
type input "LATT"
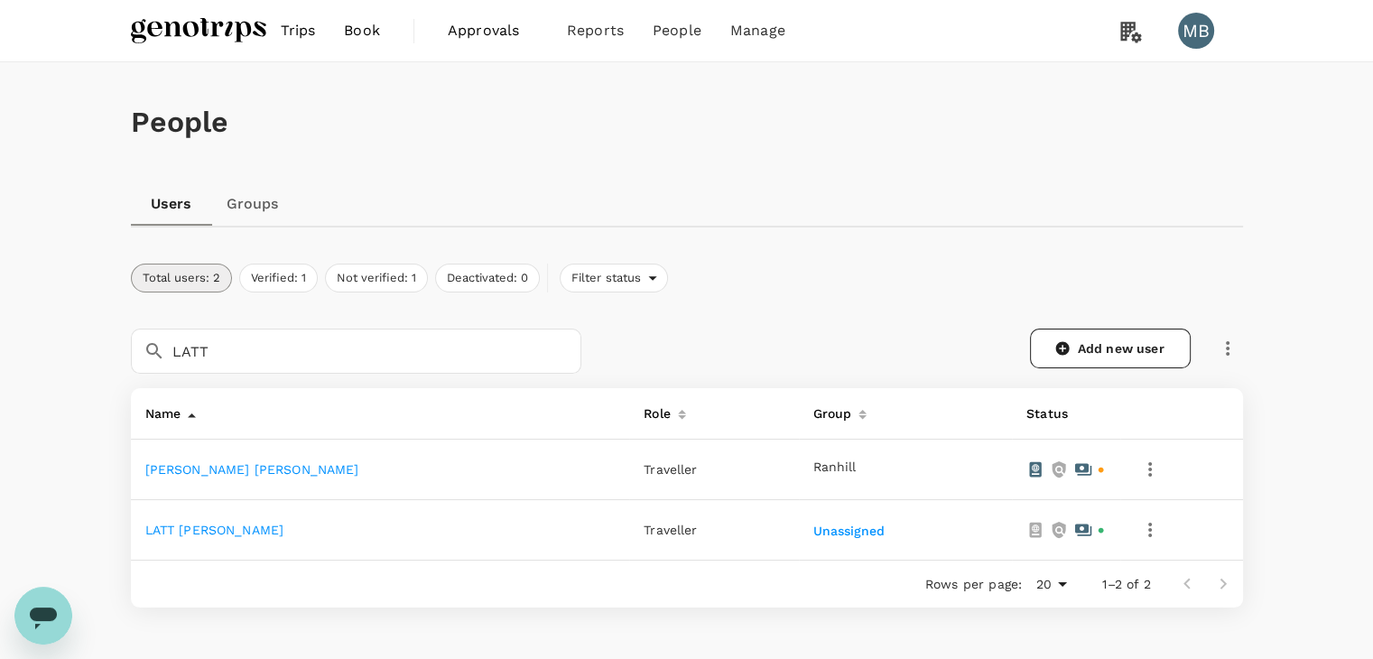
click at [248, 526] on link "LATT [PERSON_NAME]" at bounding box center [214, 530] width 139 height 14
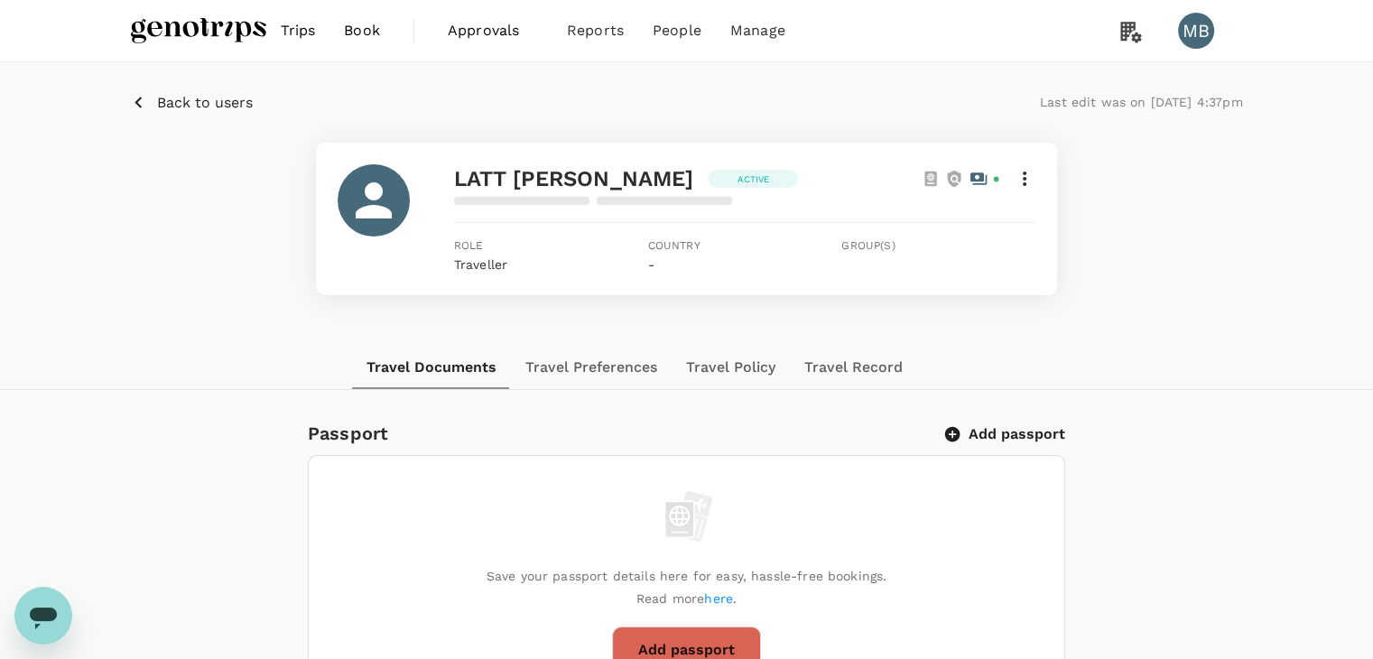
click at [1033, 171] on icon at bounding box center [1025, 179] width 22 height 22
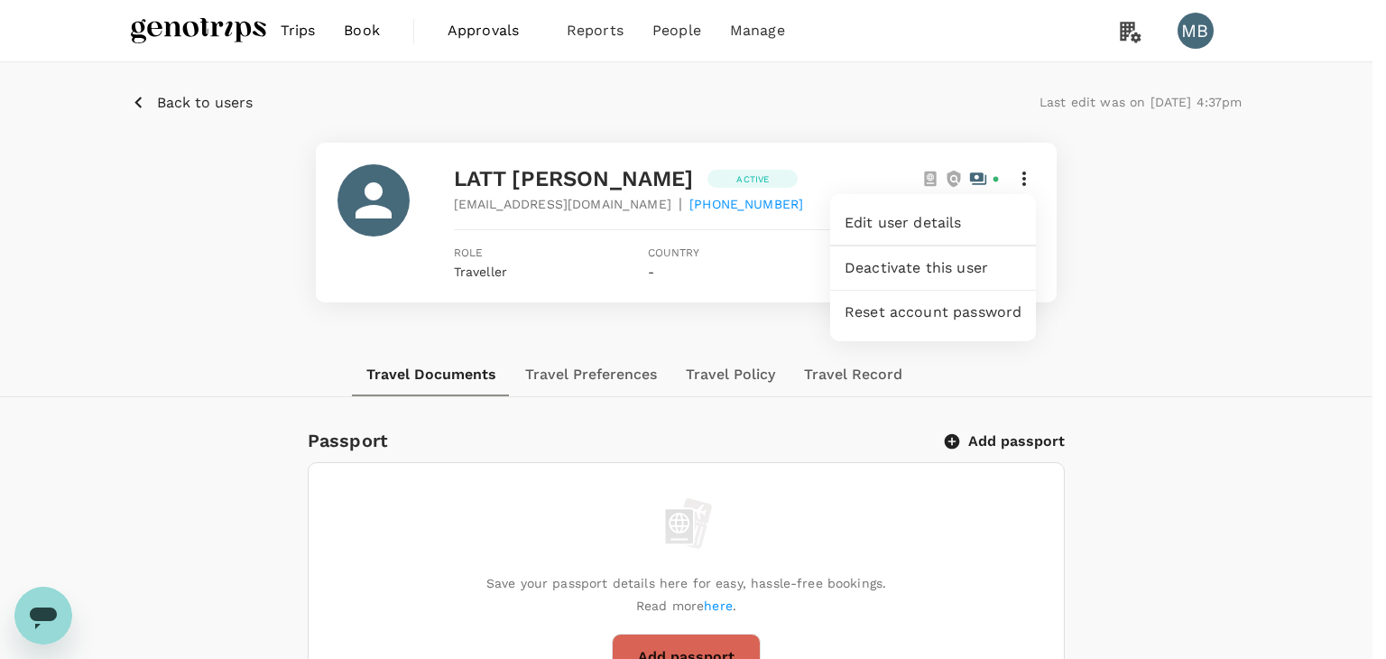
click at [986, 230] on span "Edit user details" at bounding box center [933, 223] width 177 height 22
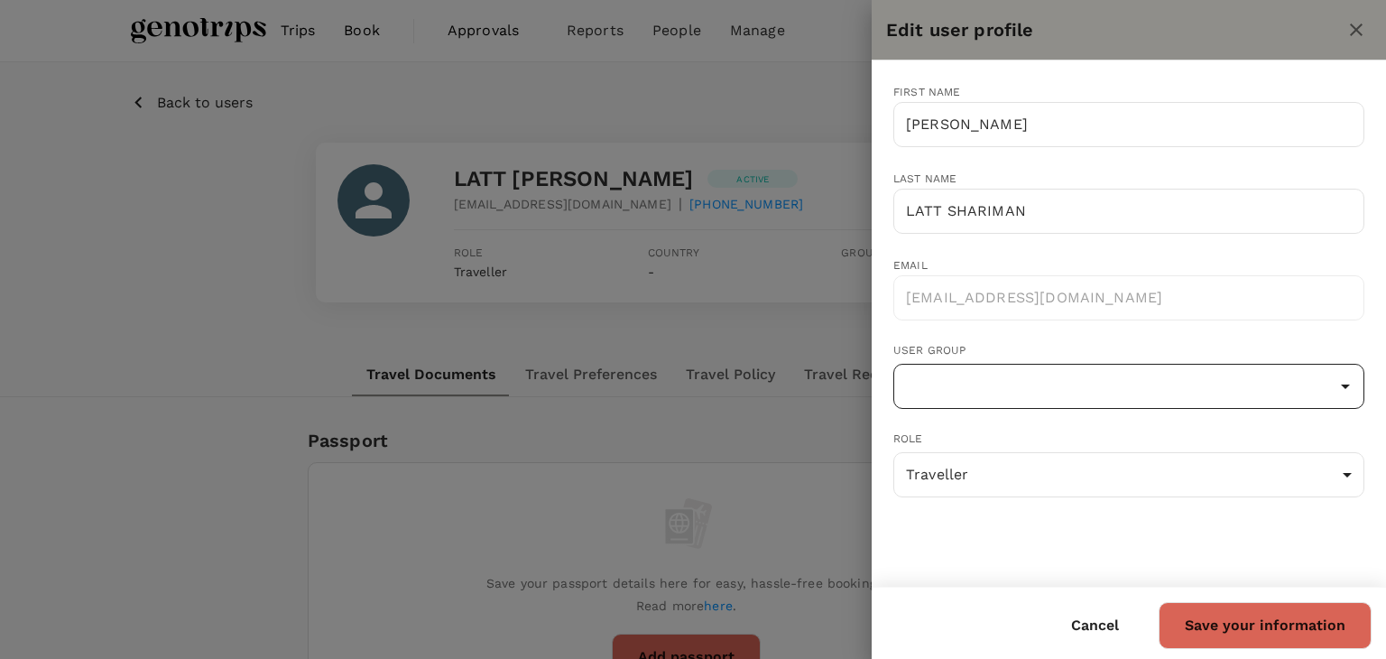
click at [1149, 384] on input "text" at bounding box center [1129, 386] width 462 height 34
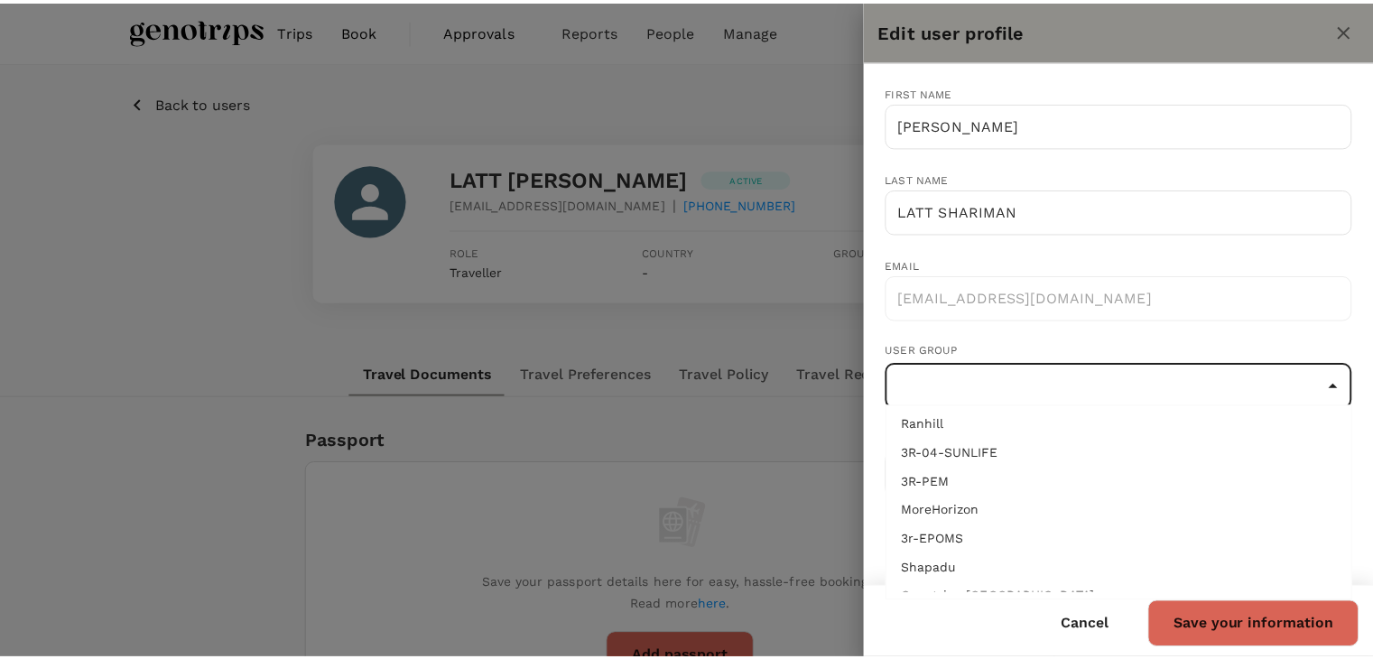
scroll to position [83, 0]
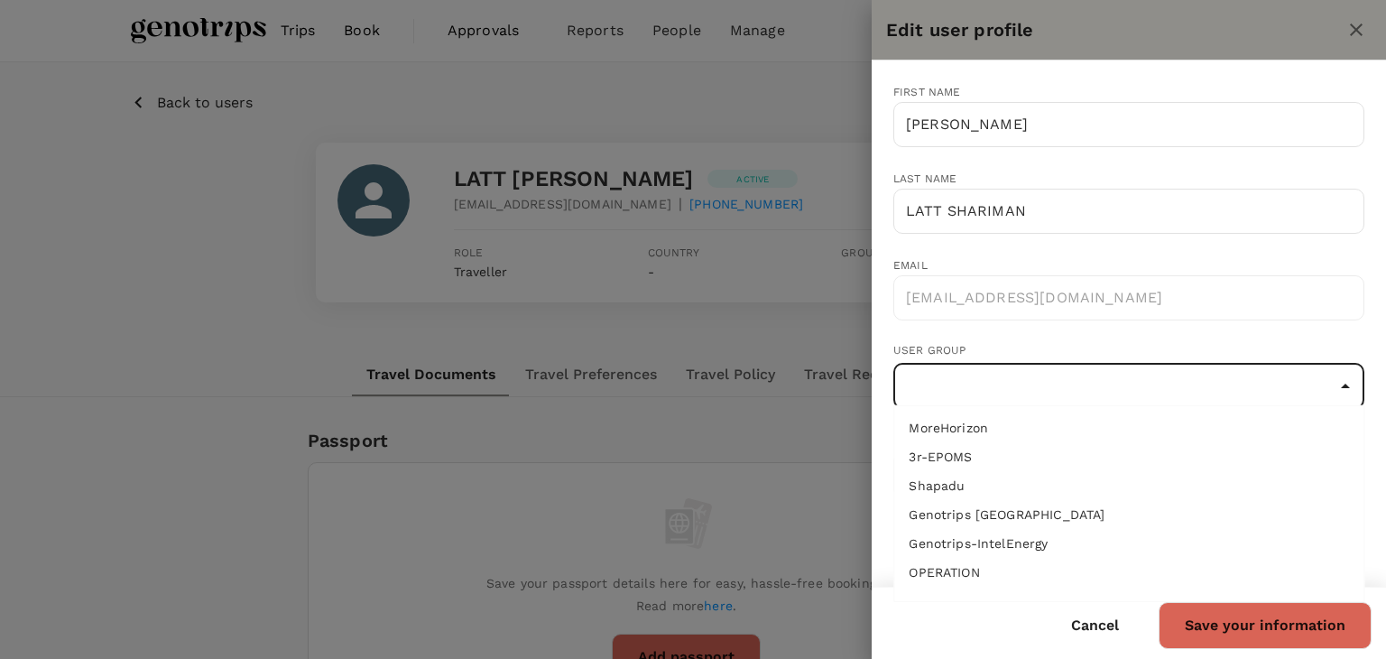
click at [1017, 576] on li "OPERATION" at bounding box center [1128, 572] width 469 height 29
type input "OPERATION"
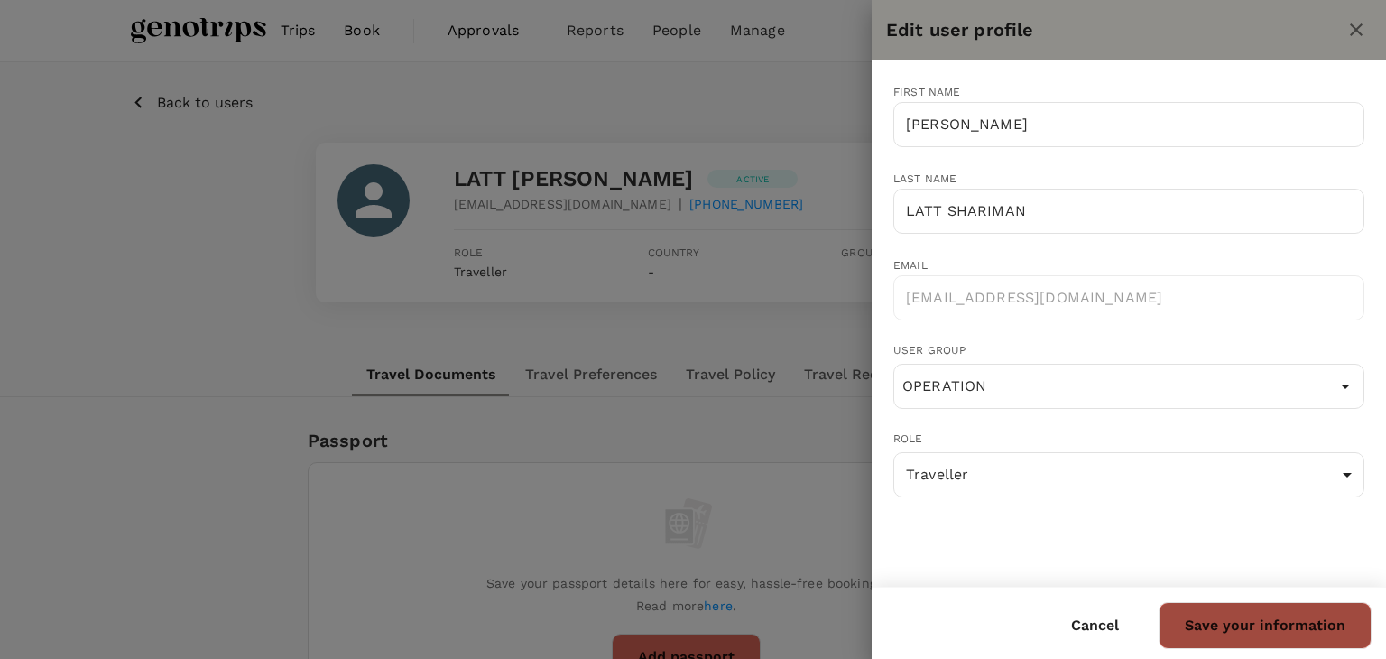
click at [1314, 636] on button "Save your information" at bounding box center [1265, 625] width 213 height 47
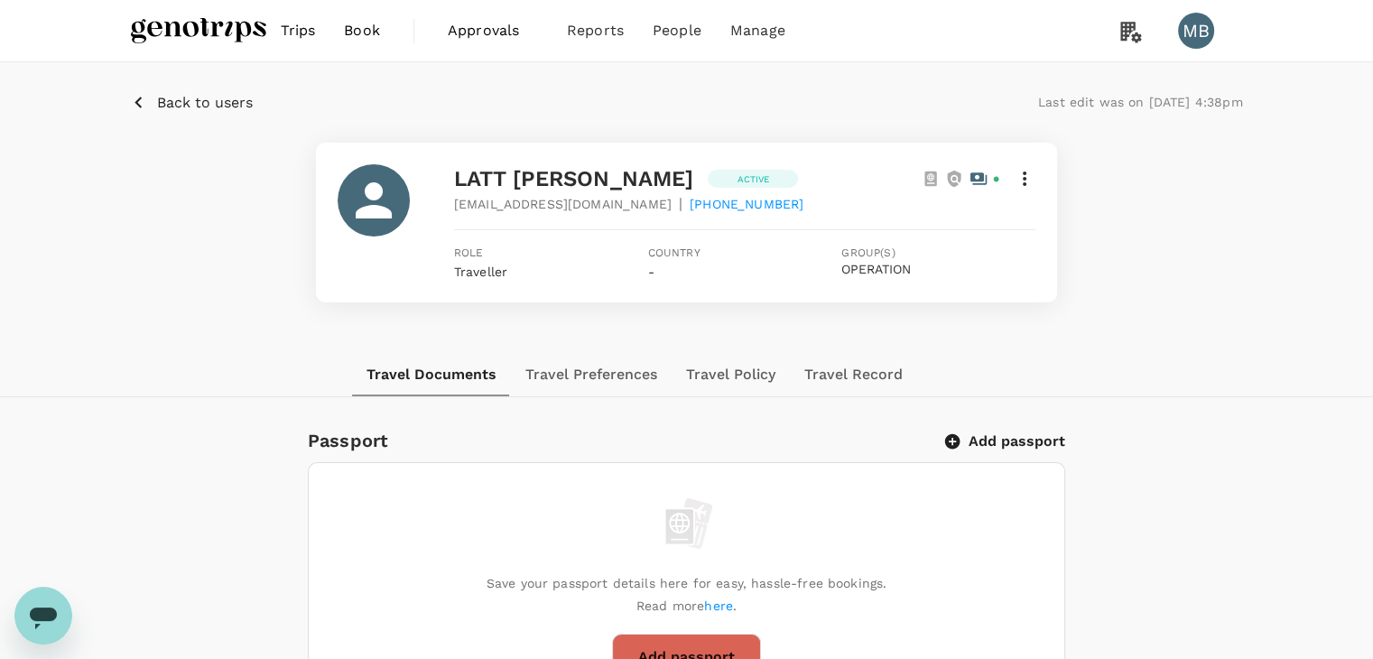
click at [197, 102] on p "Back to users" at bounding box center [205, 103] width 96 height 22
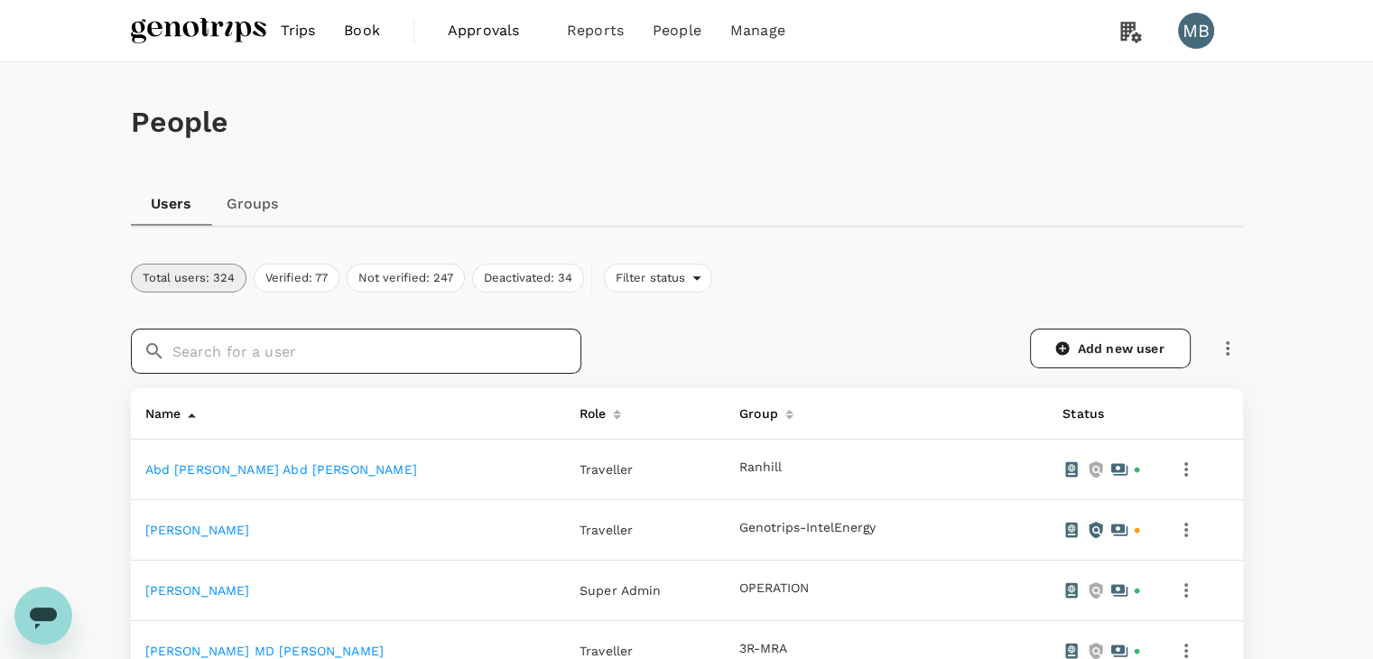
click at [458, 336] on input "text" at bounding box center [376, 351] width 409 height 45
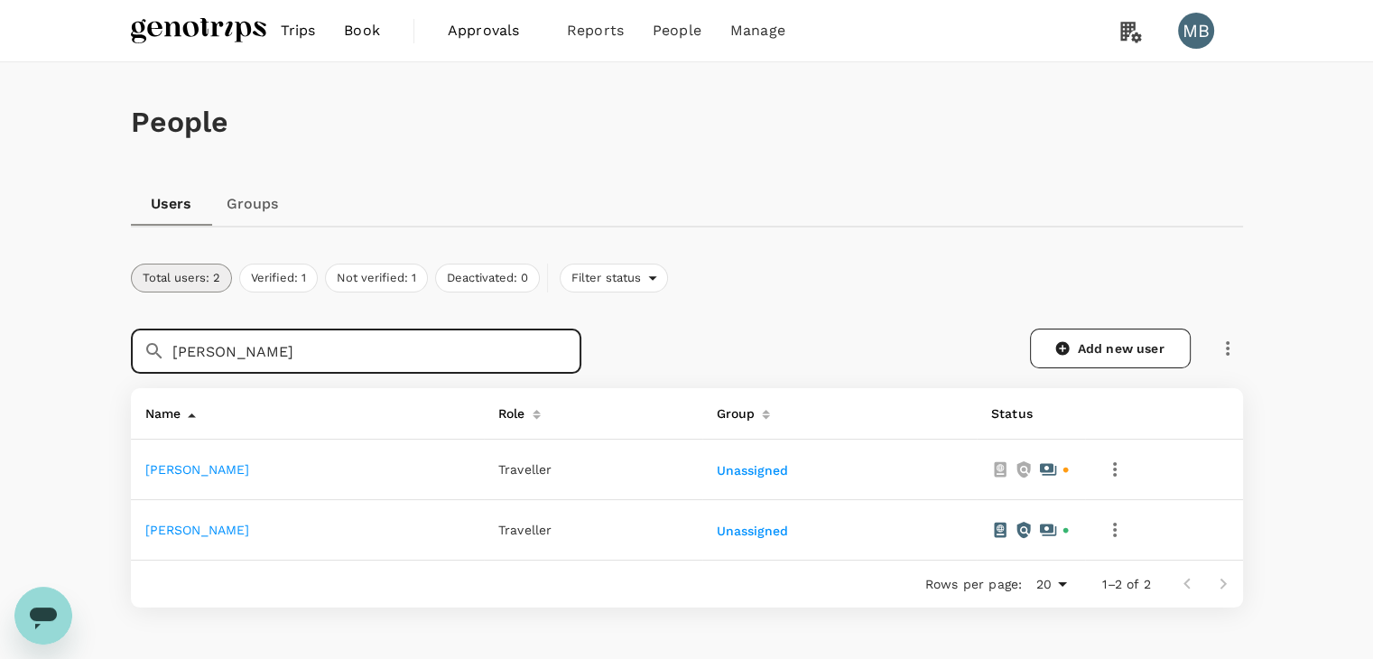
type input "JAS"
click at [218, 526] on link "[PERSON_NAME]" at bounding box center [197, 530] width 105 height 14
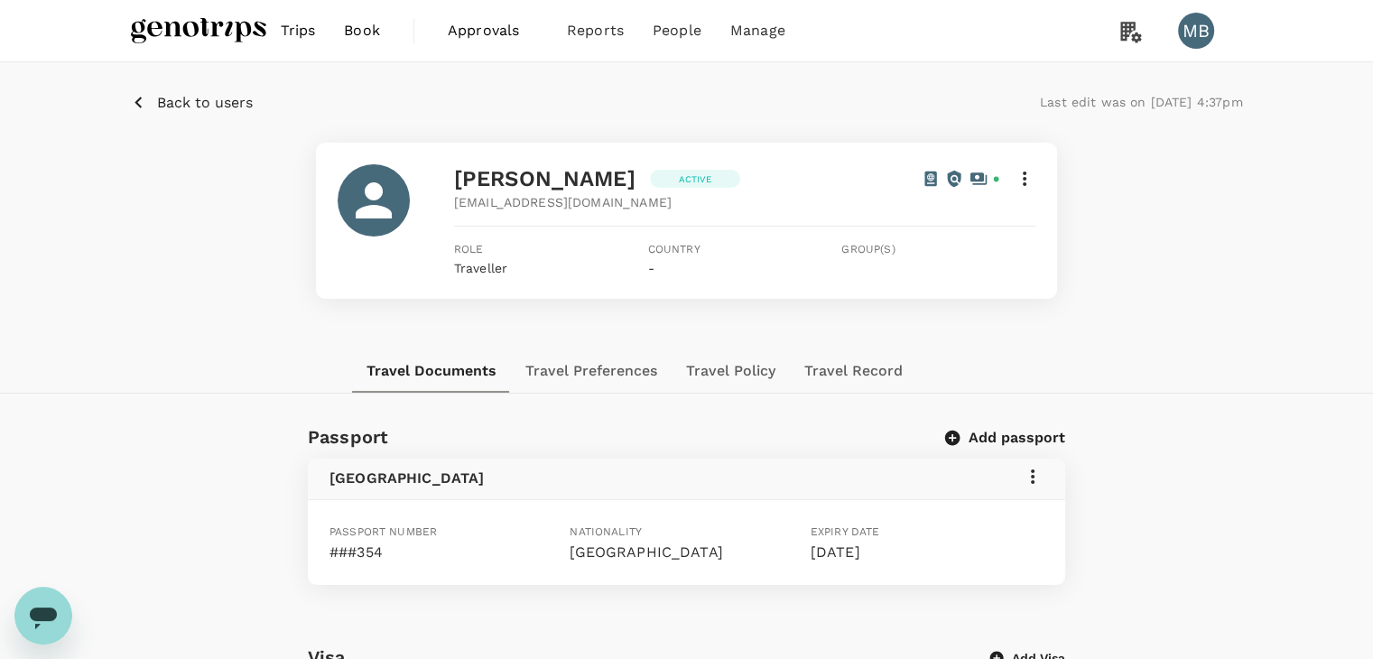
click at [1024, 184] on icon at bounding box center [1025, 178] width 4 height 14
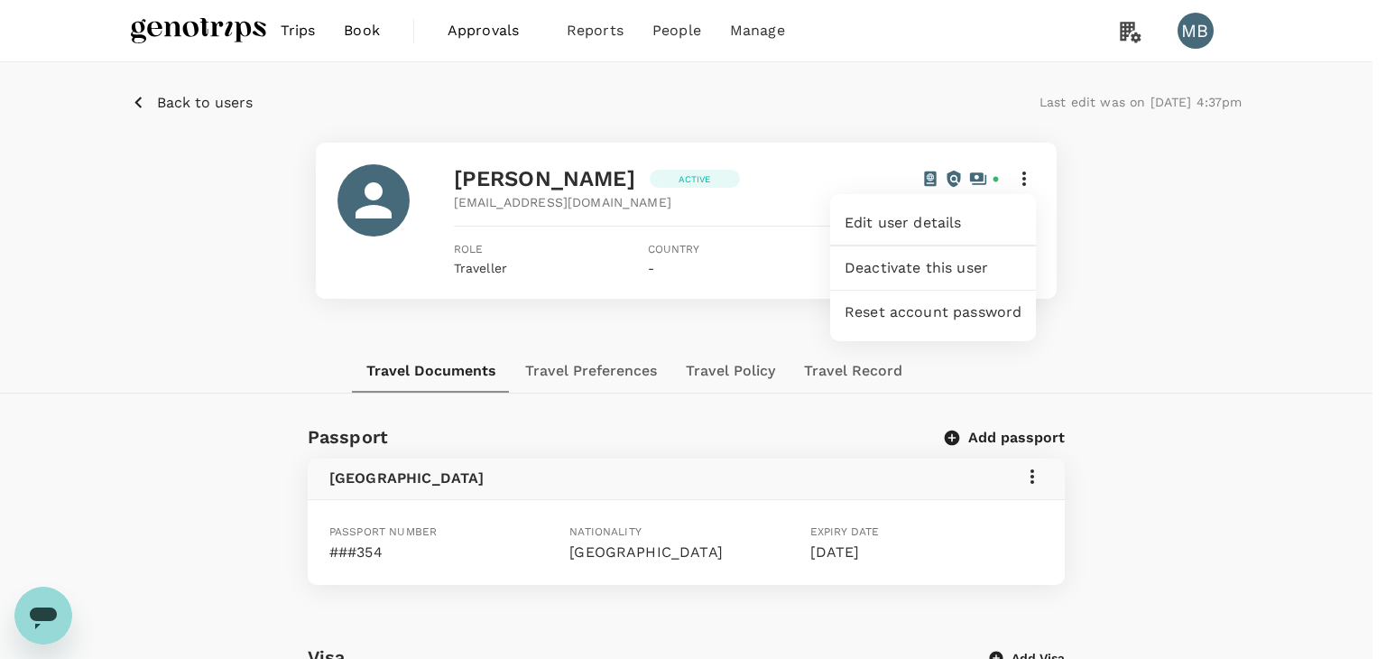
click at [968, 221] on span "Edit user details" at bounding box center [933, 223] width 177 height 22
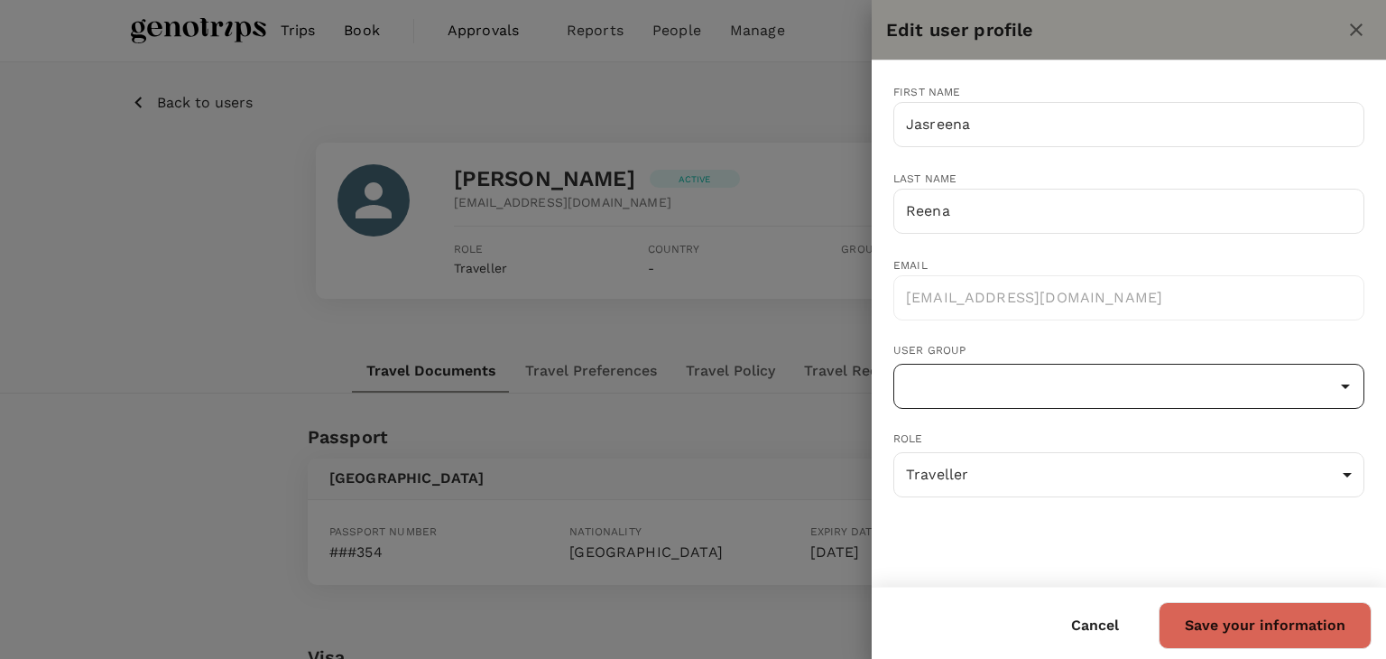
click at [1068, 382] on input "text" at bounding box center [1129, 386] width 462 height 34
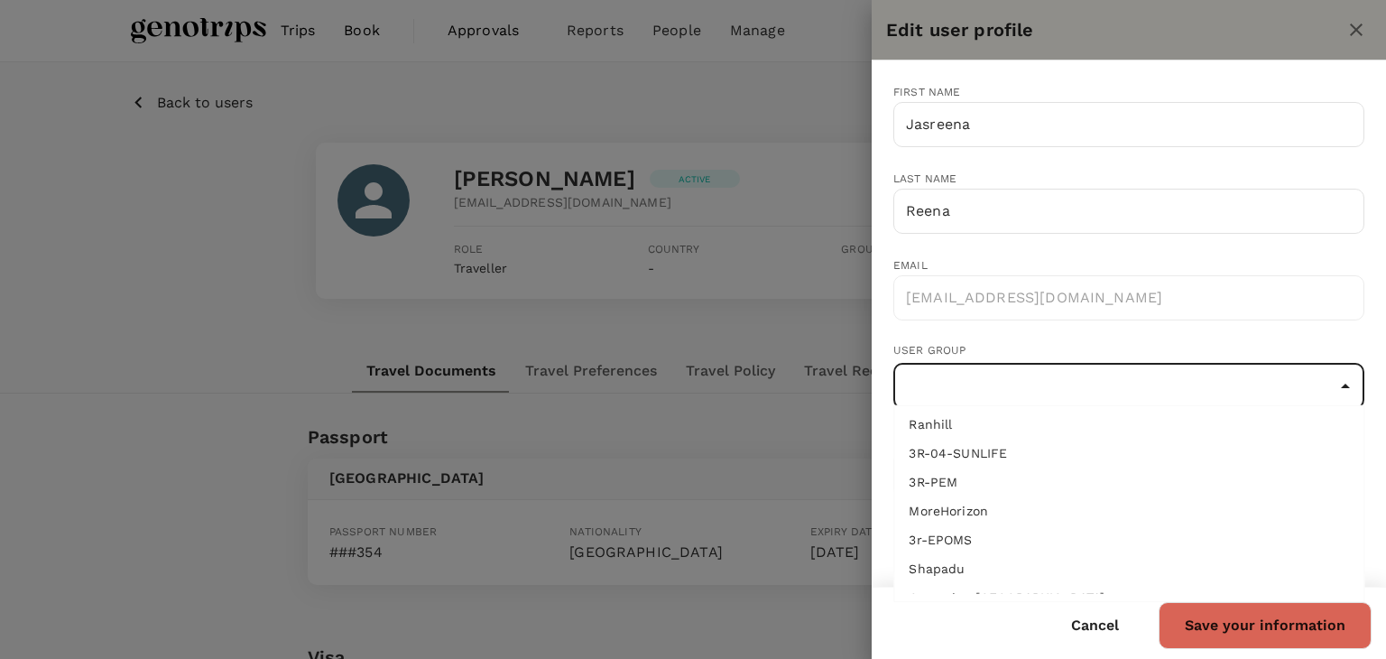
scroll to position [83, 0]
click at [1002, 571] on li "OPERATION" at bounding box center [1128, 572] width 469 height 29
type input "OPERATION"
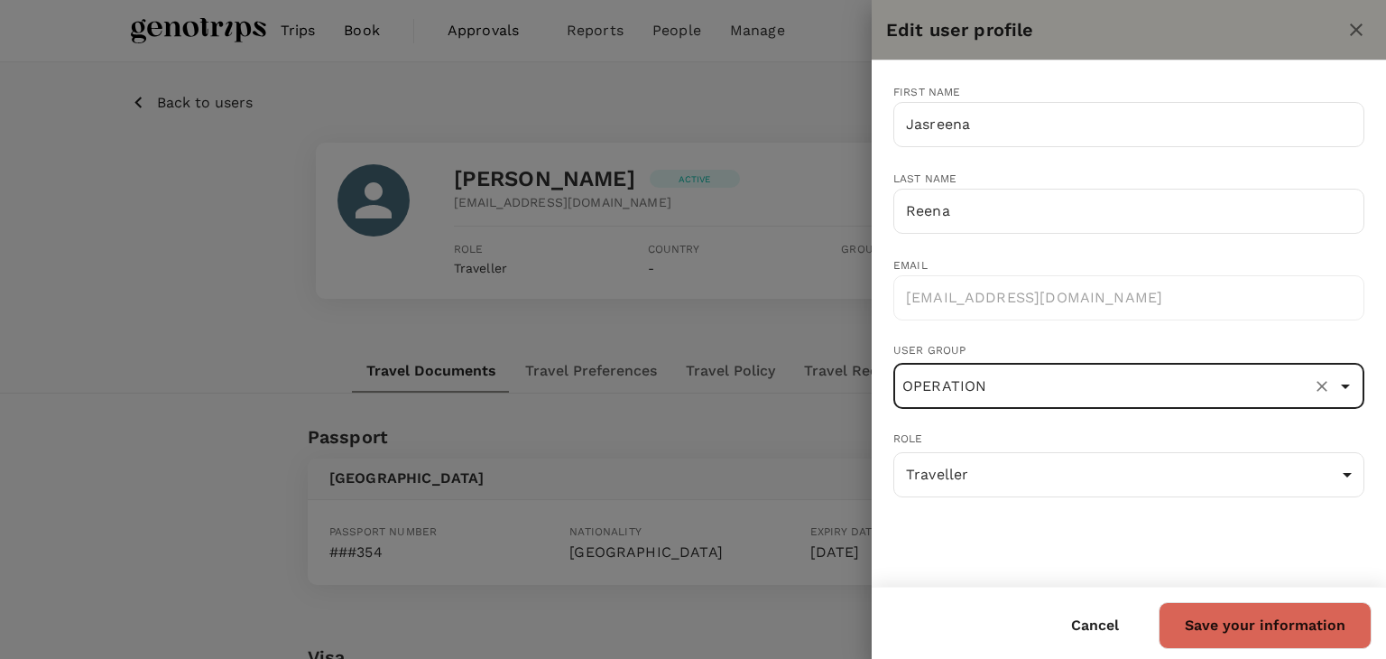
click at [1231, 625] on button "Save your information" at bounding box center [1265, 625] width 213 height 47
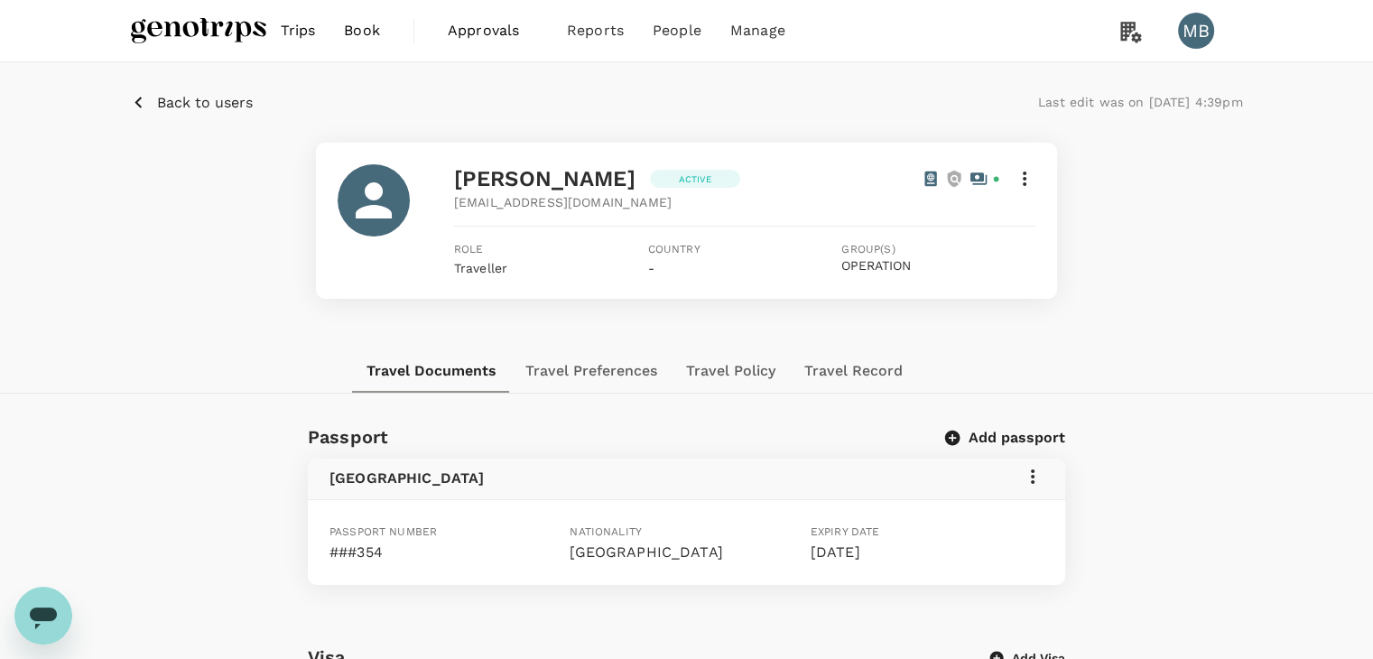
click at [222, 23] on img at bounding box center [198, 31] width 135 height 40
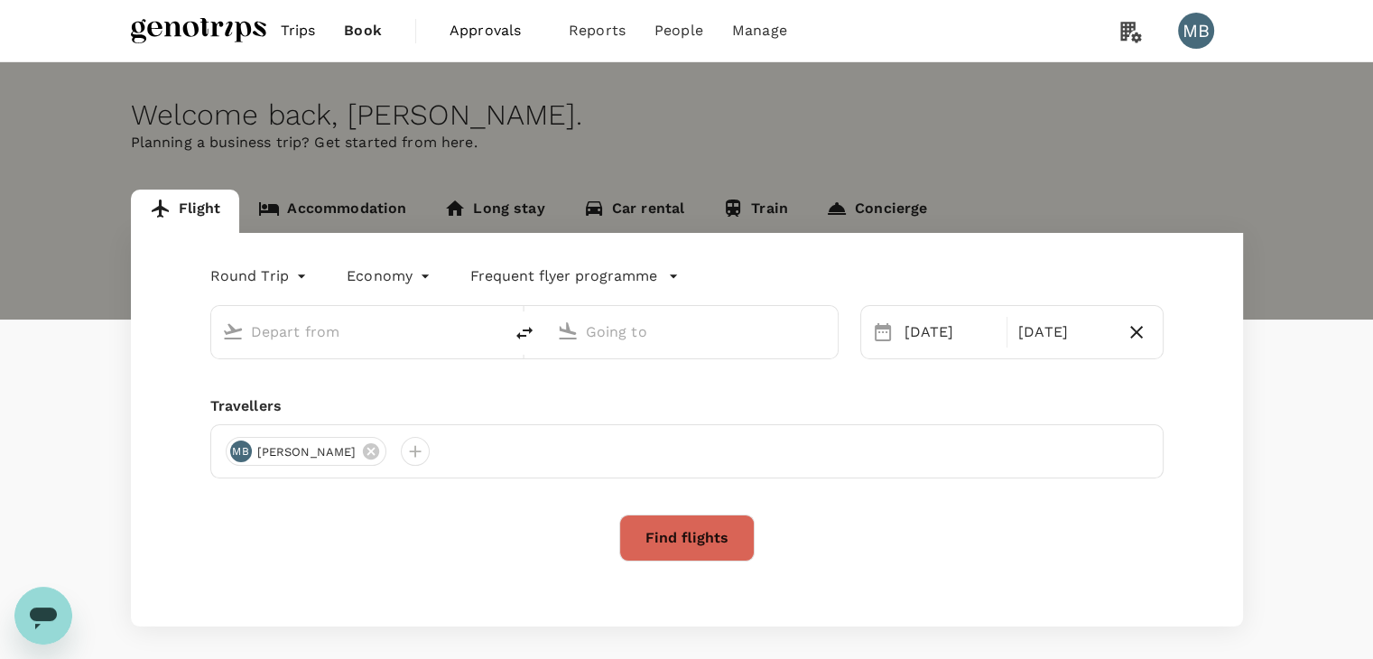
type input "Kuala Lumpur Intl ([GEOGRAPHIC_DATA])"
type input "Penang Intl (PEN)"
type input "Kuala Lumpur Intl ([GEOGRAPHIC_DATA])"
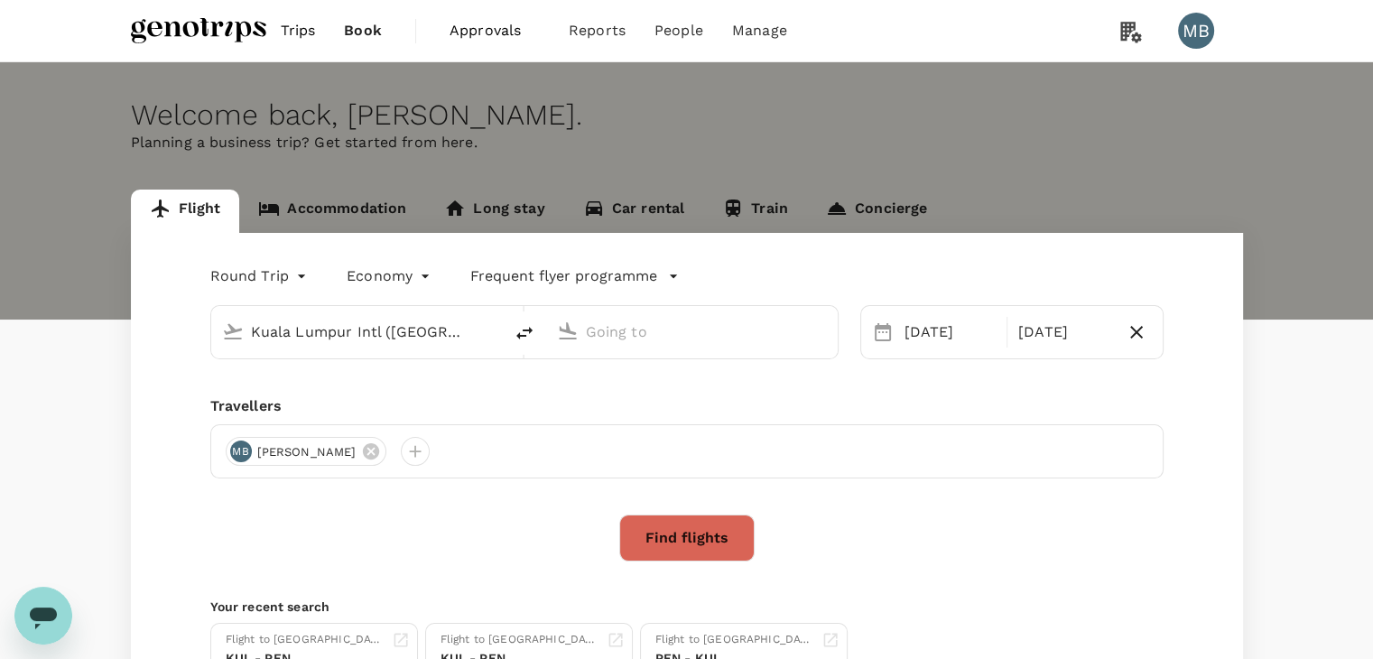
type input "Penang Intl (PEN)"
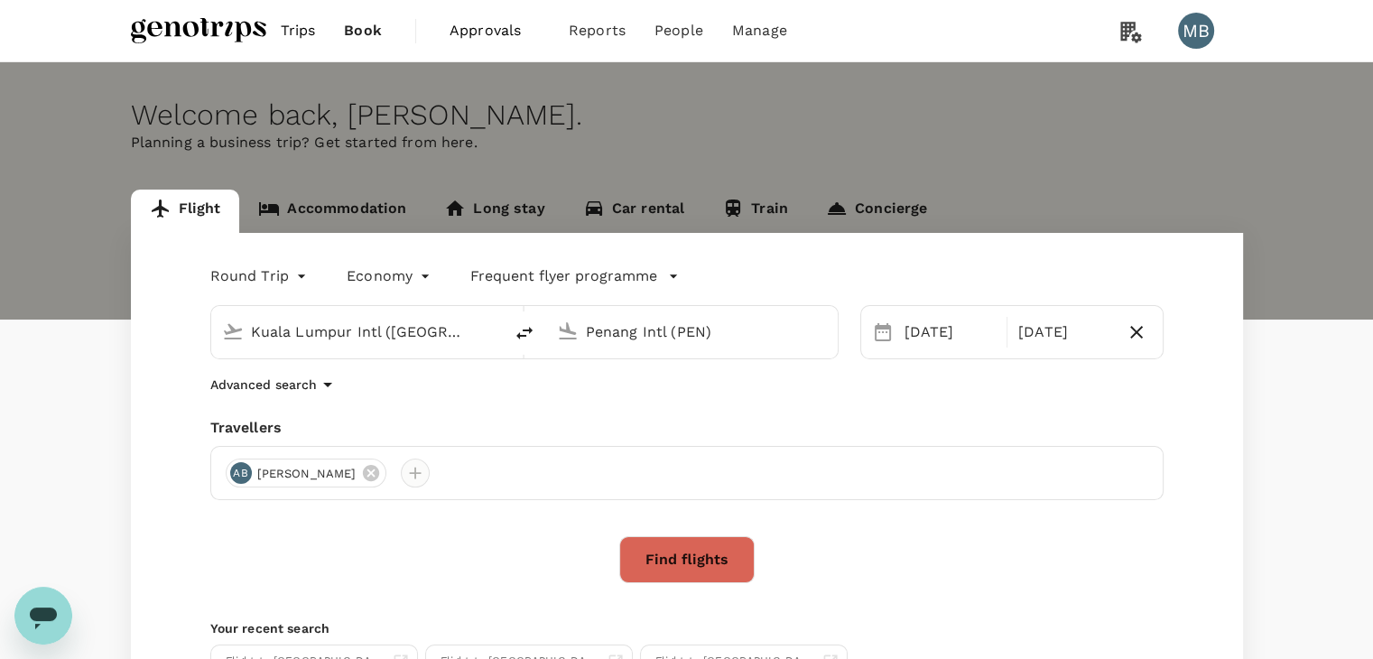
click at [430, 471] on div at bounding box center [415, 473] width 29 height 29
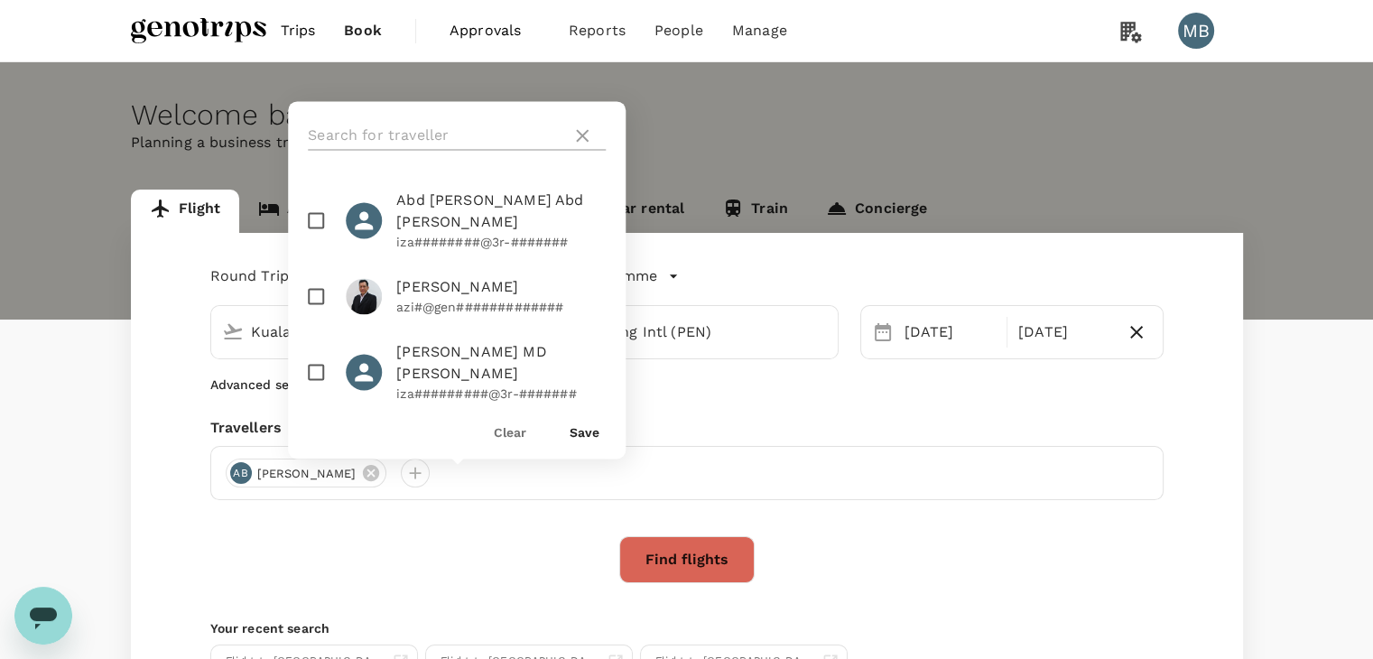
click at [422, 134] on input "text" at bounding box center [436, 135] width 256 height 29
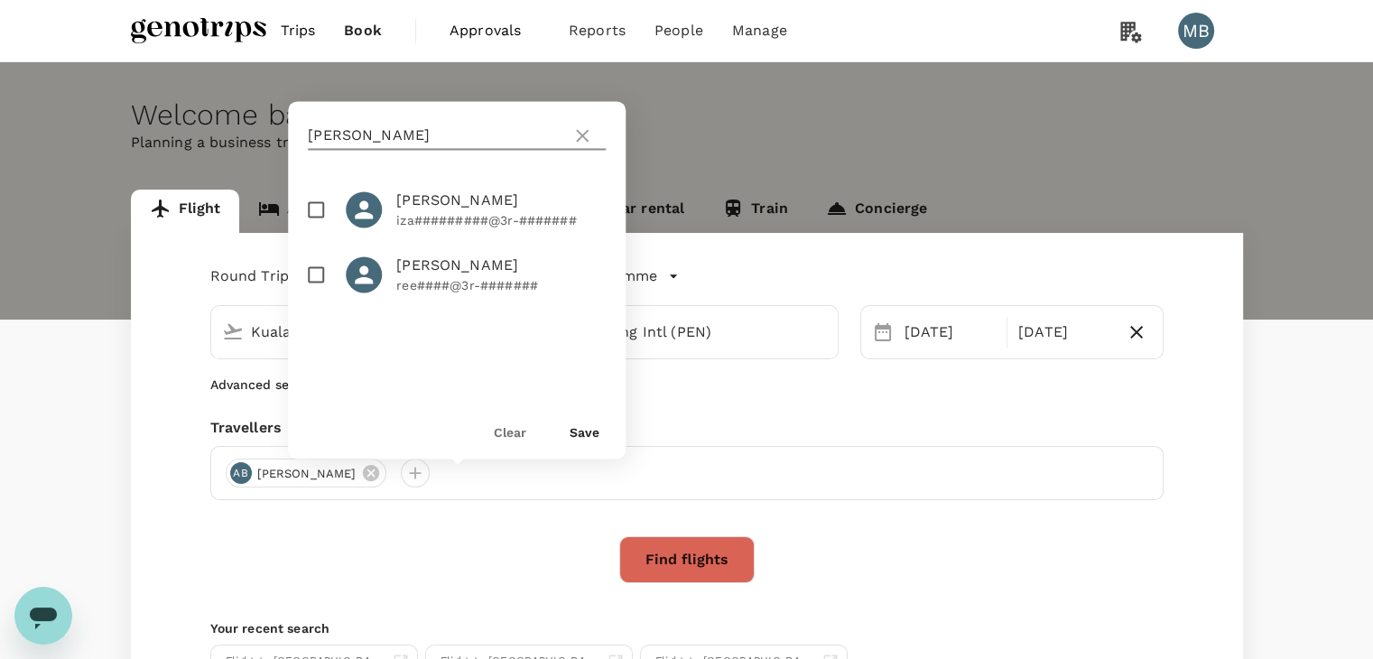
type input "JAS"
click at [312, 267] on input "checkbox" at bounding box center [316, 274] width 38 height 38
checkbox input "true"
click at [579, 431] on button "Save" at bounding box center [585, 432] width 30 height 14
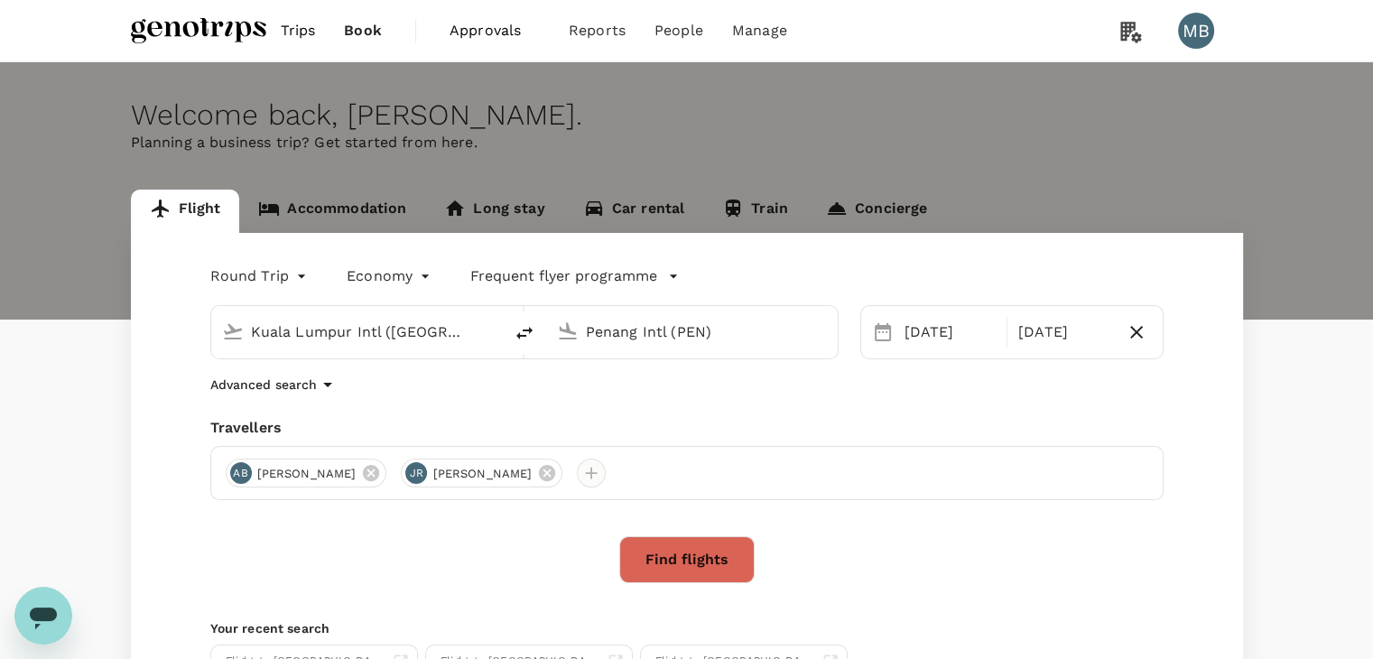
click at [606, 474] on div at bounding box center [591, 473] width 29 height 29
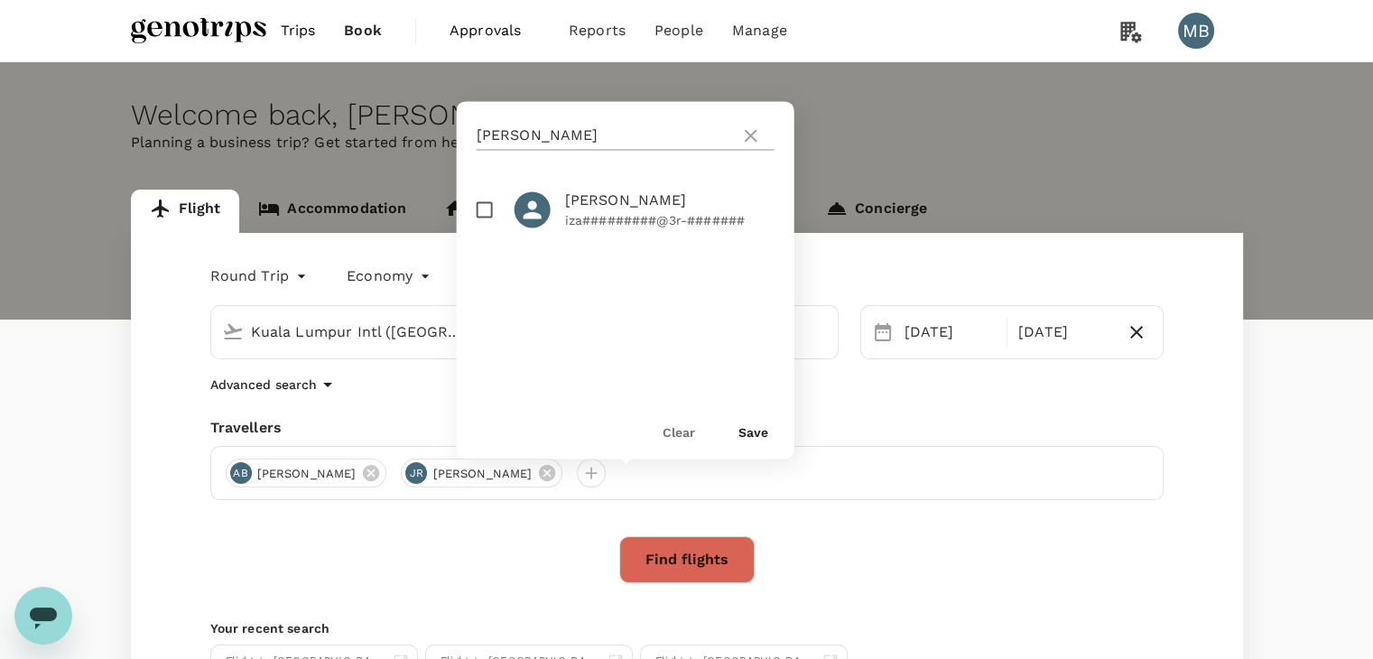
click at [746, 138] on icon at bounding box center [751, 135] width 13 height 13
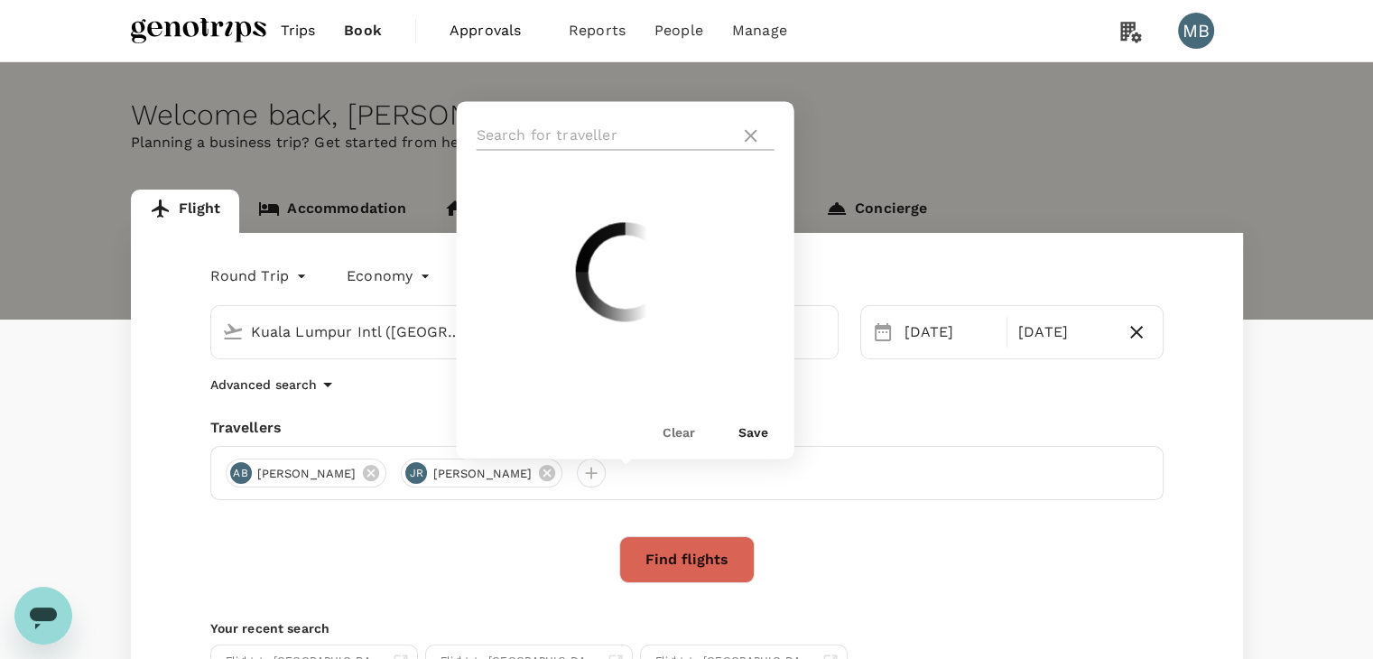
click at [714, 125] on input "text" at bounding box center [605, 135] width 256 height 29
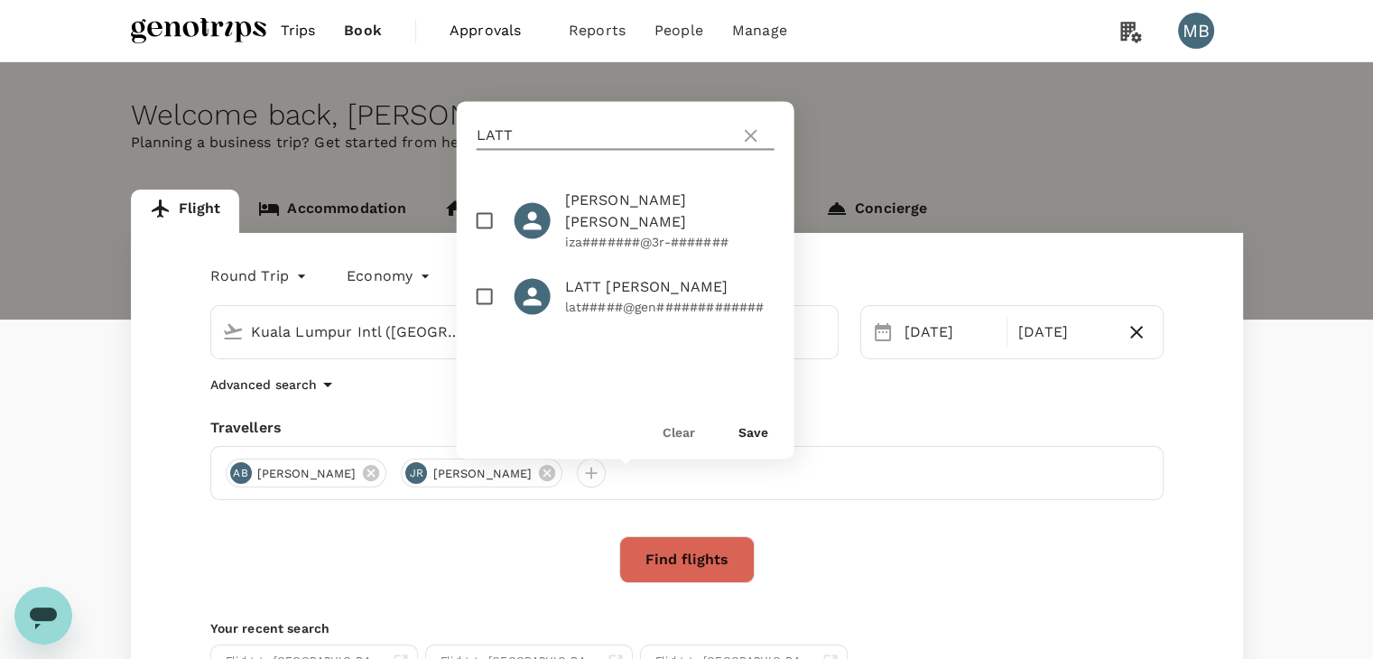
type input "LATT"
click at [479, 277] on input "checkbox" at bounding box center [485, 296] width 38 height 38
checkbox input "true"
click at [742, 429] on button "Save" at bounding box center [753, 432] width 30 height 14
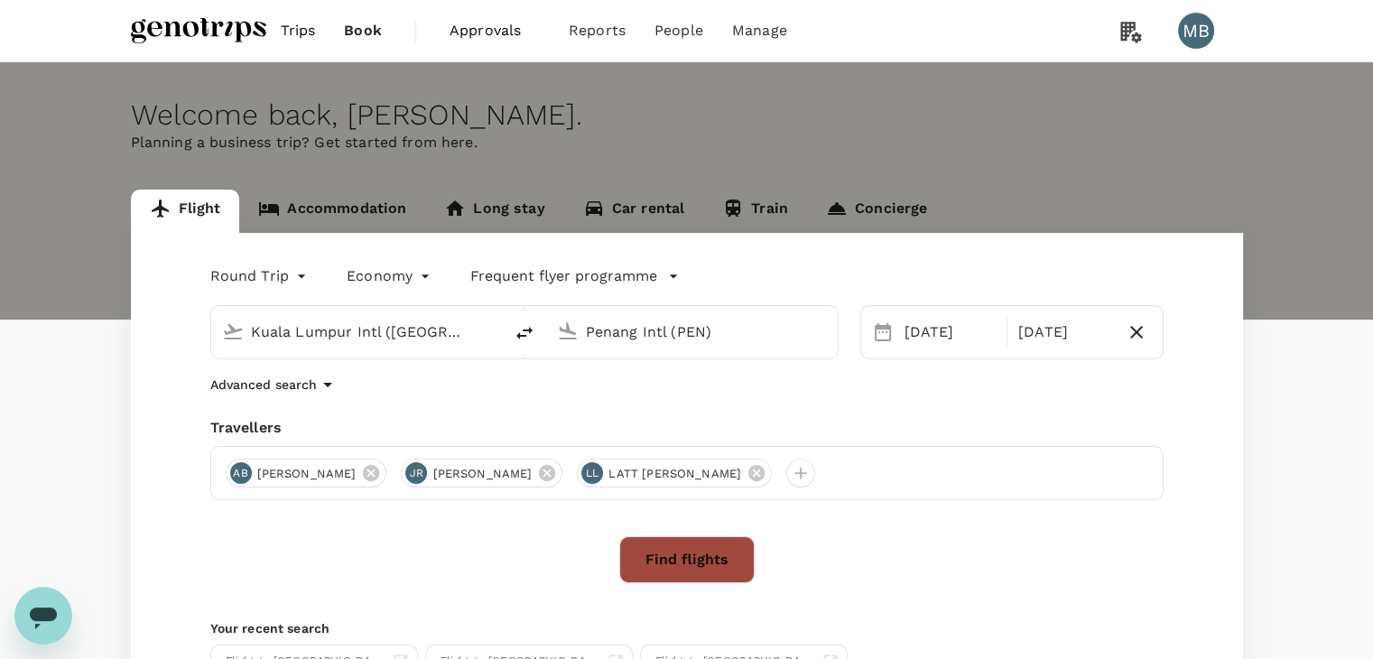
click at [716, 555] on button "Find flights" at bounding box center [686, 559] width 135 height 47
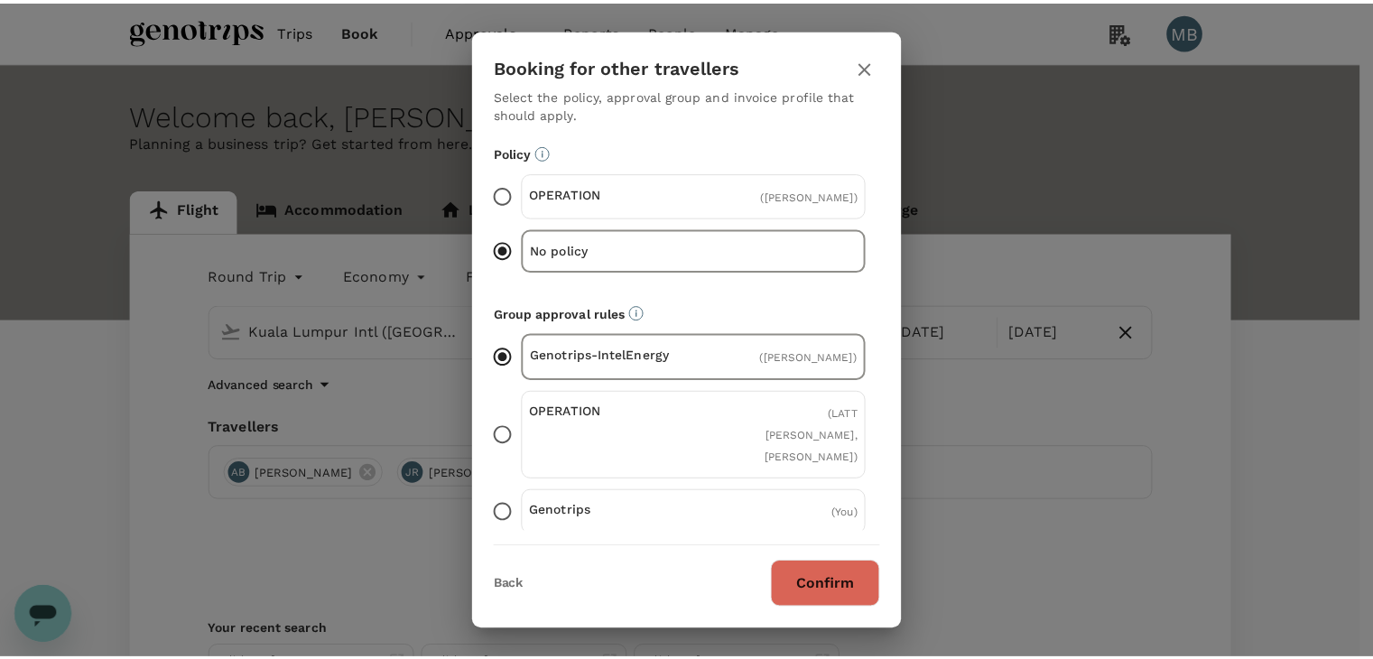
scroll to position [176, 0]
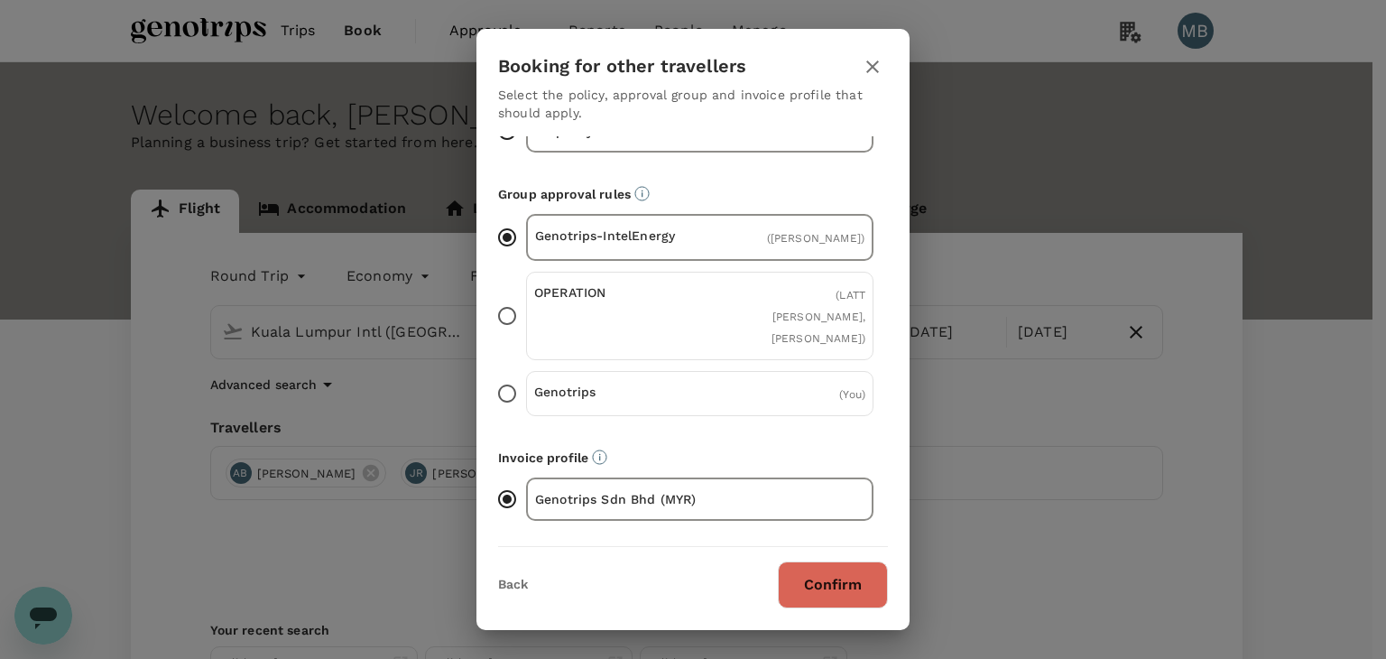
click at [876, 62] on icon "button" at bounding box center [872, 66] width 13 height 13
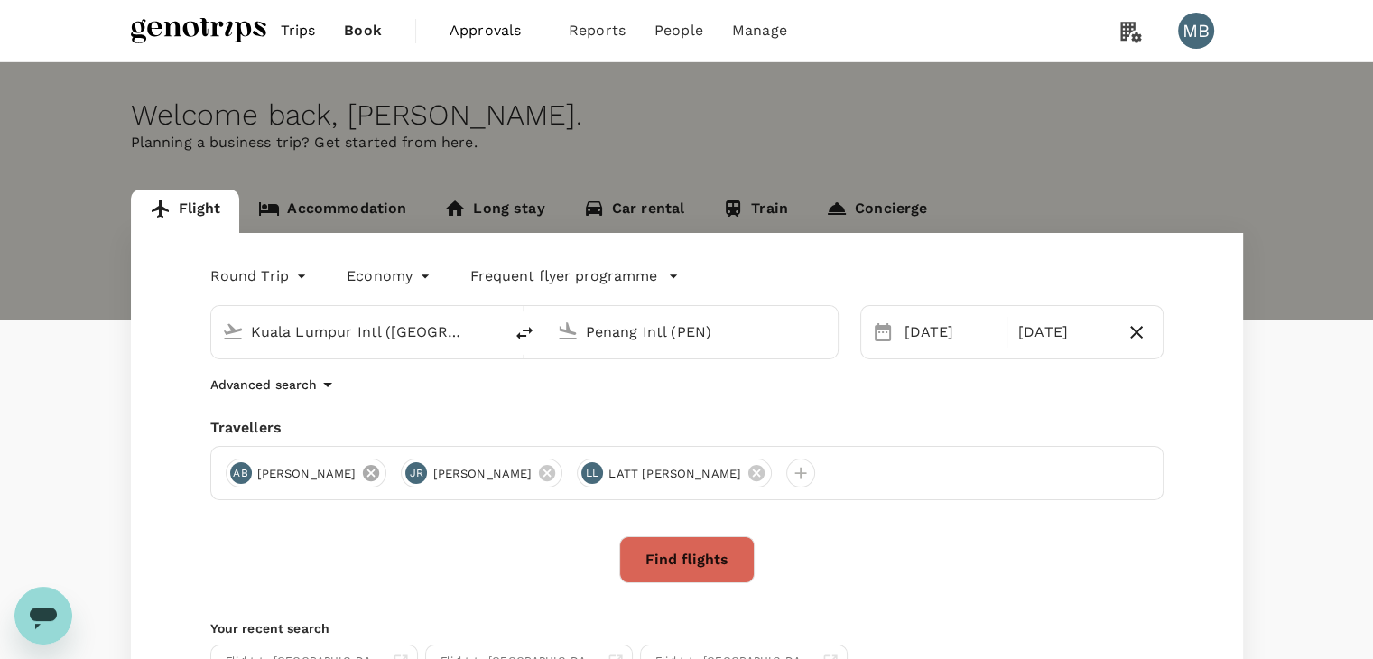
click at [379, 474] on icon at bounding box center [371, 473] width 16 height 16
click at [645, 564] on button "Find flights" at bounding box center [686, 559] width 135 height 47
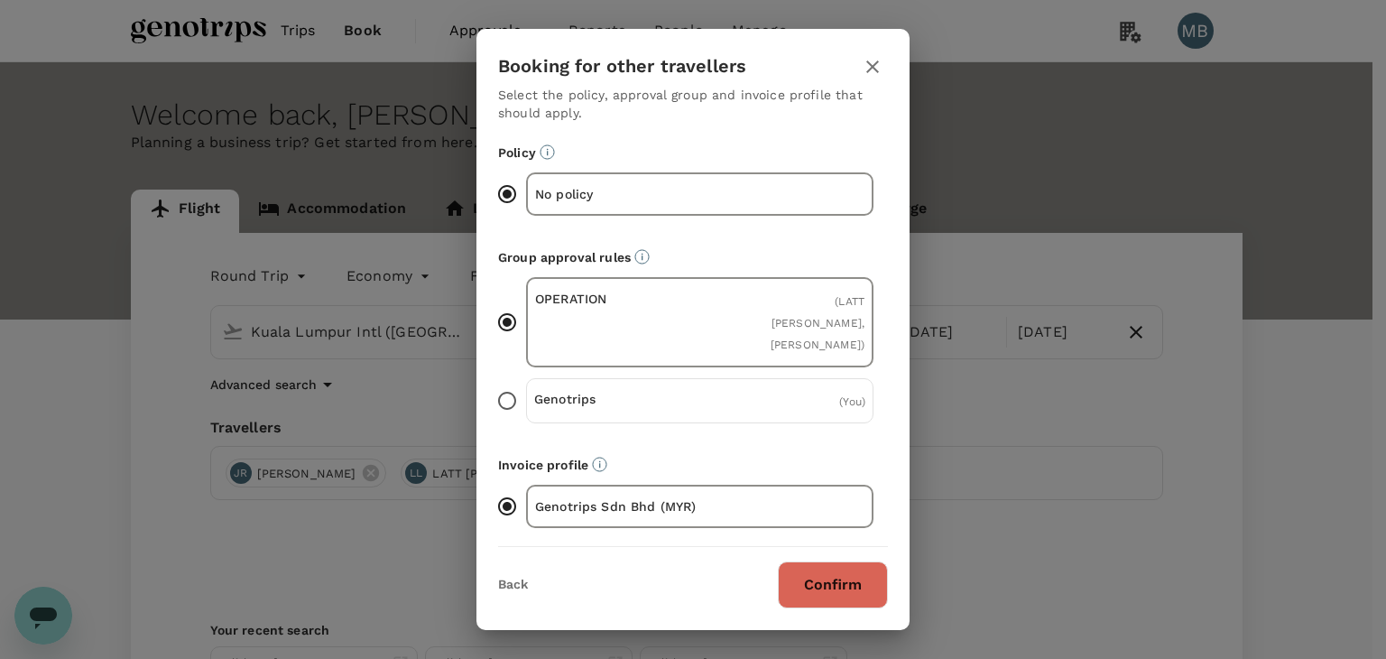
click at [842, 593] on button "Confirm" at bounding box center [833, 584] width 110 height 47
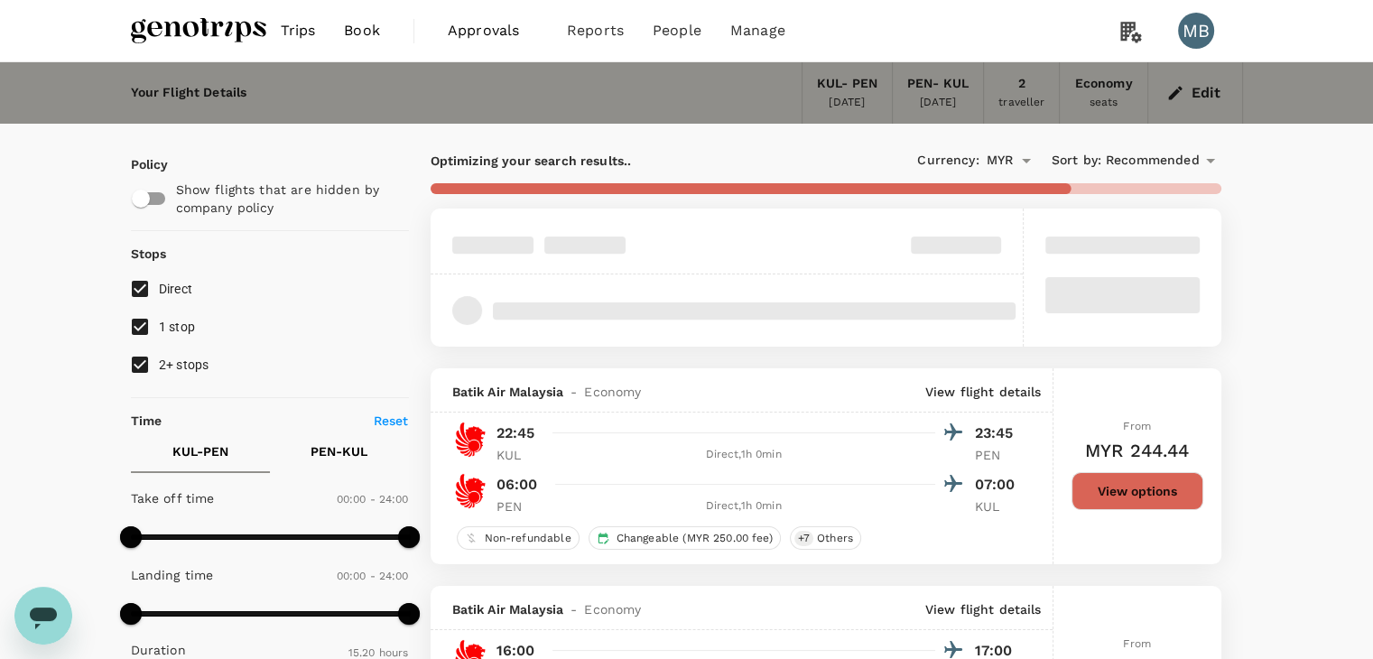
scroll to position [181, 0]
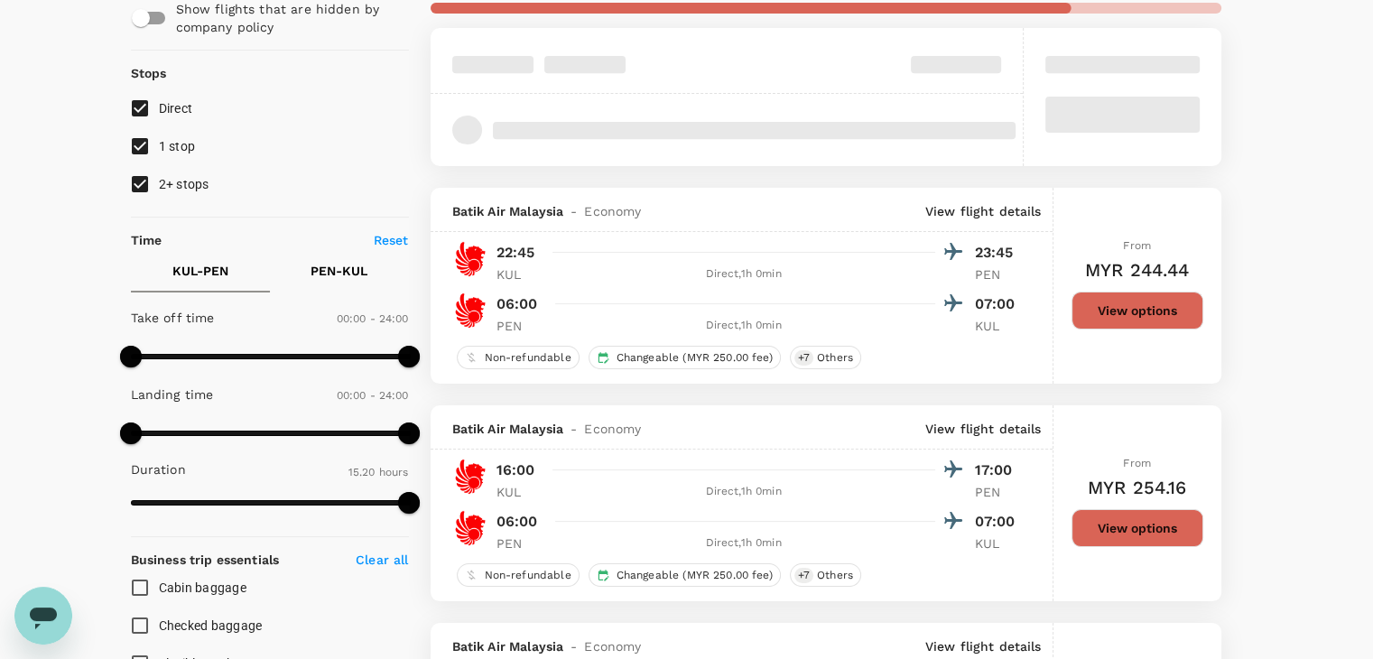
click at [1098, 303] on button "View options" at bounding box center [1137, 311] width 132 height 38
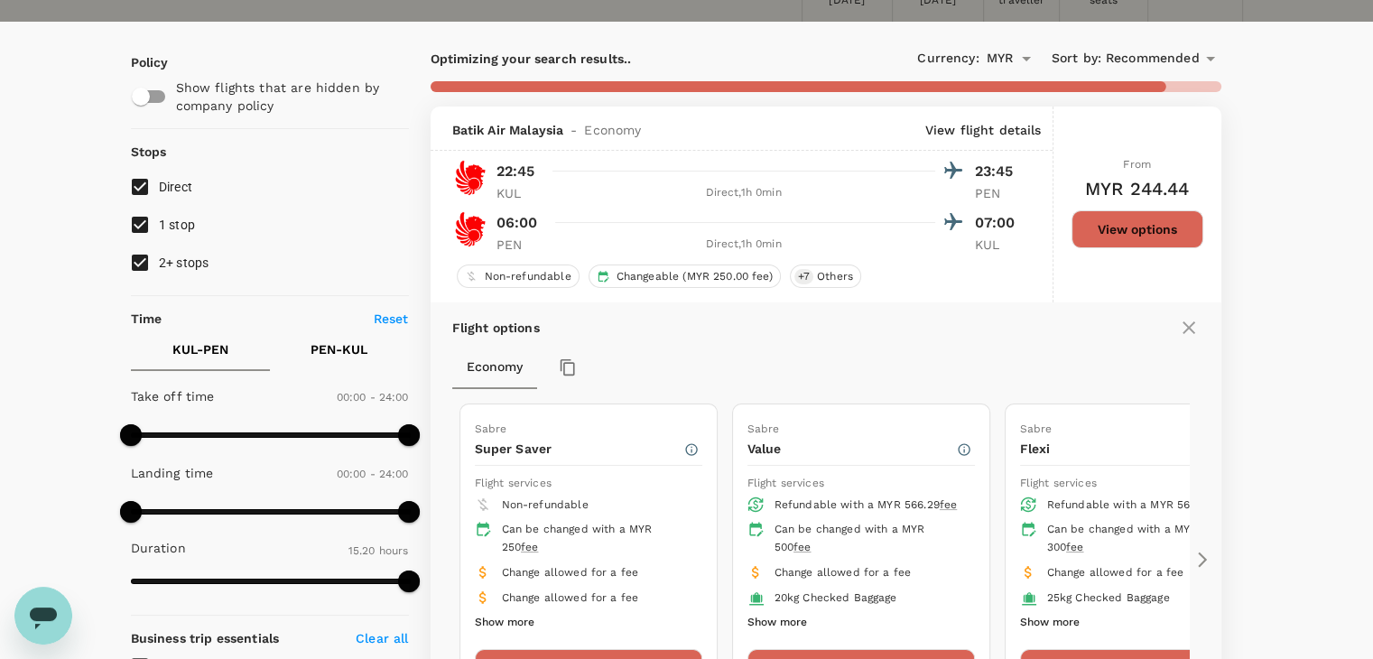
scroll to position [0, 0]
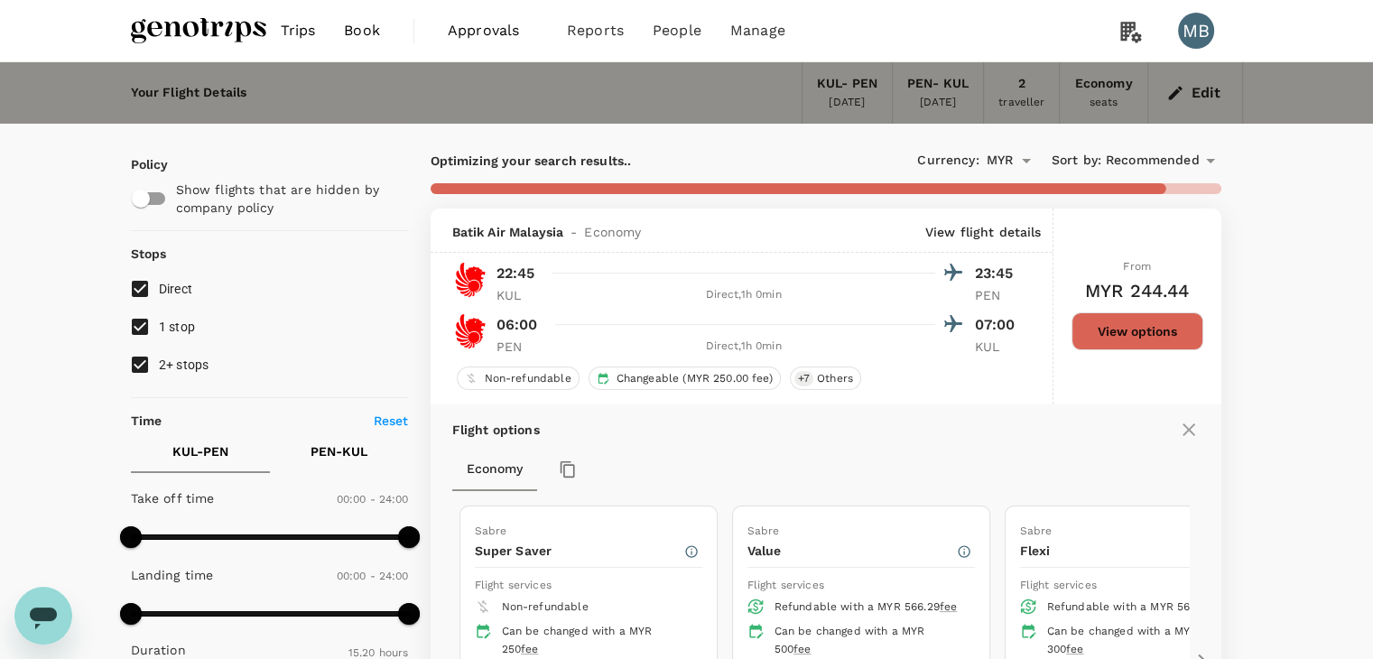
click at [203, 19] on img at bounding box center [198, 31] width 135 height 40
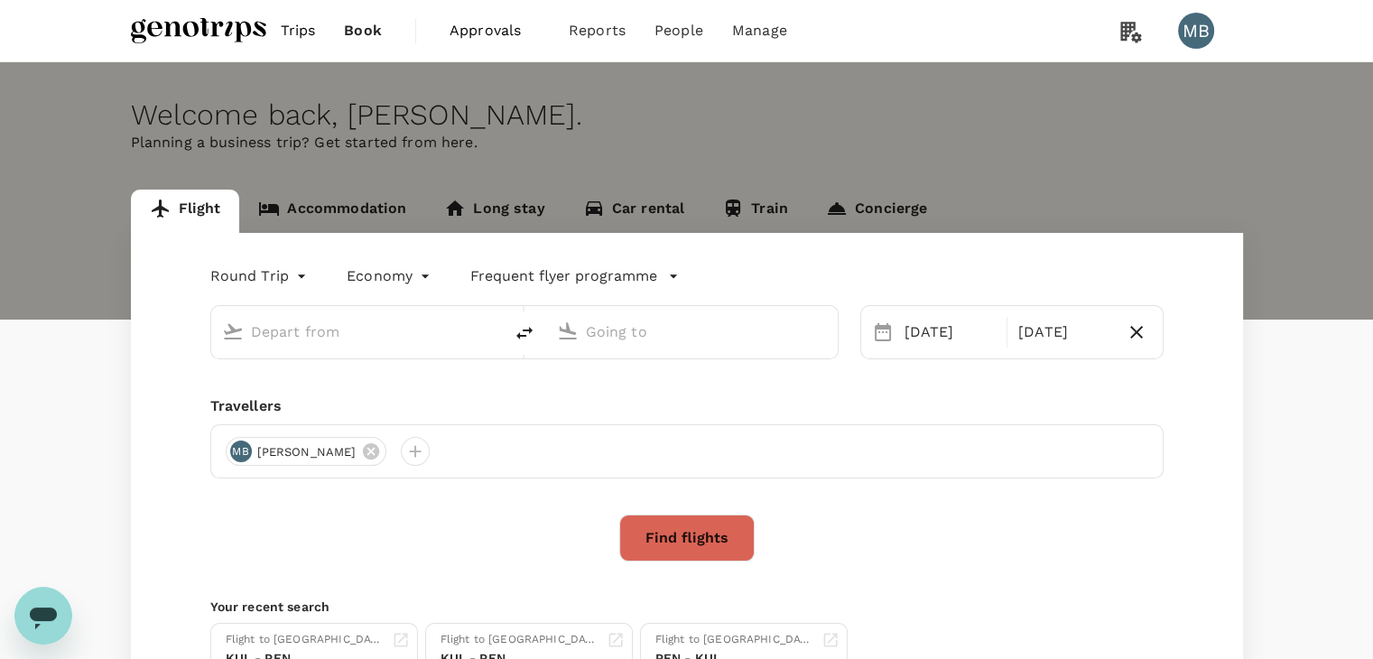
type input "Kuala Lumpur Intl ([GEOGRAPHIC_DATA])"
type input "Penang Intl (PEN)"
type input "Kuala Lumpur Intl ([GEOGRAPHIC_DATA])"
type input "Penang Intl (PEN)"
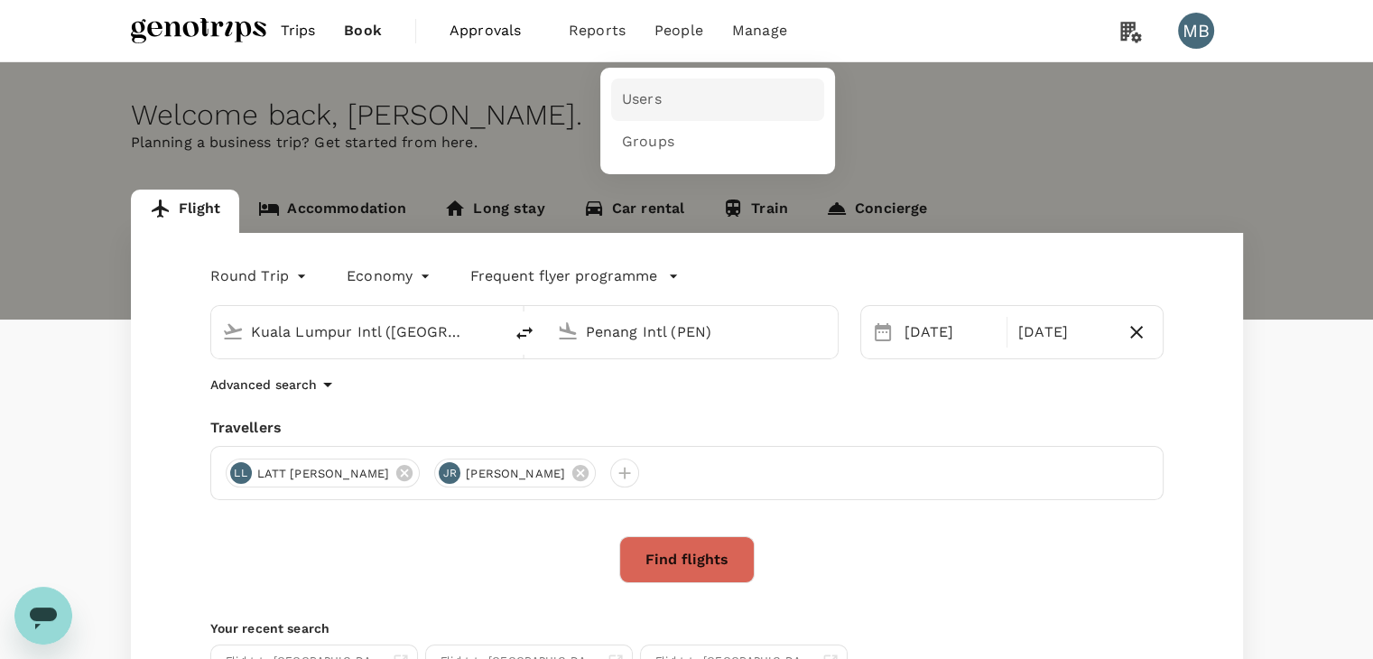
click at [639, 95] on span "Users" at bounding box center [642, 99] width 40 height 21
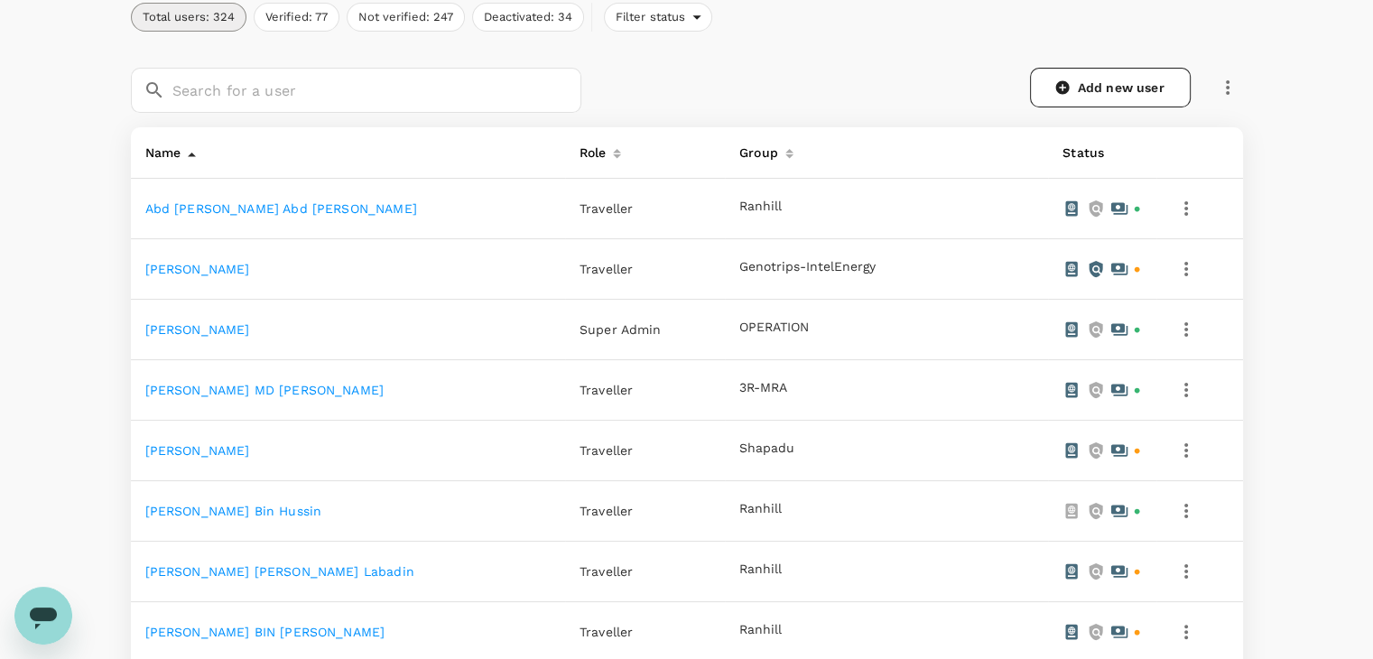
scroll to position [271, 0]
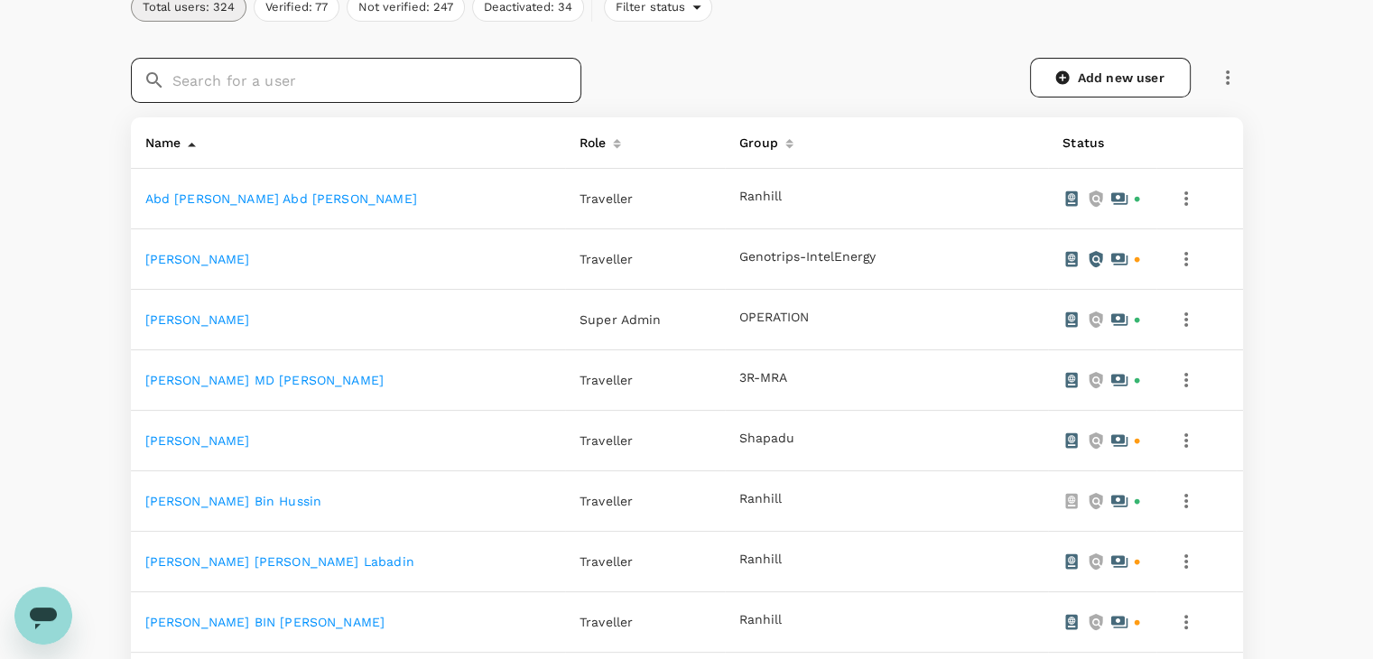
click at [383, 67] on input "text" at bounding box center [376, 80] width 409 height 45
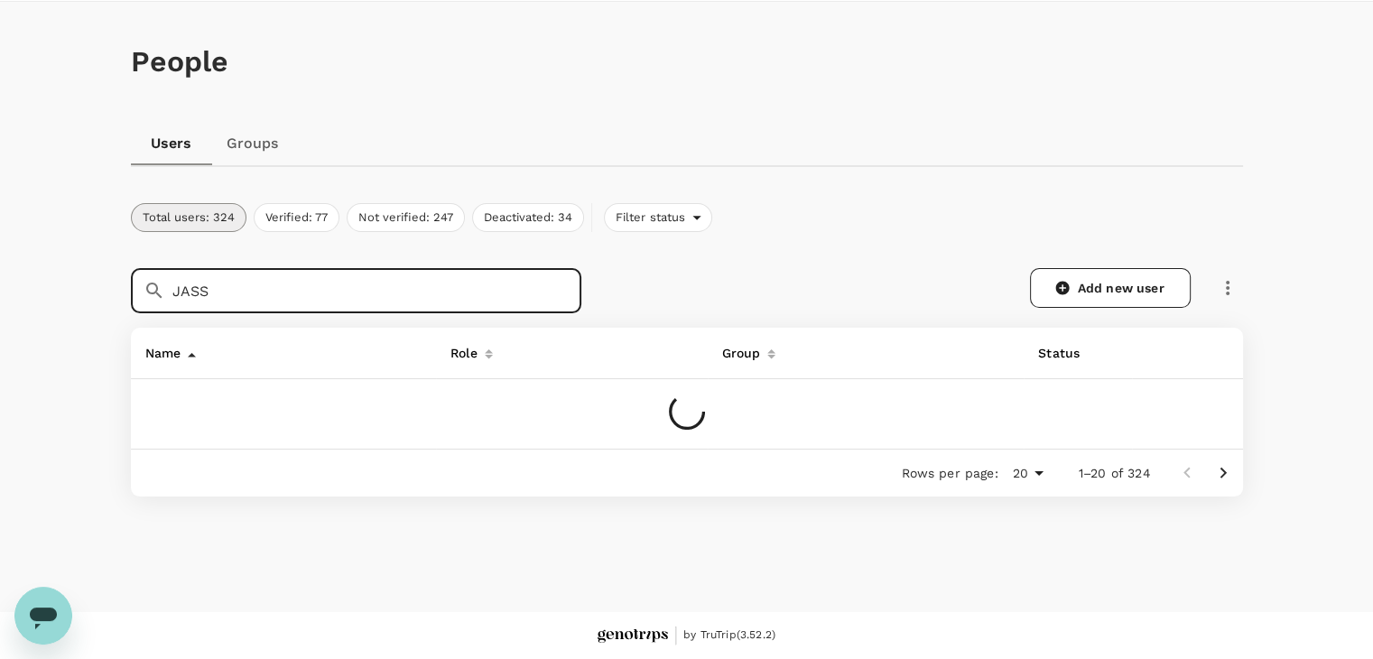
scroll to position [0, 0]
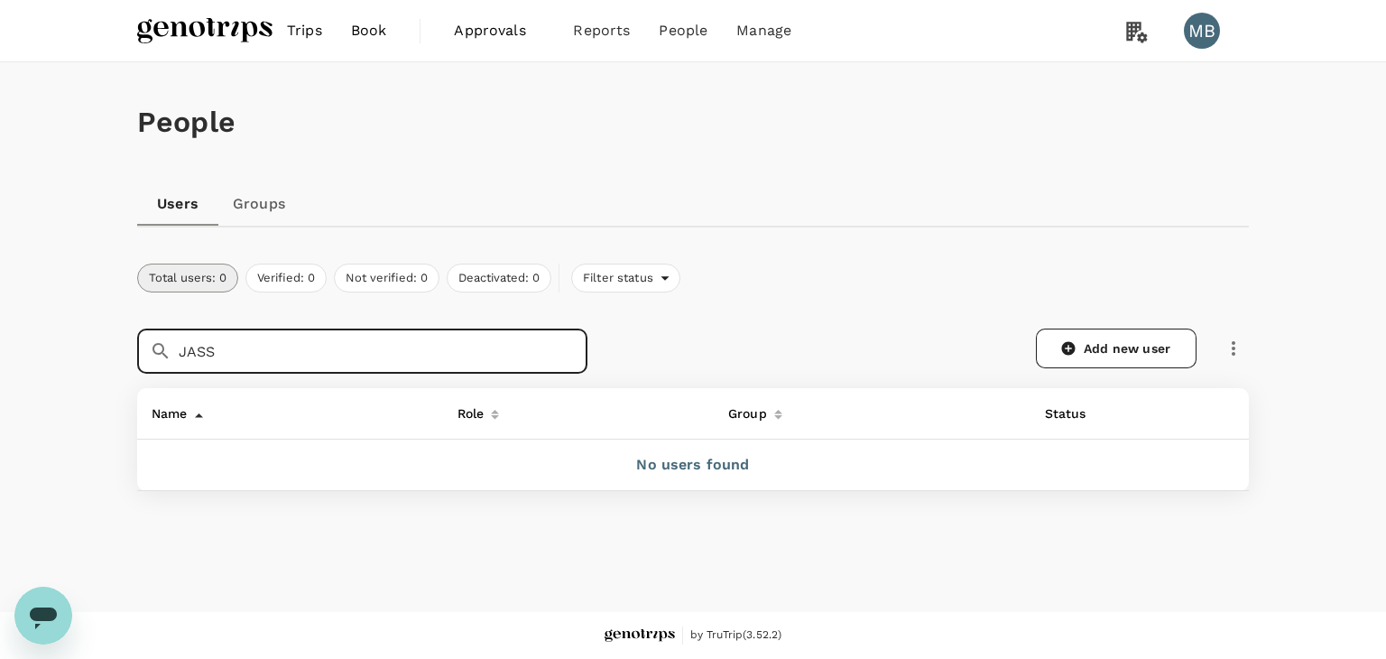
drag, startPoint x: 330, startPoint y: 353, endPoint x: 195, endPoint y: 357, distance: 135.4
click at [195, 357] on input "JASS" at bounding box center [383, 351] width 409 height 45
click at [305, 357] on input "JASS" at bounding box center [383, 351] width 409 height 45
drag, startPoint x: 242, startPoint y: 352, endPoint x: 120, endPoint y: 356, distance: 121.9
click at [120, 356] on div "​ JASS ​" at bounding box center [352, 340] width 472 height 67
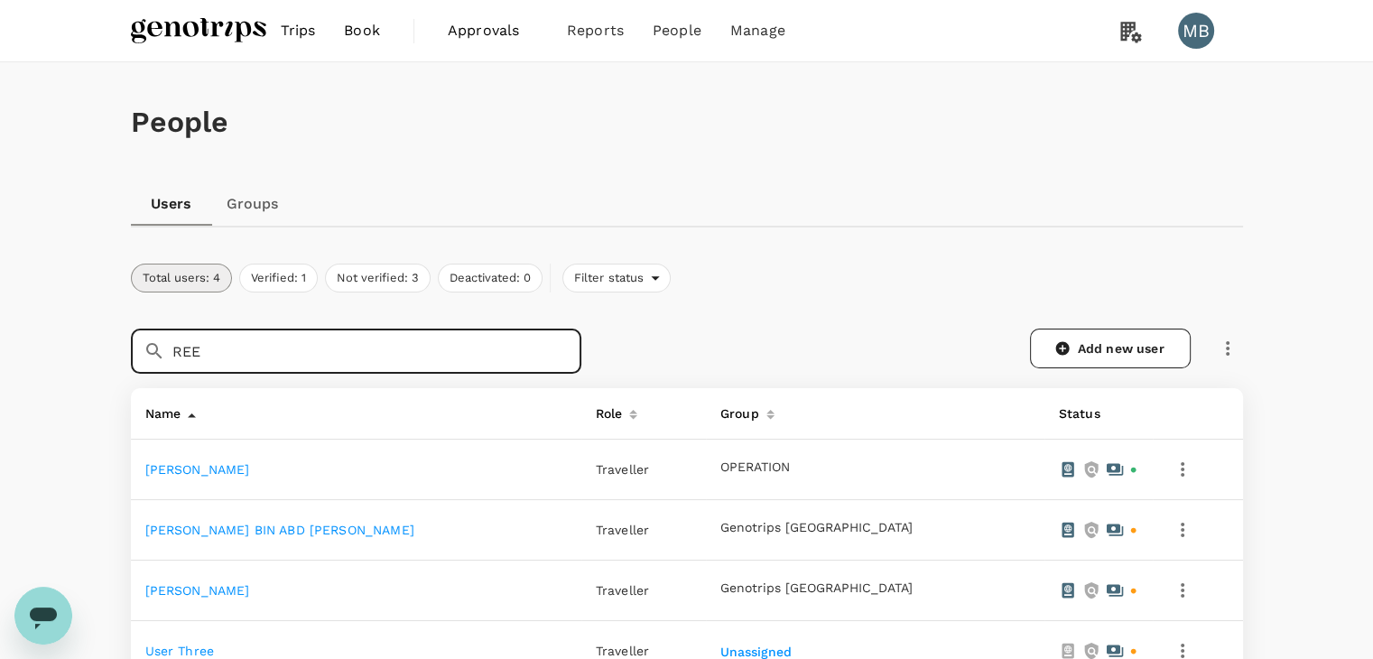
type input "REE"
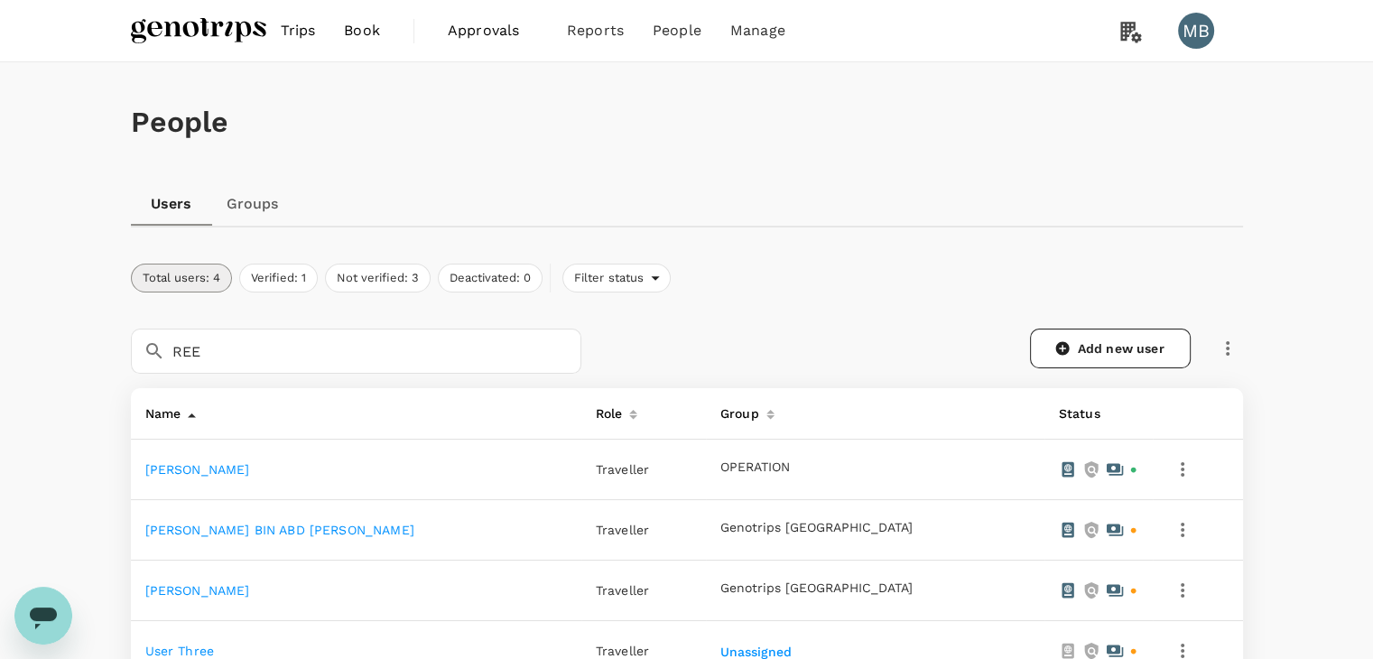
click at [206, 480] on td "[PERSON_NAME]" at bounding box center [356, 470] width 450 height 60
click at [206, 476] on td "[PERSON_NAME]" at bounding box center [356, 470] width 450 height 60
click at [206, 470] on link "[PERSON_NAME]" at bounding box center [197, 469] width 105 height 14
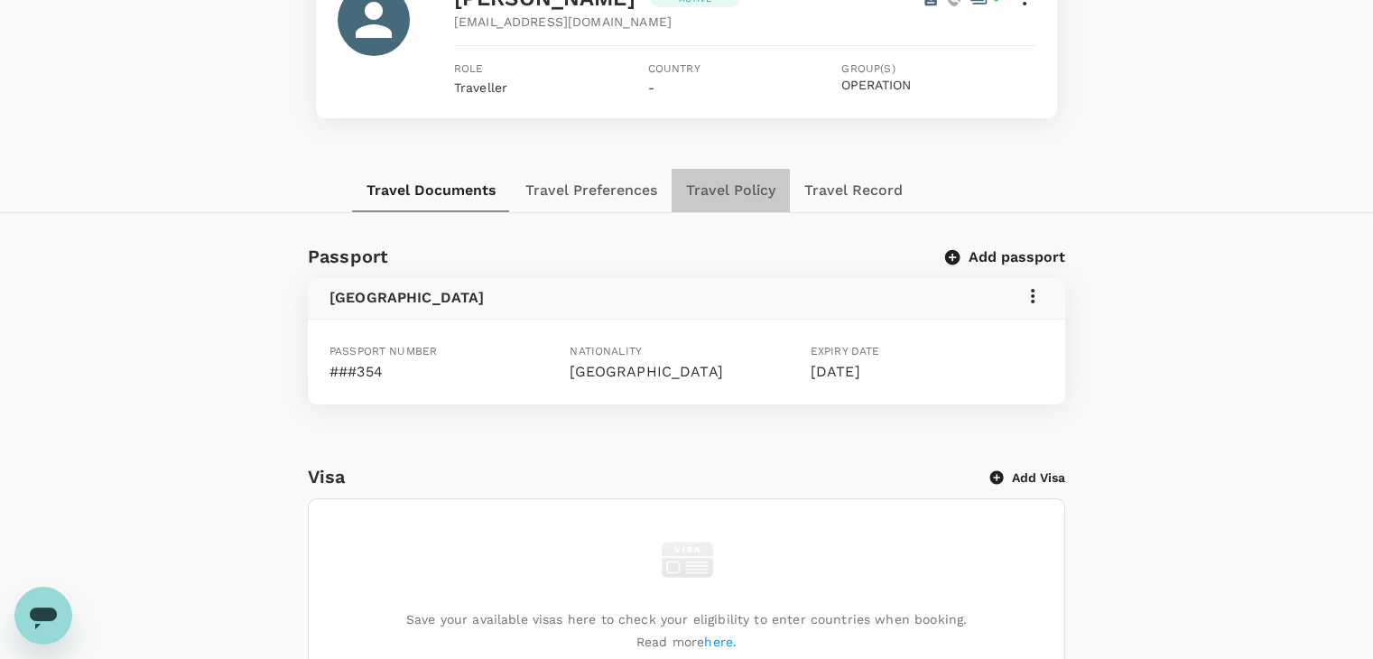
click at [718, 186] on button "Travel Policy" at bounding box center [731, 190] width 118 height 43
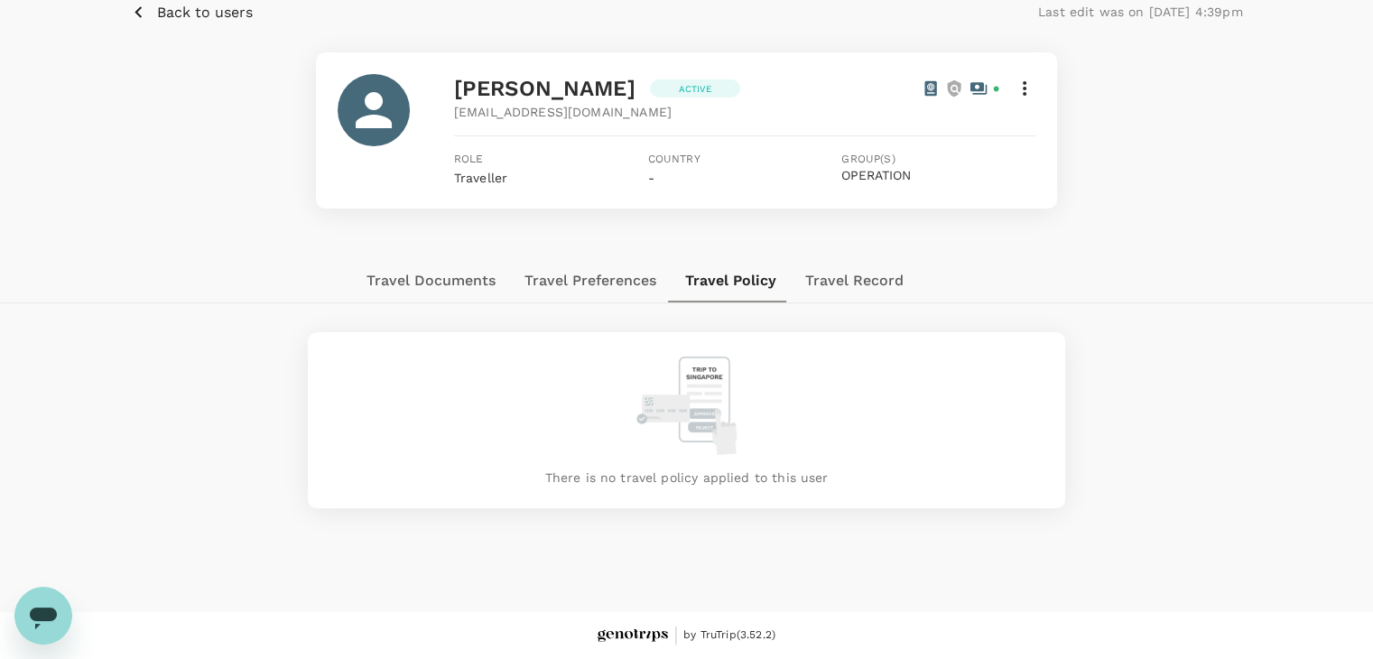
click at [1029, 88] on icon at bounding box center [1025, 89] width 22 height 22
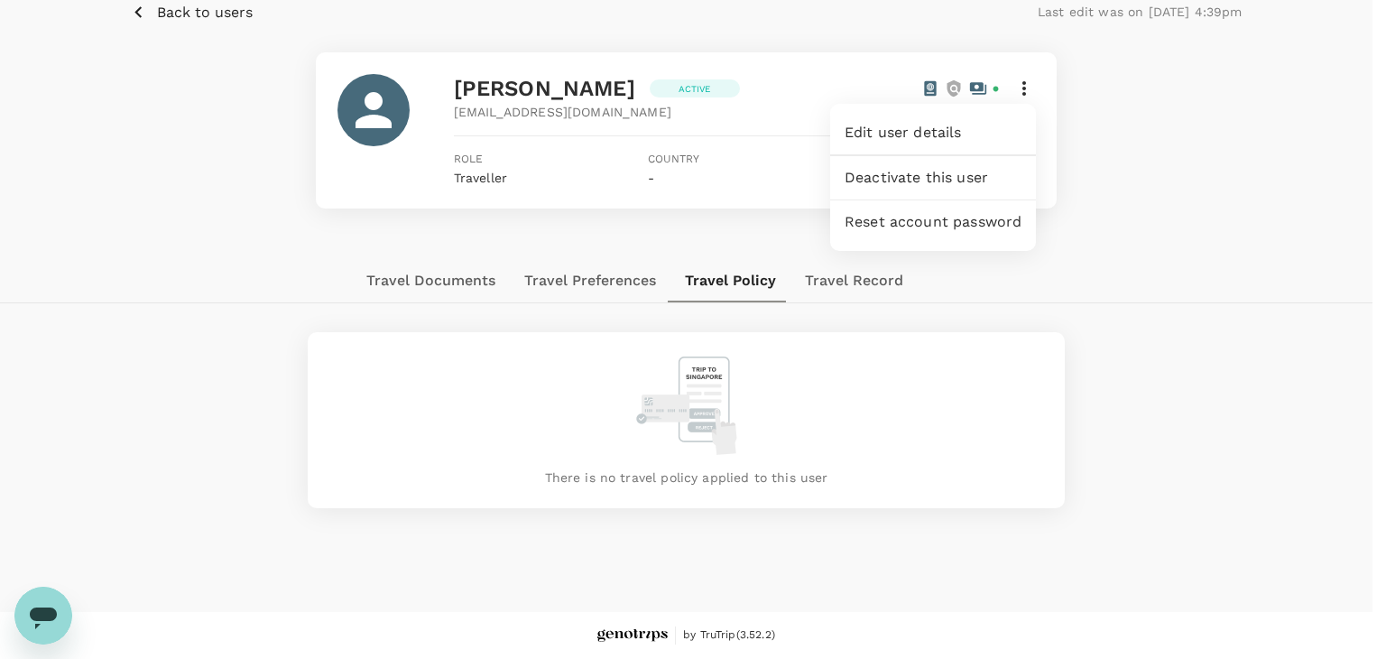
click at [968, 143] on span "Edit user details" at bounding box center [933, 133] width 177 height 22
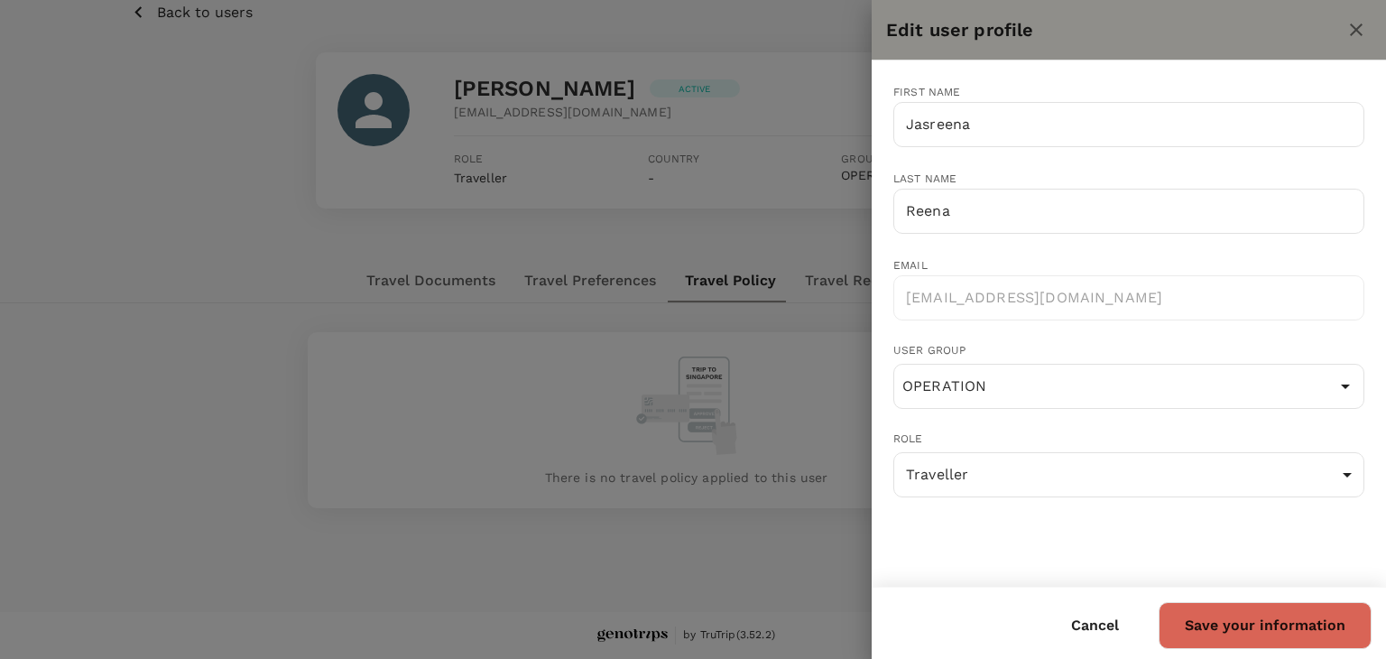
click at [729, 240] on div at bounding box center [693, 329] width 1386 height 659
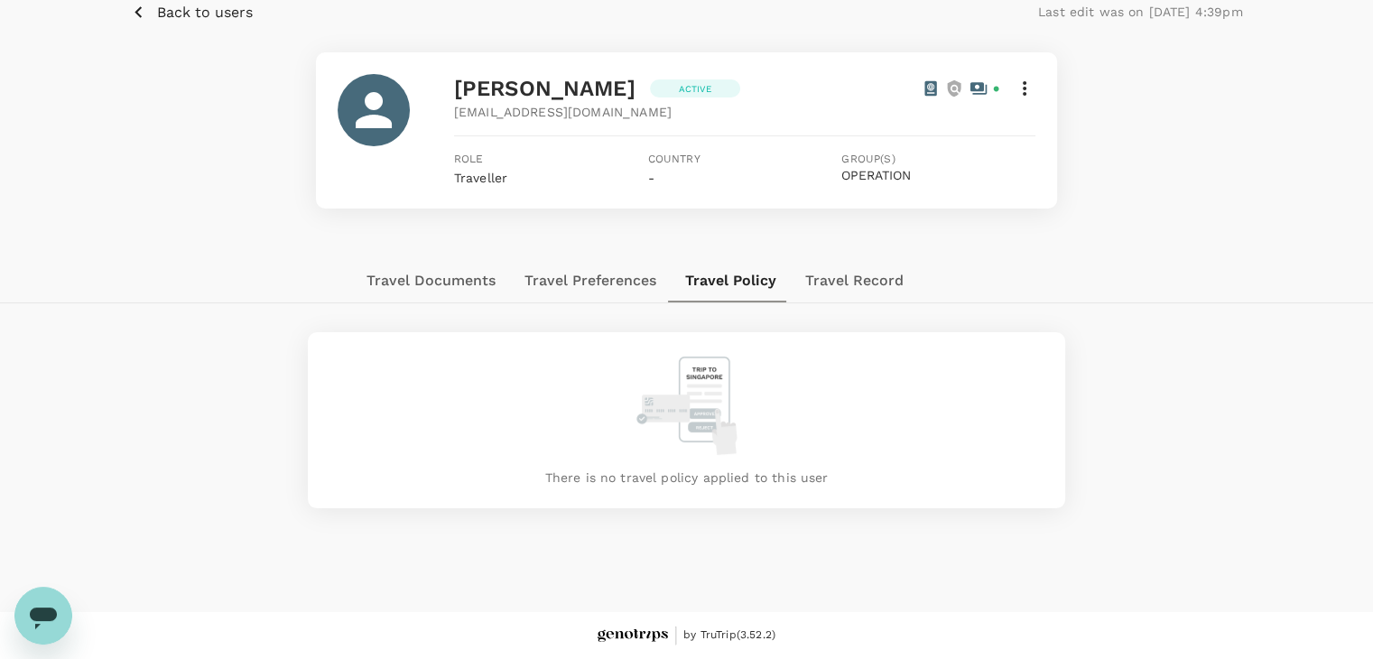
click at [709, 294] on button "Travel Policy" at bounding box center [731, 280] width 120 height 43
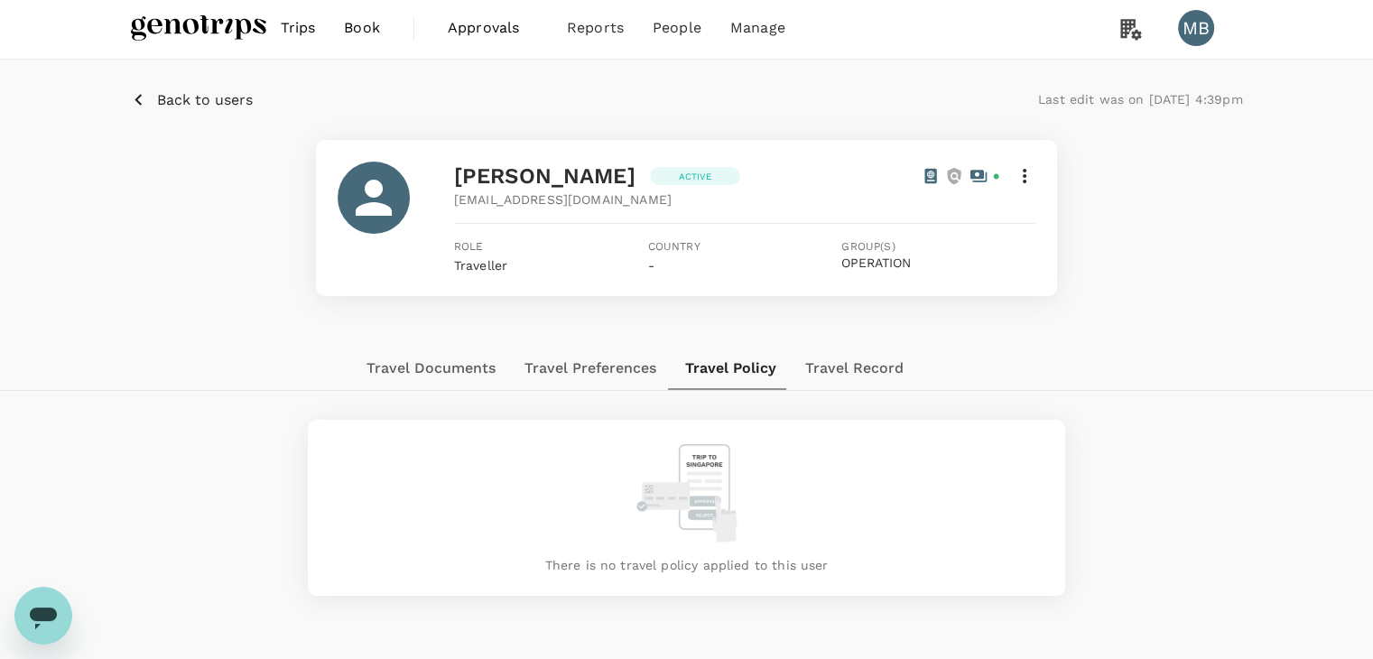
scroll to position [0, 0]
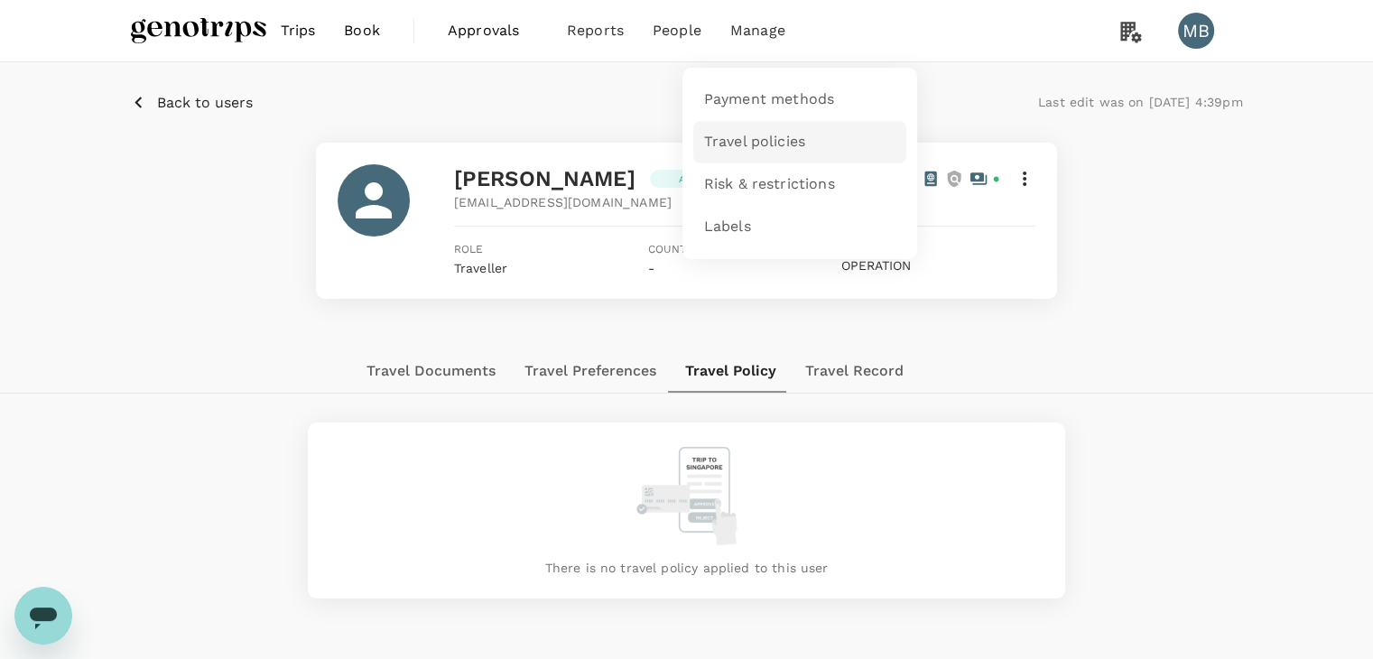
click at [764, 127] on link "Travel policies" at bounding box center [799, 142] width 213 height 42
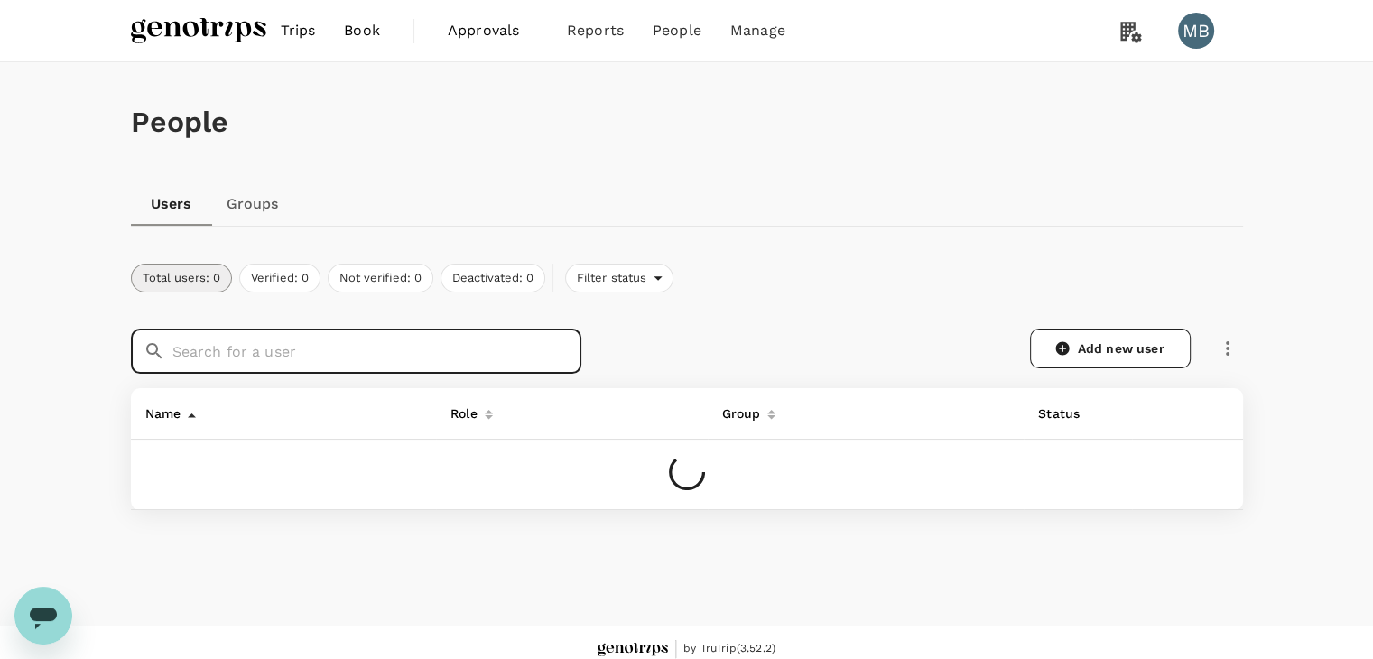
drag, startPoint x: 0, startPoint y: 0, endPoint x: 367, endPoint y: 343, distance: 502.6
click at [367, 343] on input "text" at bounding box center [376, 351] width 409 height 45
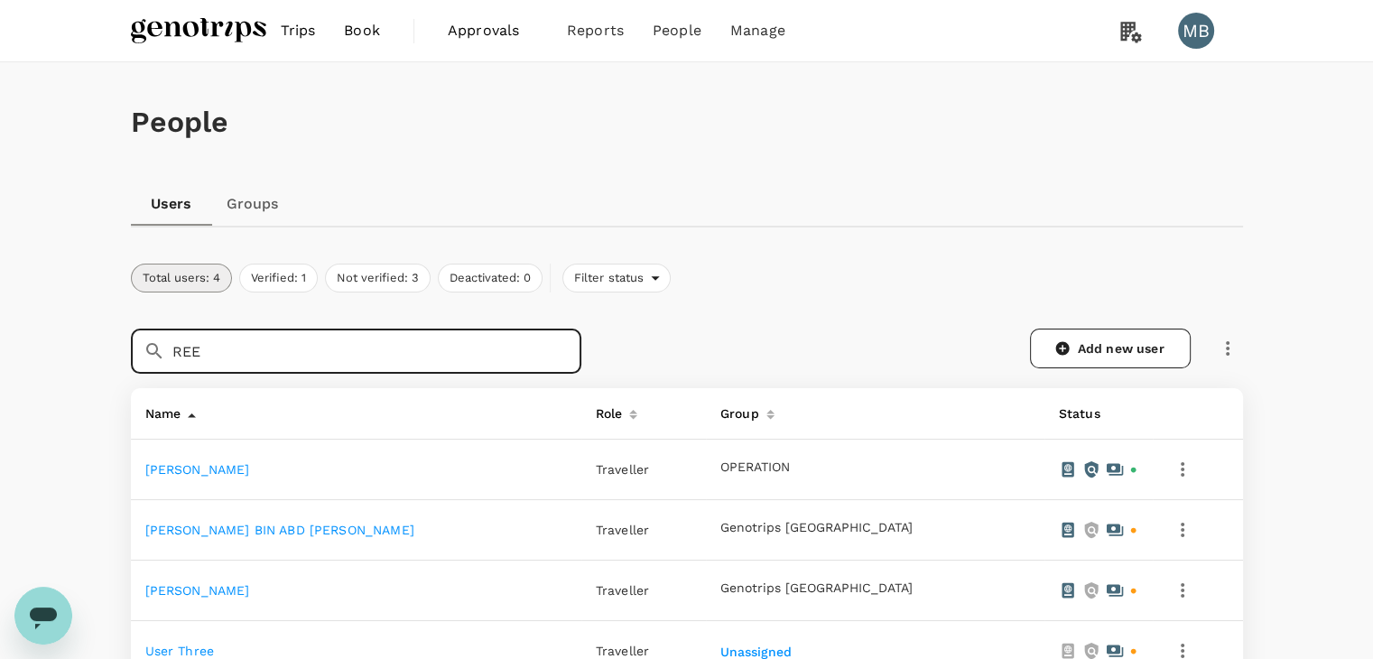
type input "REE"
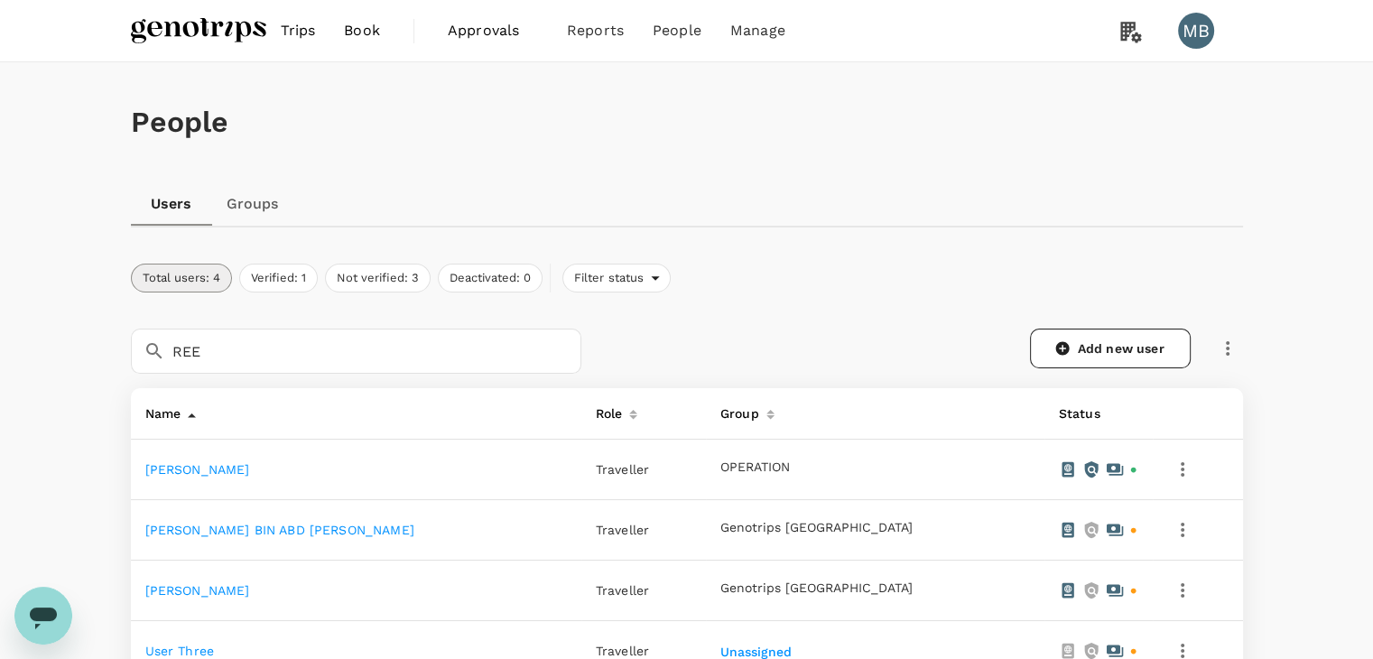
click at [238, 468] on link "[PERSON_NAME]" at bounding box center [197, 469] width 105 height 14
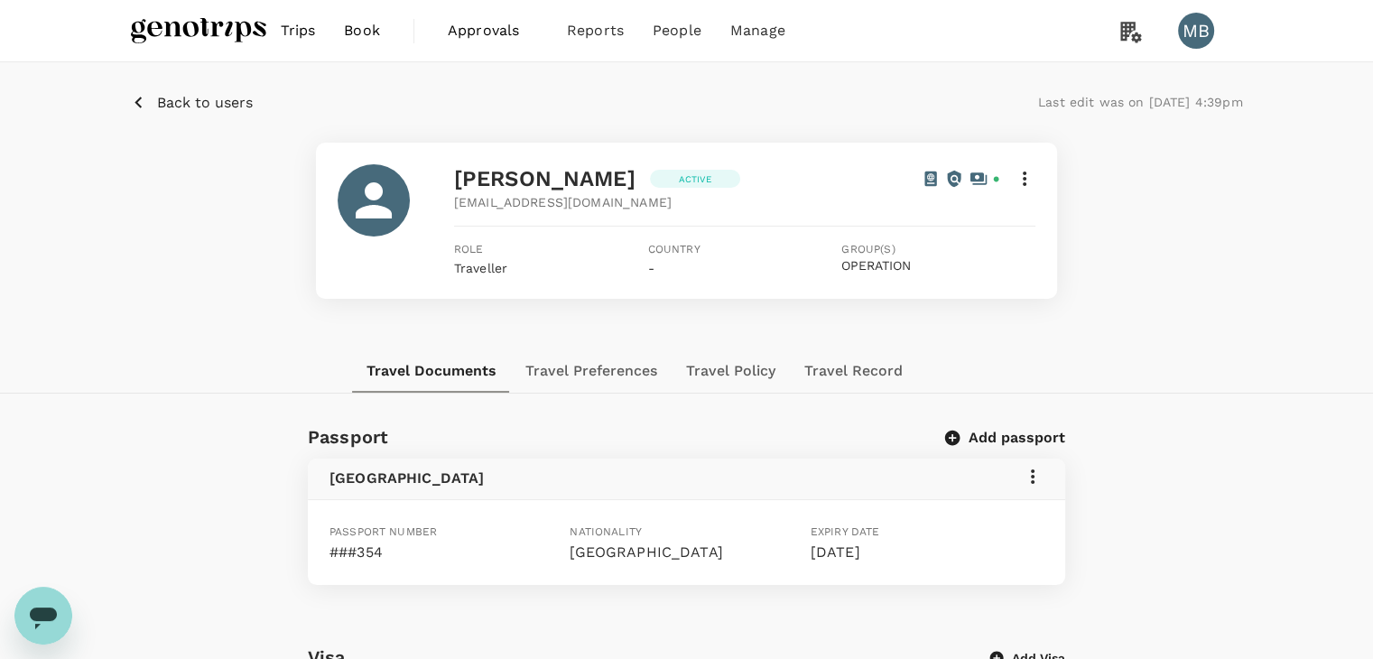
click at [711, 375] on button "Travel Policy" at bounding box center [731, 370] width 118 height 43
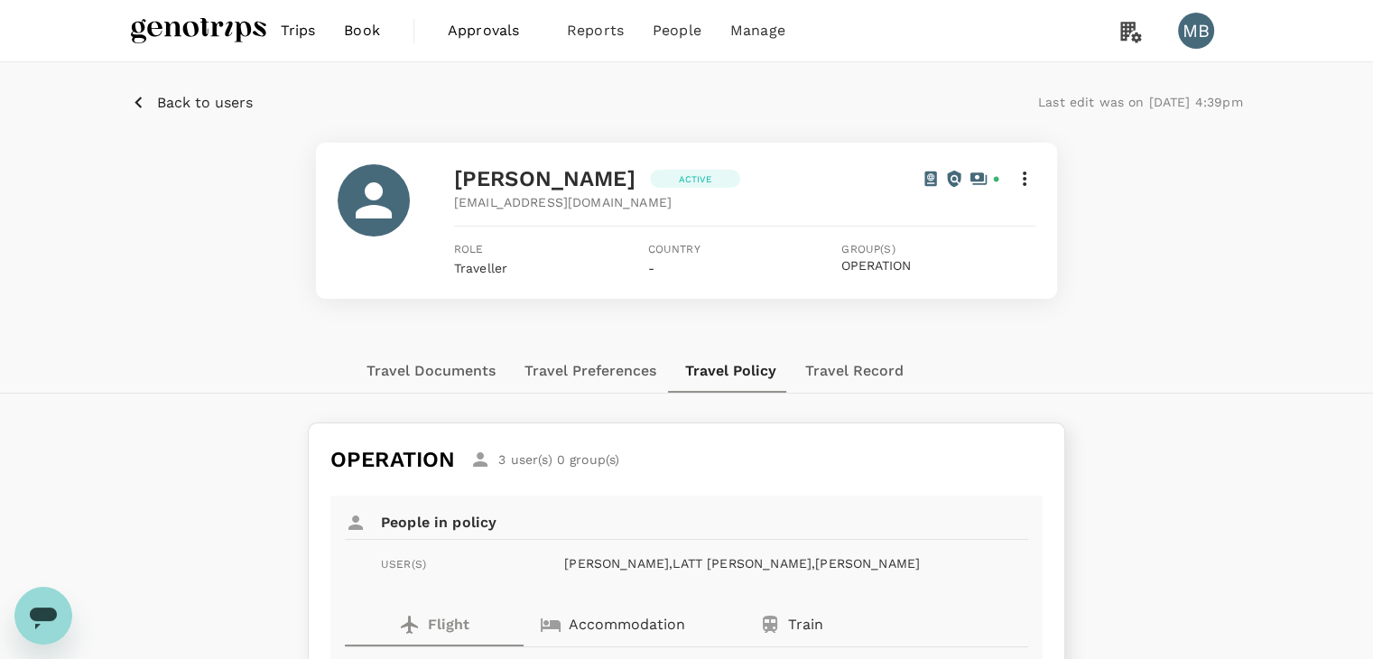
click at [181, 11] on img at bounding box center [198, 31] width 135 height 40
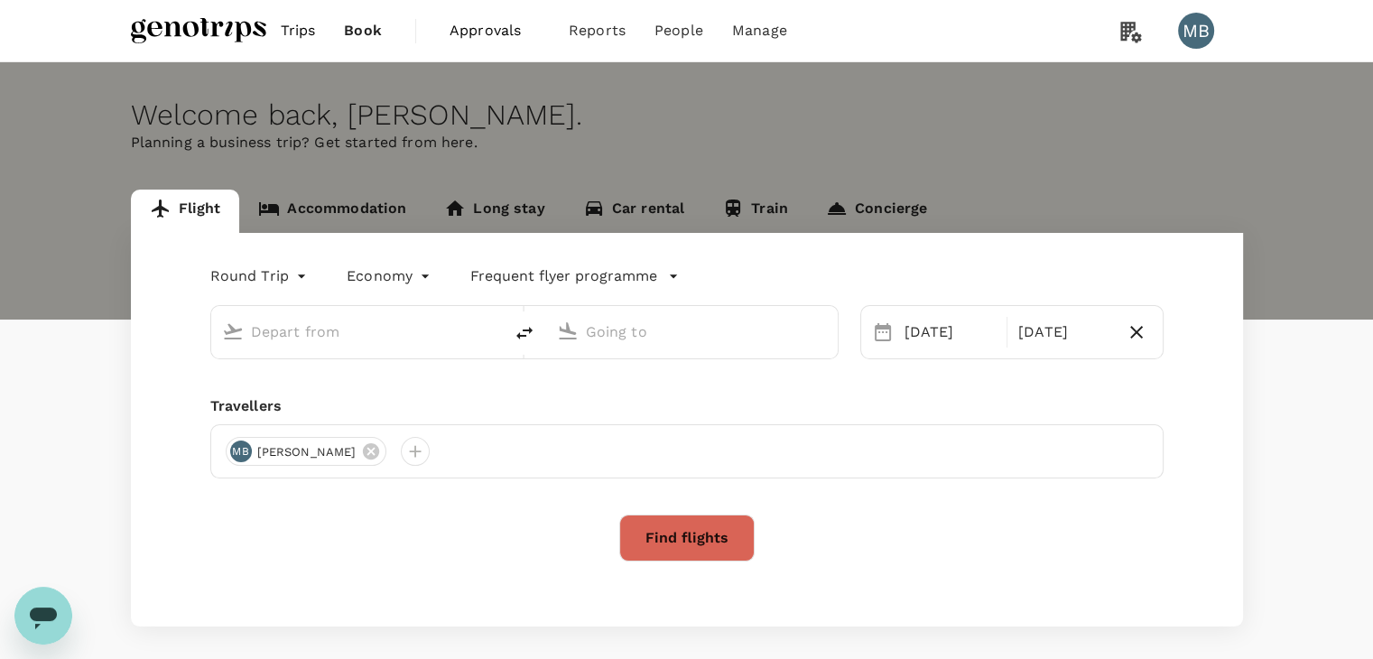
type input "Kuala Lumpur Intl ([GEOGRAPHIC_DATA])"
type input "Penang Intl (PEN)"
type input "Kuala Lumpur Intl ([GEOGRAPHIC_DATA])"
type input "Penang Intl (PEN)"
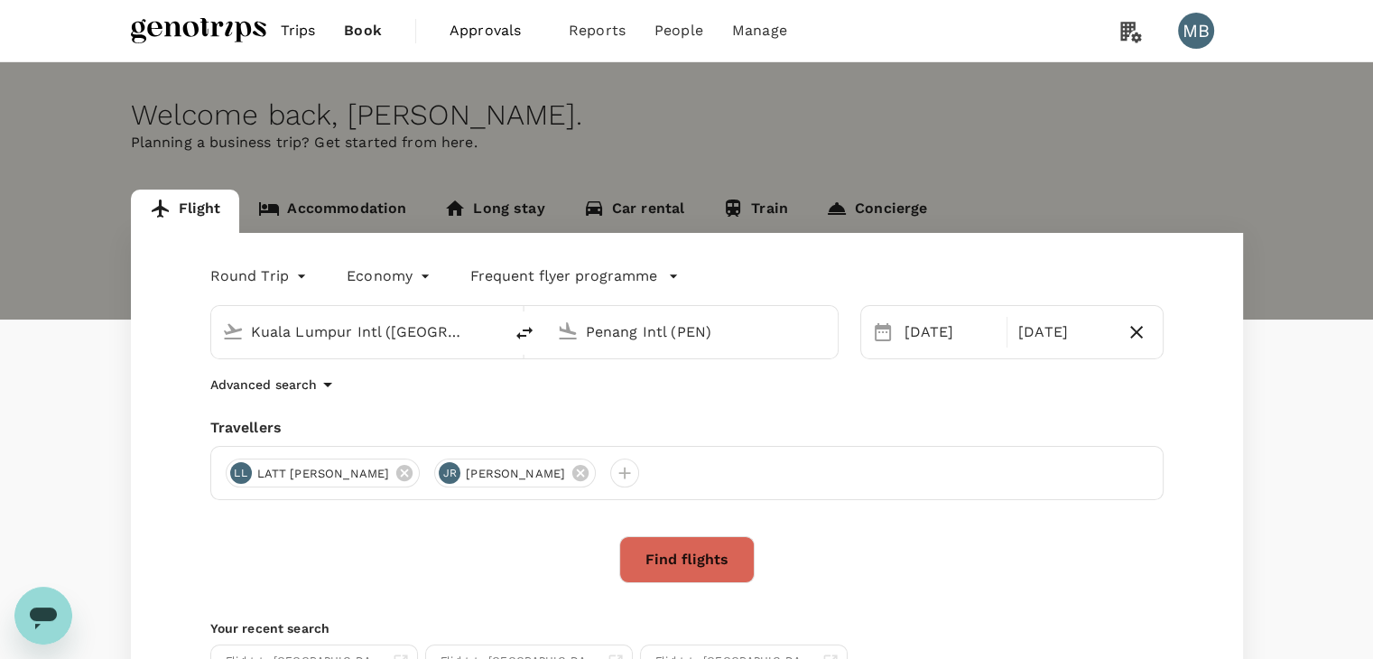
click at [673, 542] on button "Find flights" at bounding box center [686, 559] width 135 height 47
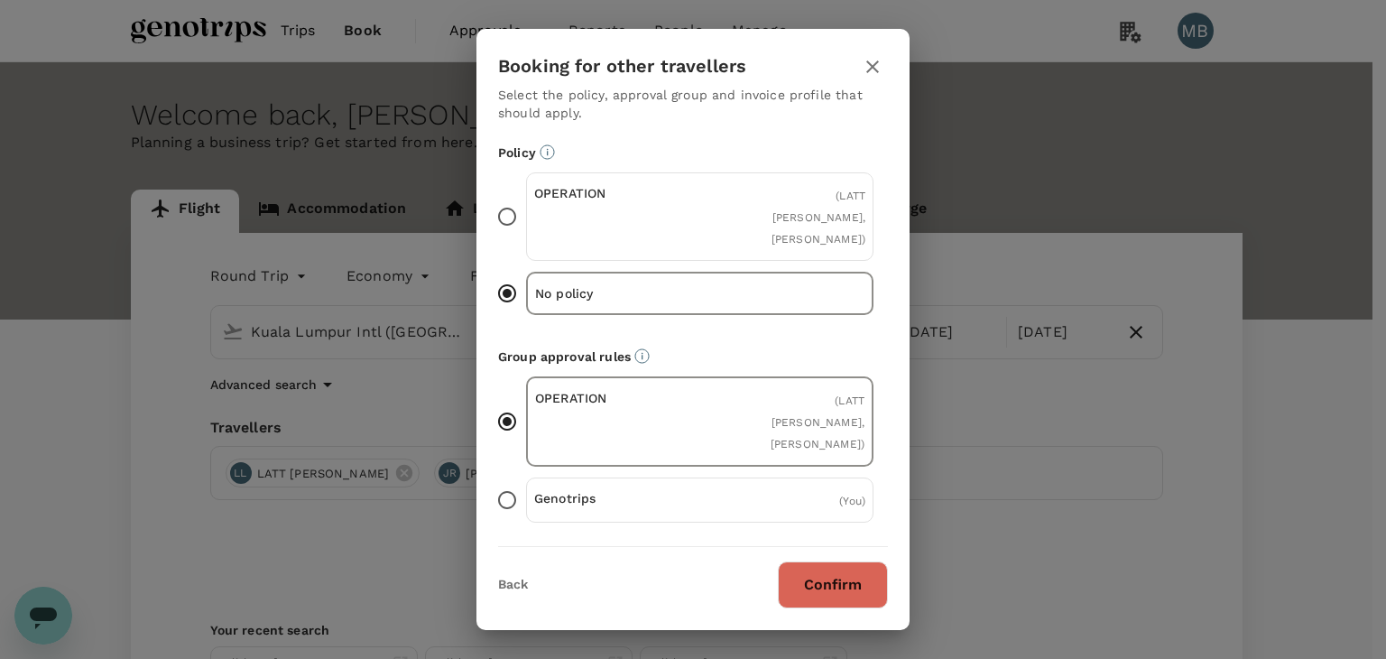
click at [870, 66] on icon "button" at bounding box center [873, 67] width 22 height 22
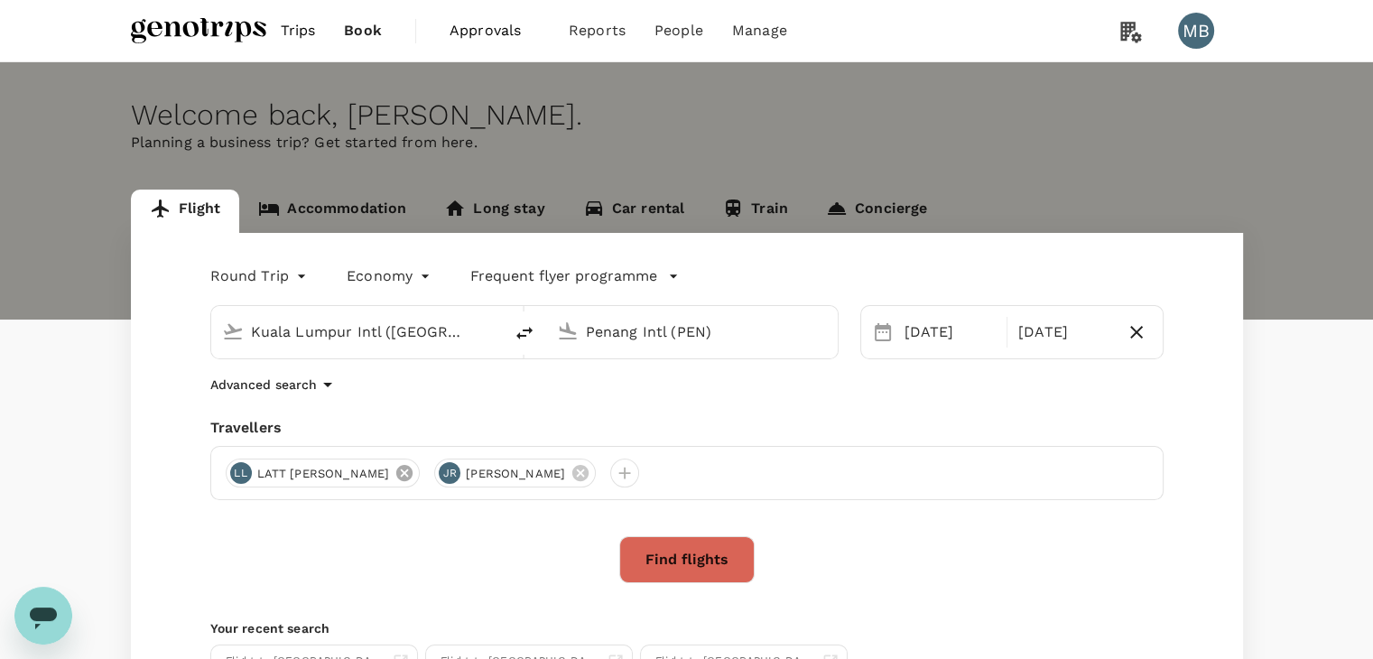
click at [412, 474] on icon at bounding box center [404, 473] width 16 height 16
click at [651, 571] on button "Find flights" at bounding box center [686, 559] width 135 height 47
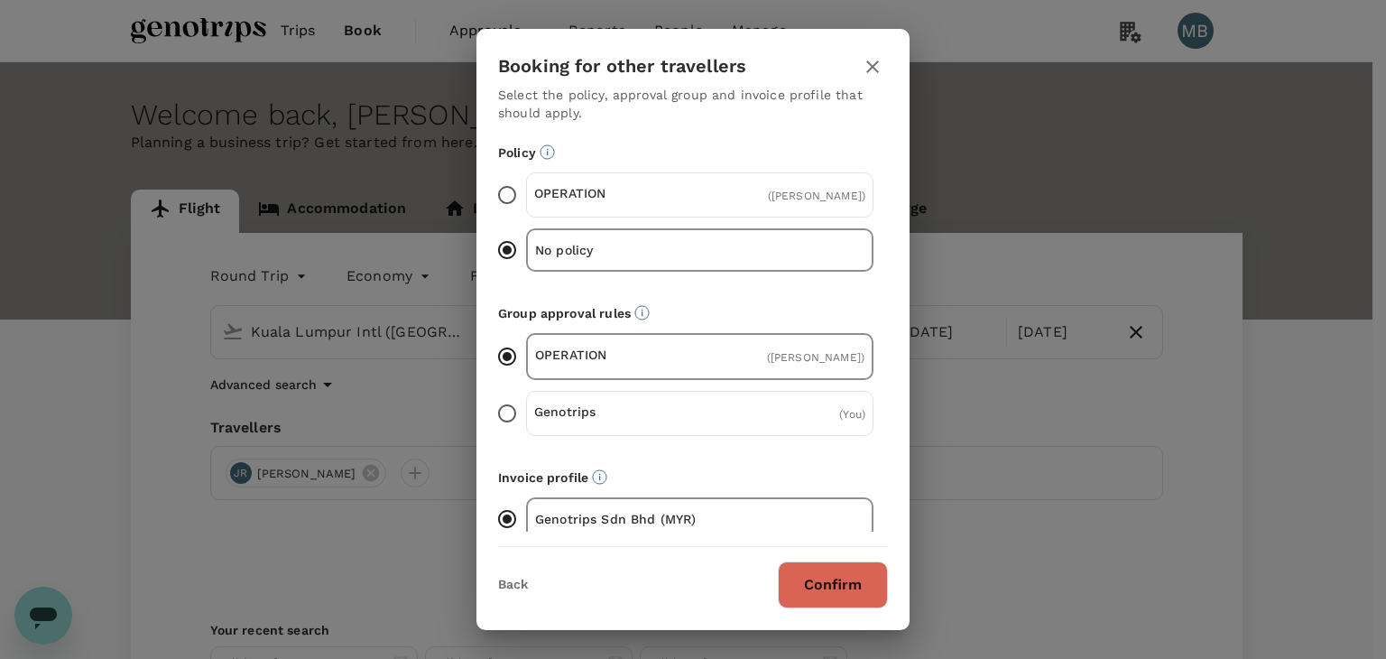
click at [876, 66] on icon "button" at bounding box center [873, 67] width 22 height 22
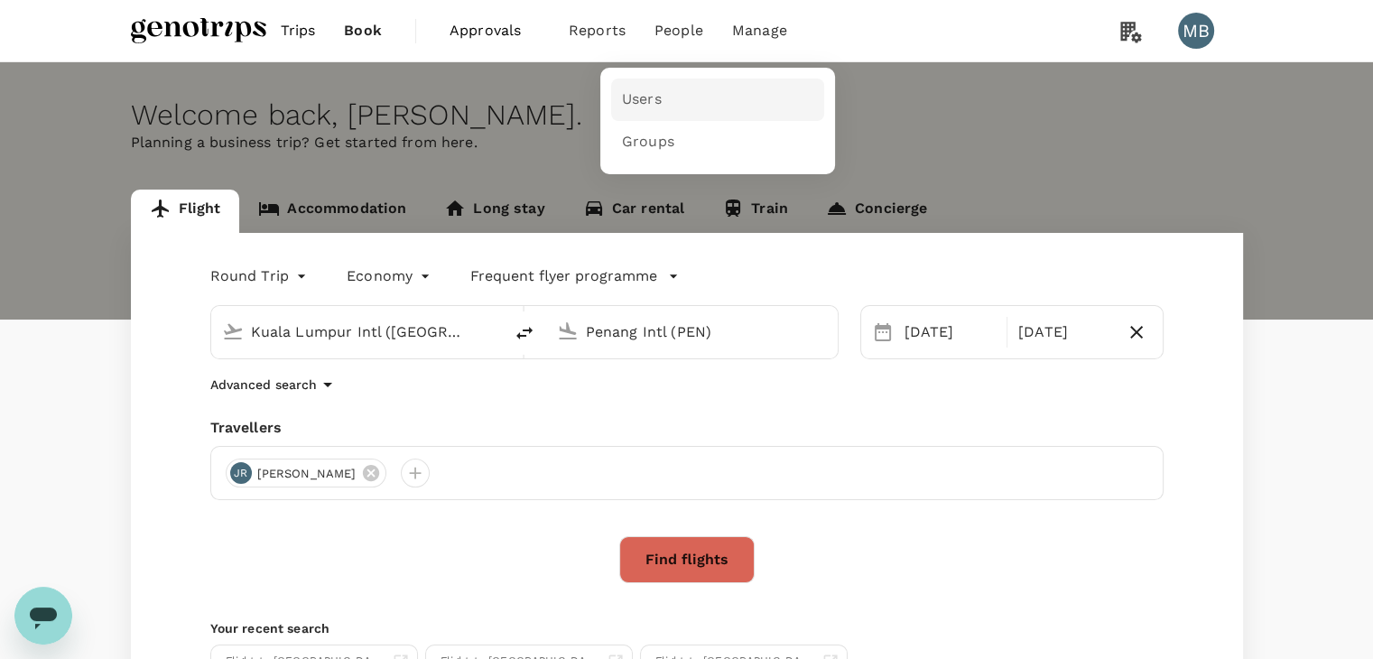
click at [681, 98] on link "Users" at bounding box center [717, 100] width 213 height 42
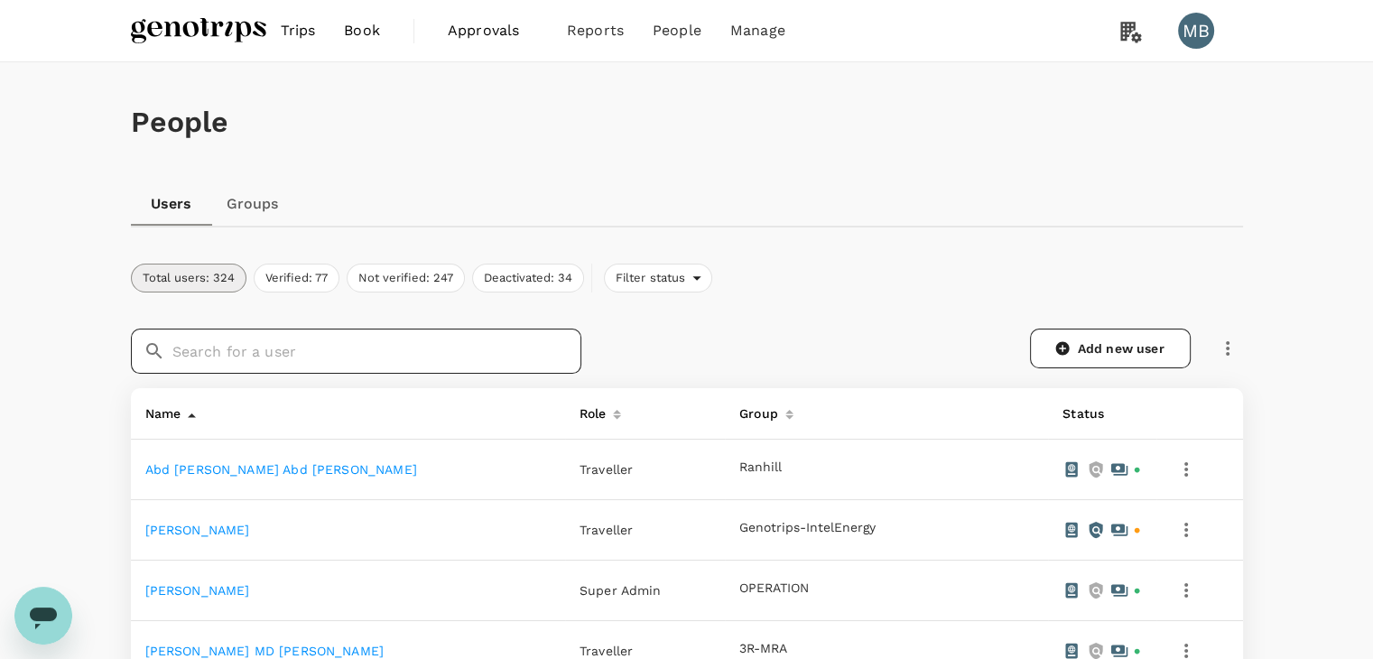
click at [224, 354] on input "text" at bounding box center [376, 351] width 409 height 45
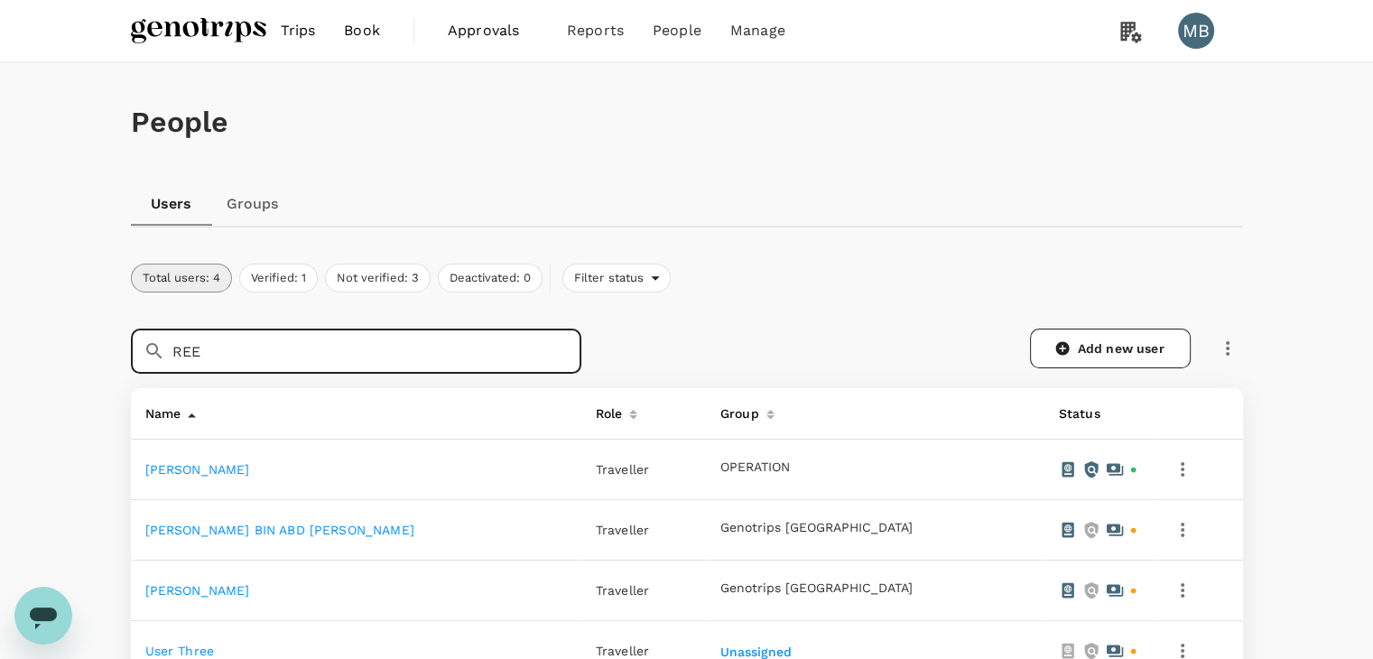
type input "REE"
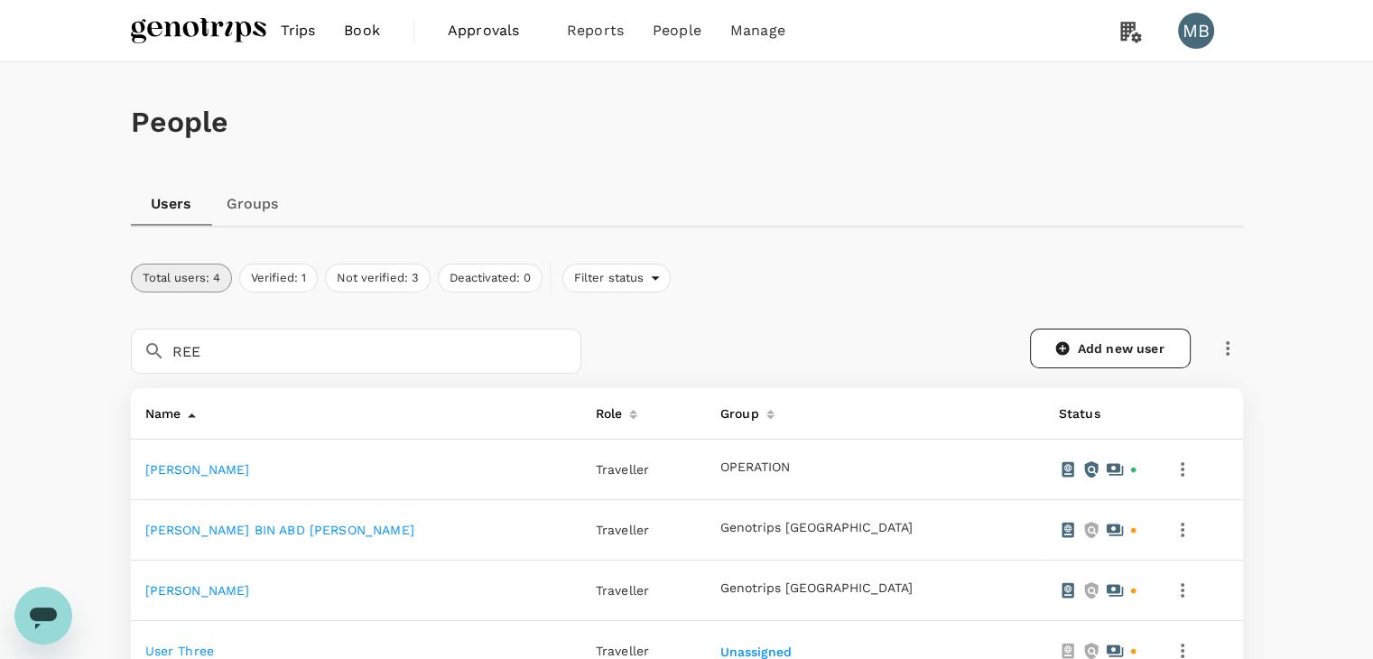
click at [220, 467] on link "[PERSON_NAME]" at bounding box center [197, 469] width 105 height 14
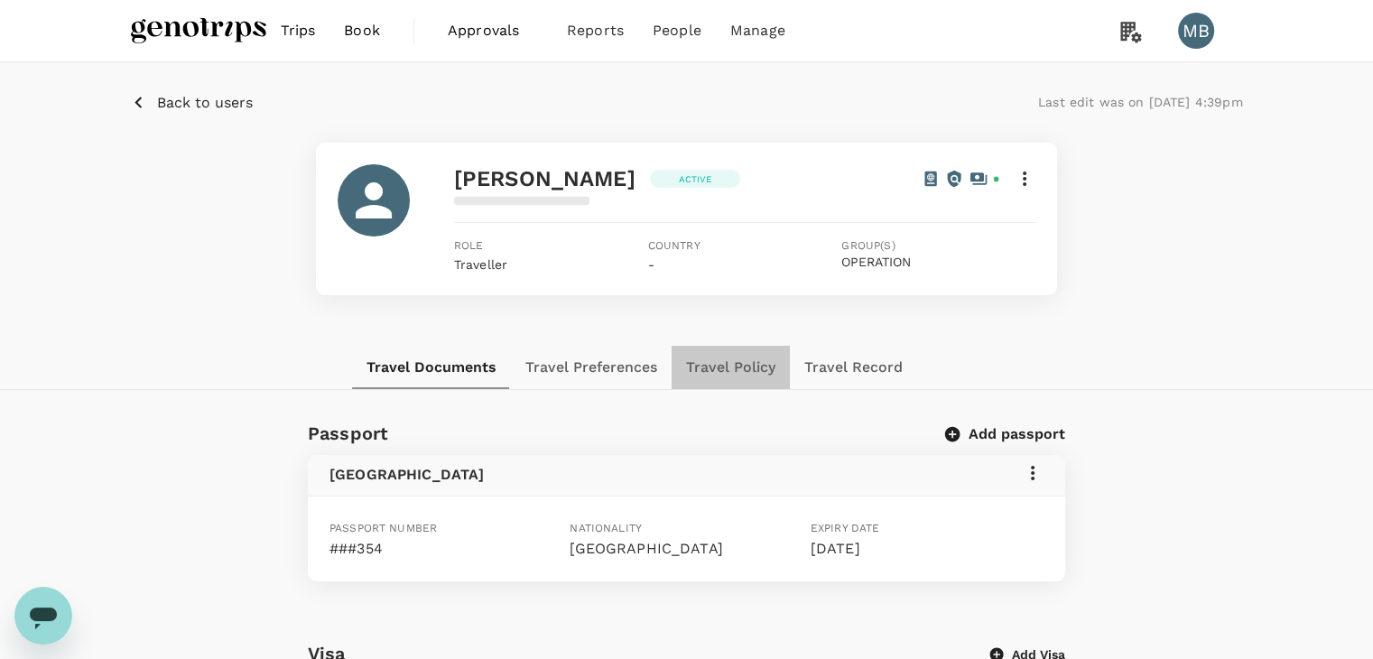
click at [736, 378] on button "Travel Policy" at bounding box center [731, 367] width 118 height 43
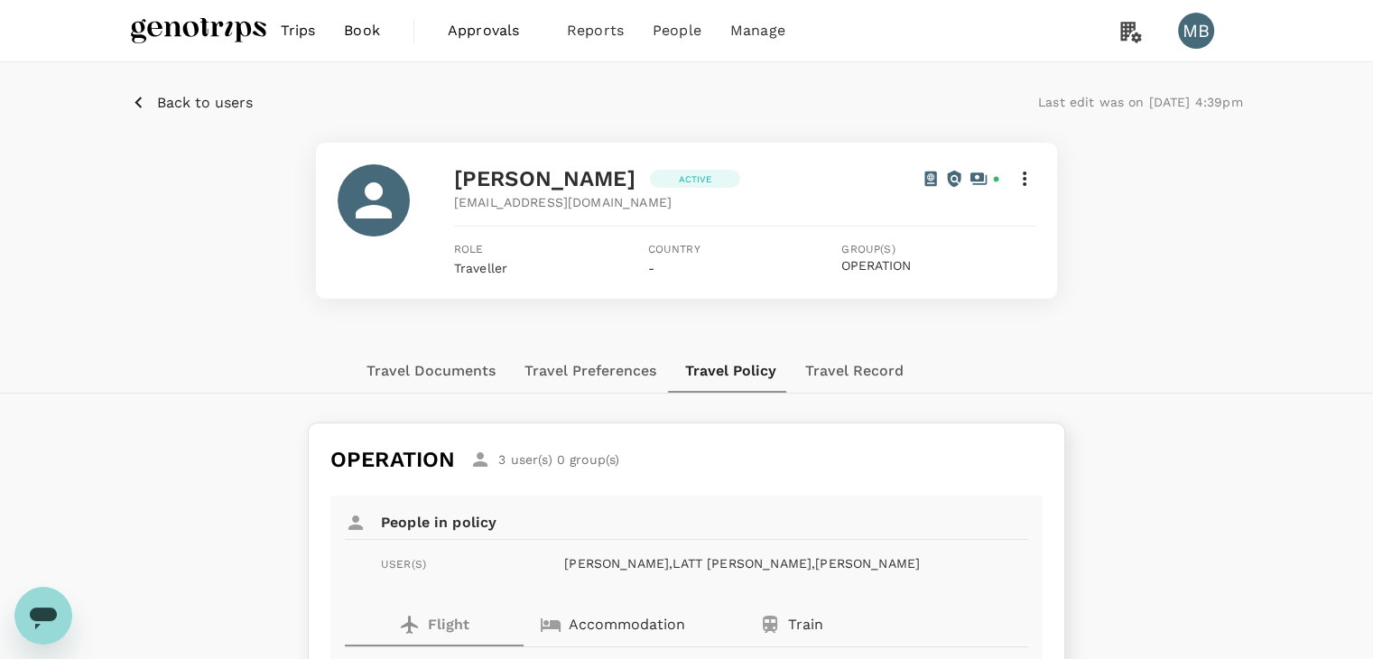
click at [161, 30] on img at bounding box center [198, 31] width 135 height 40
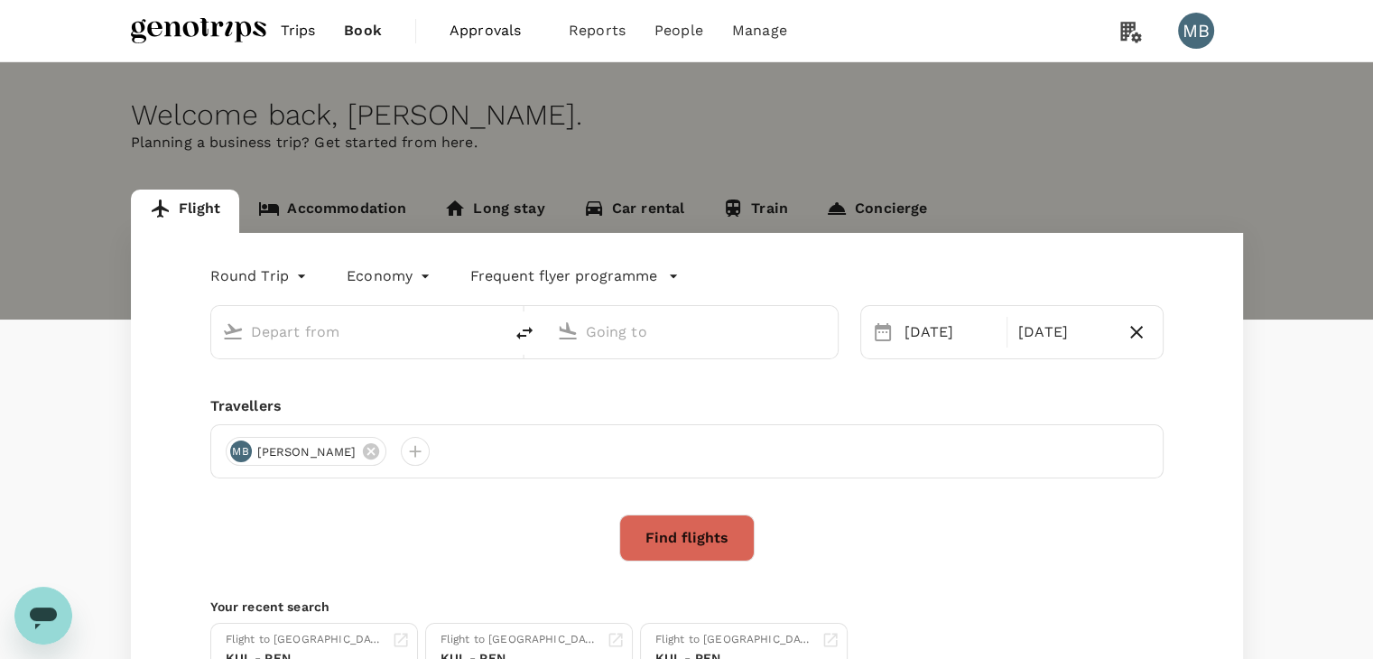
type input "Kuala Lumpur Intl ([GEOGRAPHIC_DATA])"
type input "Penang Intl (PEN)"
type input "Kuala Lumpur Intl ([GEOGRAPHIC_DATA])"
type input "Penang Intl (PEN)"
type input "Kuala Lumpur Intl ([GEOGRAPHIC_DATA])"
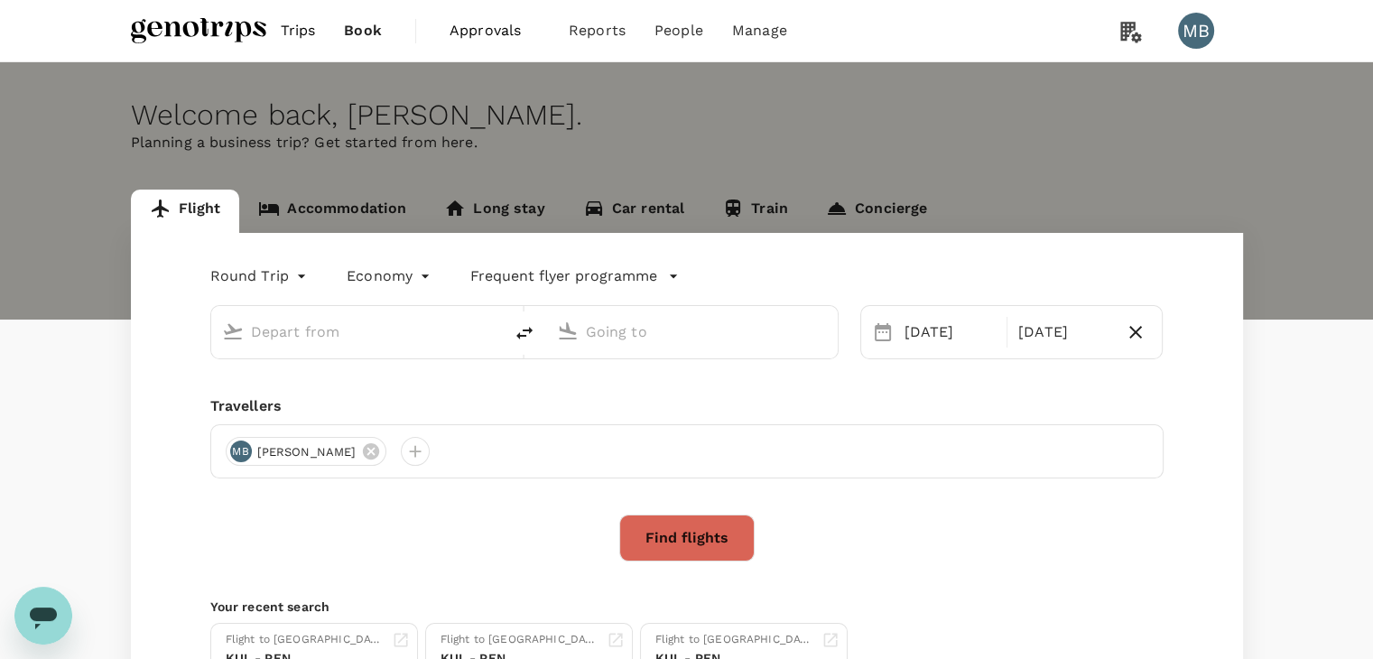
type input "Penang Intl (PEN)"
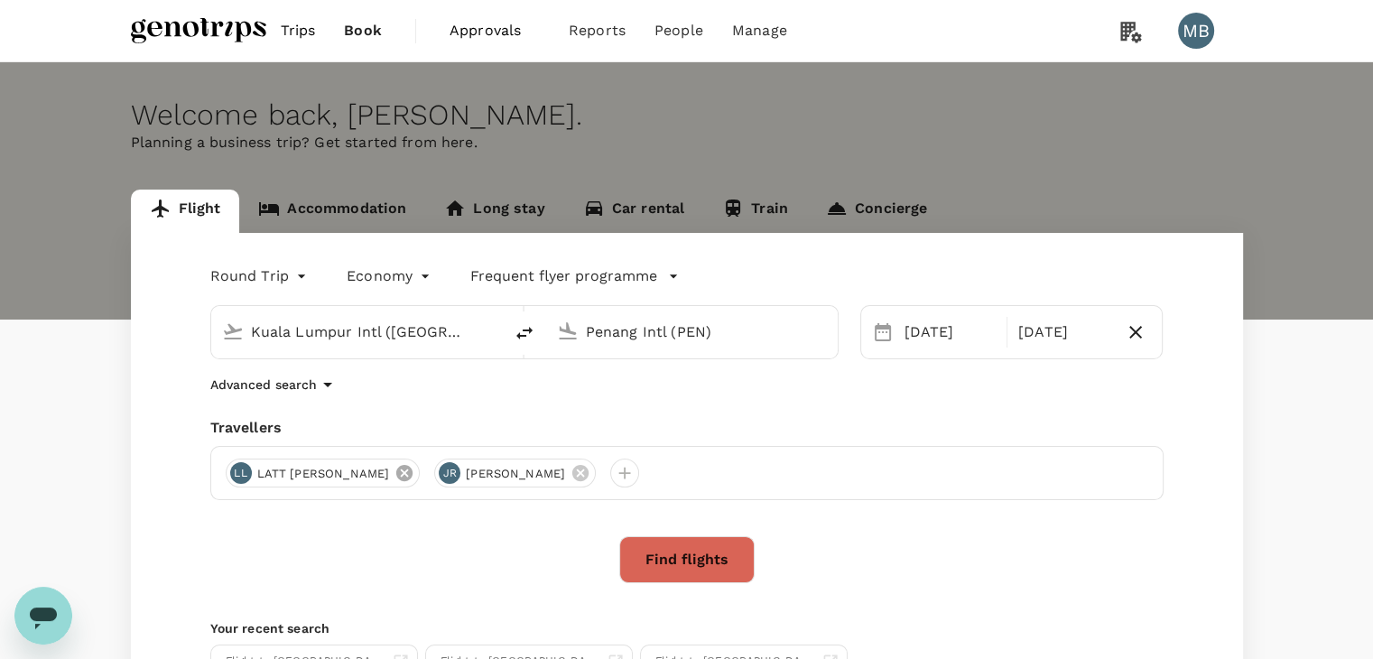
click at [412, 467] on icon at bounding box center [404, 473] width 16 height 16
click at [669, 551] on button "Find flights" at bounding box center [686, 559] width 135 height 47
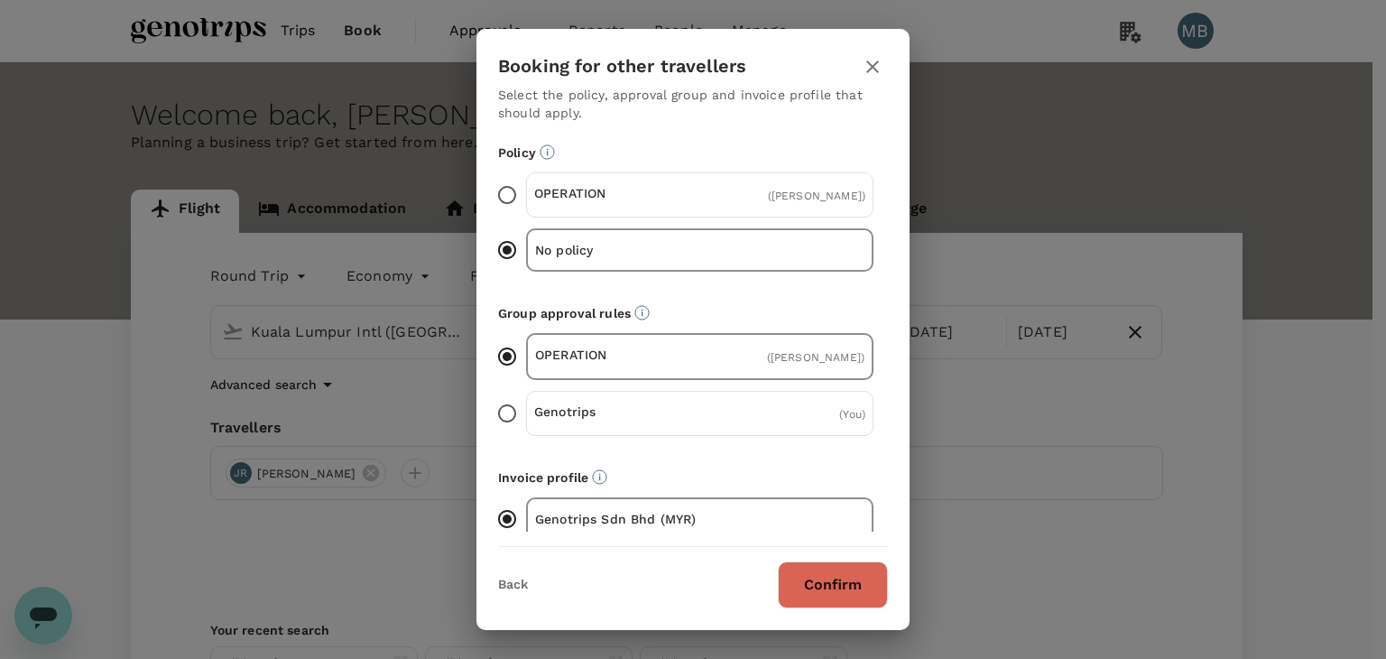
click at [807, 599] on button "Confirm" at bounding box center [833, 584] width 110 height 47
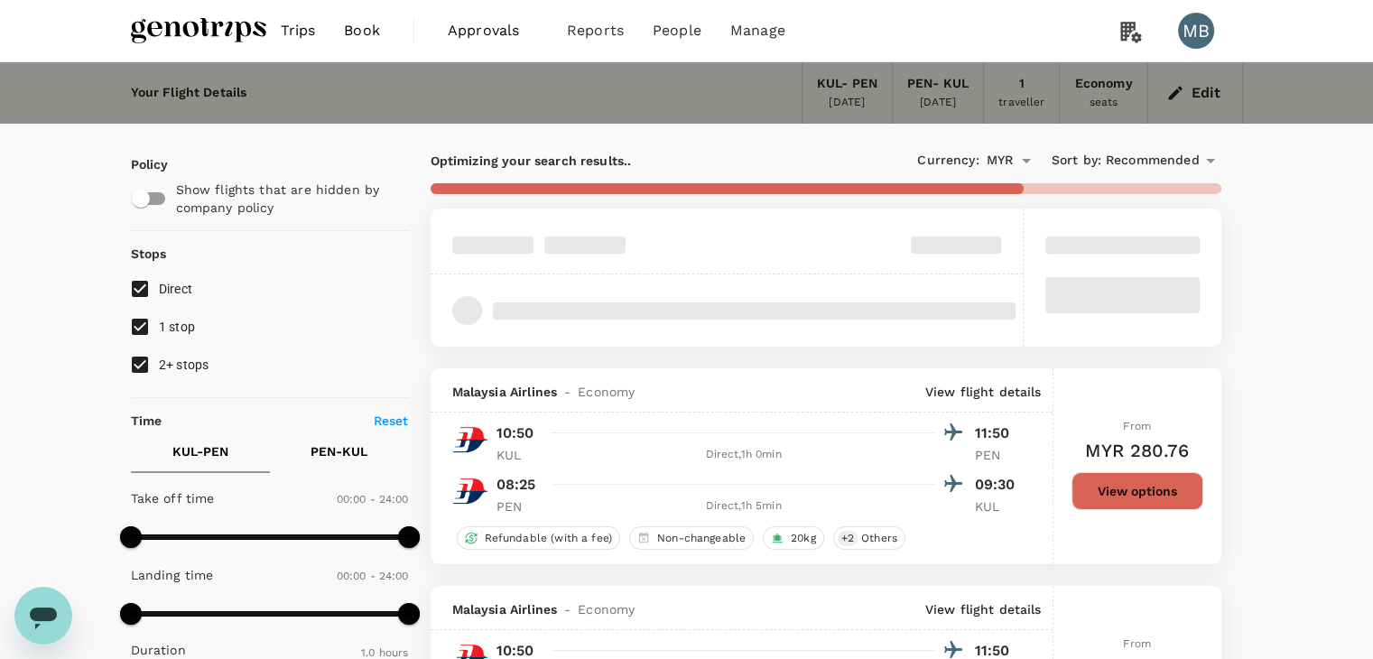
click at [1166, 494] on button "View options" at bounding box center [1137, 491] width 132 height 38
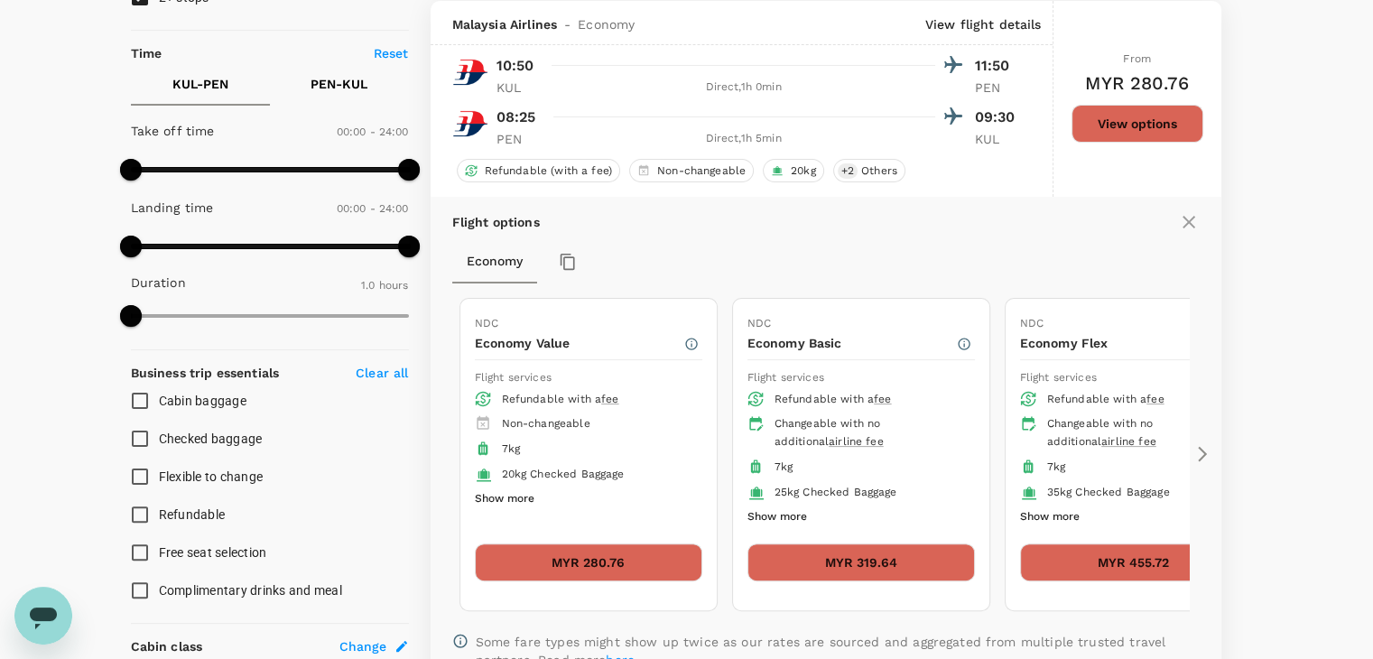
type input "920"
checkbox input "false"
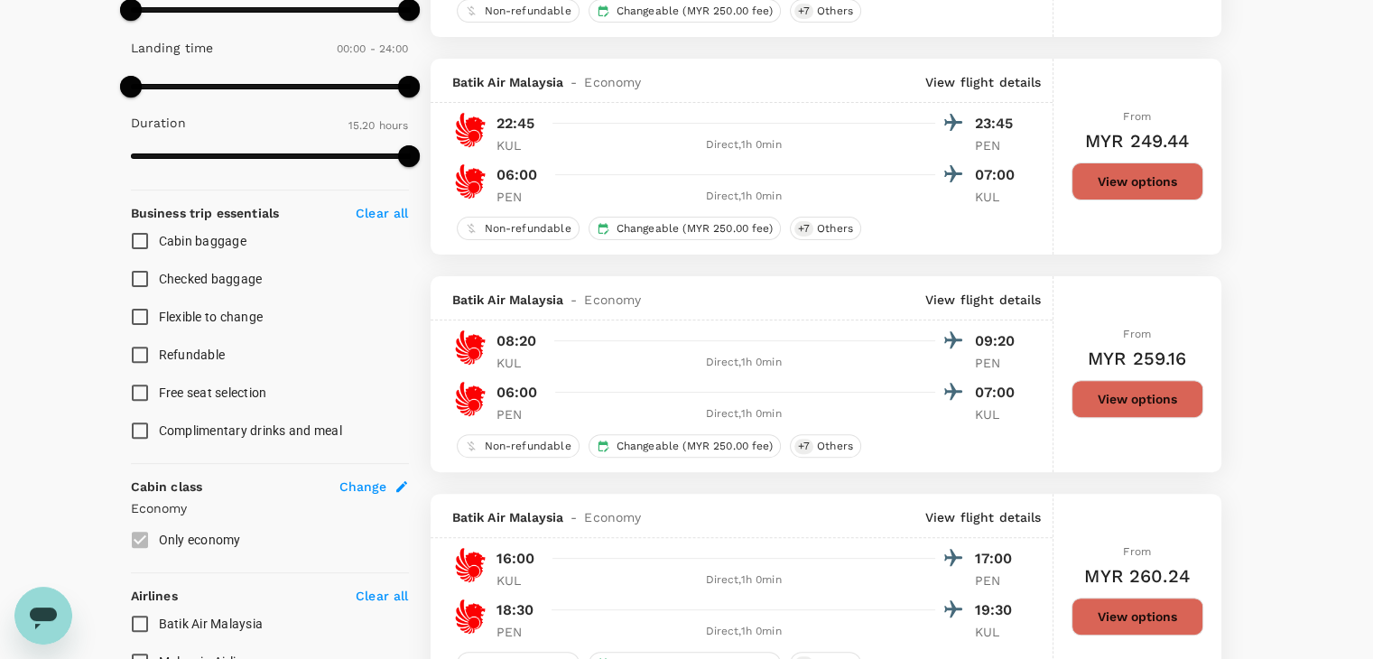
scroll to position [97, 0]
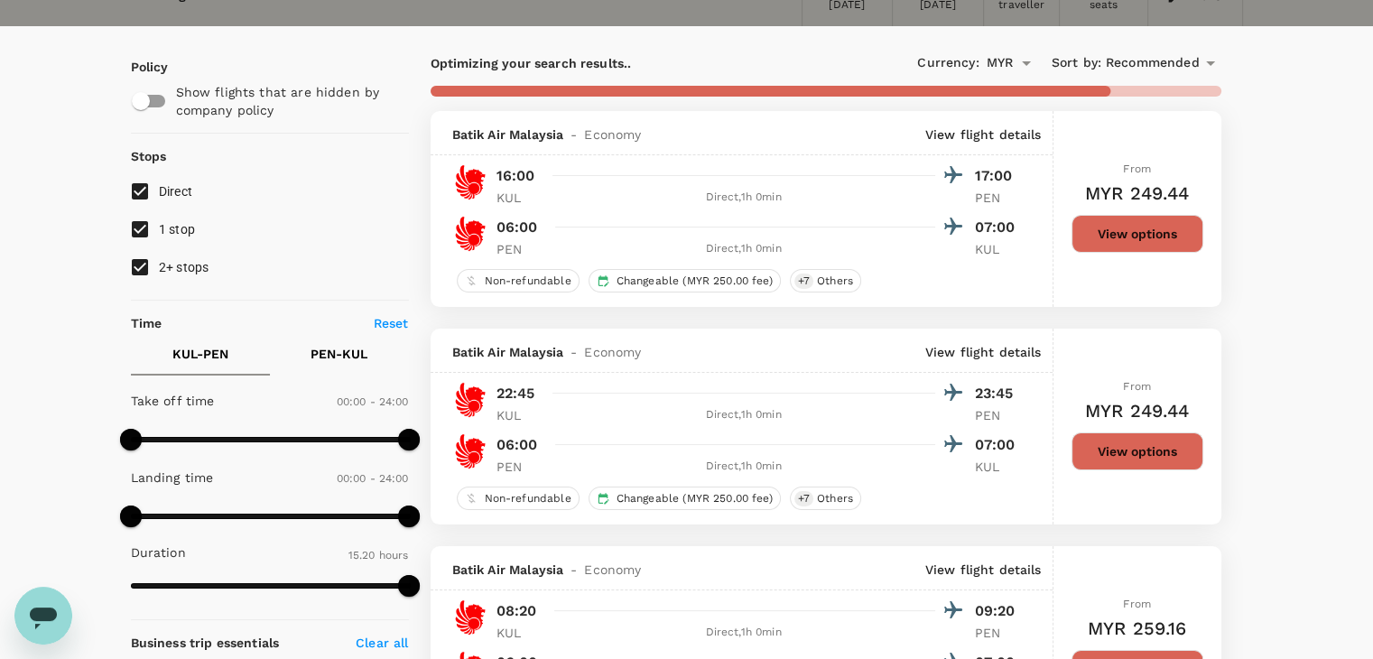
click at [1188, 240] on button "View options" at bounding box center [1137, 234] width 132 height 38
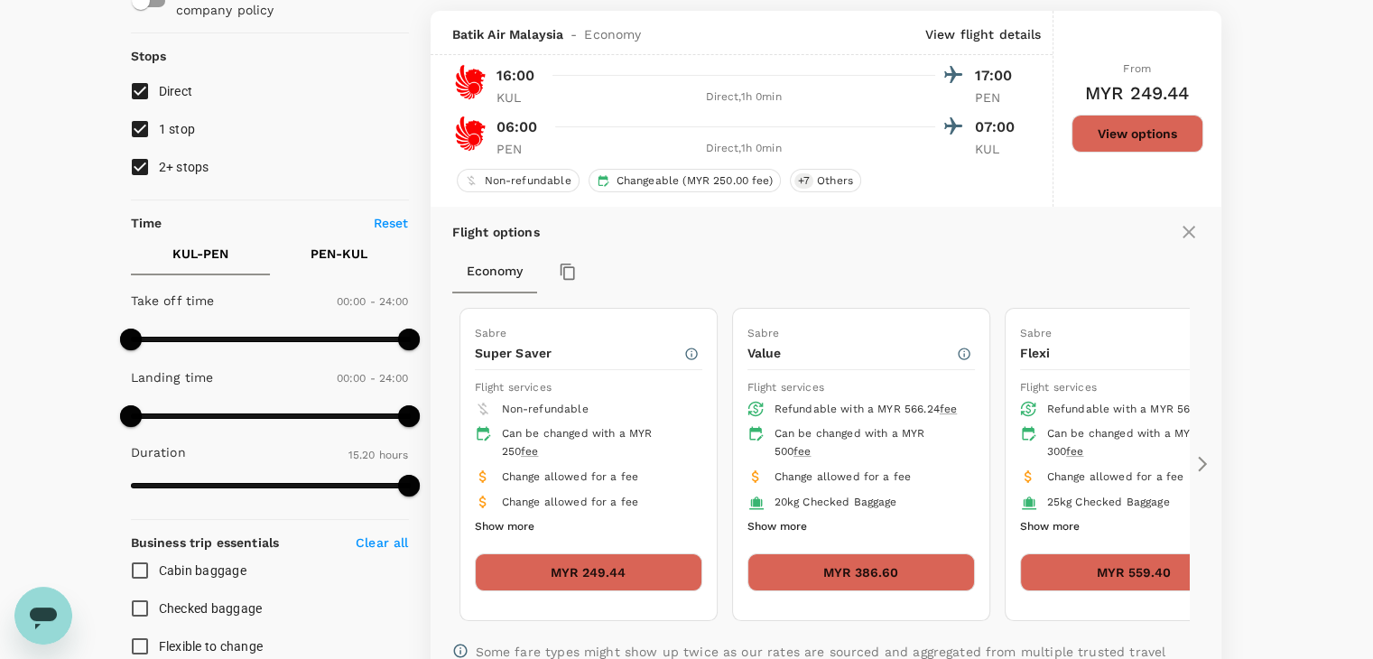
scroll to position [208, 0]
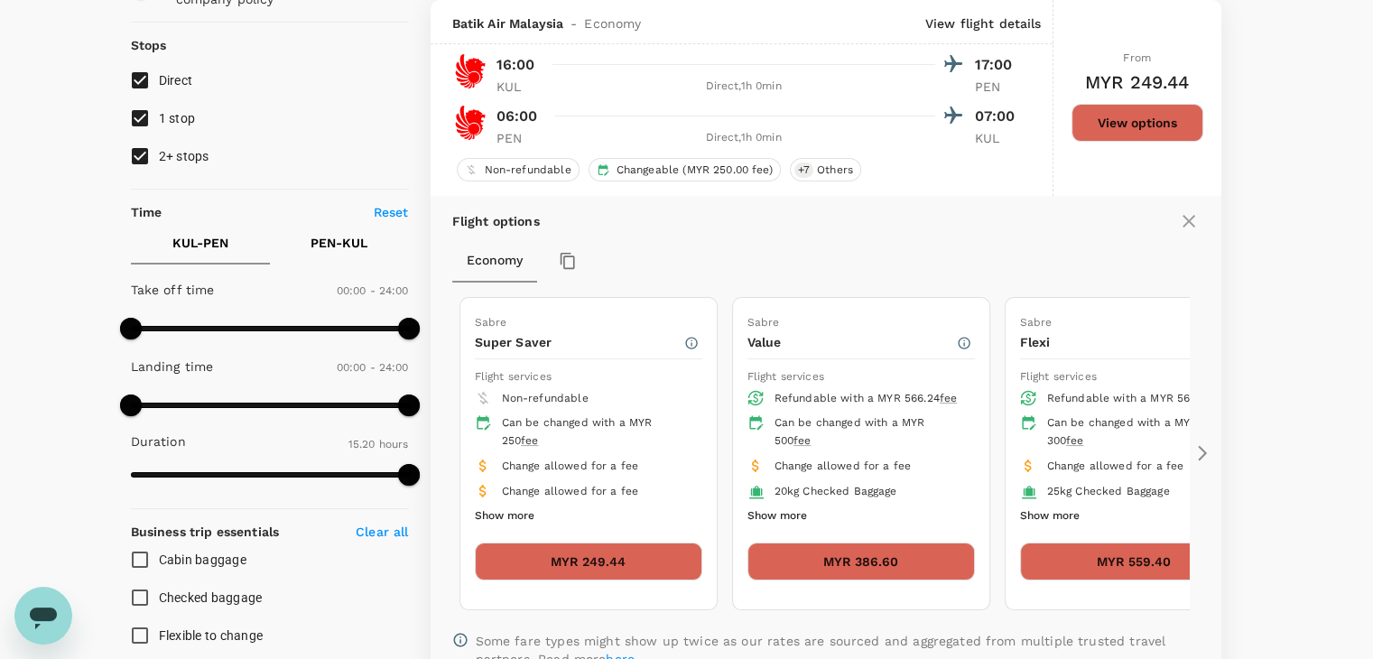
click at [861, 559] on button "MYR 386.60" at bounding box center [860, 561] width 227 height 38
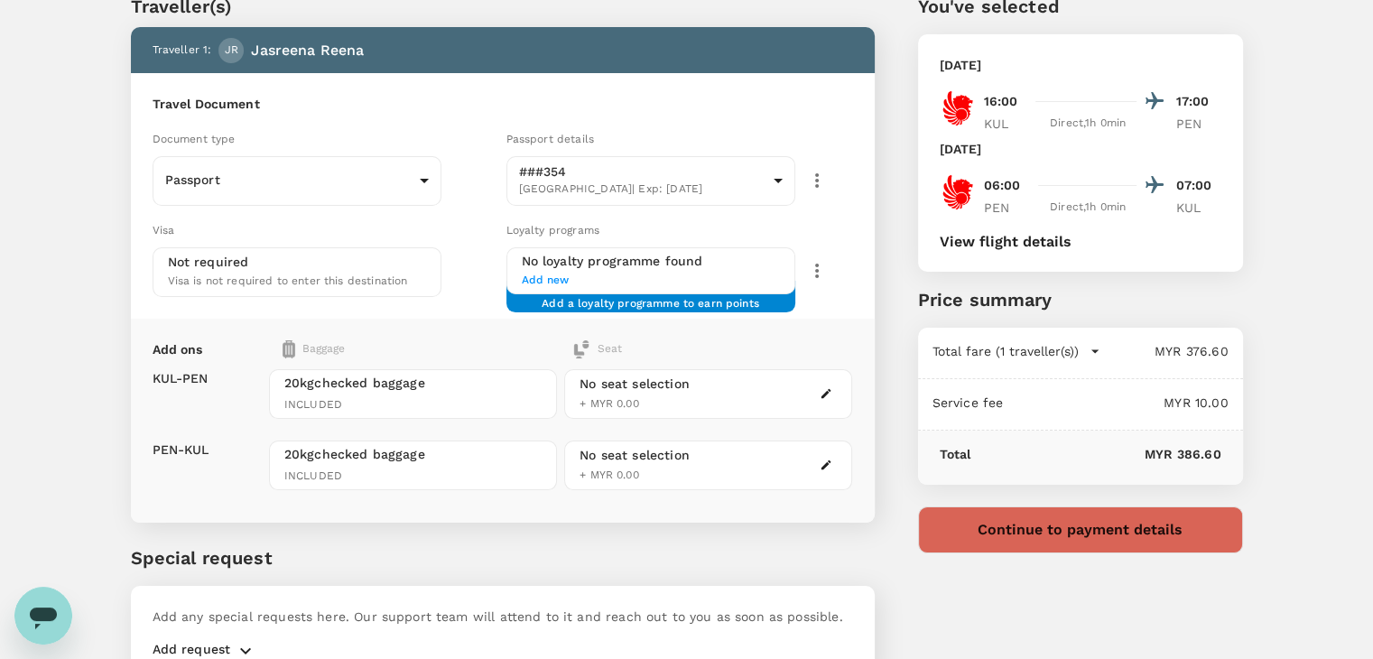
scroll to position [166, 0]
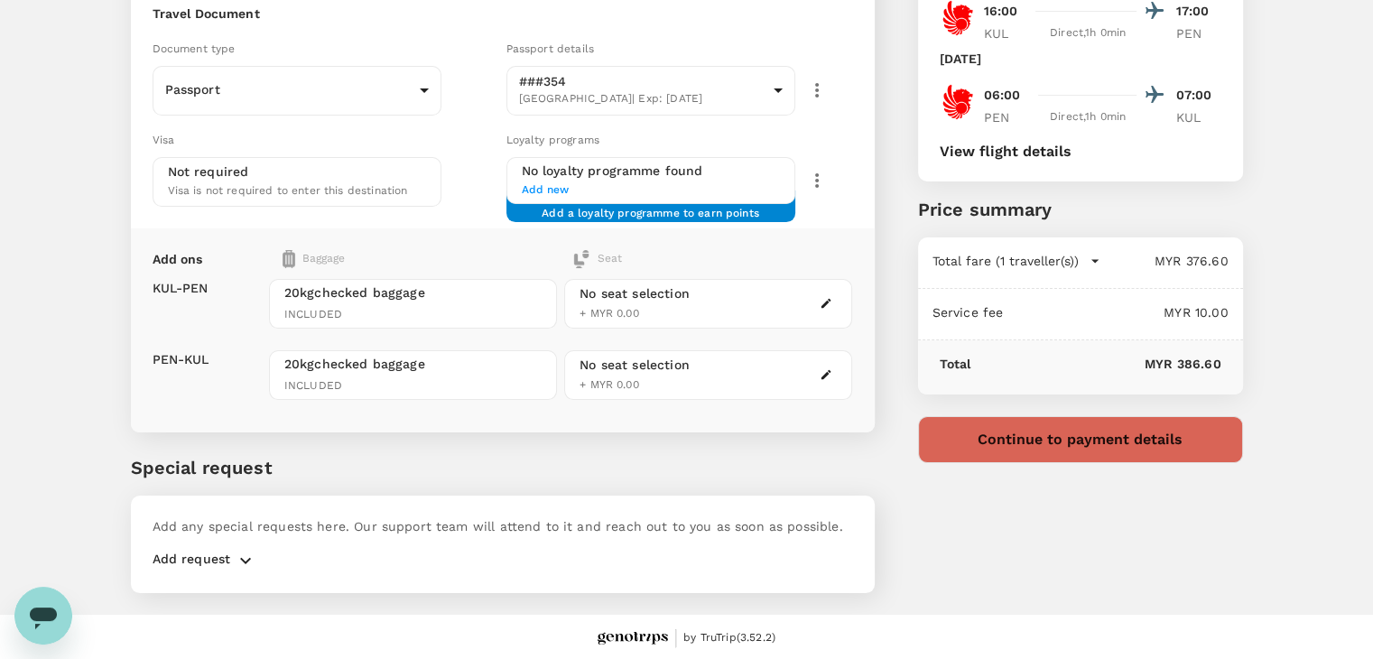
click at [987, 449] on button "Continue to payment details" at bounding box center [1080, 439] width 325 height 47
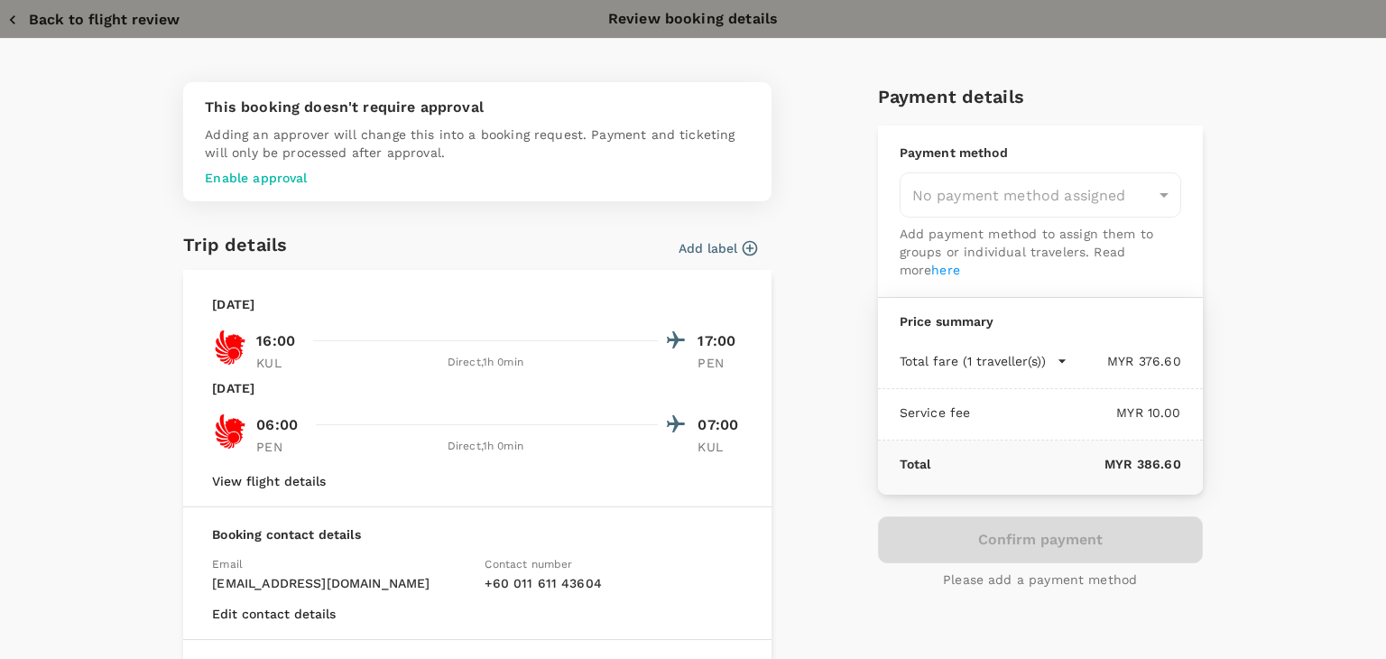
type input "9c05dd7c-68fd-49f4-a2f8-4cbf92da61d2"
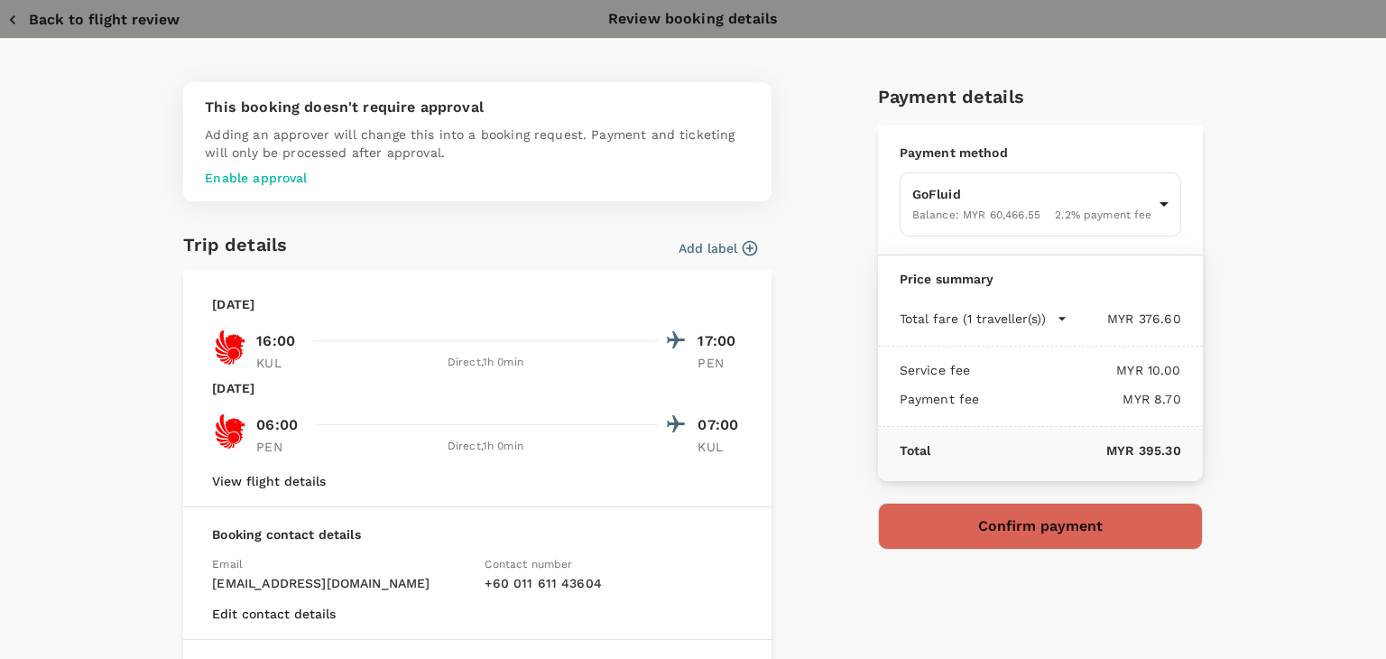
click at [119, 11] on button "Back to flight review" at bounding box center [93, 20] width 172 height 18
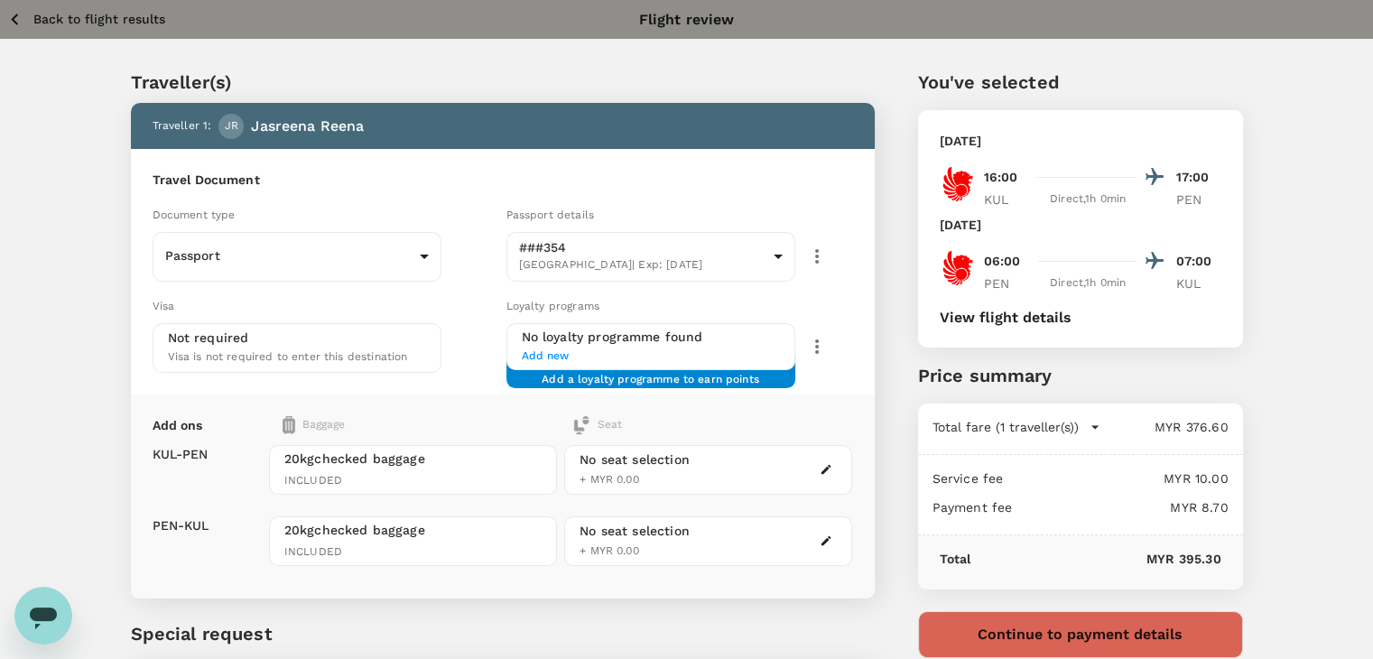
click at [73, 13] on p "Back to flight results" at bounding box center [99, 19] width 132 height 18
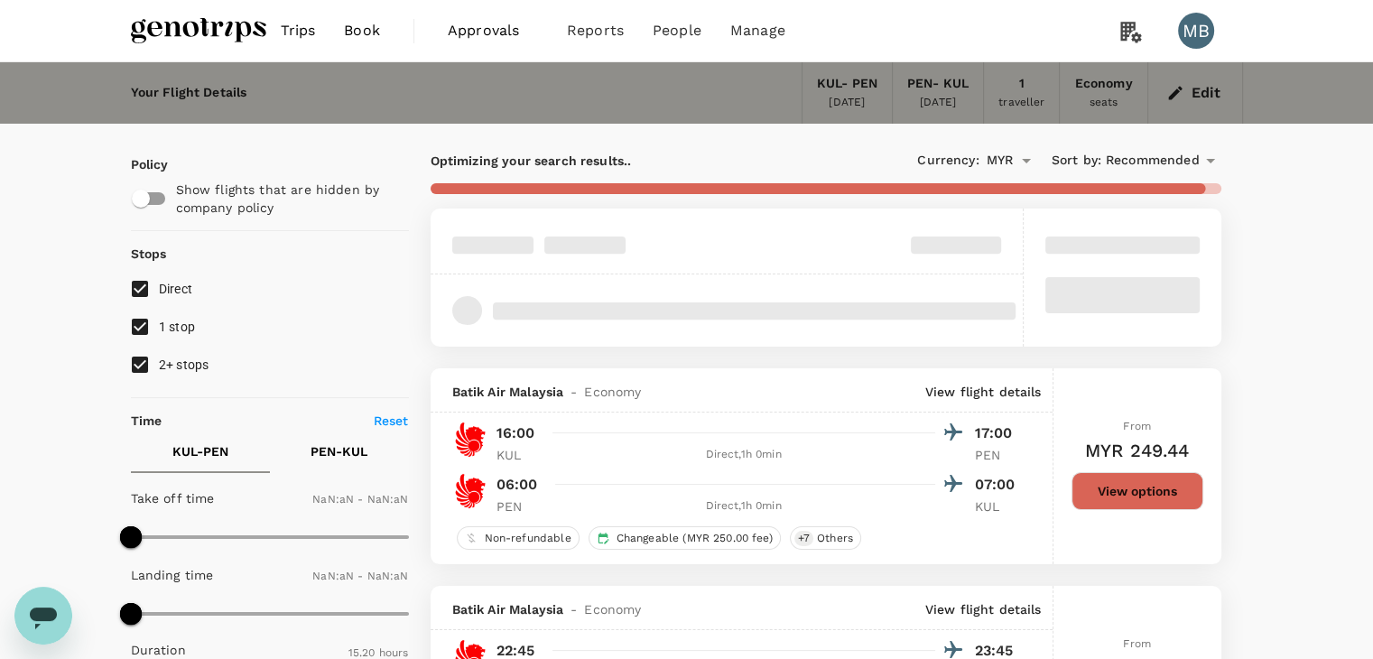
type input "1440"
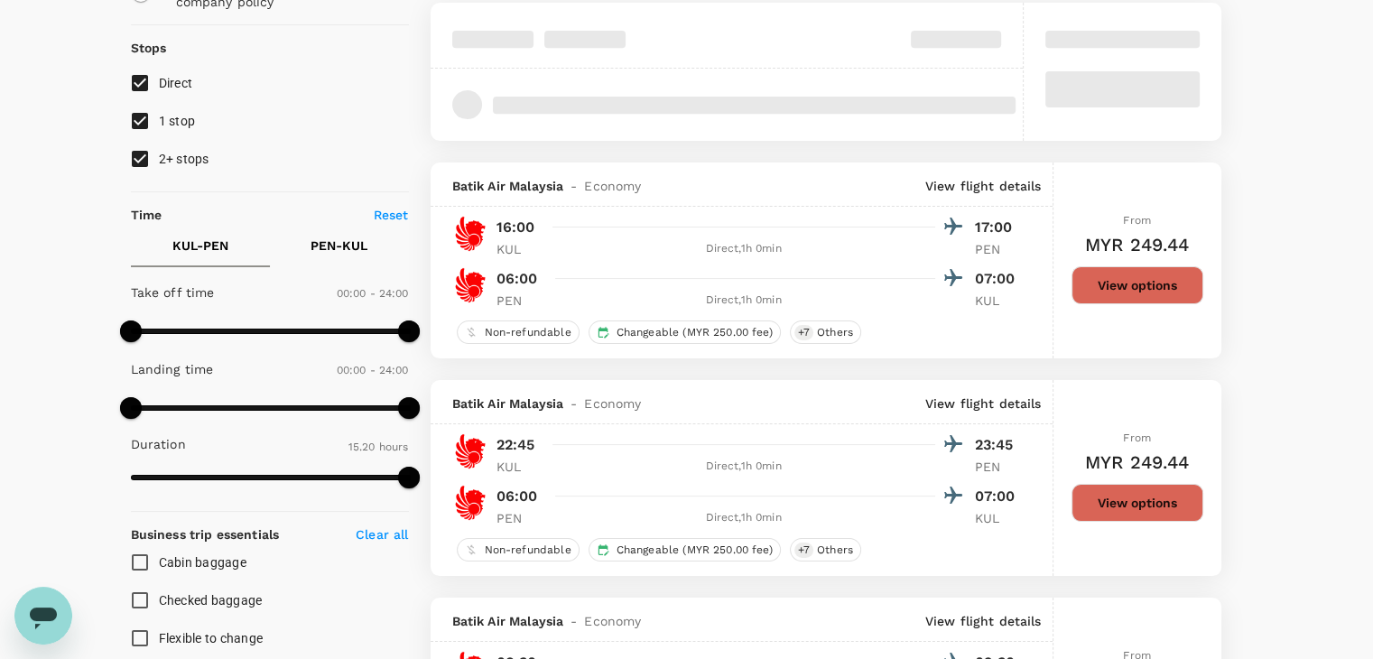
scroll to position [208, 0]
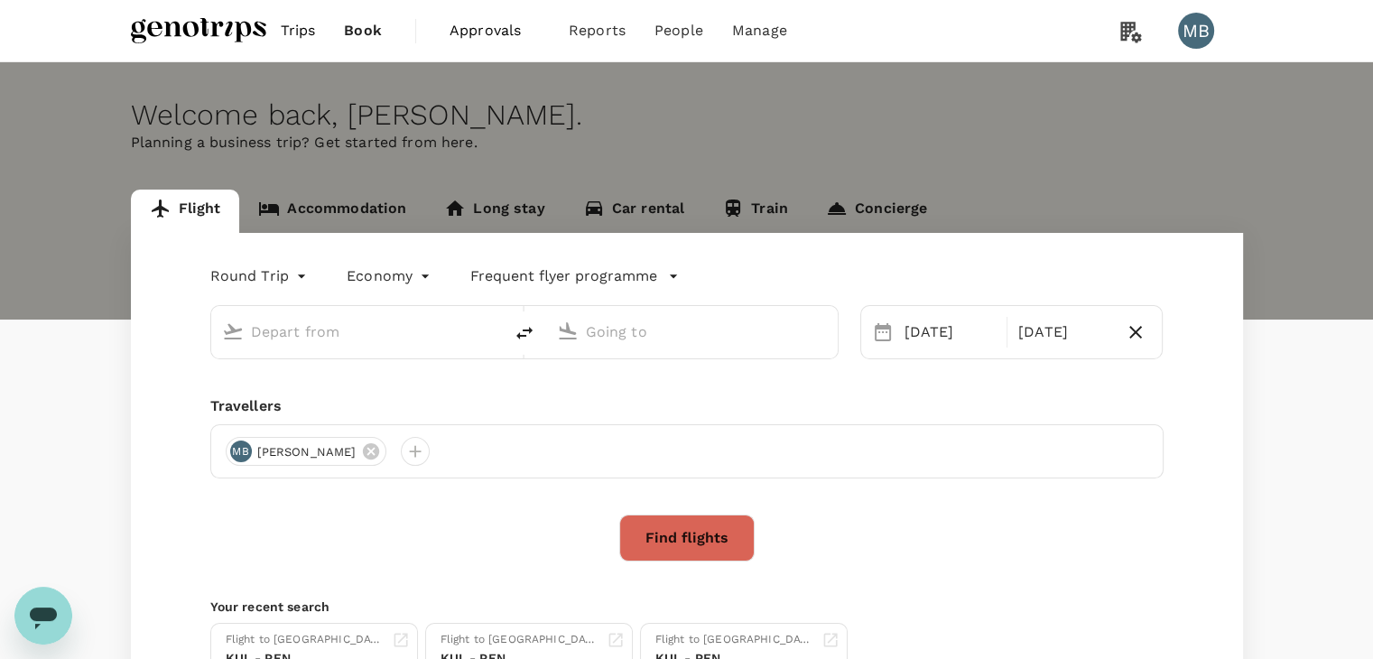
type input "Kuala Lumpur Intl ([GEOGRAPHIC_DATA])"
type input "Penang Intl (PEN)"
type input "Kuala Lumpur Intl ([GEOGRAPHIC_DATA])"
type input "Penang Intl (PEN)"
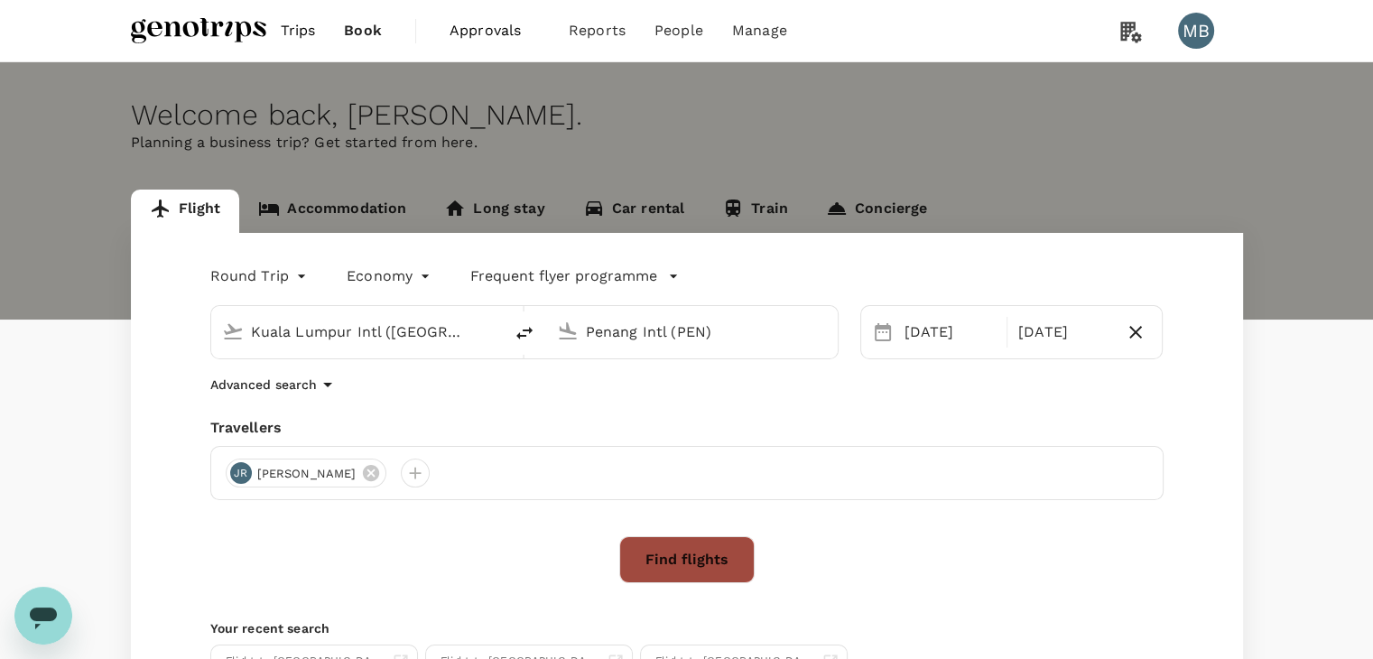
click at [690, 561] on button "Find flights" at bounding box center [686, 559] width 135 height 47
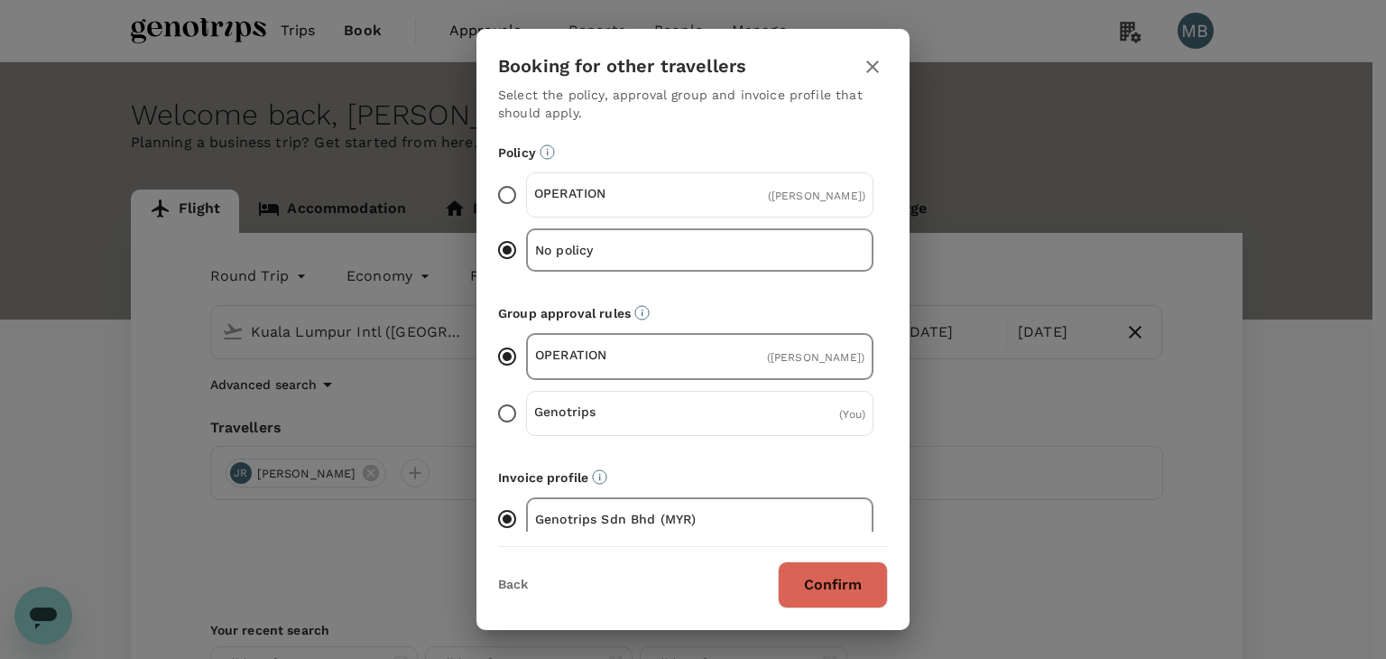
click at [870, 69] on icon "button" at bounding box center [872, 66] width 13 height 13
